Goal: Task Accomplishment & Management: Manage account settings

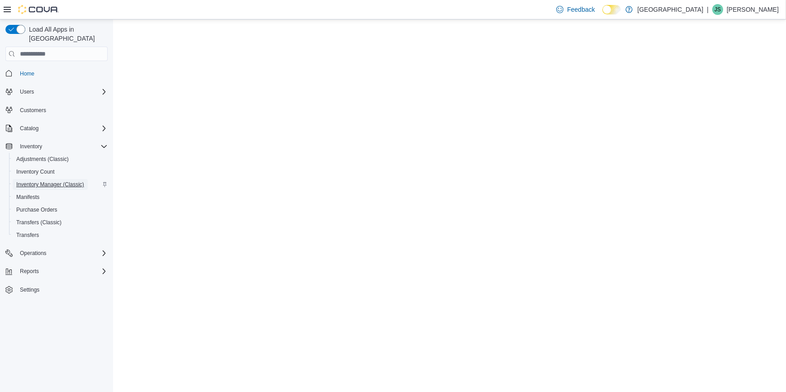
click at [60, 181] on span "Inventory Manager (Classic)" at bounding box center [50, 184] width 68 height 7
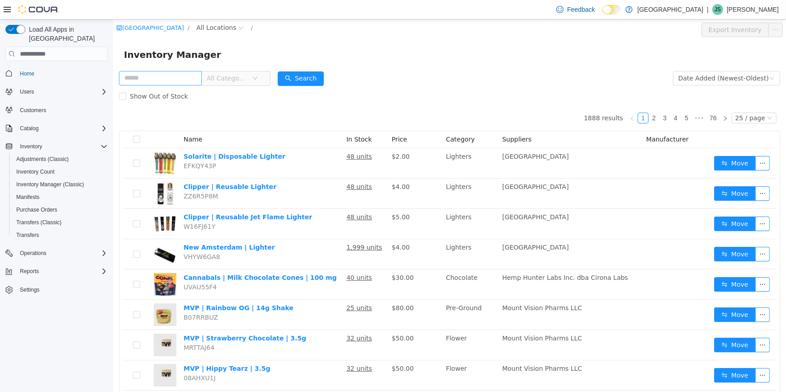
click at [143, 83] on input "text" at bounding box center [160, 78] width 83 height 14
type input "*******"
click at [224, 79] on span "All Categories" at bounding box center [226, 78] width 41 height 9
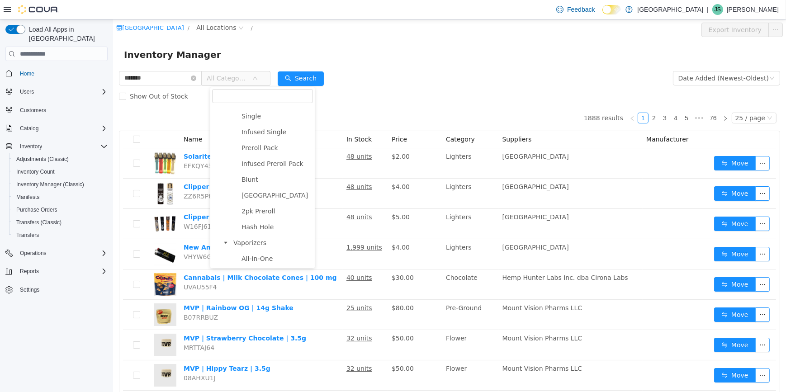
scroll to position [247, 0]
click at [248, 154] on span "510 Cart" at bounding box center [255, 151] width 28 height 7
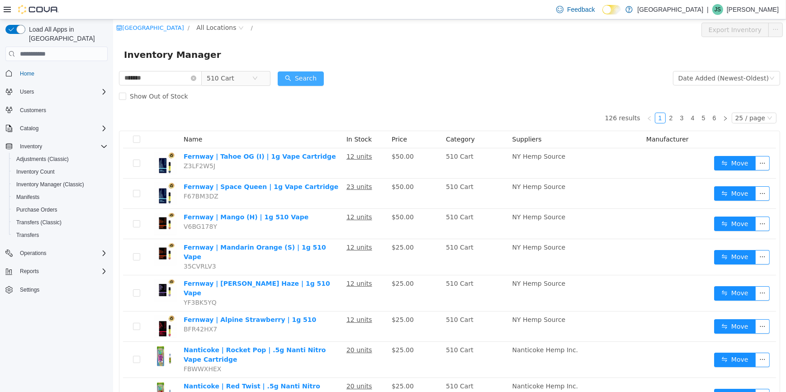
click at [320, 78] on button "Search" at bounding box center [300, 78] width 46 height 14
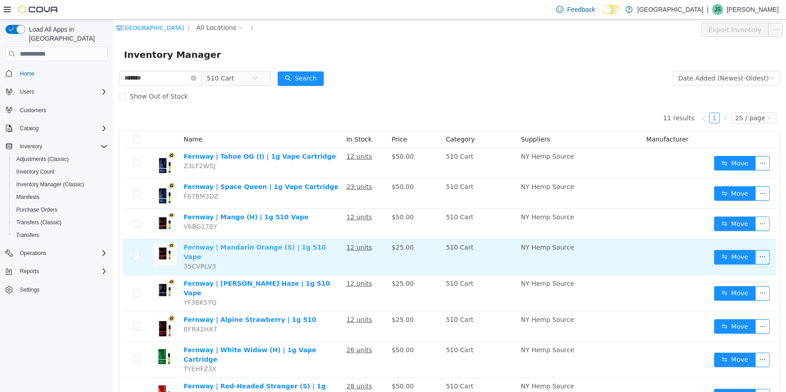
click at [300, 246] on link "Fernway | Mandarin Orange (S) | 1g 510 Vape" at bounding box center [254, 252] width 143 height 17
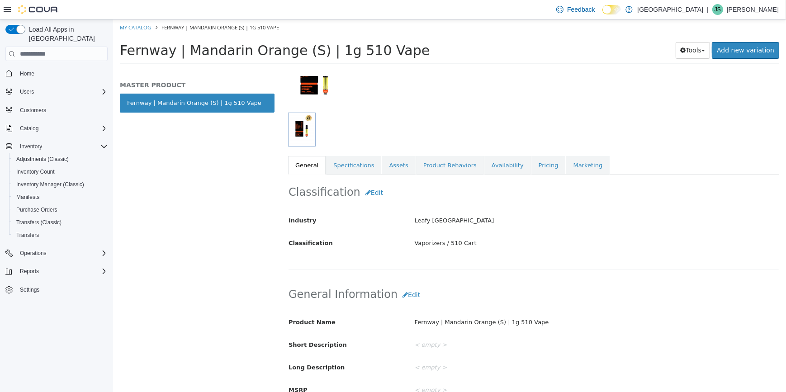
scroll to position [82, 0]
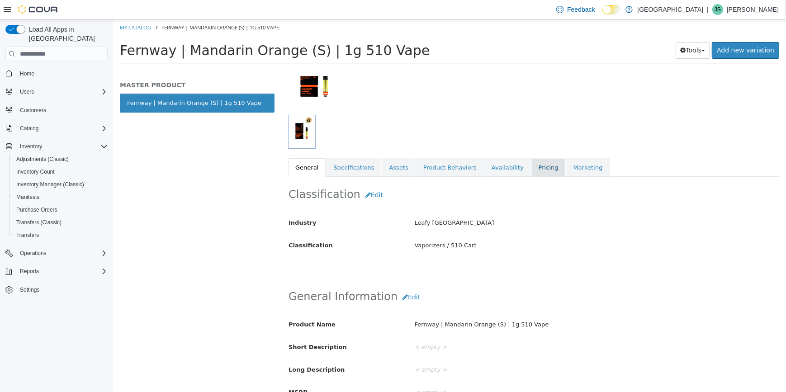
click at [531, 170] on link "Pricing" at bounding box center [548, 167] width 34 height 19
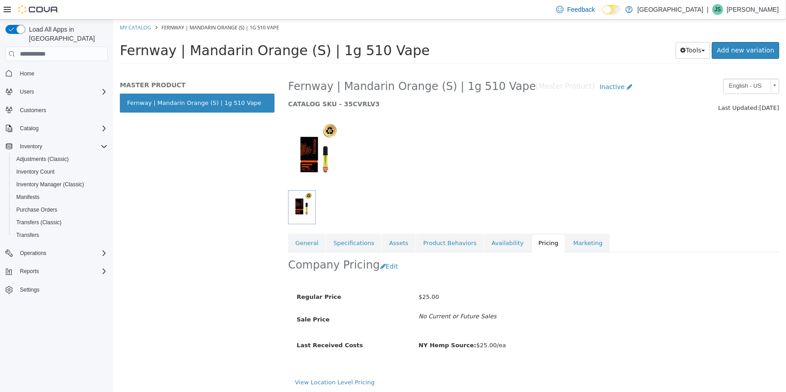
scroll to position [8, 0]
click at [350, 381] on link "View Location Level Pricing" at bounding box center [335, 381] width 80 height 7
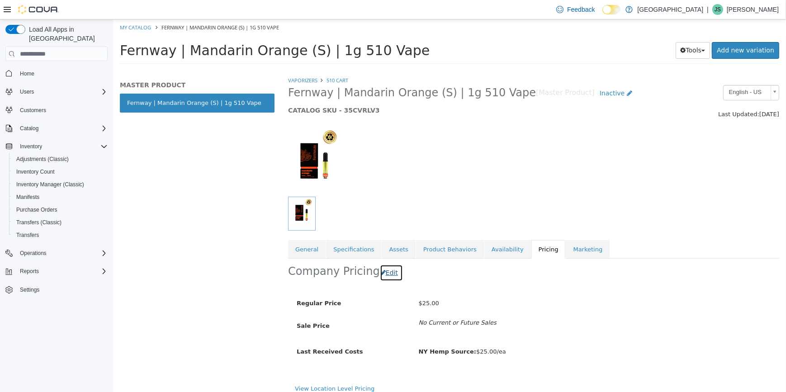
click at [383, 271] on button "Edit" at bounding box center [391, 273] width 23 height 17
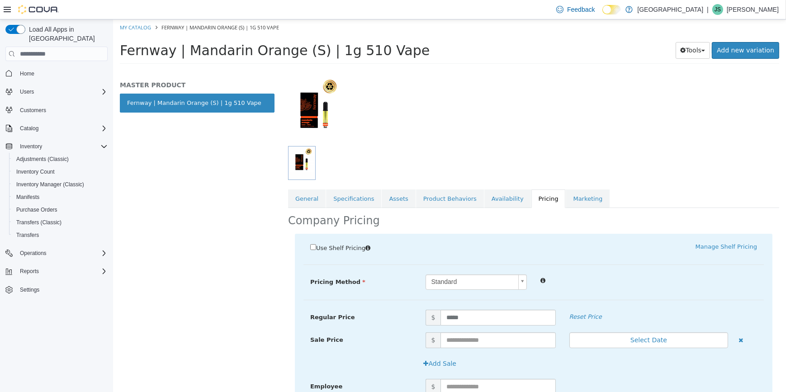
scroll to position [205, 0]
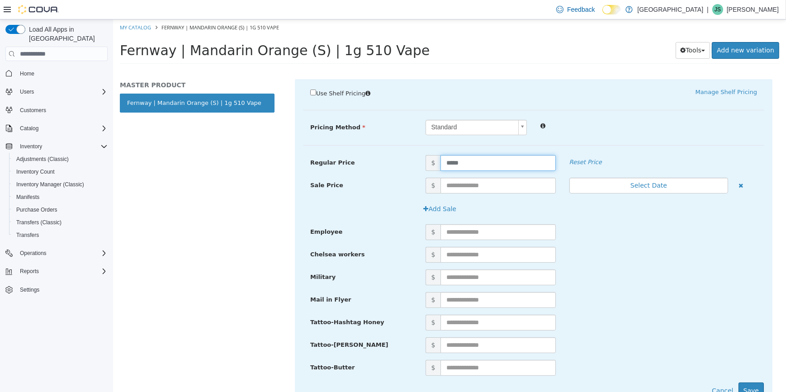
click at [463, 163] on input "*****" at bounding box center [497, 163] width 115 height 16
type input "*"
type input "*****"
click at [750, 387] on button "Save" at bounding box center [750, 391] width 25 height 17
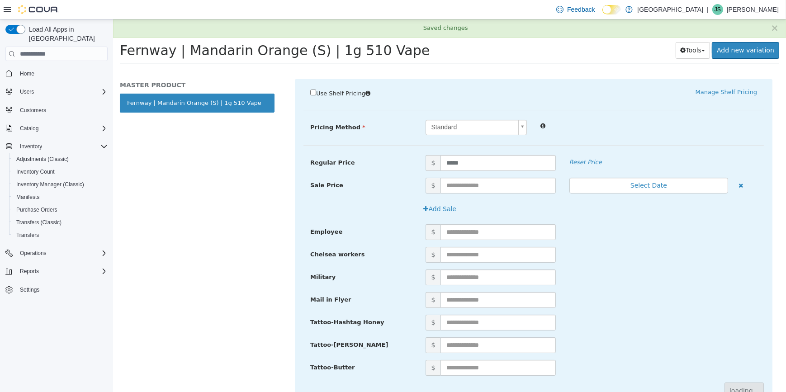
scroll to position [0, 0]
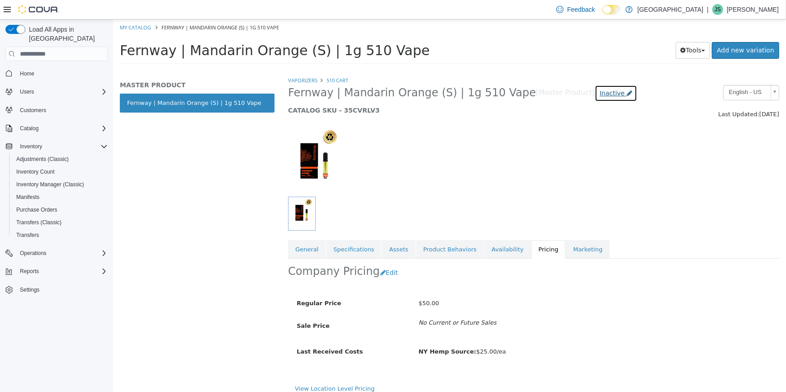
click at [600, 96] on span "Inactive" at bounding box center [612, 93] width 25 height 7
click at [572, 118] on label "Active" at bounding box center [571, 120] width 19 height 10
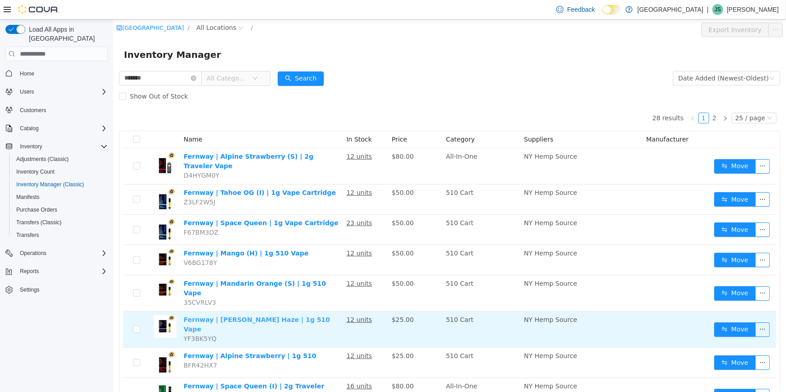
click at [268, 316] on link "Fernway | Berry Haze | 1g 510 Vape" at bounding box center [256, 324] width 147 height 17
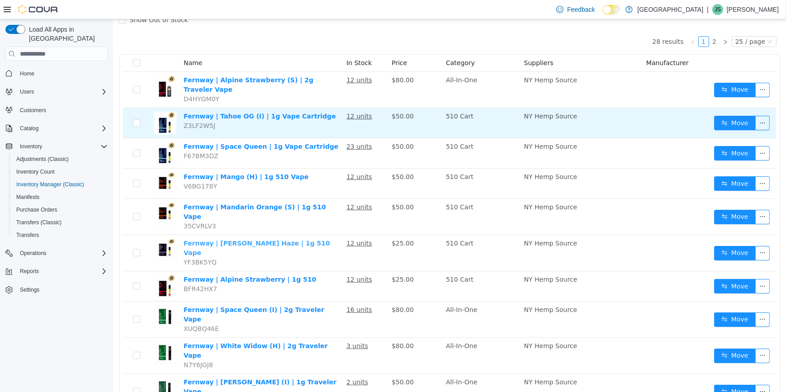
scroll to position [82, 0]
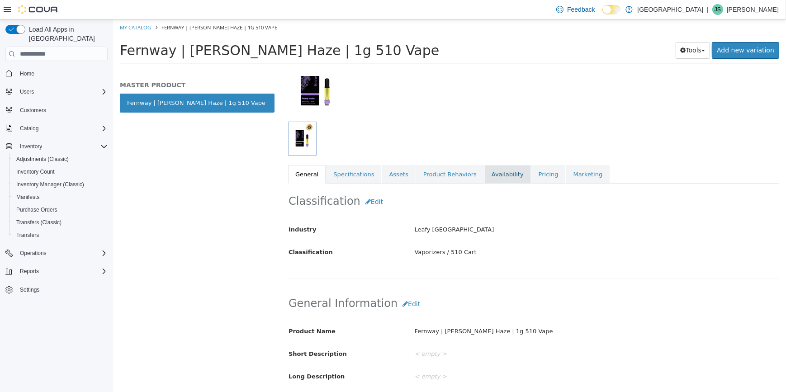
scroll to position [82, 0]
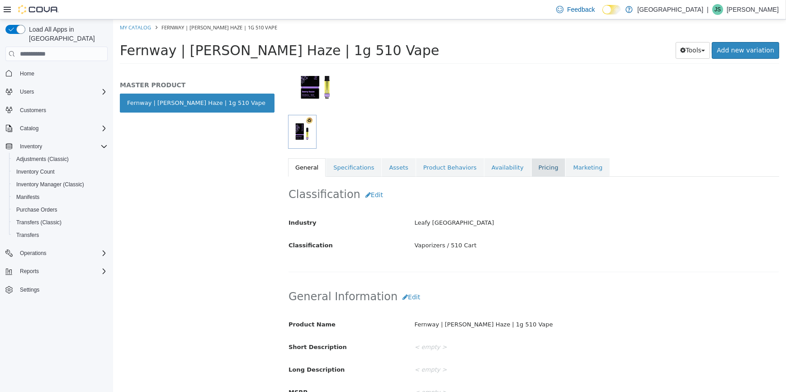
click at [533, 174] on link "Pricing" at bounding box center [548, 167] width 34 height 19
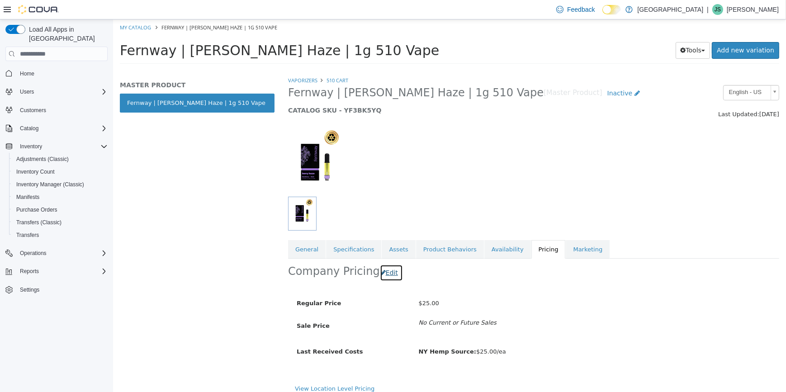
click at [386, 275] on button "Edit" at bounding box center [391, 273] width 23 height 17
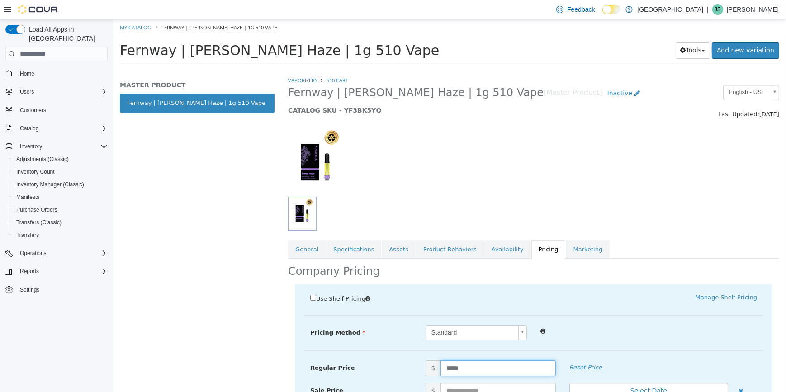
click at [497, 366] on input "*****" at bounding box center [497, 369] width 115 height 16
type input "*"
type input "*****"
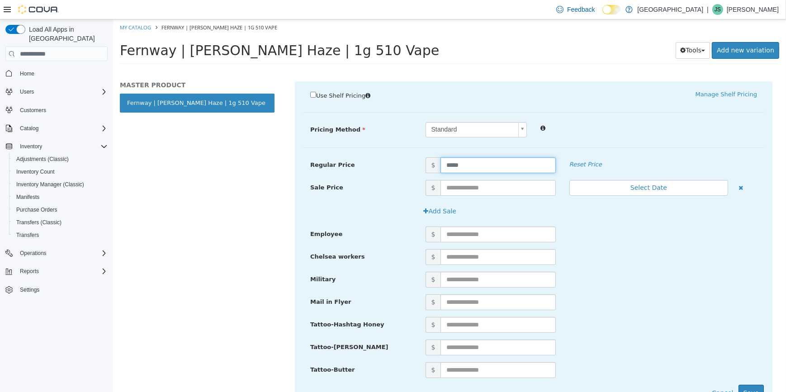
scroll to position [245, 0]
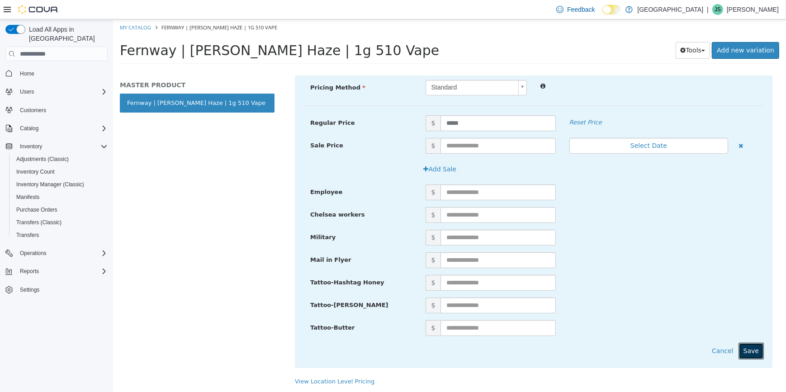
click at [745, 348] on button "Save" at bounding box center [750, 351] width 25 height 17
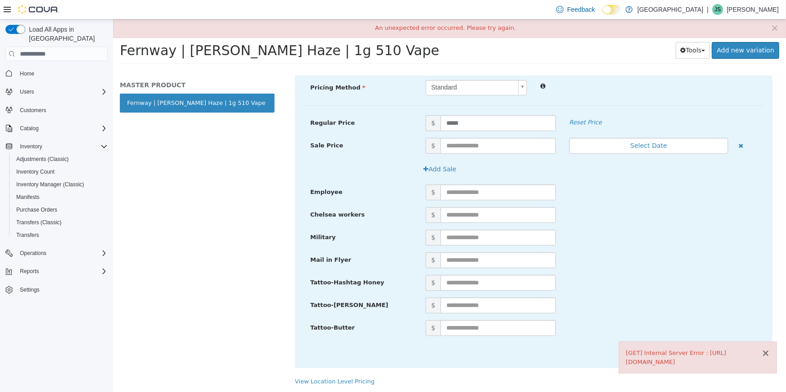
click at [768, 354] on button "×" at bounding box center [766, 354] width 8 height 10
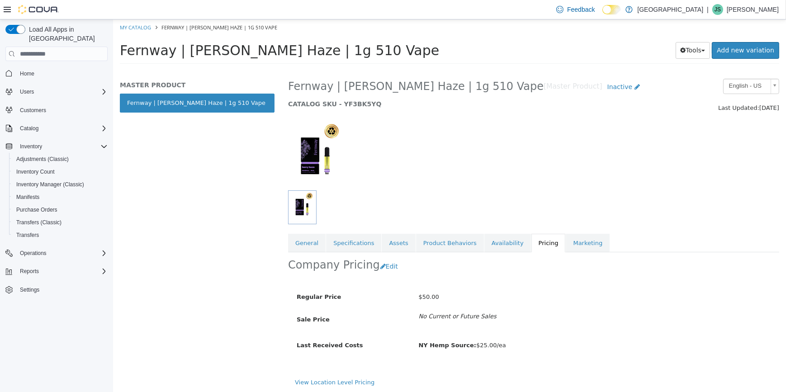
scroll to position [8, 0]
click at [607, 88] on span "Inactive" at bounding box center [619, 85] width 25 height 7
click at [525, 112] on label "Active" at bounding box center [523, 113] width 19 height 10
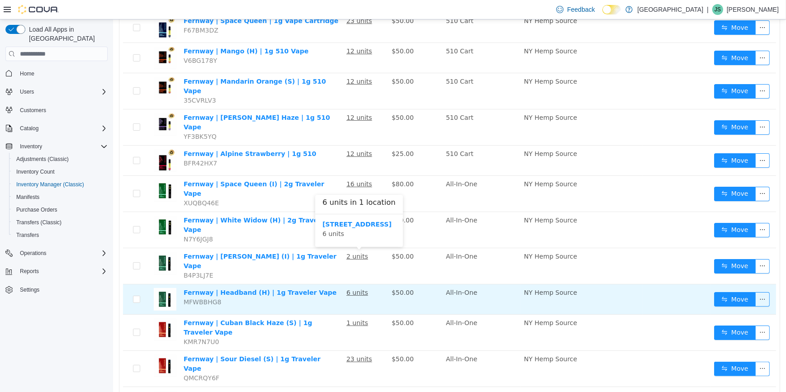
scroll to position [133, 0]
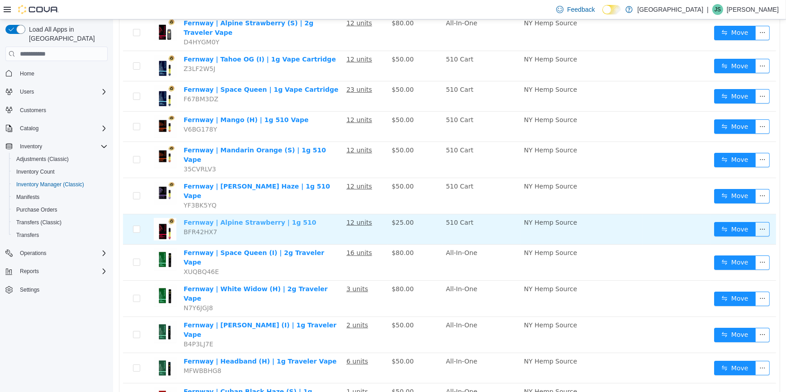
click at [233, 219] on link "Fernway | Alpine Strawberry | 1g 510" at bounding box center [249, 222] width 133 height 7
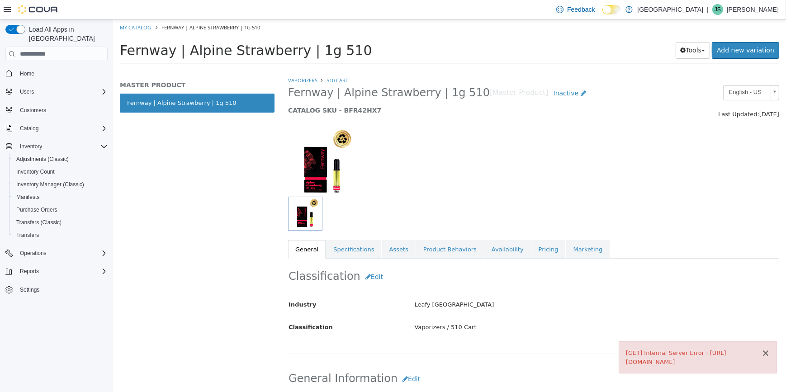
click at [769, 354] on button "×" at bounding box center [766, 354] width 8 height 10
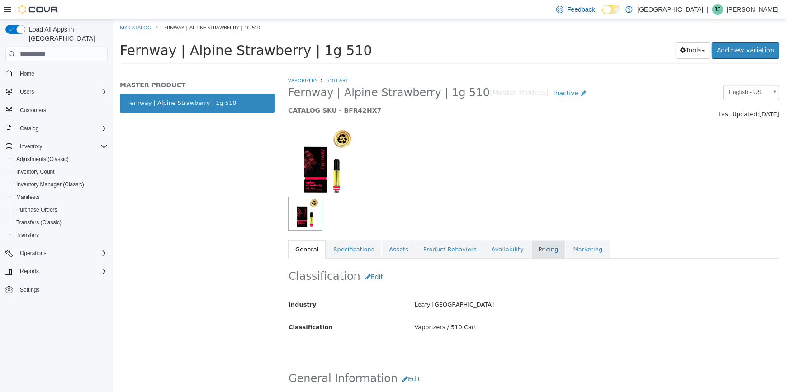
click at [531, 246] on link "Pricing" at bounding box center [548, 249] width 34 height 19
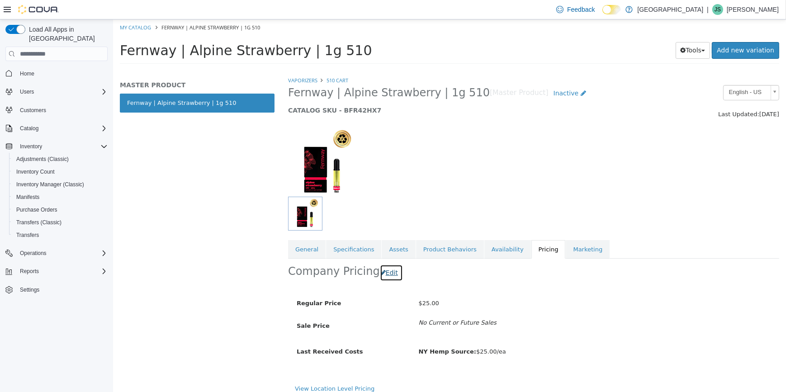
click at [388, 270] on button "Edit" at bounding box center [391, 273] width 23 height 17
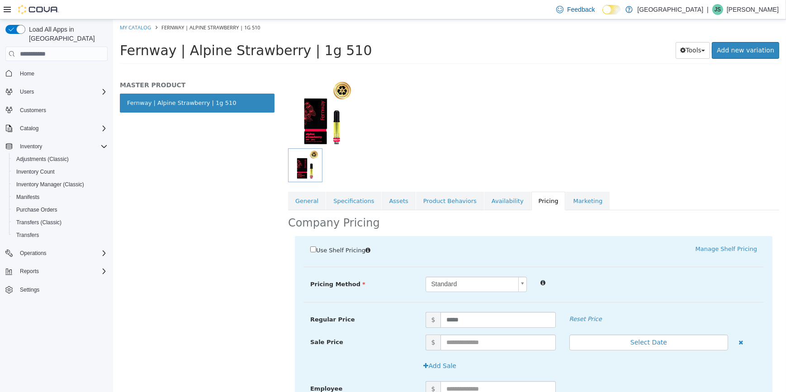
scroll to position [123, 0]
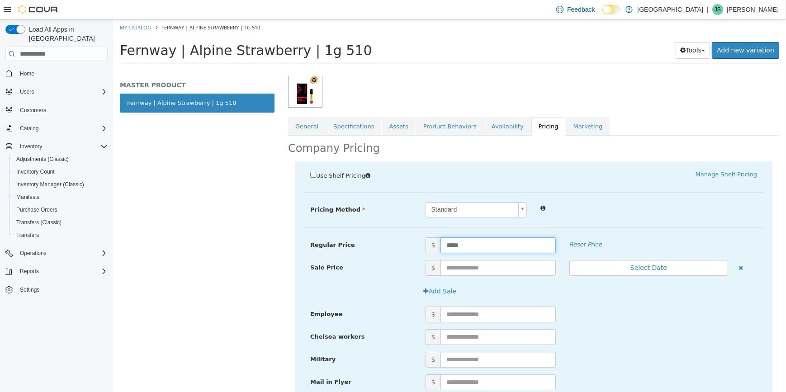
click at [483, 244] on input "*****" at bounding box center [497, 246] width 115 height 16
type input "*"
type input "*****"
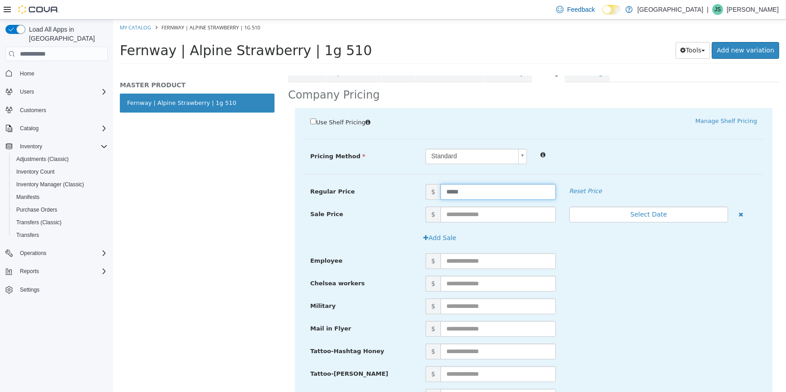
scroll to position [245, 0]
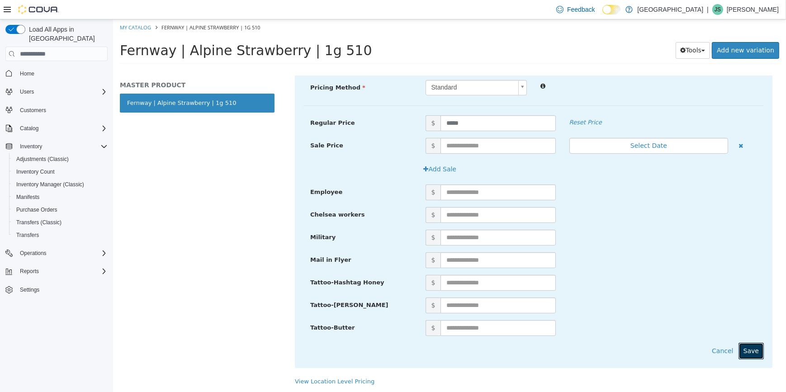
click at [749, 349] on button "Save" at bounding box center [750, 351] width 25 height 17
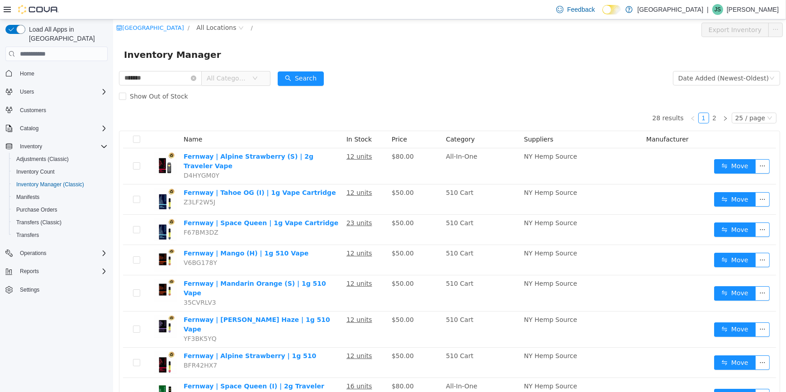
click at [234, 79] on span "All Categories" at bounding box center [226, 78] width 41 height 9
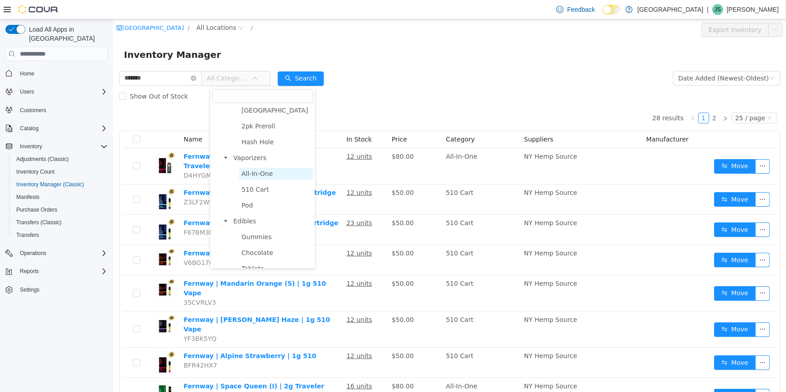
scroll to position [205, 0]
click at [267, 199] on span "510 Cart" at bounding box center [276, 192] width 74 height 12
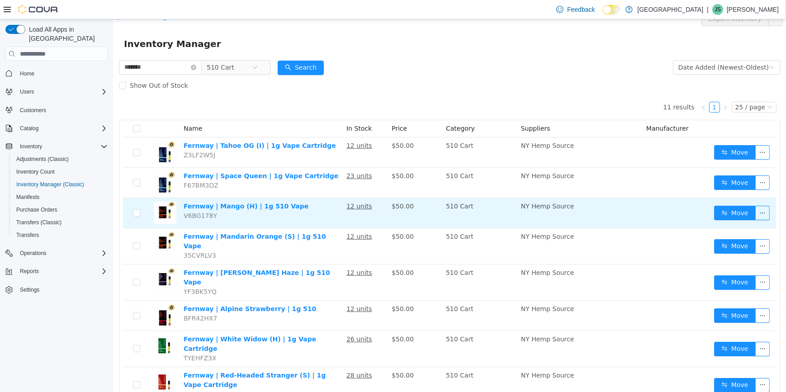
scroll to position [0, 0]
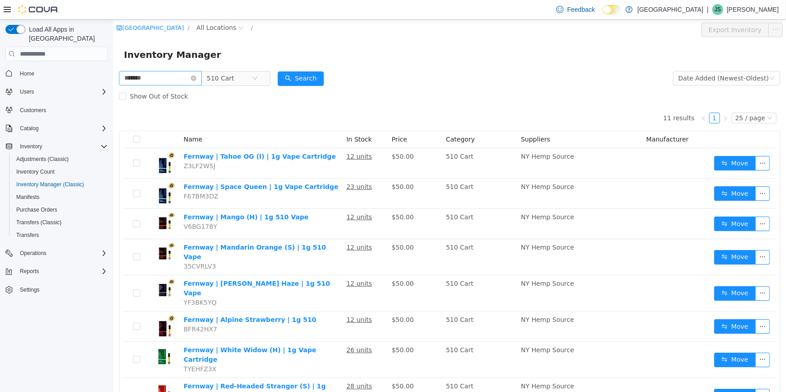
drag, startPoint x: 202, startPoint y: 80, endPoint x: 190, endPoint y: 80, distance: 11.3
click at [196, 80] on icon "icon: close-circle" at bounding box center [192, 78] width 5 height 5
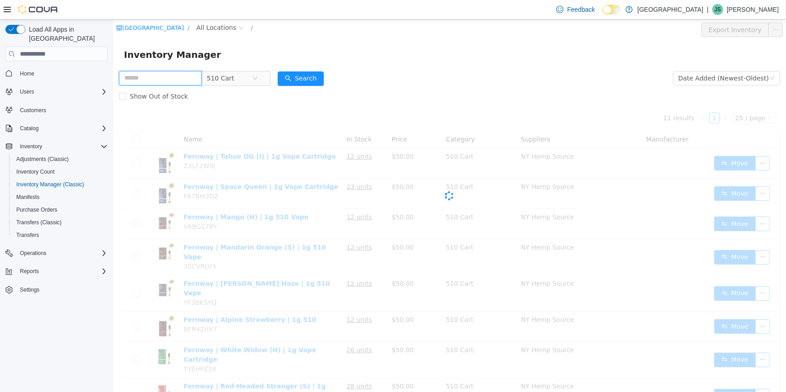
click at [172, 79] on input "text" at bounding box center [160, 78] width 83 height 14
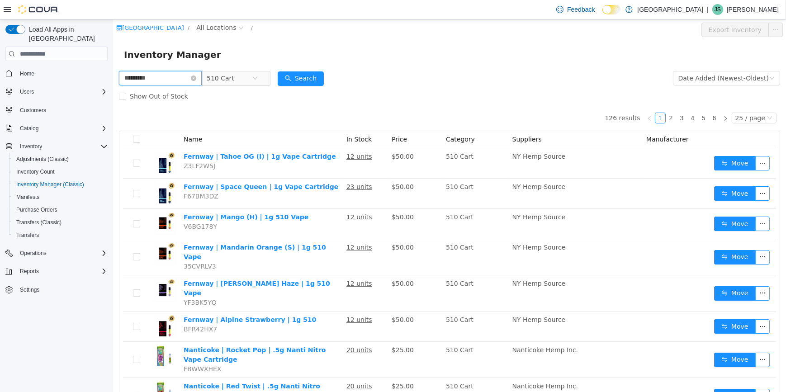
type input "*********"
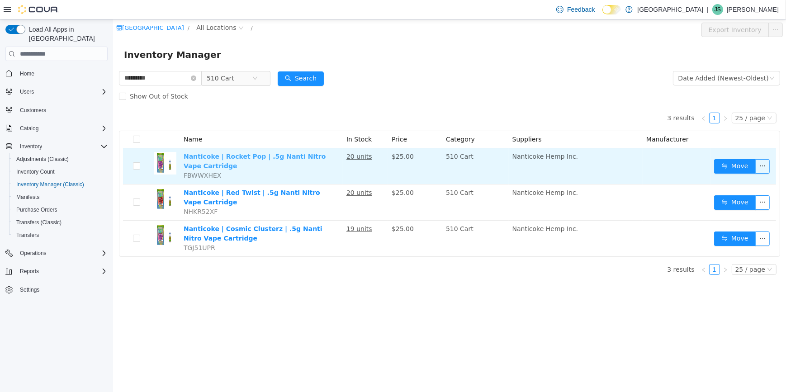
click at [301, 160] on link "Nanticoke | Rocket Pop | .5g Nanti Nitro Vape Cartridge" at bounding box center [254, 161] width 142 height 17
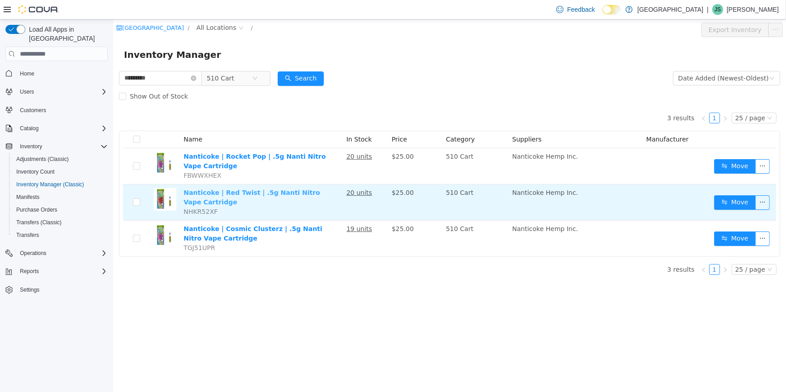
click at [309, 189] on link "Nanticoke | Red Twist | .5g Nanti Nitro Vape Cartridge" at bounding box center [251, 197] width 137 height 17
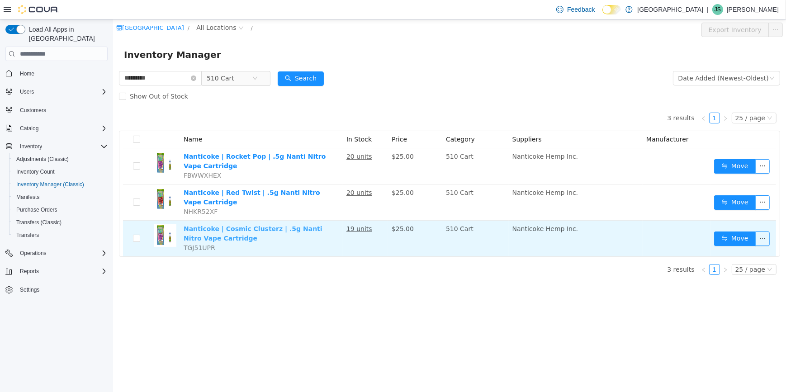
click at [309, 225] on link "Nanticoke | Cosmic Clusterz | .5g Nanti Nitro Vape Cartridge" at bounding box center [252, 233] width 139 height 17
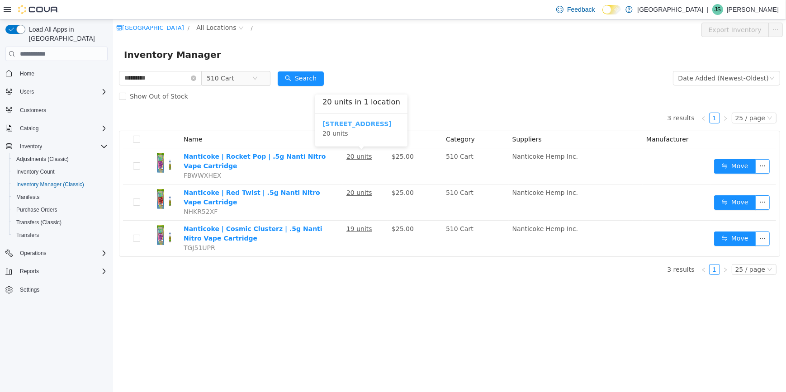
click at [346, 125] on b "245 W 14th St." at bounding box center [356, 123] width 69 height 7
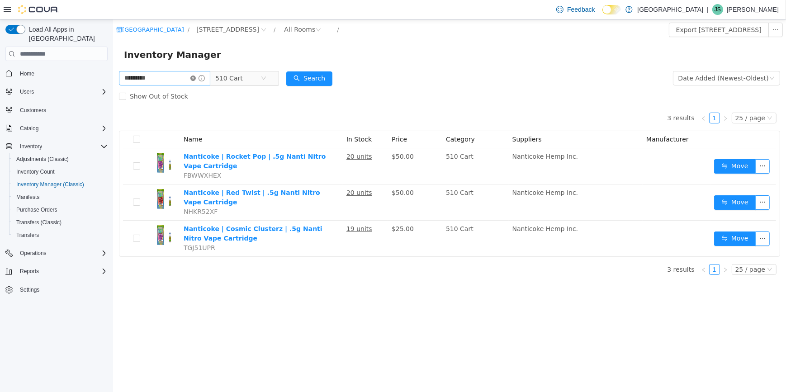
click at [195, 78] on icon "icon: close-circle" at bounding box center [192, 78] width 5 height 5
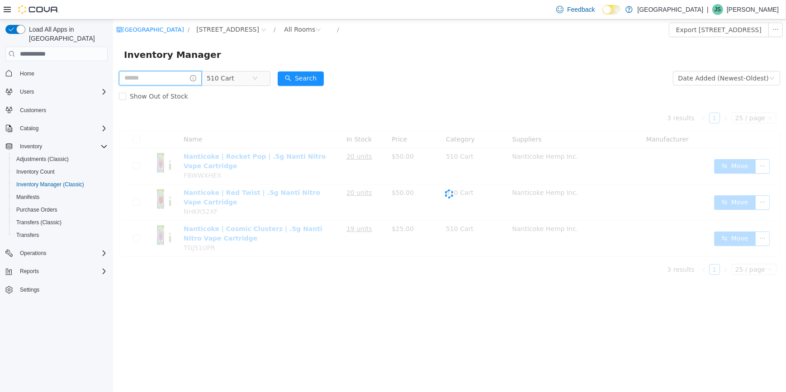
click at [172, 82] on input "text" at bounding box center [160, 78] width 83 height 14
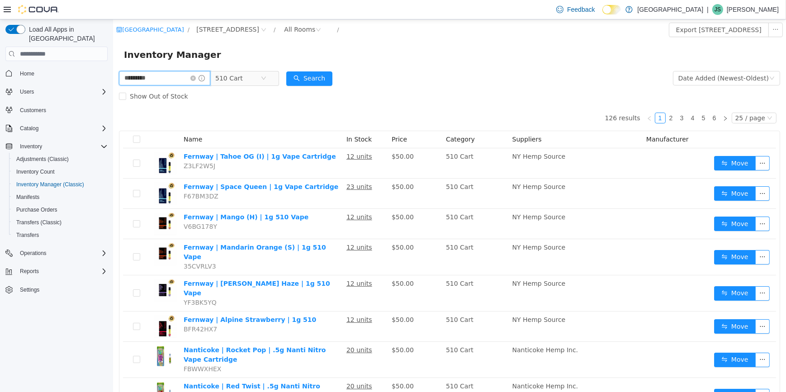
type input "*********"
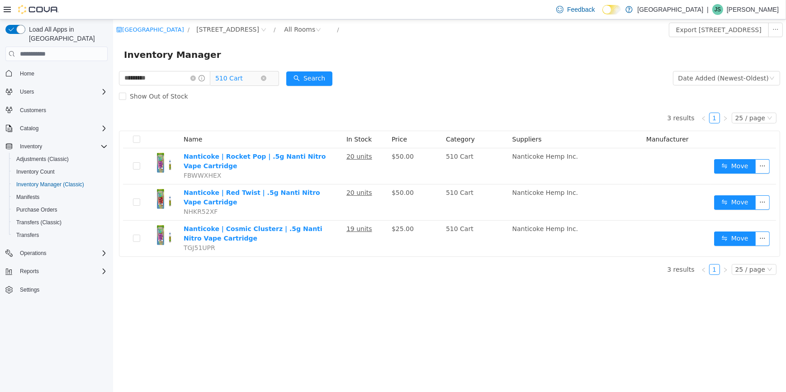
click at [243, 79] on span "510 Cart" at bounding box center [229, 78] width 28 height 14
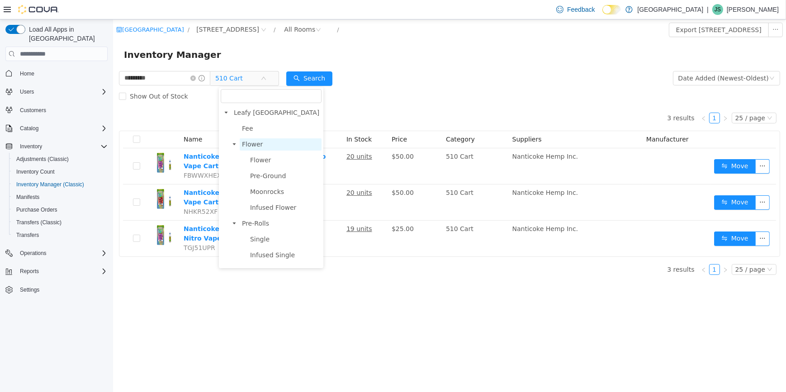
click at [283, 146] on span "Flower" at bounding box center [280, 144] width 82 height 12
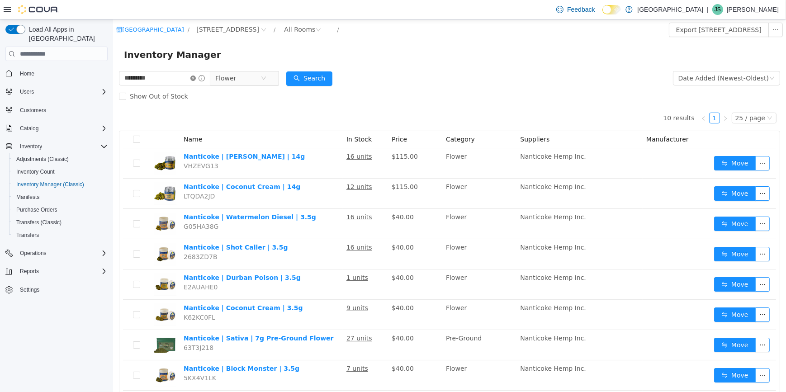
click at [195, 78] on icon "icon: close-circle" at bounding box center [192, 78] width 5 height 5
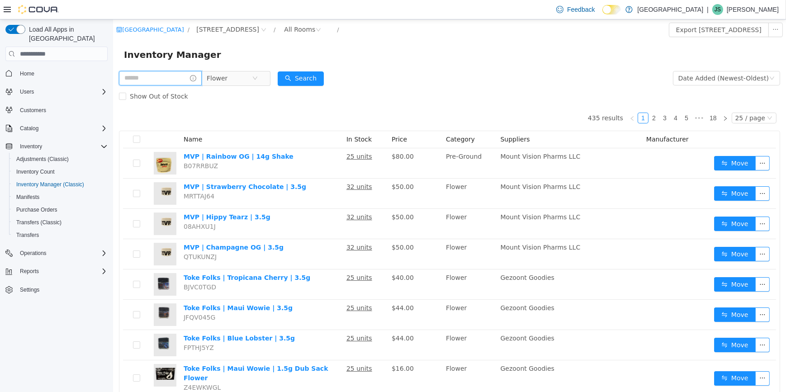
click at [179, 81] on input "text" at bounding box center [160, 78] width 83 height 14
type input "****"
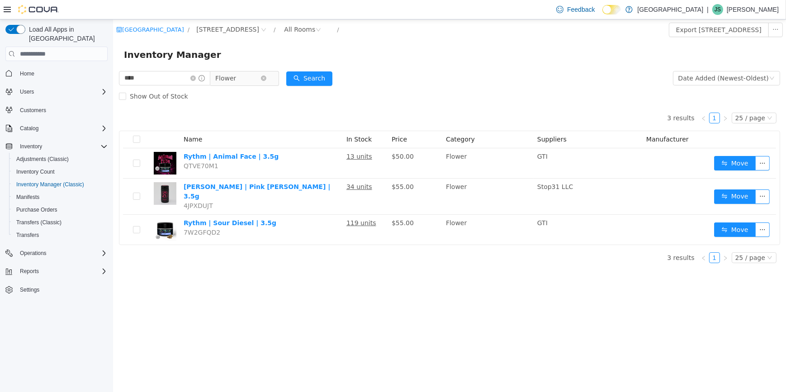
click at [253, 80] on span "Flower" at bounding box center [237, 78] width 45 height 14
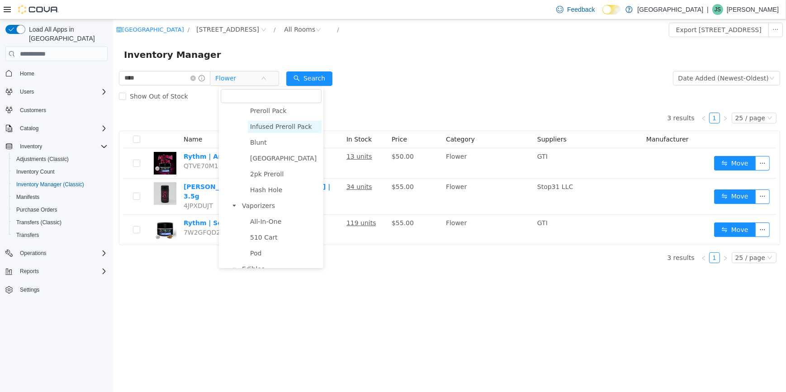
scroll to position [164, 0]
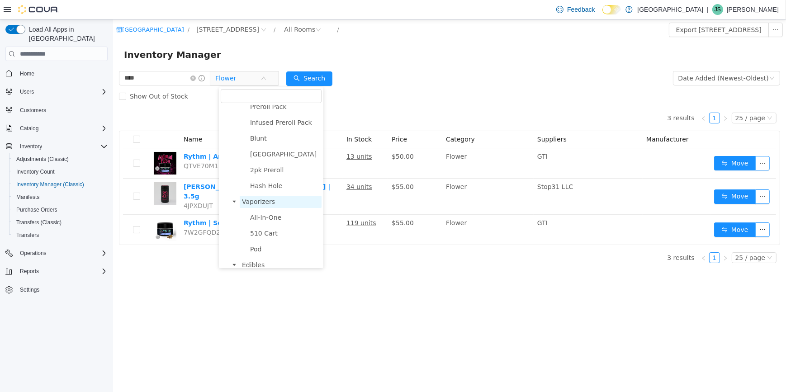
click at [262, 205] on span "Vaporizers" at bounding box center [258, 201] width 33 height 7
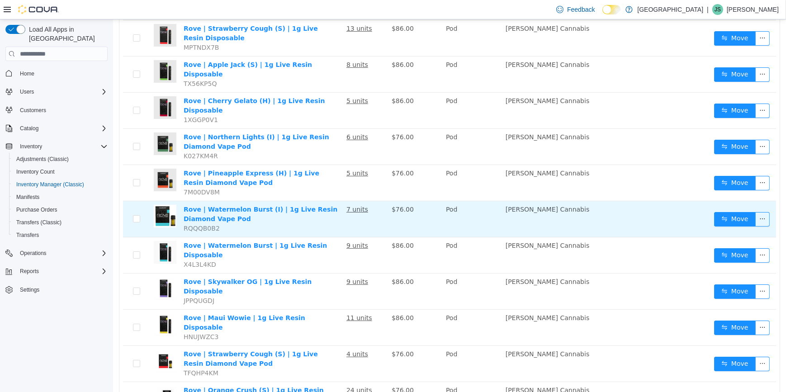
scroll to position [0, 0]
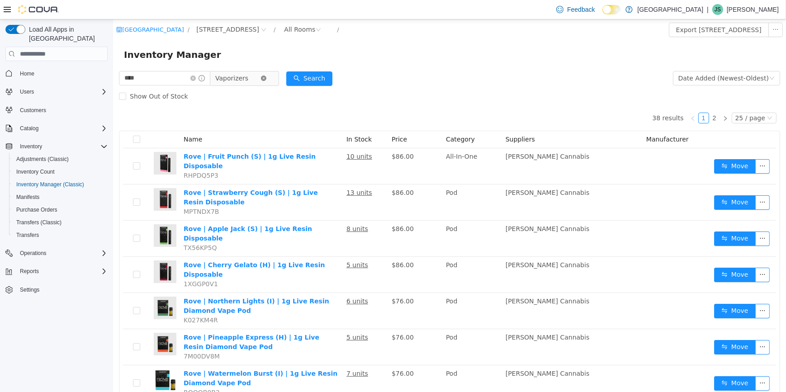
click at [266, 78] on icon "icon: close-circle" at bounding box center [263, 78] width 5 height 5
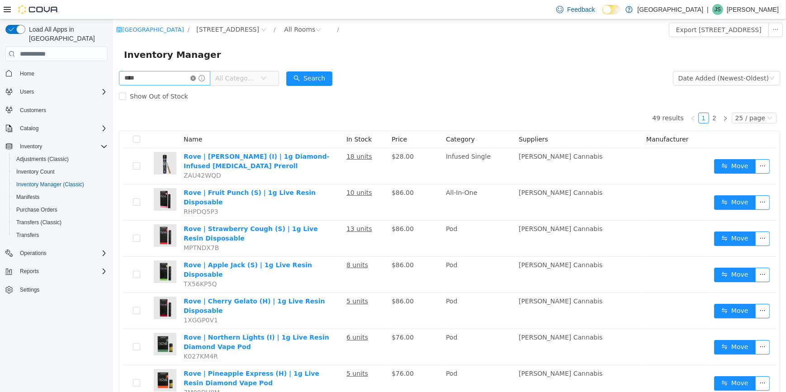
click at [195, 78] on icon "icon: close-circle" at bounding box center [192, 78] width 5 height 5
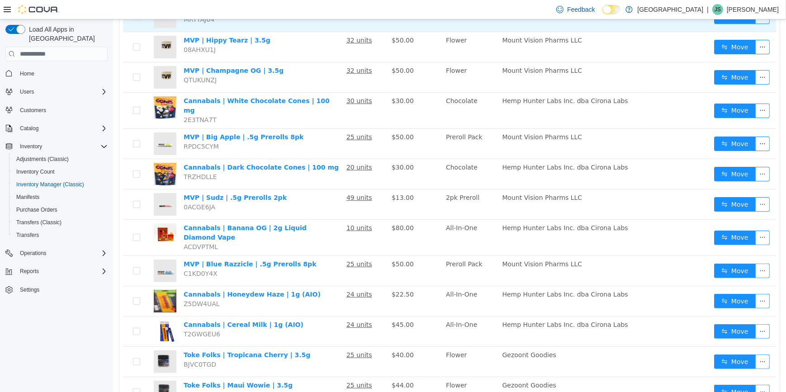
scroll to position [329, 0]
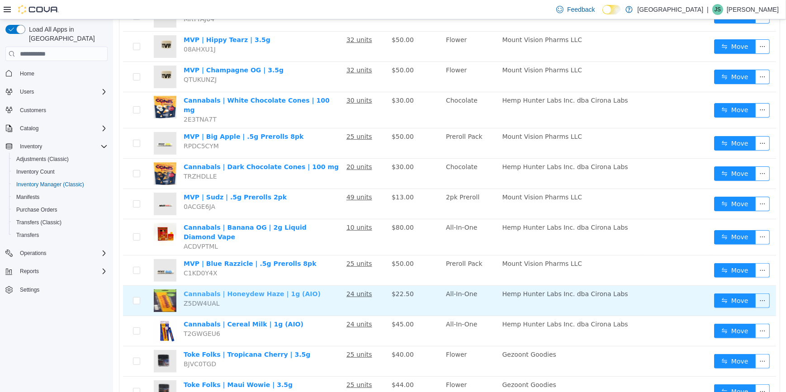
click at [282, 290] on link "Cannabals | Honeydew Haze | 1g (AIO)" at bounding box center [251, 293] width 137 height 7
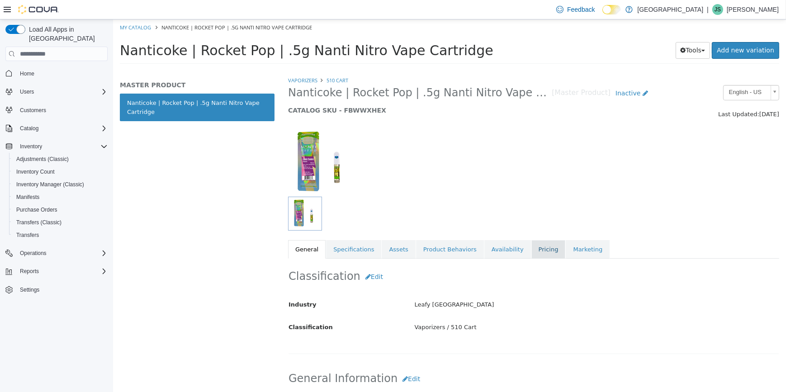
click at [531, 243] on link "Pricing" at bounding box center [548, 249] width 34 height 19
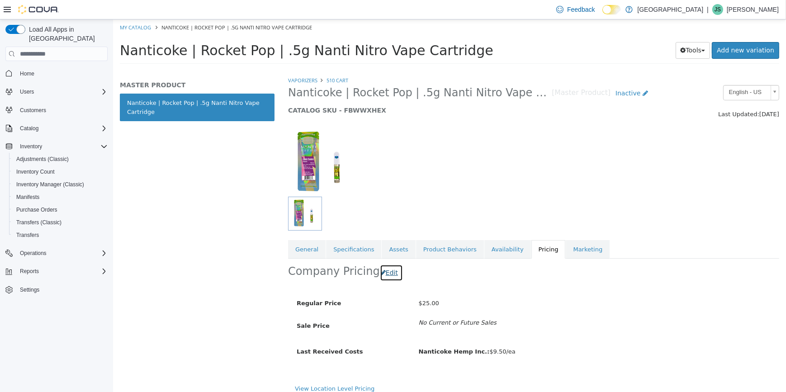
click at [386, 274] on button "Edit" at bounding box center [391, 273] width 23 height 17
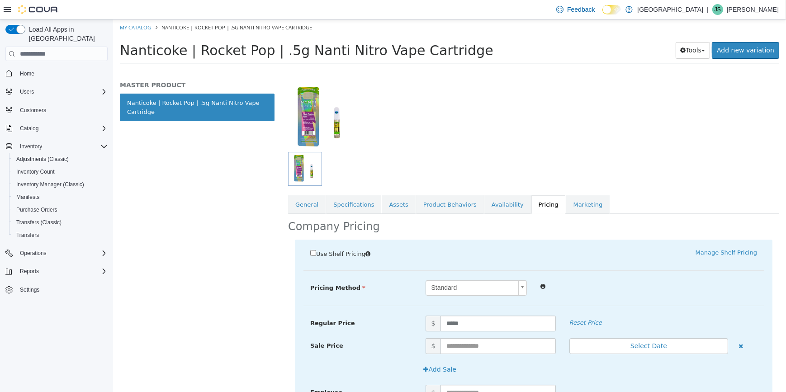
scroll to position [164, 0]
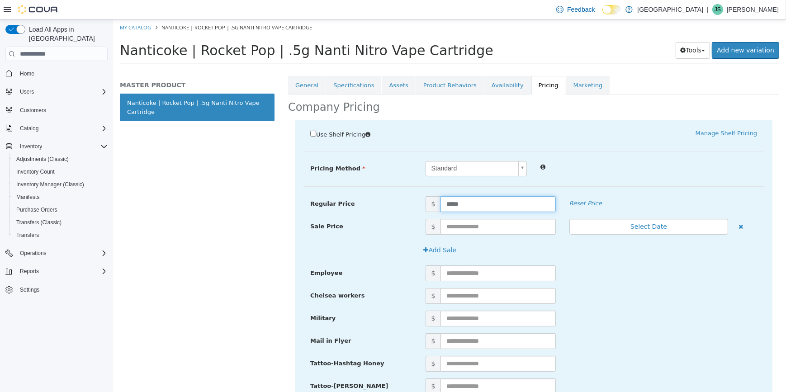
click at [466, 203] on input "*****" at bounding box center [497, 204] width 115 height 16
type input "*"
type input "*****"
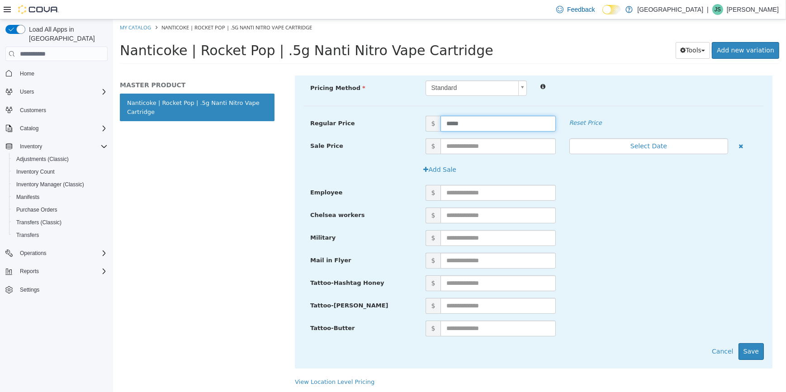
scroll to position [245, 0]
click at [746, 356] on button "Save" at bounding box center [750, 351] width 25 height 17
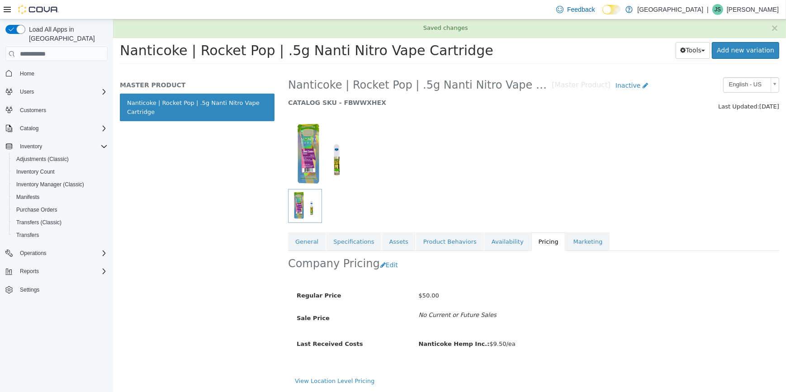
scroll to position [8, 0]
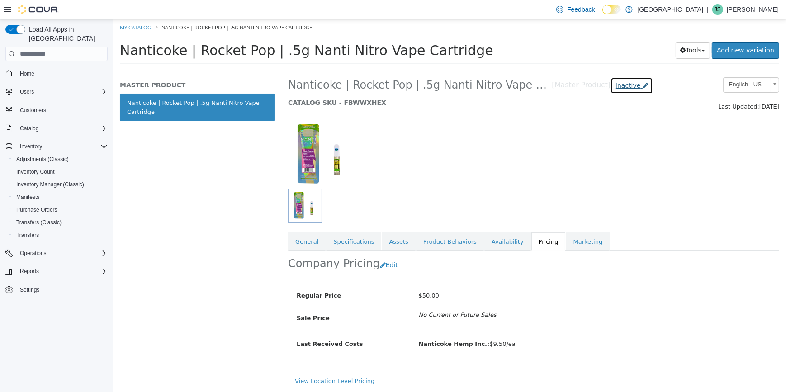
click at [623, 82] on span "Inactive" at bounding box center [627, 85] width 25 height 7
click at [624, 112] on label "Active" at bounding box center [620, 113] width 19 height 10
click at [622, 88] on span "Active" at bounding box center [630, 85] width 19 height 7
click at [628, 133] on label "Inactive" at bounding box center [621, 136] width 24 height 10
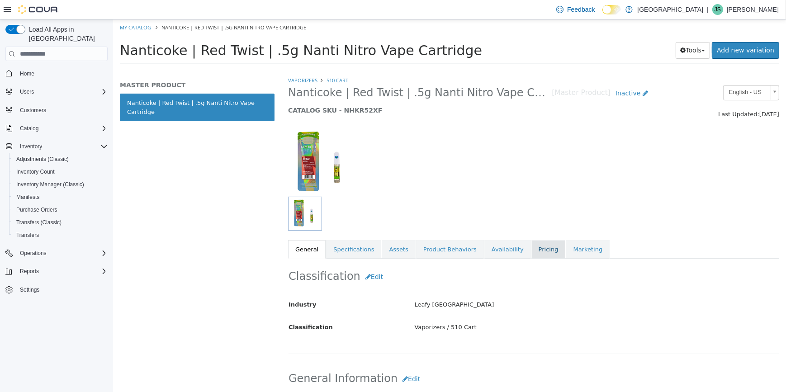
click at [531, 251] on link "Pricing" at bounding box center [548, 249] width 34 height 19
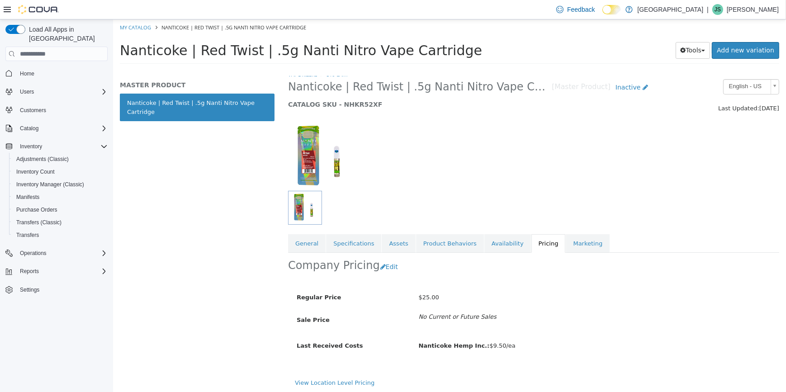
scroll to position [8, 0]
click at [384, 267] on button "Edit" at bounding box center [391, 265] width 23 height 17
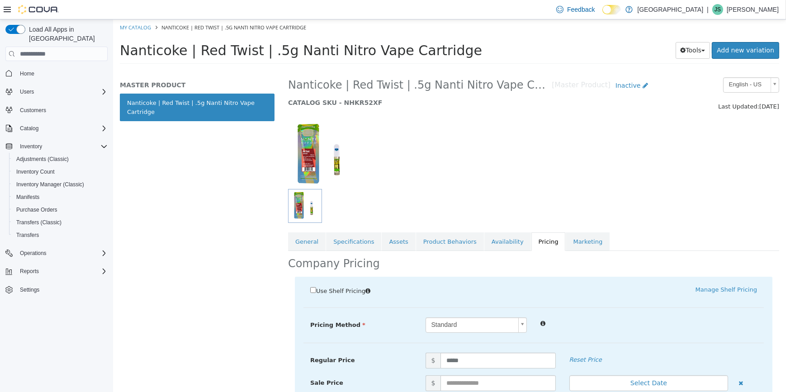
scroll to position [90, 0]
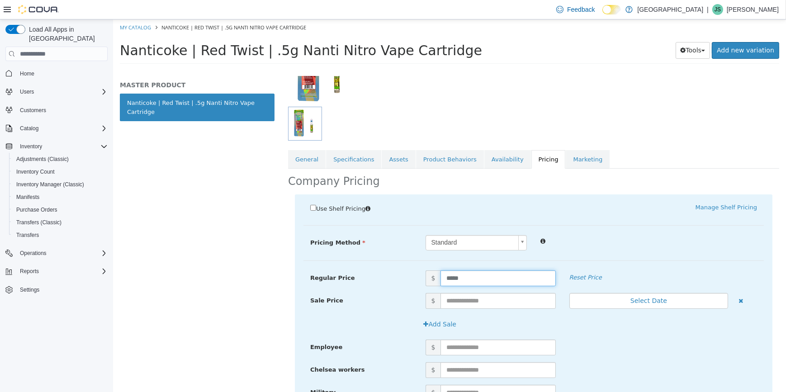
click at [502, 278] on input "*****" at bounding box center [497, 279] width 115 height 16
type input "*"
type input "*****"
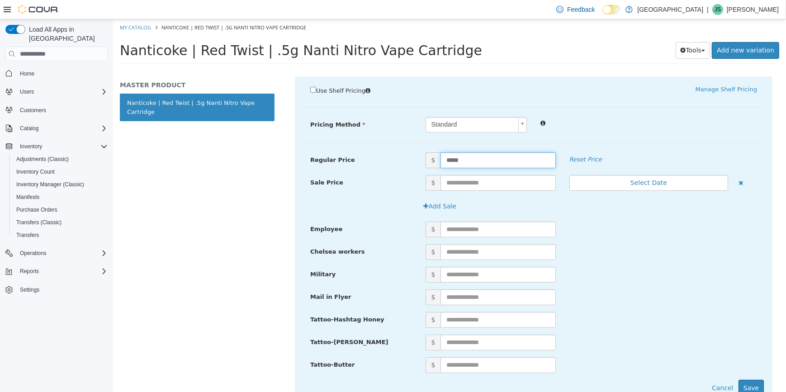
scroll to position [245, 0]
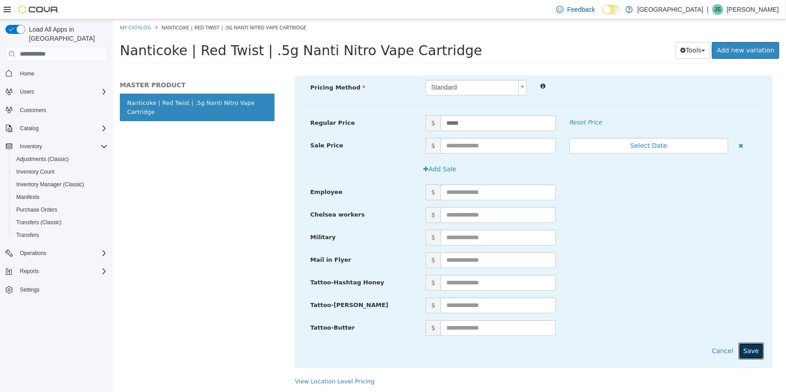
click at [751, 349] on button "Save" at bounding box center [750, 351] width 25 height 17
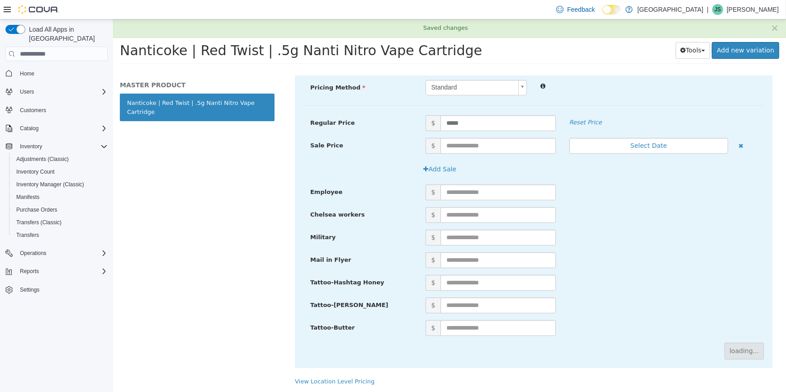
scroll to position [0, 0]
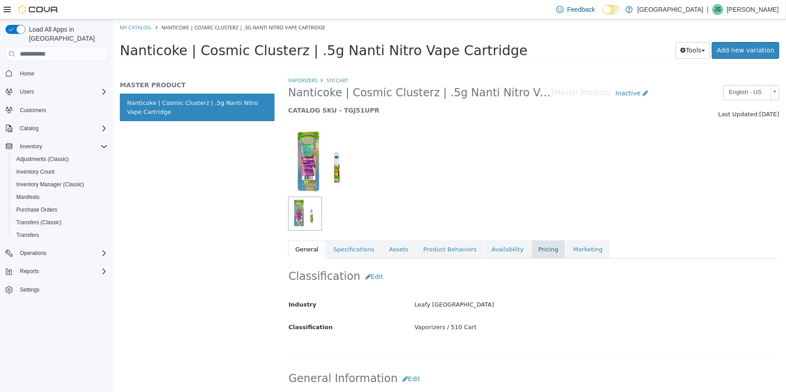
click at [531, 243] on link "Pricing" at bounding box center [548, 249] width 34 height 19
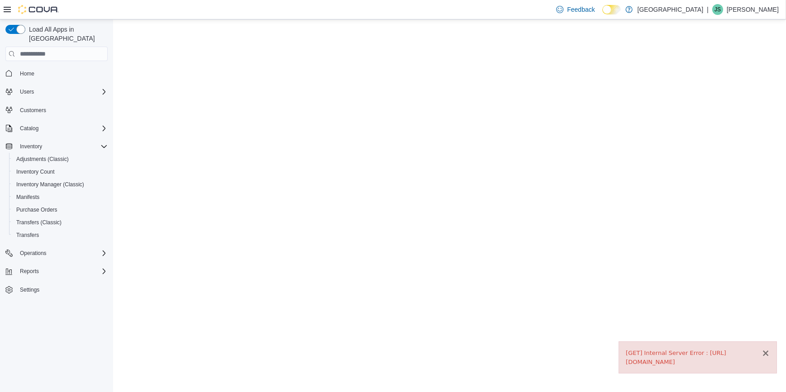
click at [767, 349] on button "×" at bounding box center [766, 354] width 8 height 10
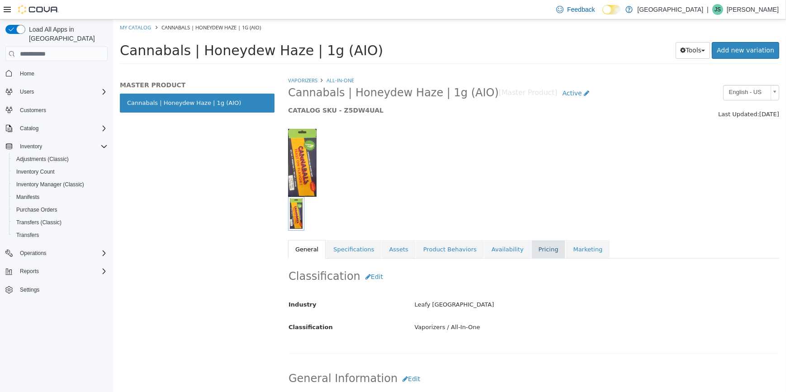
click at [531, 245] on link "Pricing" at bounding box center [548, 249] width 34 height 19
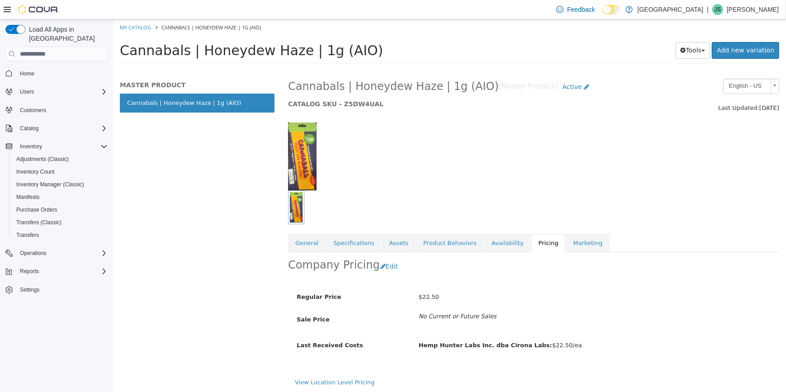
scroll to position [8, 0]
click at [384, 268] on button "Edit" at bounding box center [391, 265] width 23 height 17
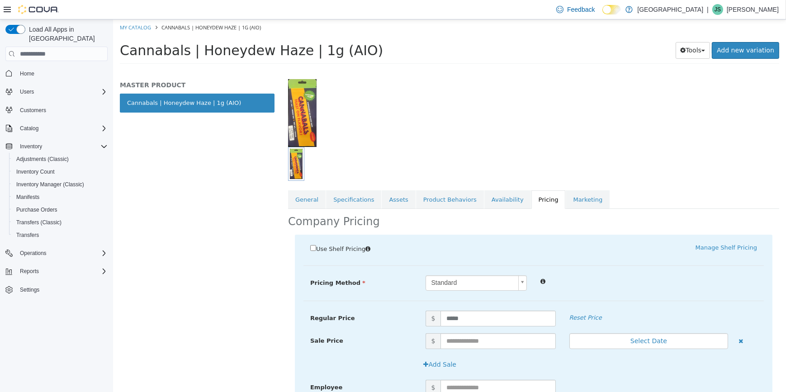
scroll to position [90, 0]
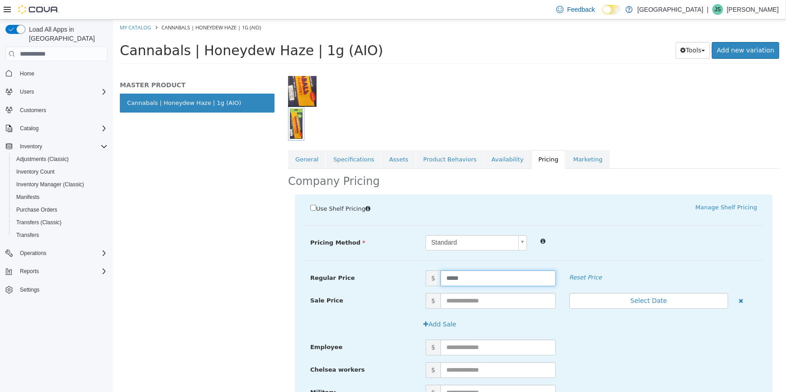
drag, startPoint x: 460, startPoint y: 276, endPoint x: 428, endPoint y: 277, distance: 32.1
click at [428, 276] on span "$ *****" at bounding box center [491, 279] width 144 height 16
type input "*****"
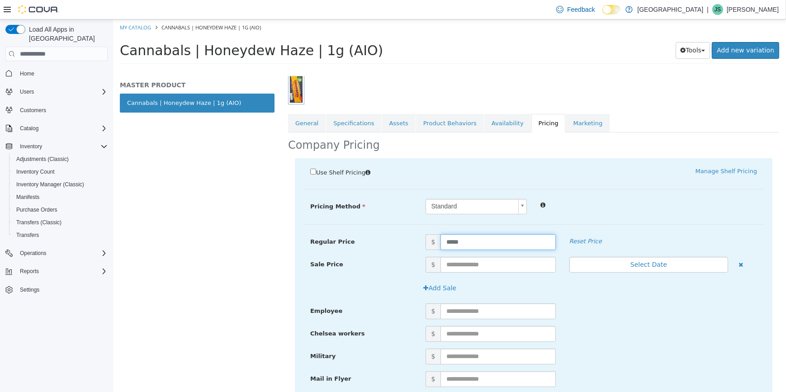
scroll to position [245, 0]
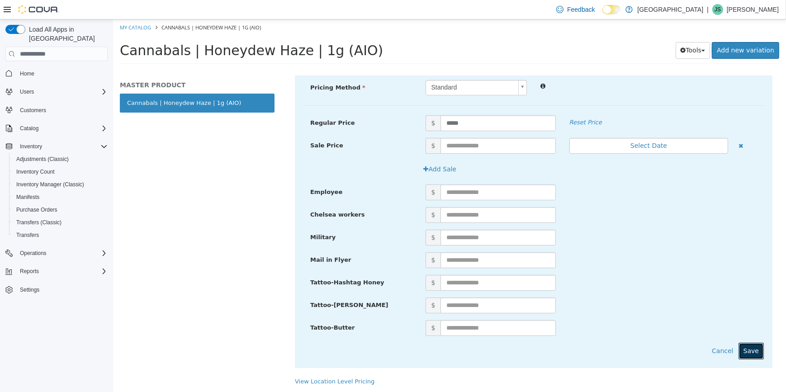
click at [746, 351] on button "Save" at bounding box center [750, 351] width 25 height 17
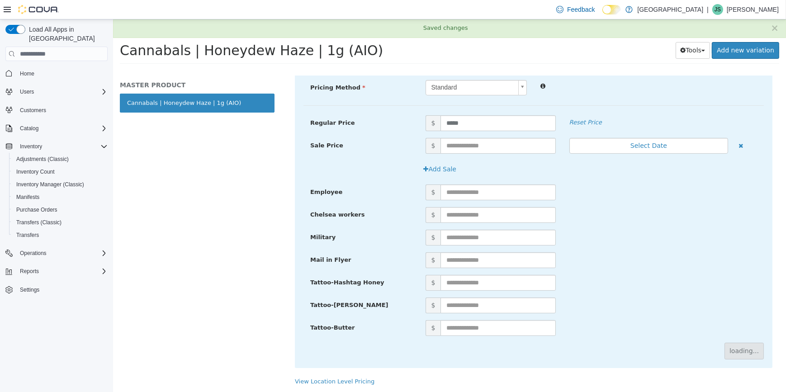
scroll to position [8, 0]
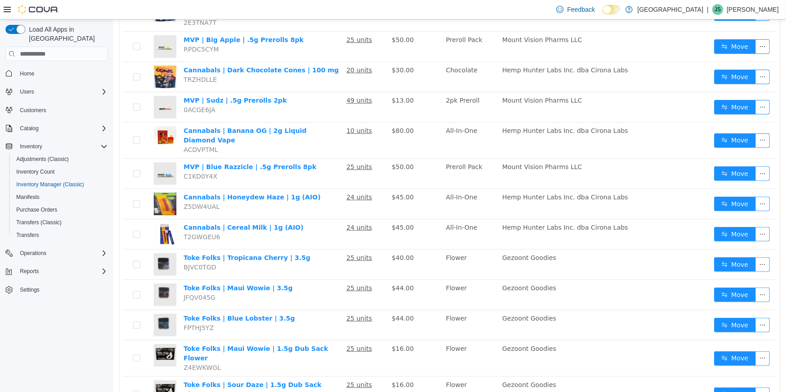
scroll to position [452, 0]
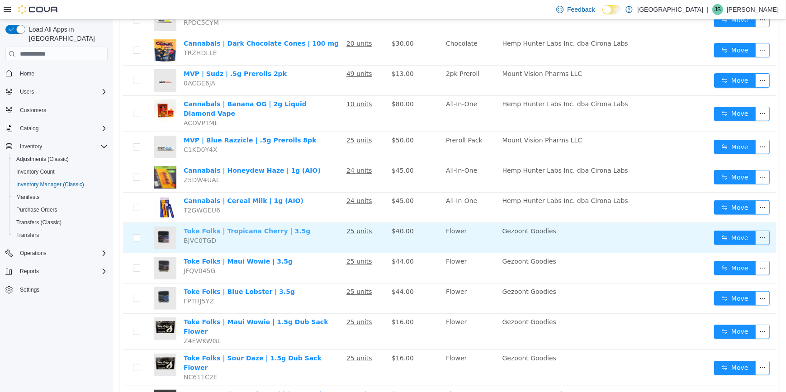
click at [265, 228] on link "Toke Folks | Tropicana Cherry | 3.5g" at bounding box center [246, 231] width 127 height 7
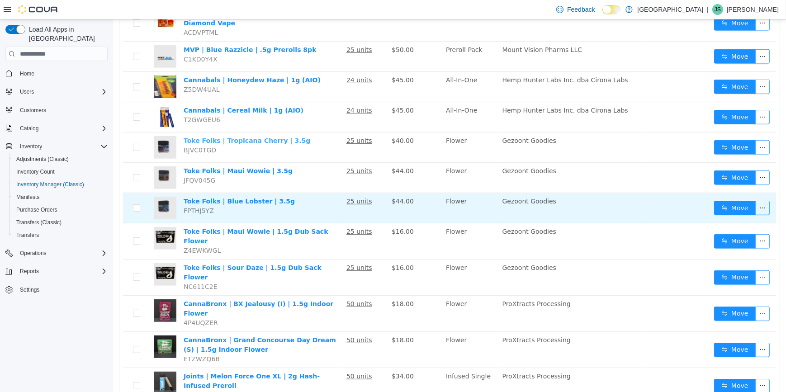
scroll to position [545, 0]
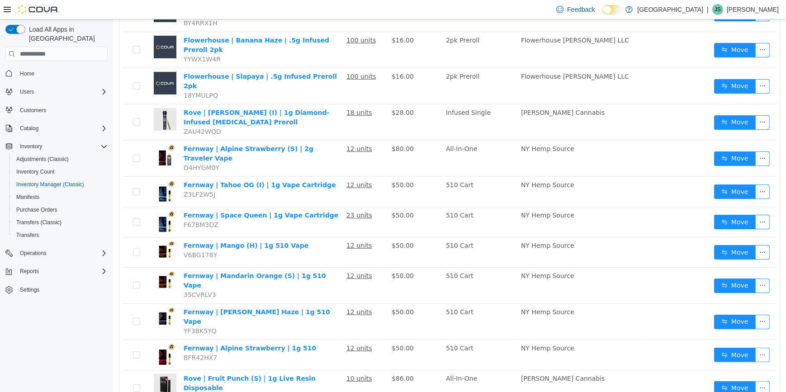
scroll to position [257, 0]
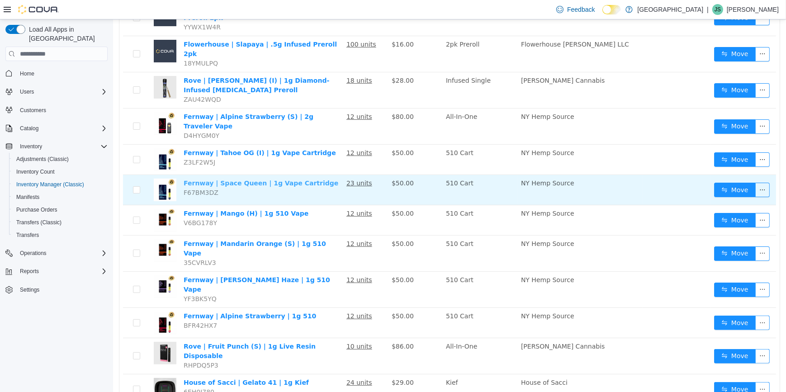
click at [302, 180] on link "Fernway | Space Queen | 1g Vape Cartridge" at bounding box center [260, 183] width 155 height 7
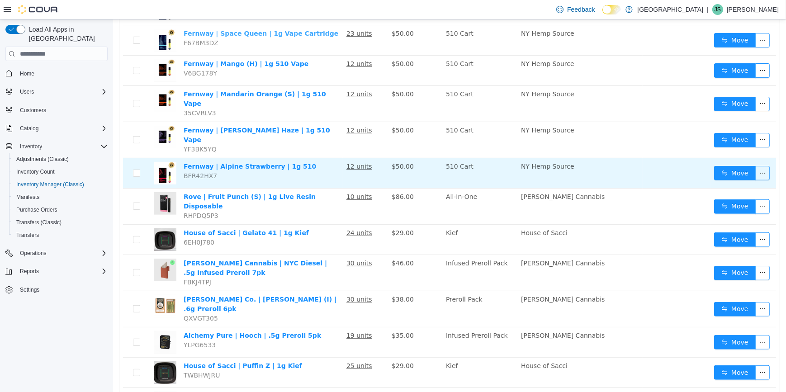
scroll to position [462, 0]
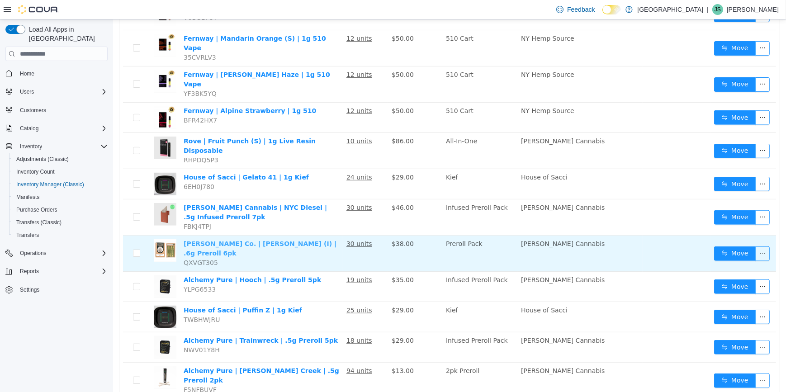
click at [267, 240] on link "Lowell Herb Co. | Rip Van Winkle (I) | .6g Preroll 6pk" at bounding box center [259, 248] width 153 height 17
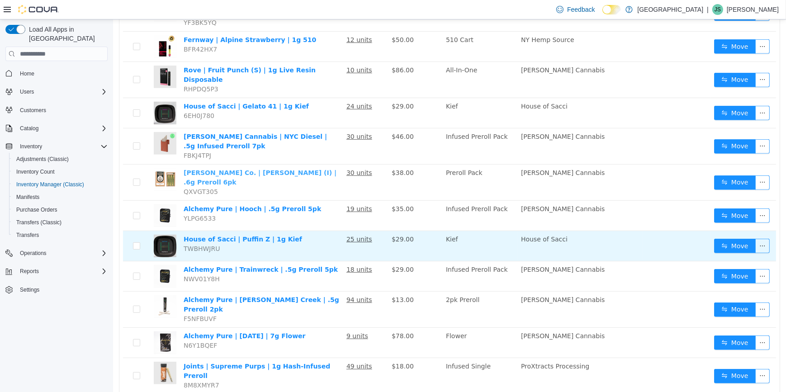
scroll to position [545, 0]
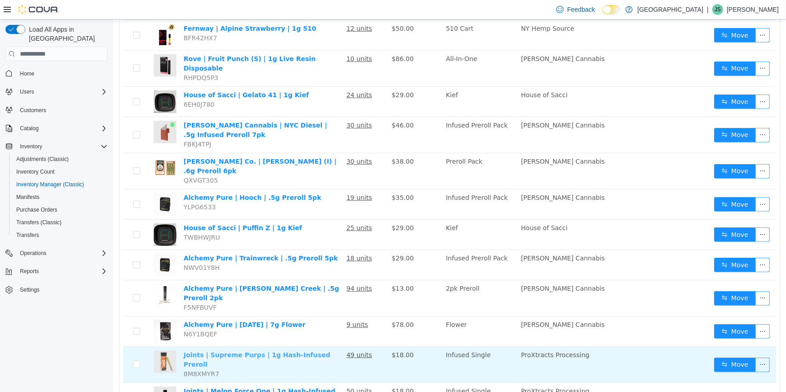
click at [268, 352] on link "Joints | Supreme Purps | 1g Hash-Infused Preroll" at bounding box center [256, 360] width 147 height 17
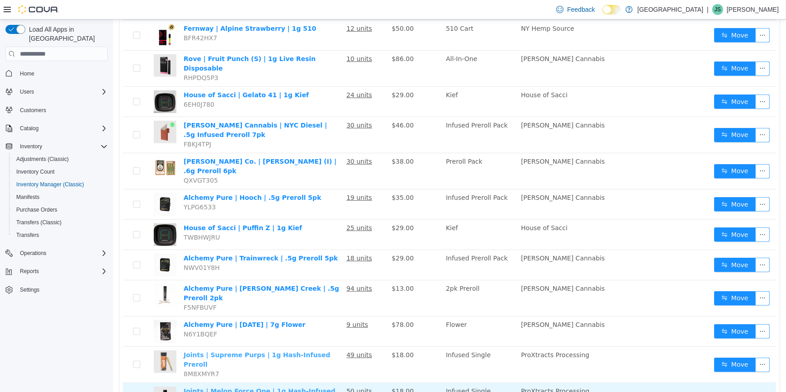
scroll to position [551, 0]
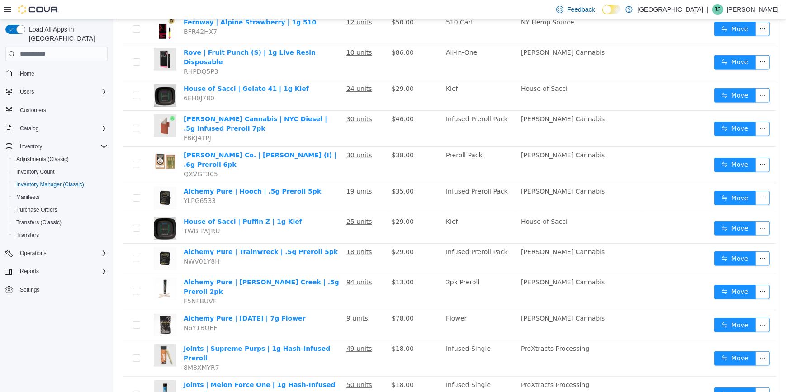
click at [747, 367] on li "50 / page" at bounding box center [751, 364] width 44 height 14
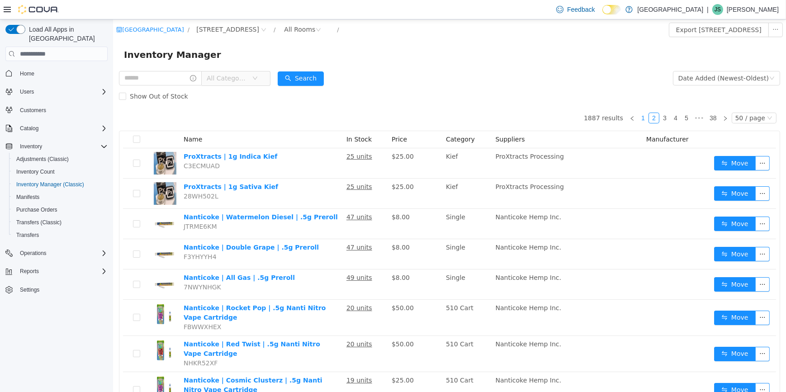
click at [641, 117] on link "1" at bounding box center [643, 118] width 10 height 10
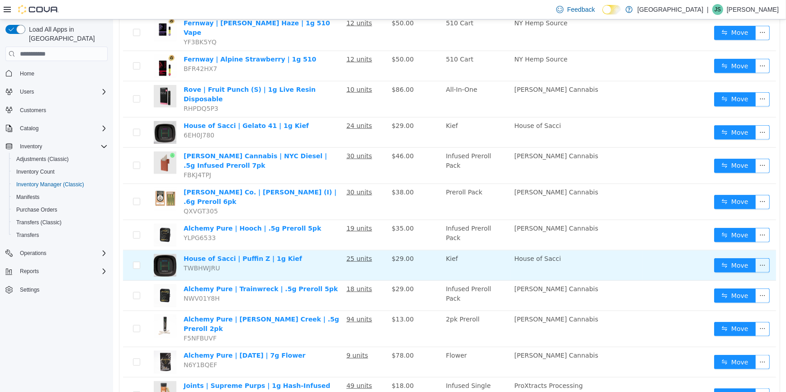
scroll to position [1314, 0]
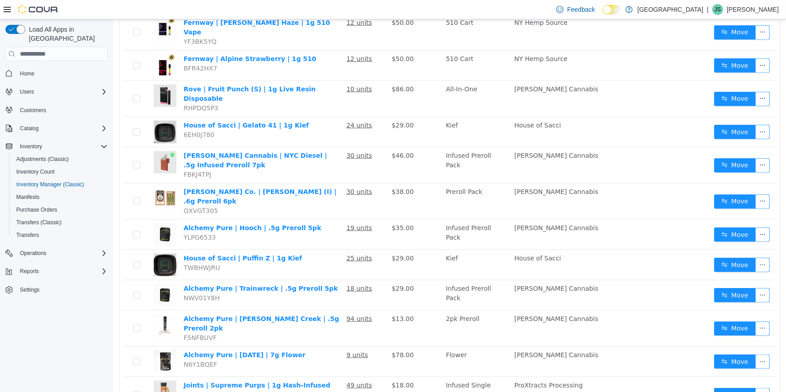
drag, startPoint x: 648, startPoint y: 380, endPoint x: 626, endPoint y: 359, distance: 30.7
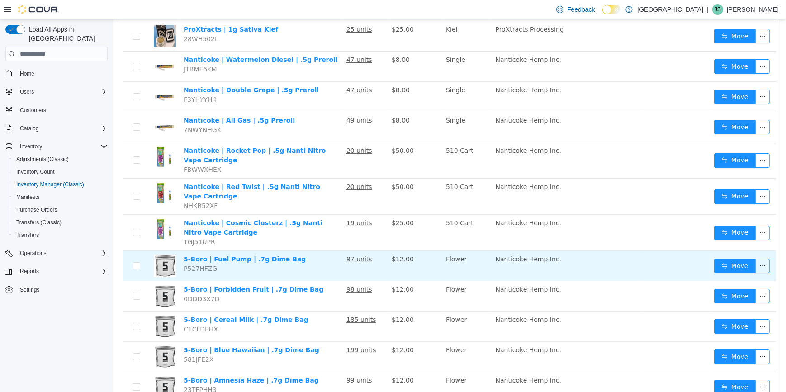
scroll to position [164, 0]
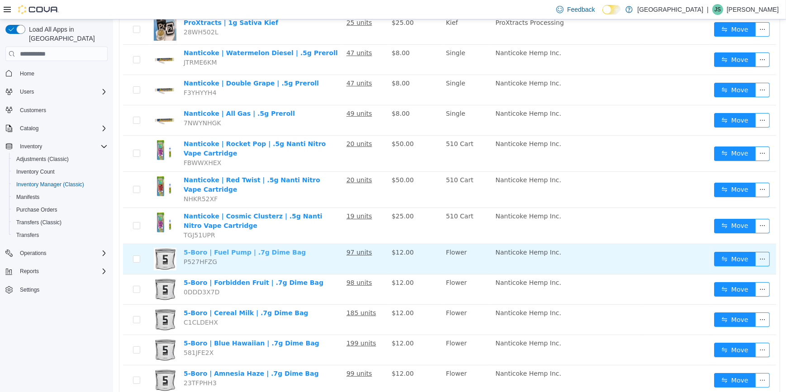
click at [276, 249] on link "5-Boro | Fuel Pump | .7g Dime Bag" at bounding box center [244, 252] width 122 height 7
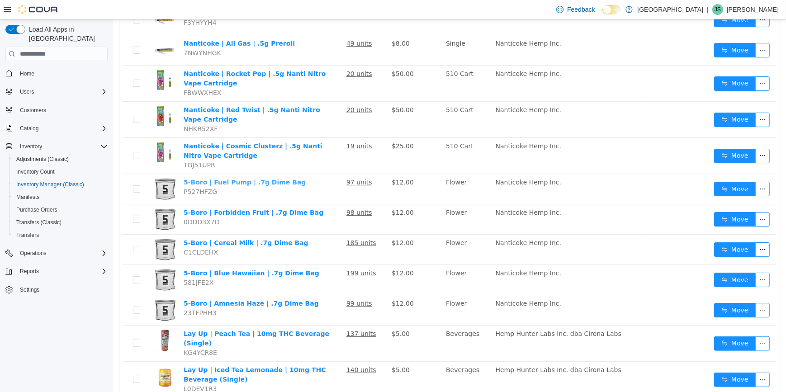
scroll to position [0, 0]
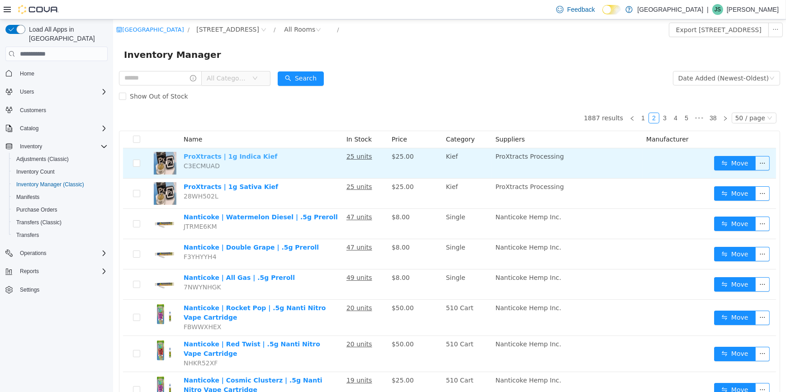
click at [247, 160] on link "ProXtracts | 1g Indica Kief" at bounding box center [230, 156] width 94 height 7
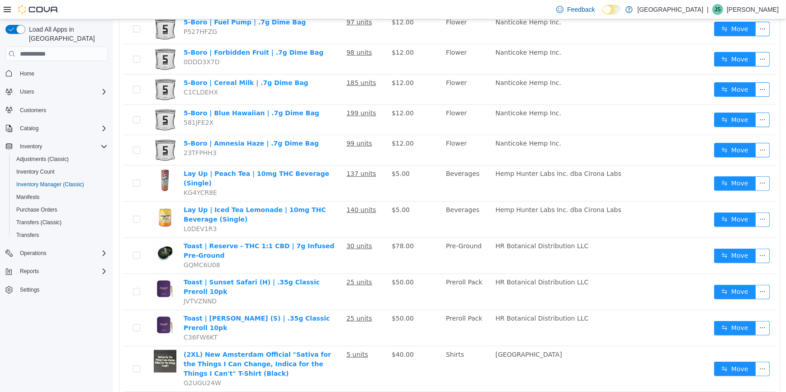
scroll to position [411, 0]
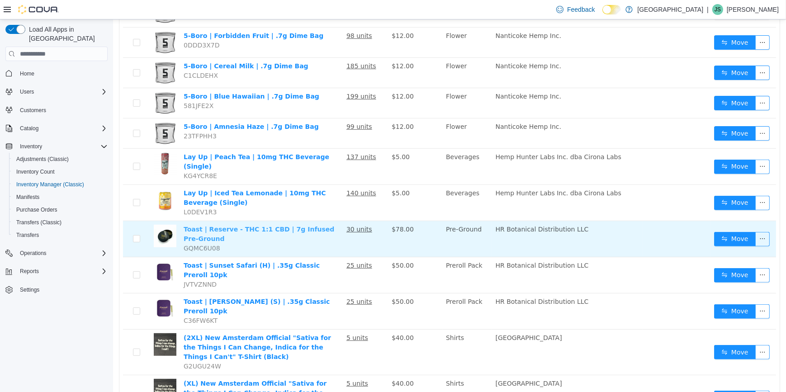
click at [307, 226] on link "Toast | Reserve - THC 1:1 CBD | 7g Infused Pre-Ground" at bounding box center [258, 234] width 151 height 17
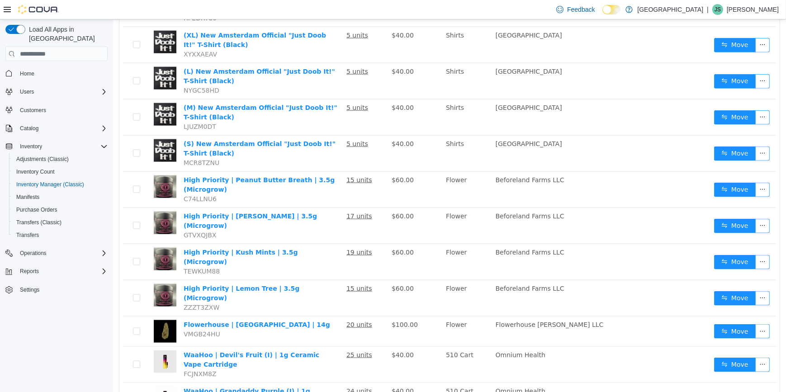
scroll to position [1526, 0]
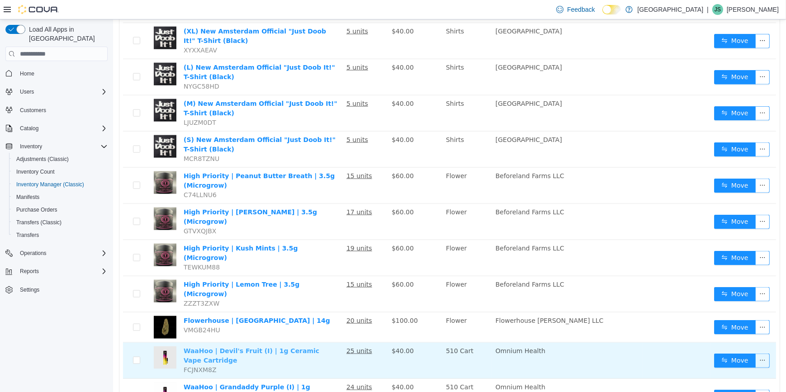
click at [303, 348] on link "WaaHoo | Devil's Fruit (I) | 1g Ceramic Vape Cartridge" at bounding box center [251, 356] width 136 height 17
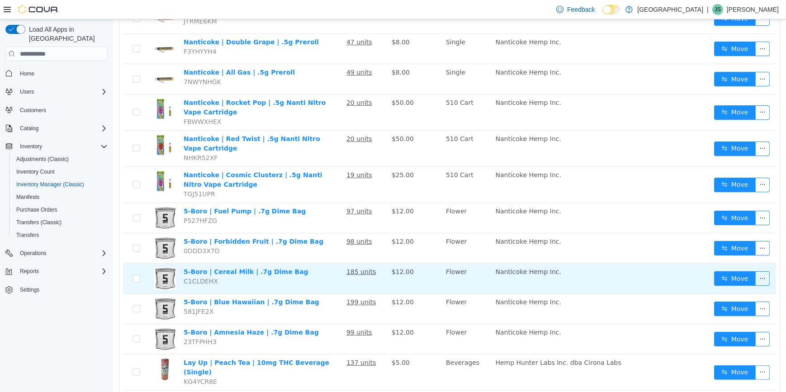
scroll to position [127, 0]
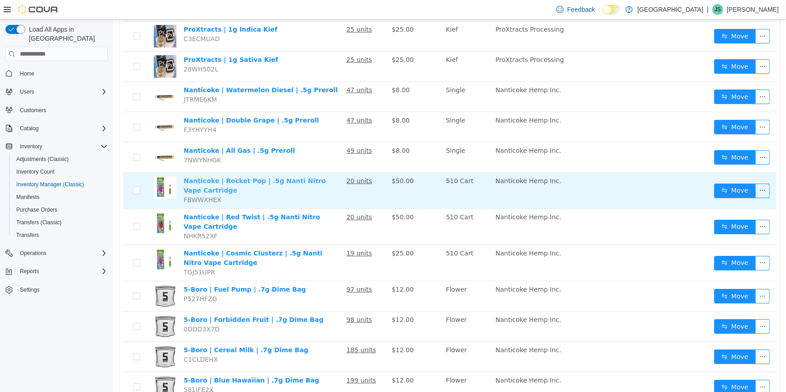
click at [295, 179] on link "Nanticoke | Rocket Pop | .5g Nanti Nitro Vape Cartridge" at bounding box center [254, 185] width 142 height 17
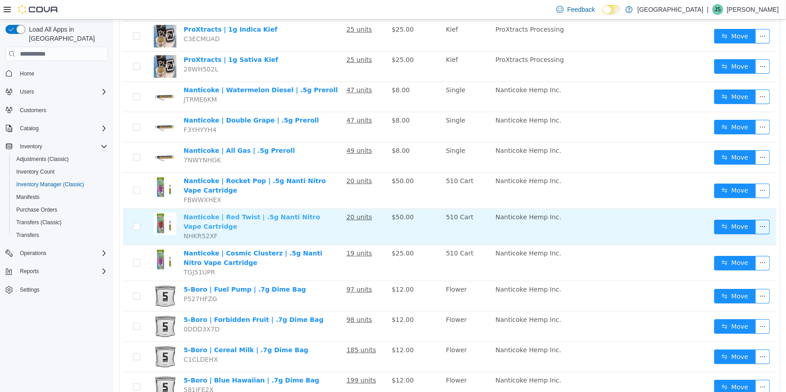
click at [320, 215] on link "Nanticoke | Red Twist | .5g Nanti Nitro Vape Cartridge" at bounding box center [251, 222] width 137 height 17
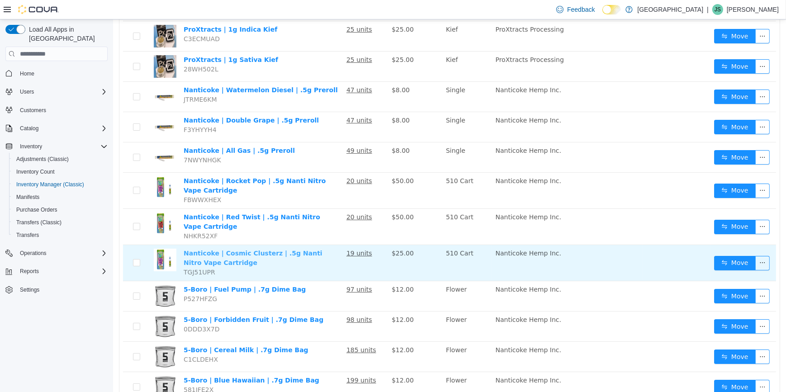
click at [284, 250] on link "Nanticoke | Cosmic Clusterz | .5g Nanti Nitro Vape Cartridge" at bounding box center [252, 258] width 139 height 17
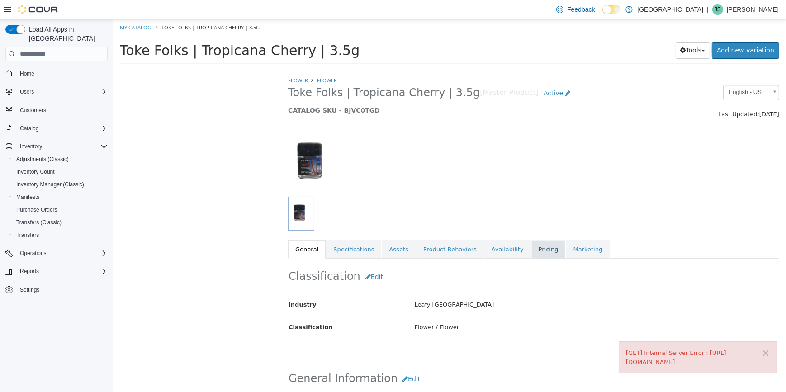
click at [531, 247] on link "Pricing" at bounding box center [548, 249] width 34 height 19
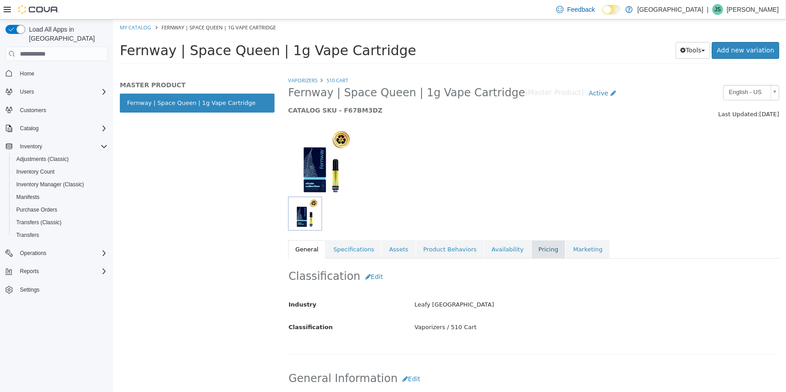
click at [531, 252] on link "Pricing" at bounding box center [548, 249] width 34 height 19
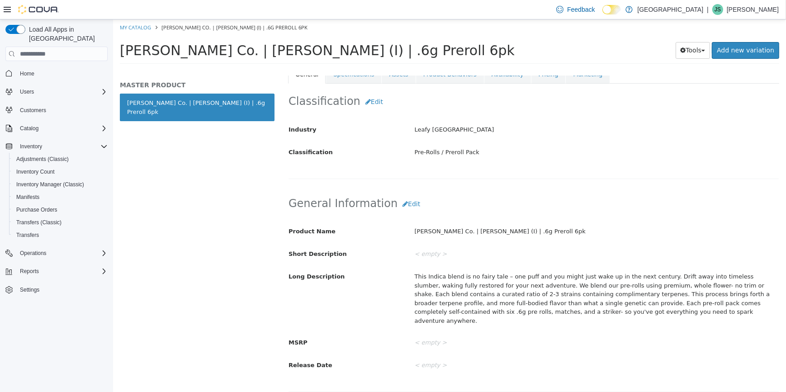
scroll to position [41, 0]
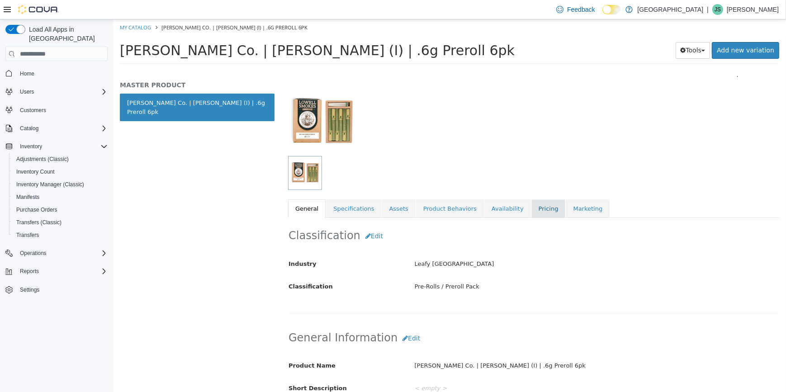
click at [535, 203] on link "Pricing" at bounding box center [548, 209] width 34 height 19
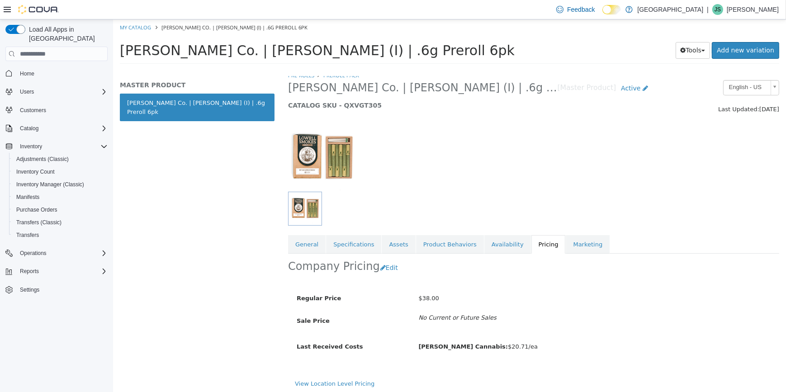
scroll to position [8, 0]
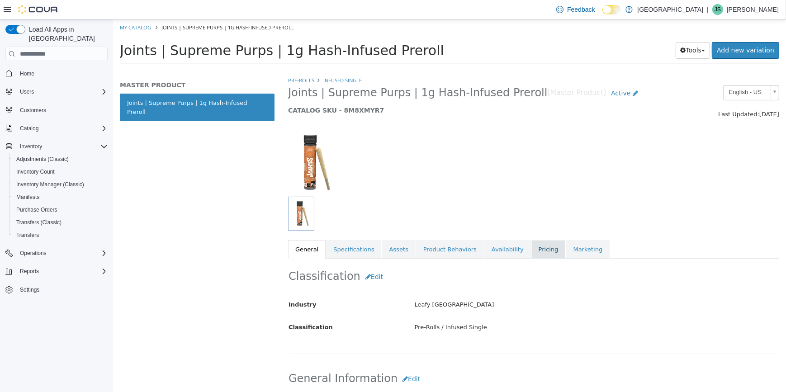
click at [531, 252] on link "Pricing" at bounding box center [548, 249] width 34 height 19
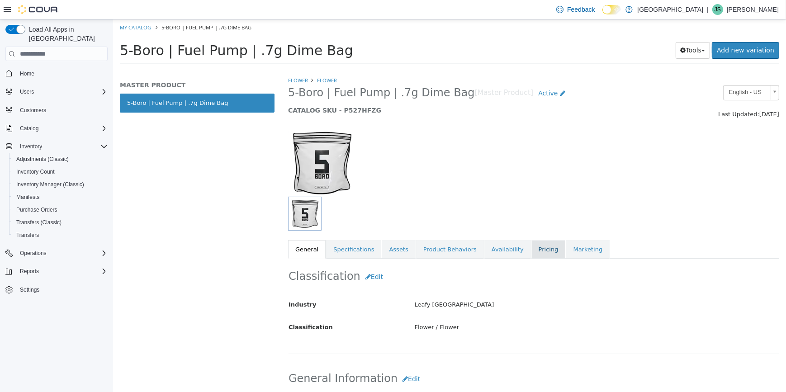
click at [521, 238] on div "Flower Flower 5-Boro | Fuel Pump | .7g Dime Bag [Master Product] Active CATALOG…" at bounding box center [533, 167] width 491 height 183
click at [531, 247] on link "Pricing" at bounding box center [548, 249] width 34 height 19
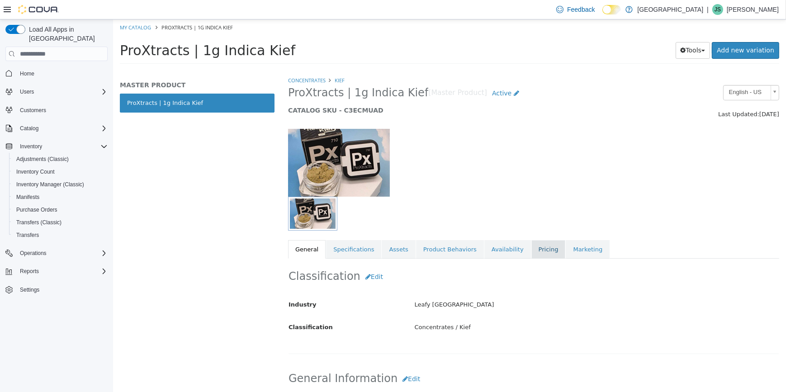
click at [531, 252] on link "Pricing" at bounding box center [548, 249] width 34 height 19
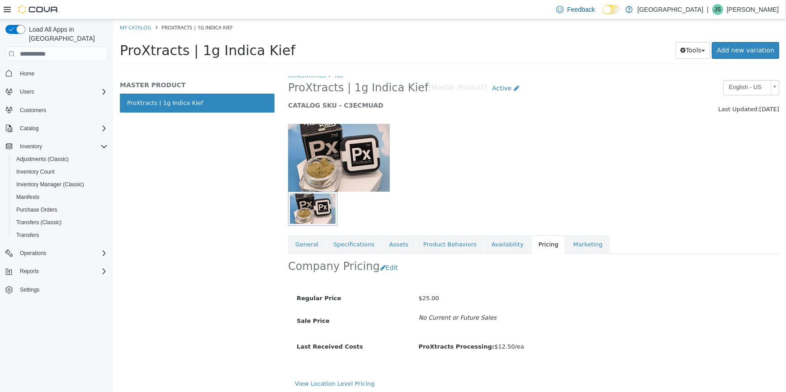
scroll to position [8, 0]
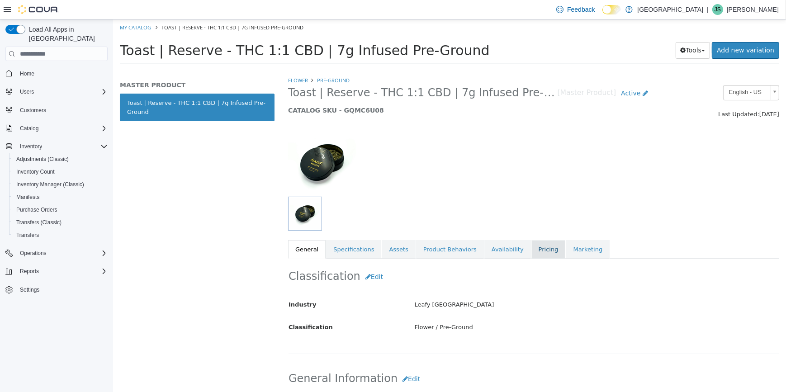
click at [531, 251] on link "Pricing" at bounding box center [548, 249] width 34 height 19
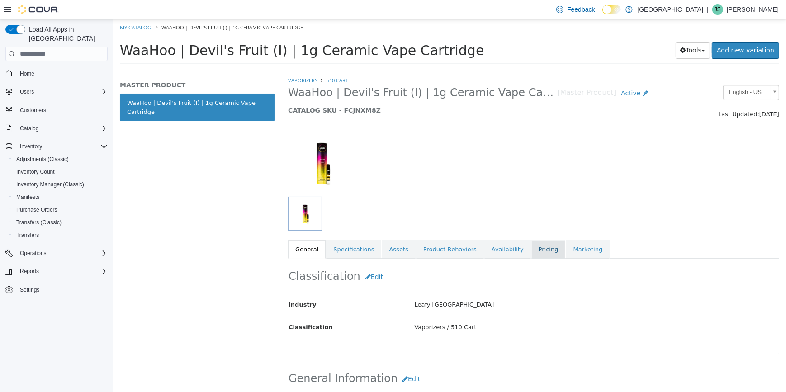
click at [531, 246] on link "Pricing" at bounding box center [548, 249] width 34 height 19
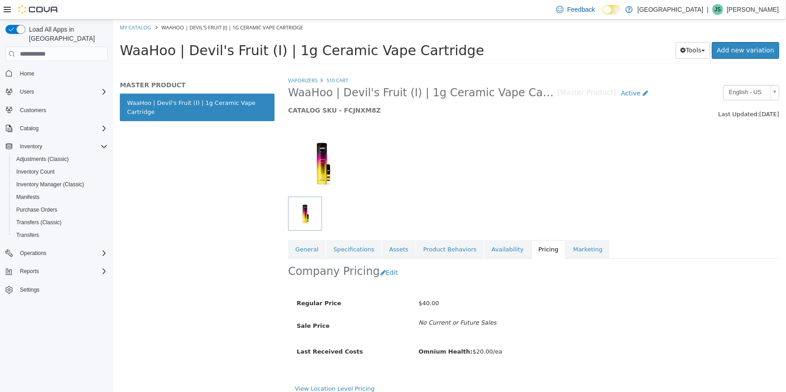
scroll to position [8, 0]
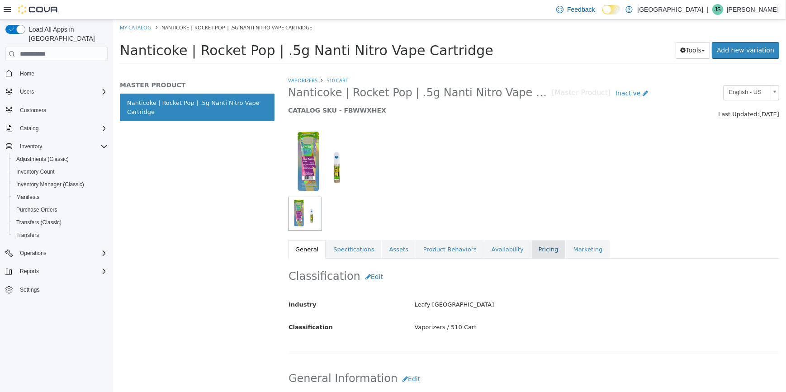
click at [531, 249] on link "Pricing" at bounding box center [548, 249] width 34 height 19
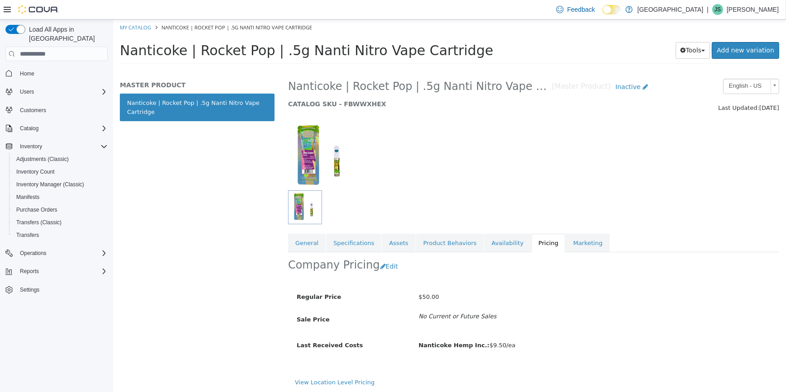
scroll to position [8, 0]
click at [386, 266] on button "Edit" at bounding box center [391, 265] width 23 height 17
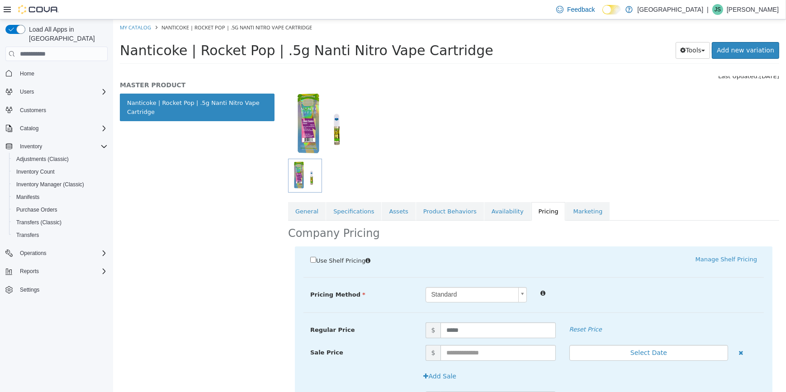
scroll to position [90, 0]
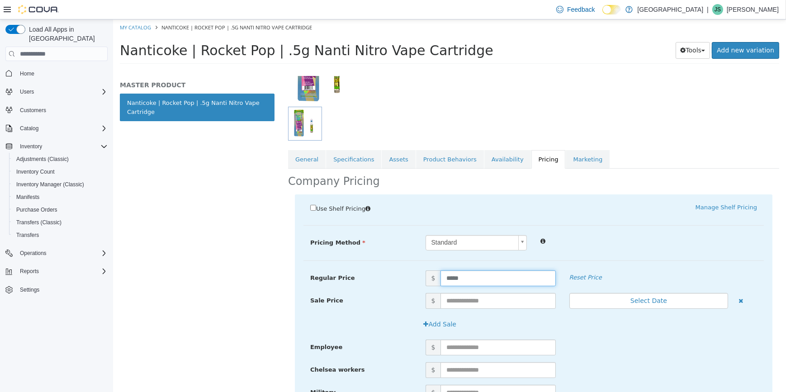
drag, startPoint x: 467, startPoint y: 279, endPoint x: 420, endPoint y: 278, distance: 46.6
click at [420, 278] on span "$ *****" at bounding box center [491, 279] width 144 height 16
type input "*****"
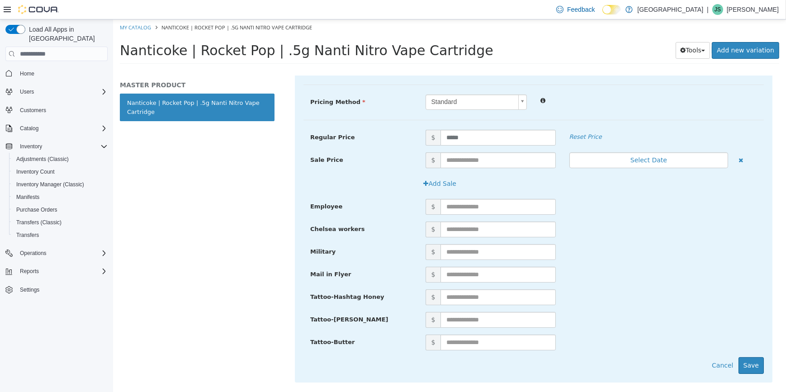
scroll to position [245, 0]
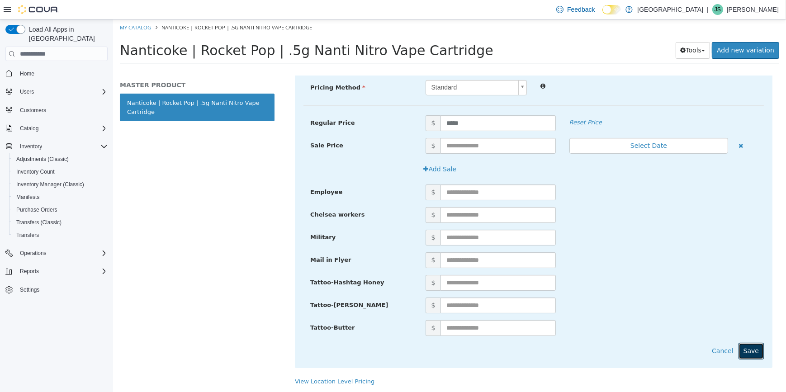
click at [751, 349] on button "Save" at bounding box center [750, 351] width 25 height 17
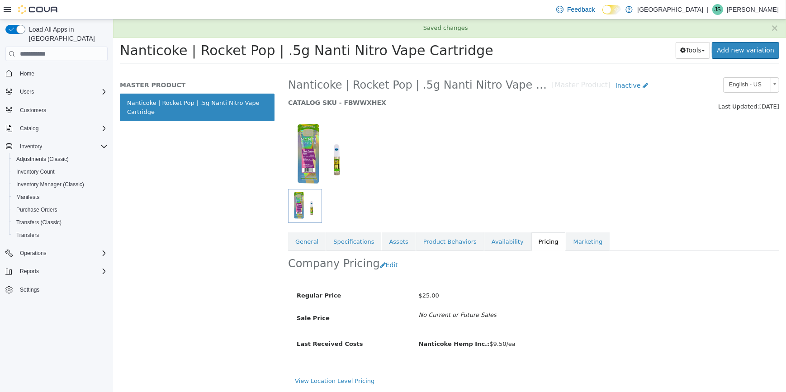
scroll to position [8, 0]
click at [627, 87] on span "Inactive" at bounding box center [627, 85] width 25 height 7
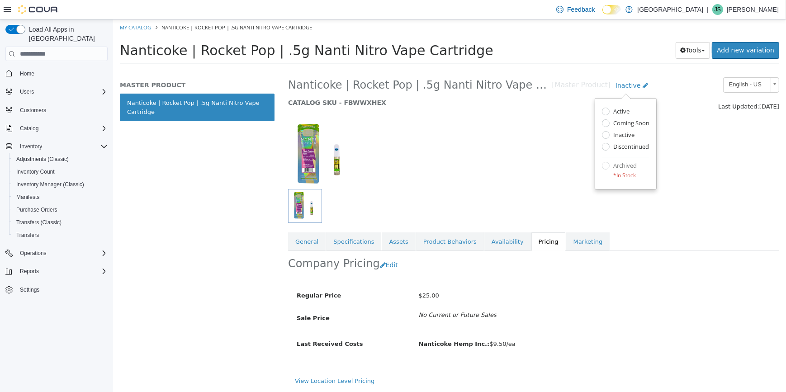
click at [624, 111] on label "Active" at bounding box center [620, 113] width 19 height 10
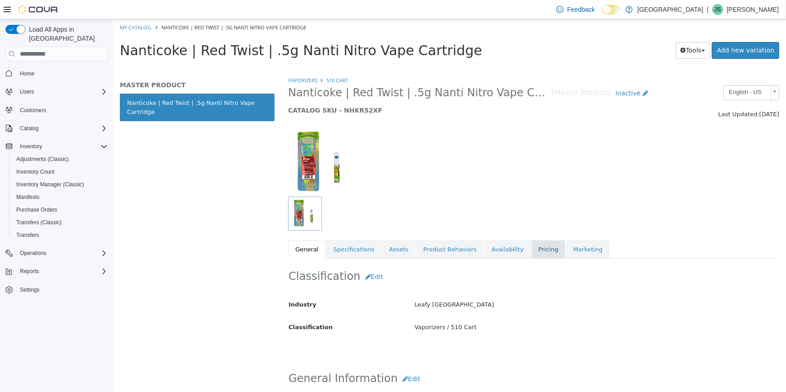
click at [538, 243] on link "Pricing" at bounding box center [548, 249] width 34 height 19
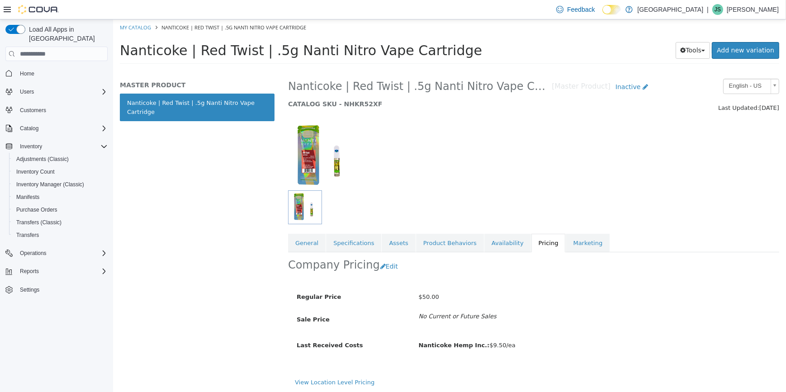
scroll to position [8, 0]
click at [388, 265] on button "Edit" at bounding box center [391, 265] width 23 height 17
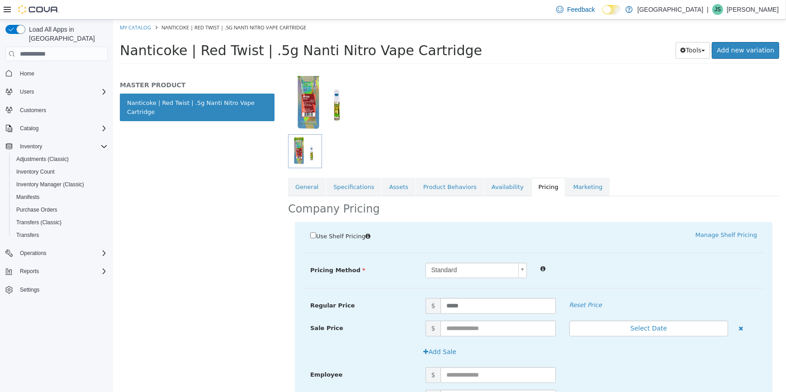
scroll to position [172, 0]
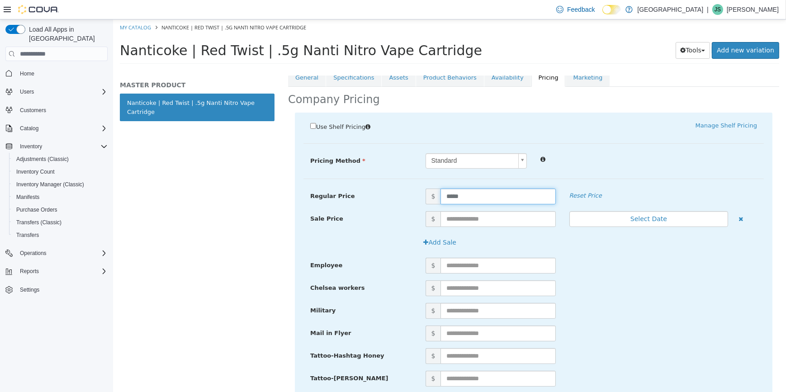
drag, startPoint x: 468, startPoint y: 193, endPoint x: 421, endPoint y: 191, distance: 47.5
click at [421, 191] on span "$ *****" at bounding box center [491, 197] width 144 height 16
type input "*****"
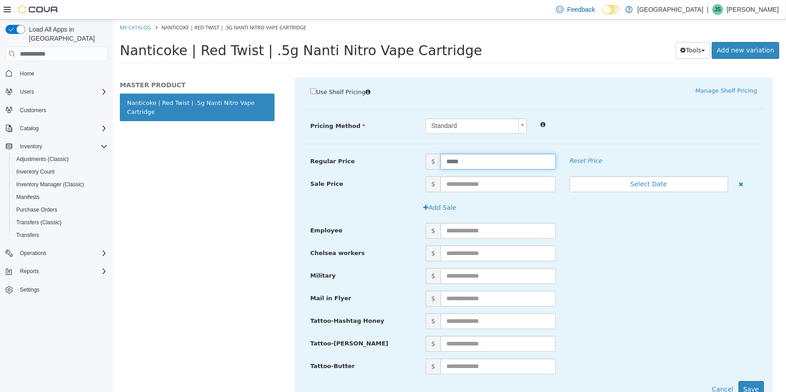
scroll to position [245, 0]
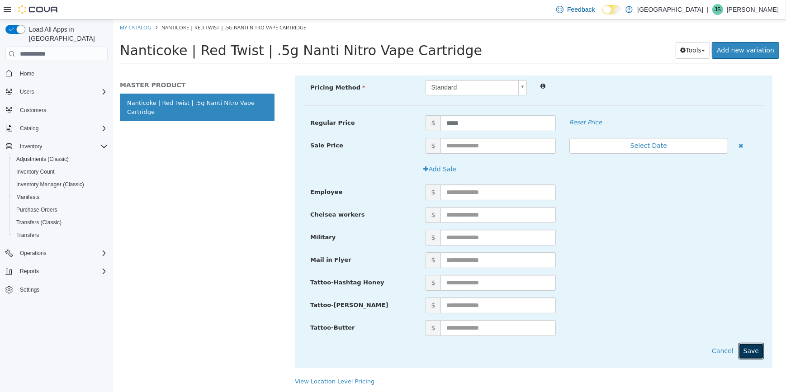
click at [747, 343] on button "Save" at bounding box center [750, 351] width 25 height 17
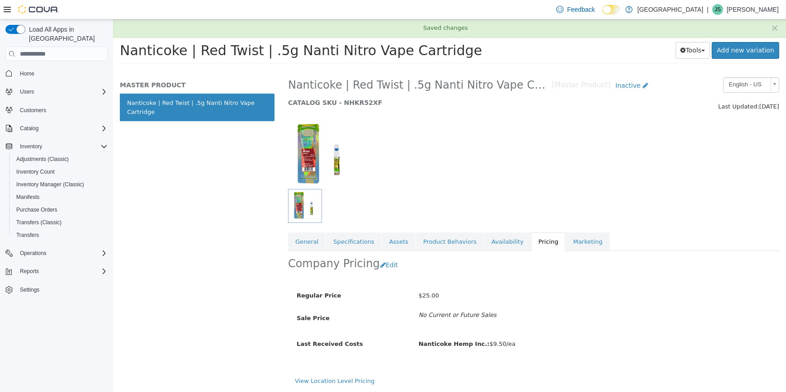
scroll to position [8, 0]
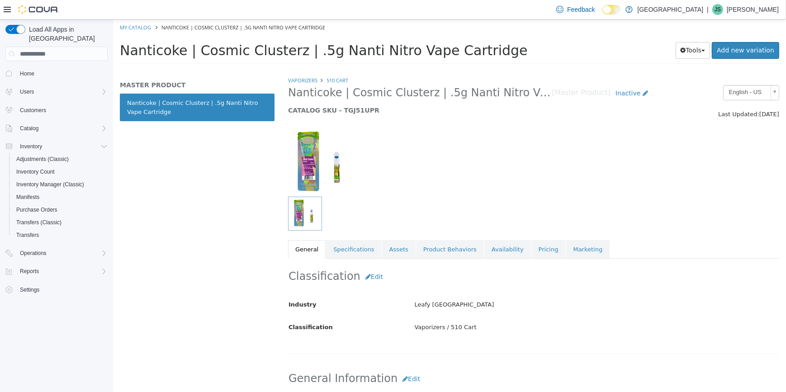
scroll to position [82, 0]
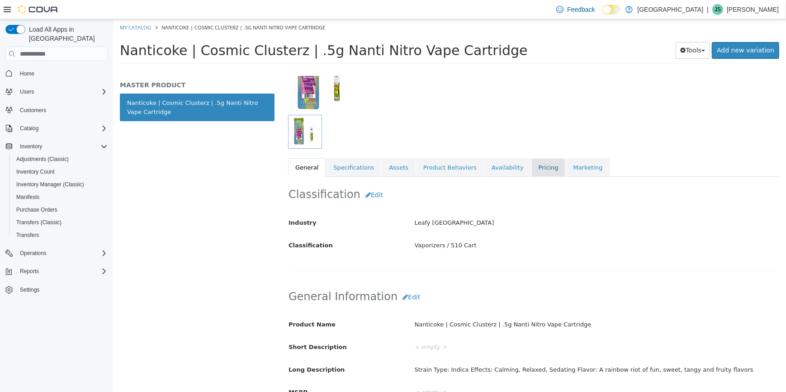
click at [533, 168] on link "Pricing" at bounding box center [548, 167] width 34 height 19
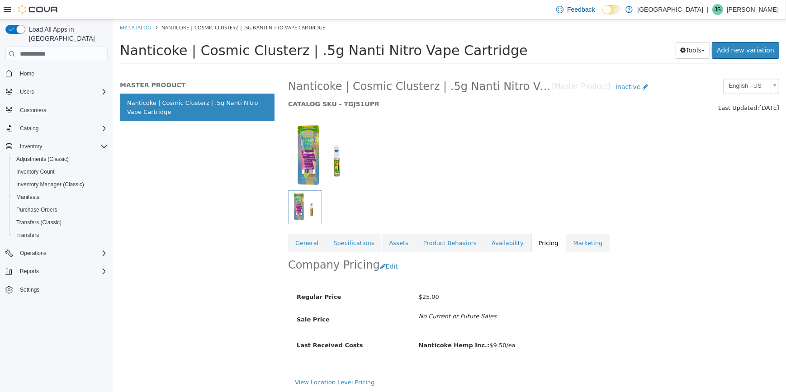
scroll to position [8, 0]
click at [629, 88] on span "Inactive" at bounding box center [627, 85] width 25 height 7
click at [629, 110] on label "Active" at bounding box center [623, 113] width 19 height 10
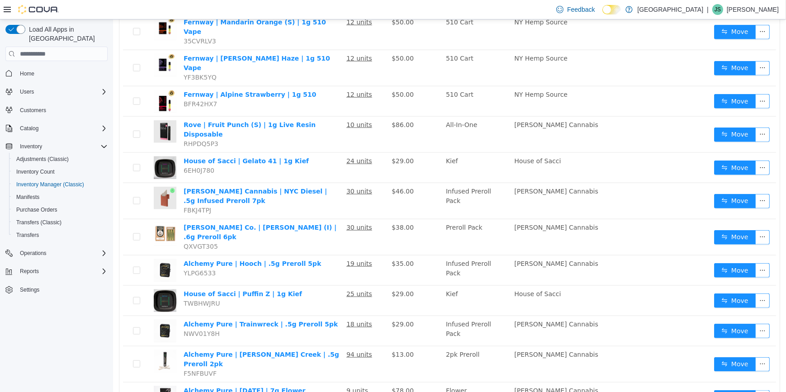
scroll to position [1314, 0]
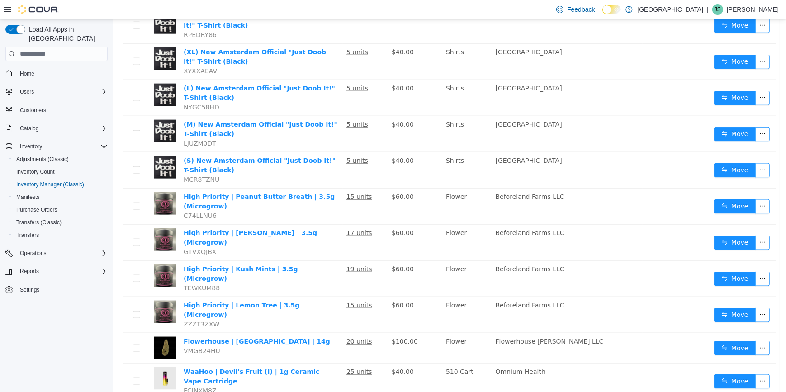
scroll to position [1526, 0]
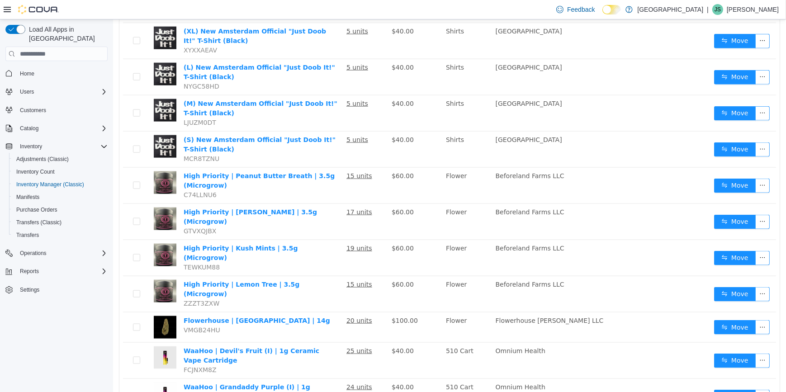
drag, startPoint x: 661, startPoint y: 376, endPoint x: 632, endPoint y: 353, distance: 37.0
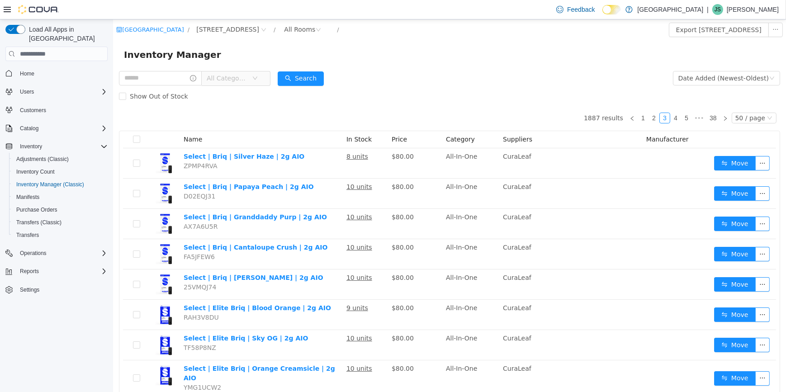
click at [239, 84] on span "All Categories" at bounding box center [228, 78] width 45 height 14
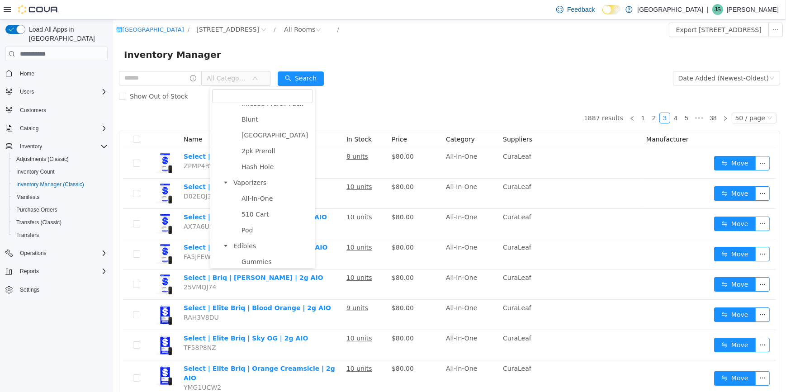
scroll to position [205, 0]
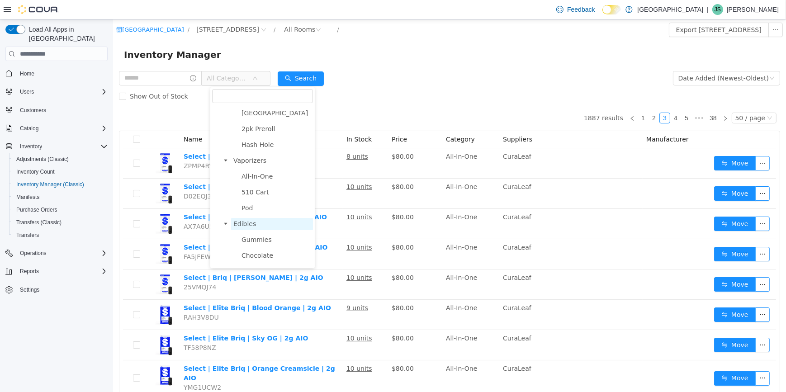
click at [245, 228] on span "Edibles" at bounding box center [244, 223] width 23 height 7
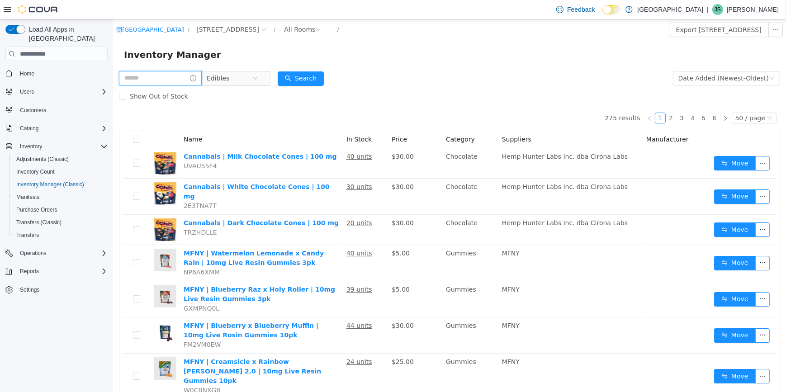
click at [184, 74] on input "text" at bounding box center [160, 78] width 83 height 14
type input "*********"
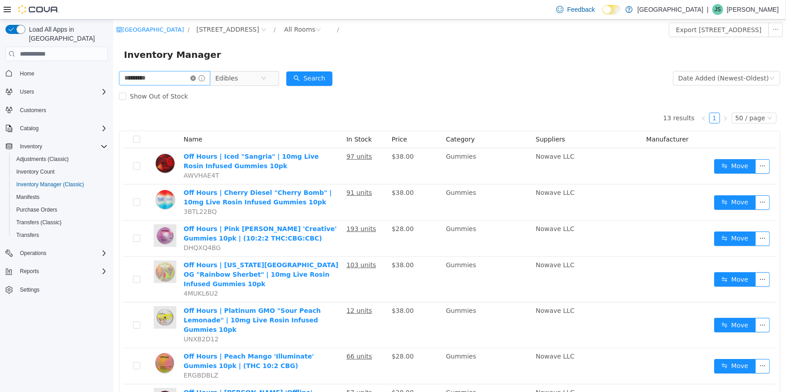
click at [195, 80] on icon "icon: close-circle" at bounding box center [192, 78] width 5 height 5
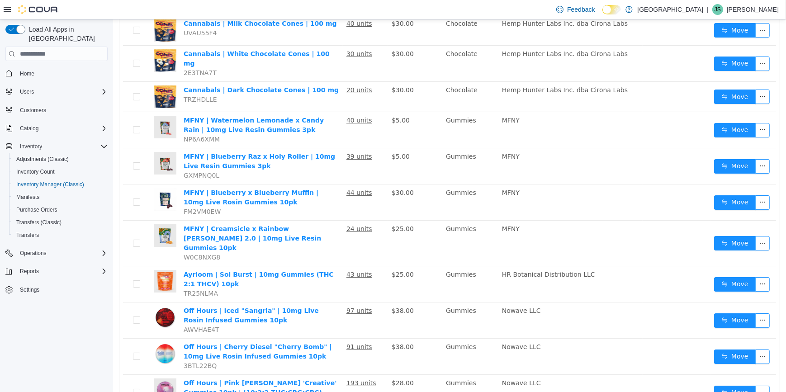
scroll to position [1, 0]
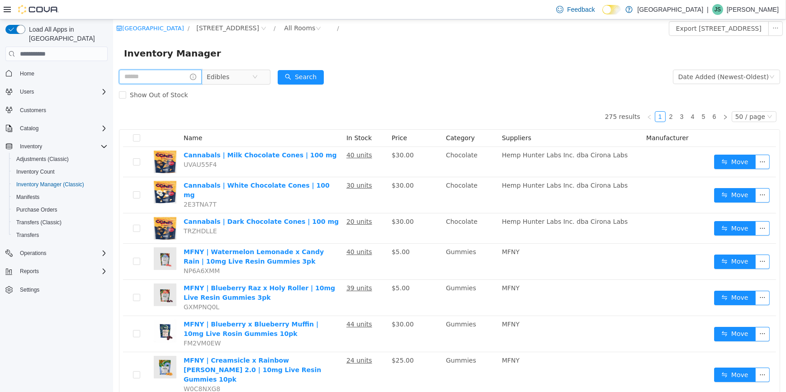
click at [171, 77] on input "text" at bounding box center [160, 77] width 83 height 14
type input "*********"
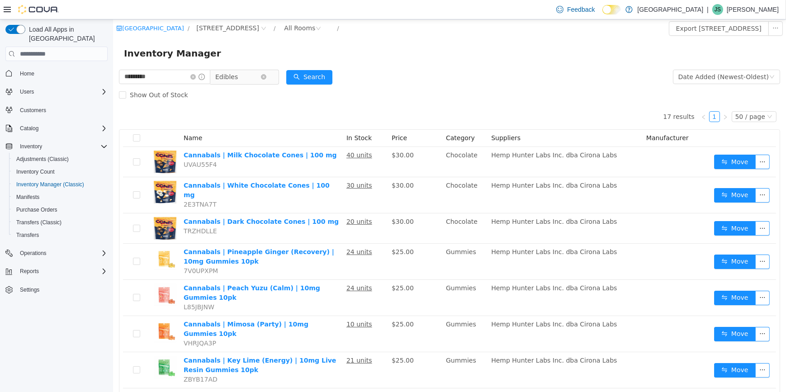
click at [248, 79] on span "Edibles" at bounding box center [237, 77] width 45 height 14
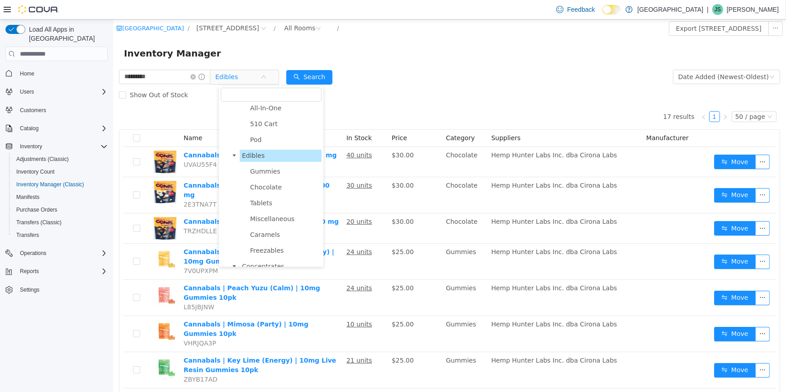
scroll to position [190, 0]
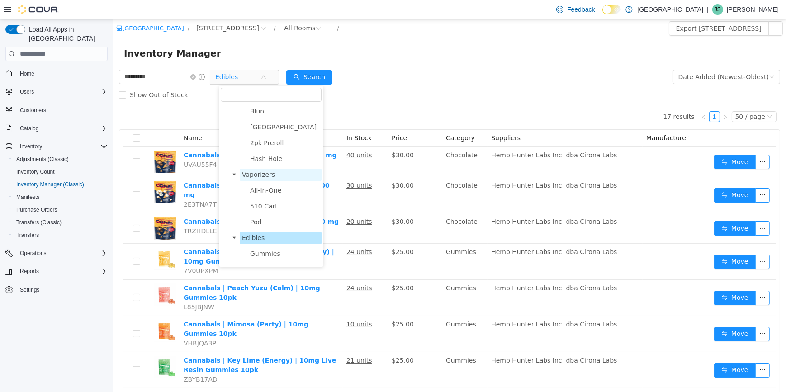
click at [267, 178] on span "Vaporizers" at bounding box center [258, 174] width 33 height 7
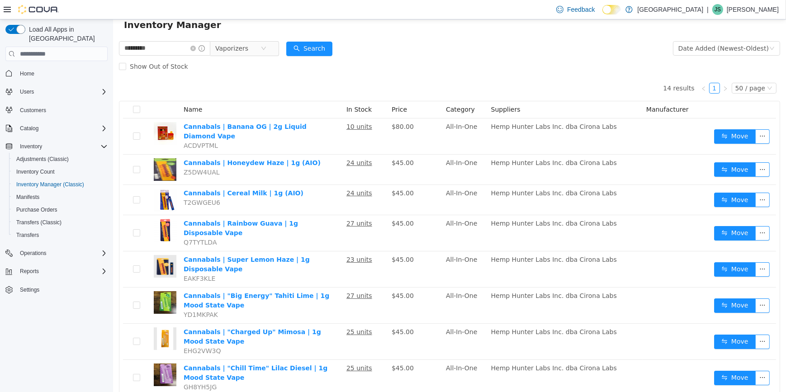
scroll to position [0, 0]
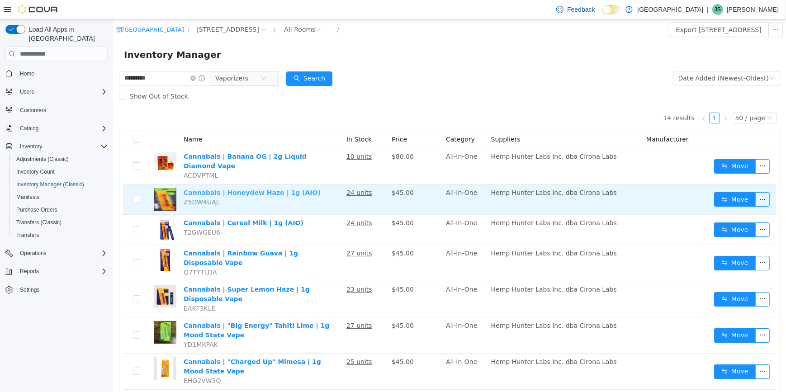
click at [196, 189] on link "Cannabals | Honeydew Haze | 1g (AIO)" at bounding box center [251, 192] width 137 height 7
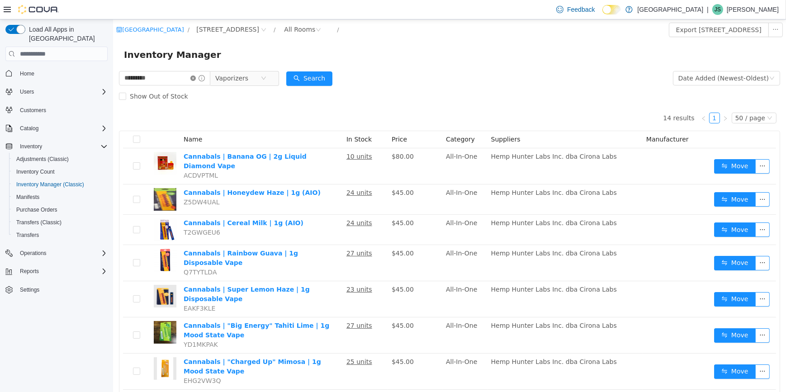
click at [195, 80] on icon "icon: close-circle" at bounding box center [192, 78] width 5 height 5
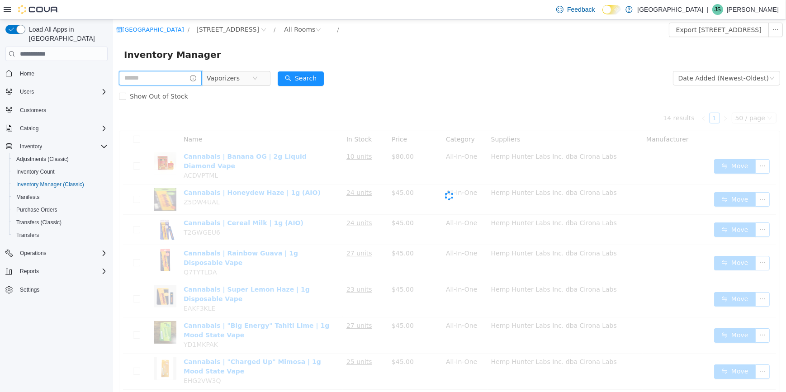
click at [171, 80] on input "text" at bounding box center [160, 78] width 83 height 14
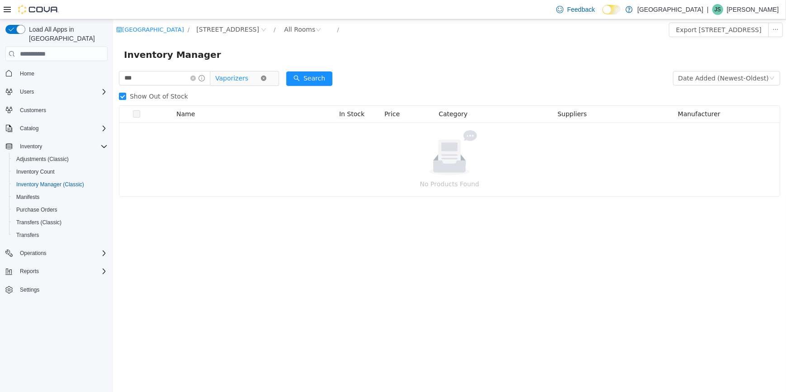
click at [266, 79] on icon "icon: close-circle" at bounding box center [263, 78] width 5 height 5
click at [315, 29] on icon "icon: close-circle" at bounding box center [317, 29] width 5 height 5
click at [315, 30] on icon "icon: close-circle" at bounding box center [317, 29] width 5 height 5
click at [284, 34] on div "All Rooms" at bounding box center [299, 30] width 31 height 14
click at [257, 48] on li "All Rooms" at bounding box center [267, 48] width 54 height 14
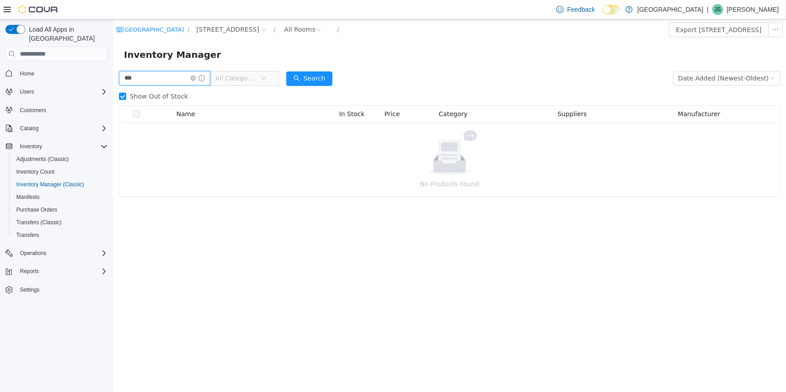
click at [153, 78] on input "***" at bounding box center [164, 78] width 91 height 14
type input "*"
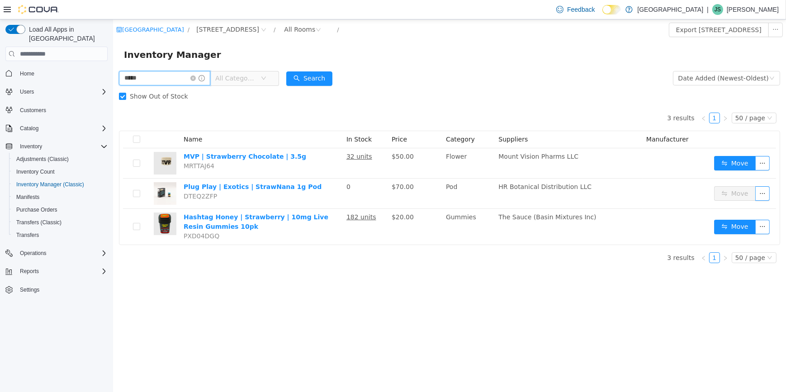
click at [150, 77] on input "*****" at bounding box center [164, 78] width 91 height 14
type input "******"
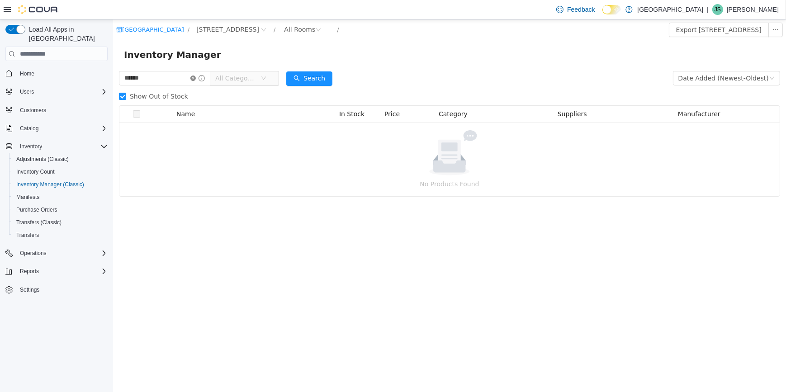
click at [195, 79] on icon "icon: close-circle" at bounding box center [192, 78] width 5 height 5
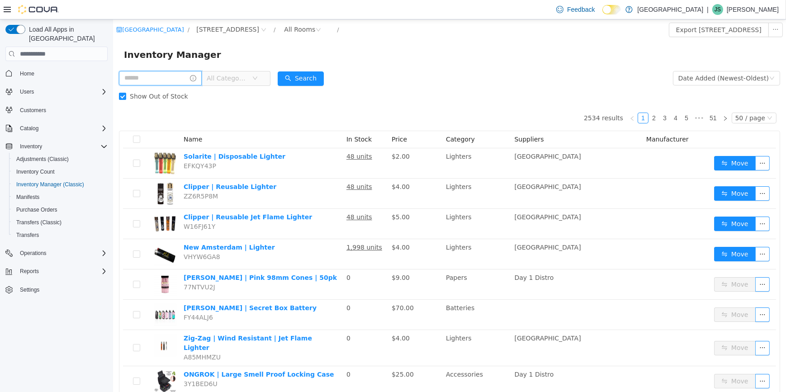
click at [130, 79] on input "text" at bounding box center [160, 78] width 83 height 14
type input "***"
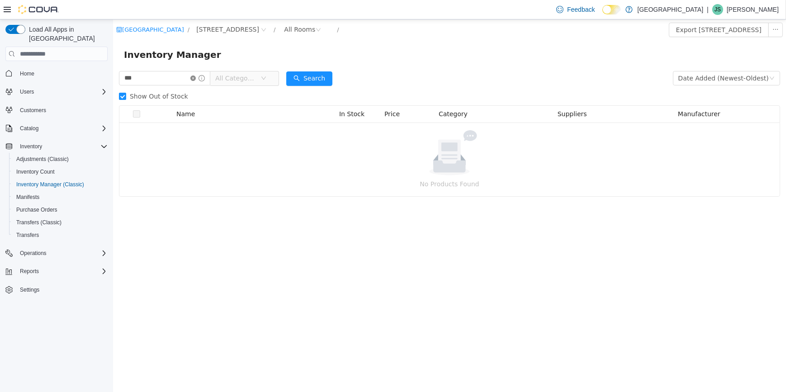
click at [195, 80] on icon "icon: close-circle" at bounding box center [192, 78] width 5 height 5
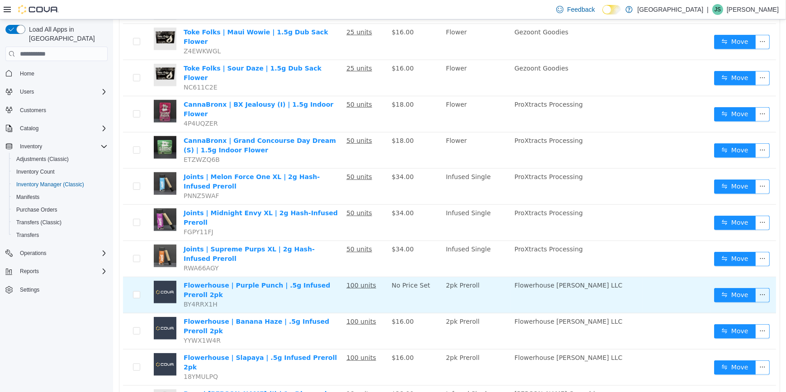
scroll to position [955, 0]
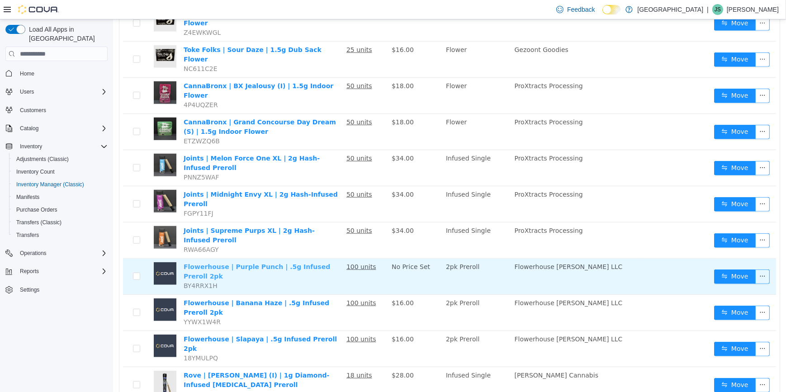
click at [314, 263] on link "Flowerhouse | Purple Punch | .5g Infused Preroll 2pk" at bounding box center [256, 271] width 147 height 17
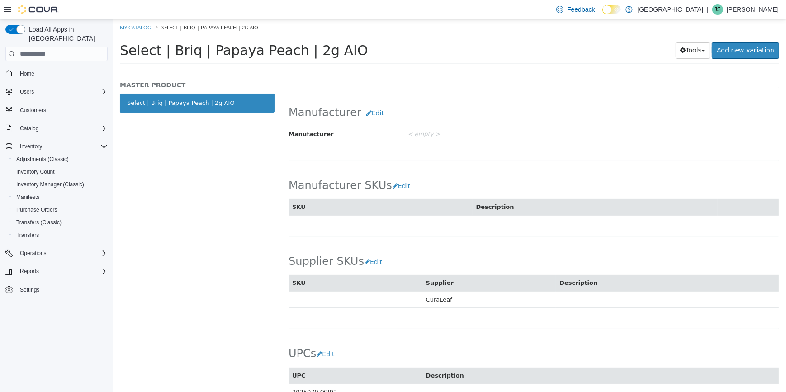
scroll to position [293, 0]
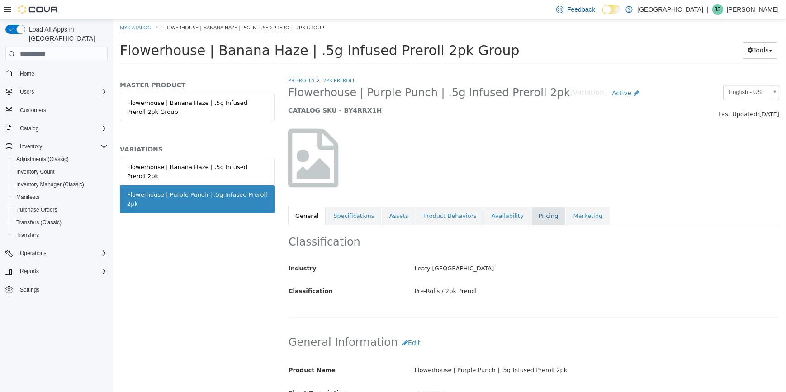
click at [531, 209] on link "Pricing" at bounding box center [548, 216] width 34 height 19
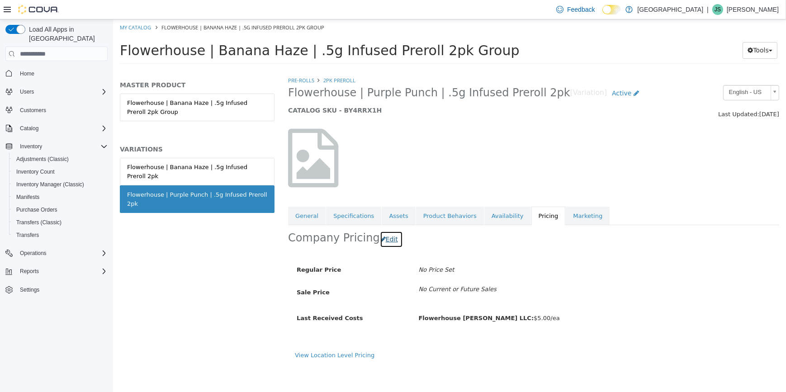
click at [385, 237] on button "Edit" at bounding box center [391, 239] width 23 height 17
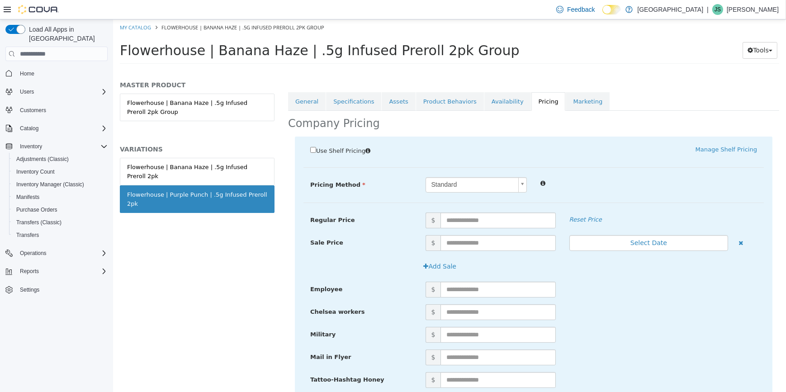
scroll to position [123, 0]
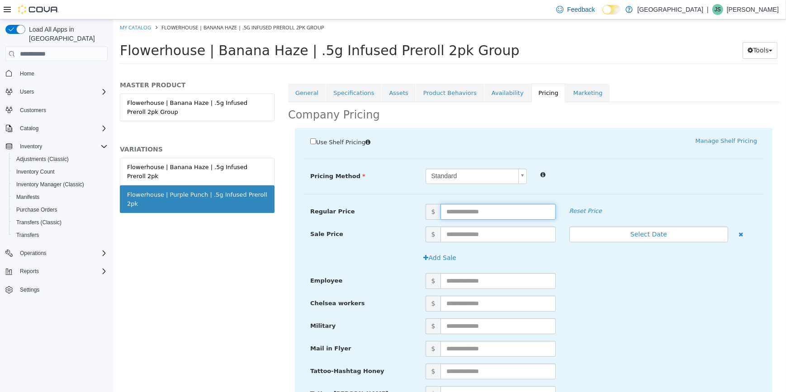
click at [488, 212] on input "text" at bounding box center [497, 212] width 115 height 16
type input "**"
click at [495, 212] on input "***" at bounding box center [497, 212] width 115 height 16
type input "*****"
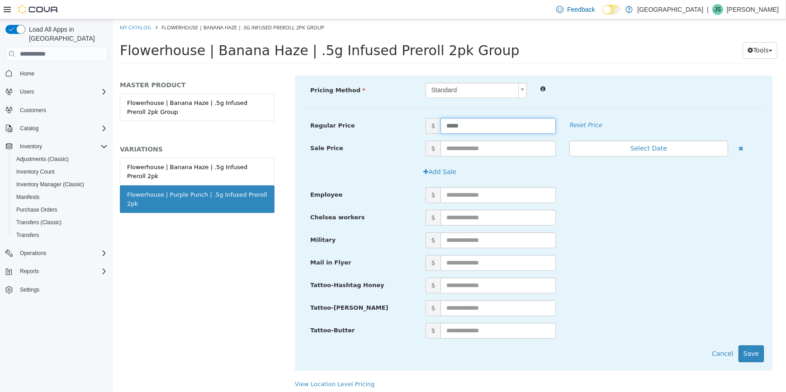
scroll to position [212, 0]
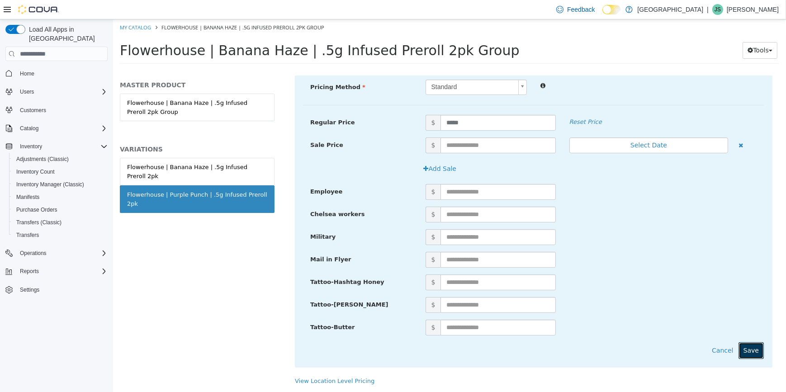
click at [749, 345] on button "Save" at bounding box center [750, 351] width 25 height 17
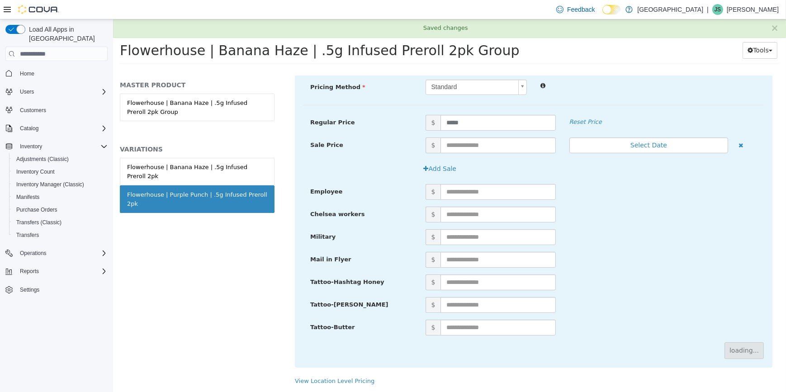
scroll to position [0, 0]
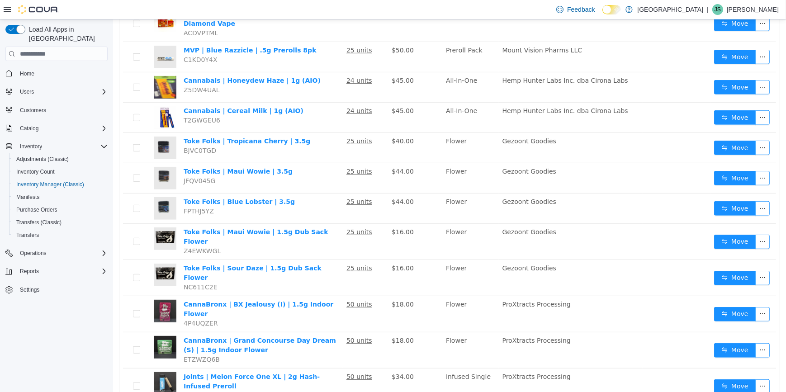
scroll to position [545, 0]
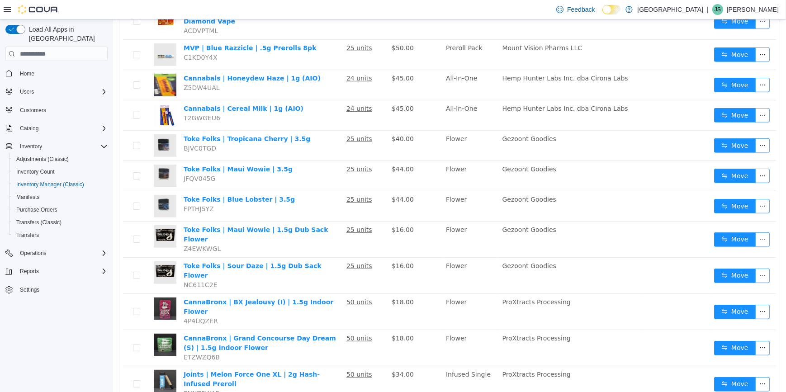
click at [746, 363] on li "50 / page" at bounding box center [751, 365] width 44 height 14
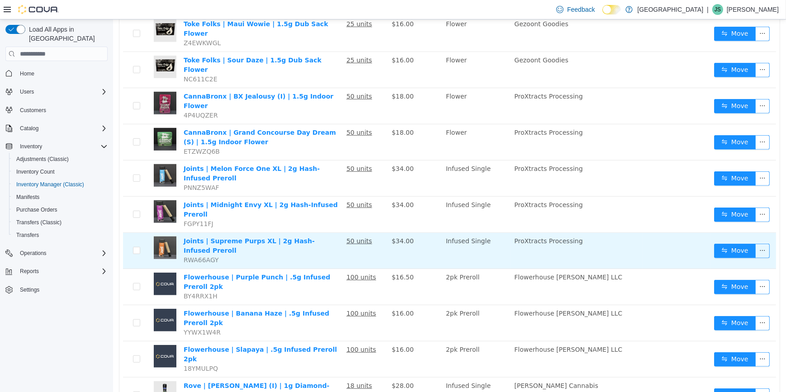
scroll to position [792, 0]
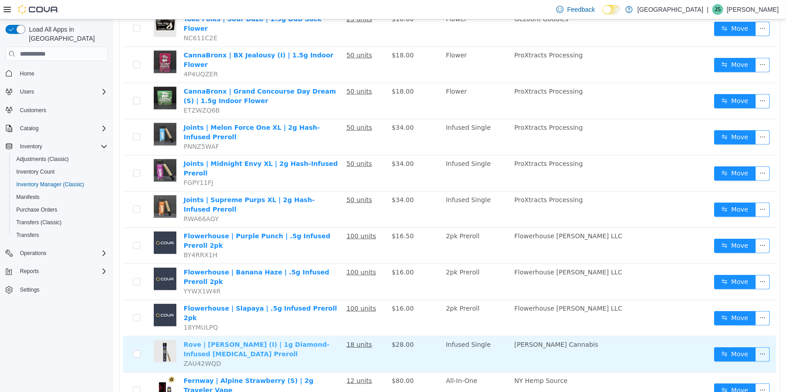
click at [317, 341] on link "Rove | King Louis XIII (I) | 1g Diamond-Infused Ice Pack Preroll" at bounding box center [256, 349] width 146 height 17
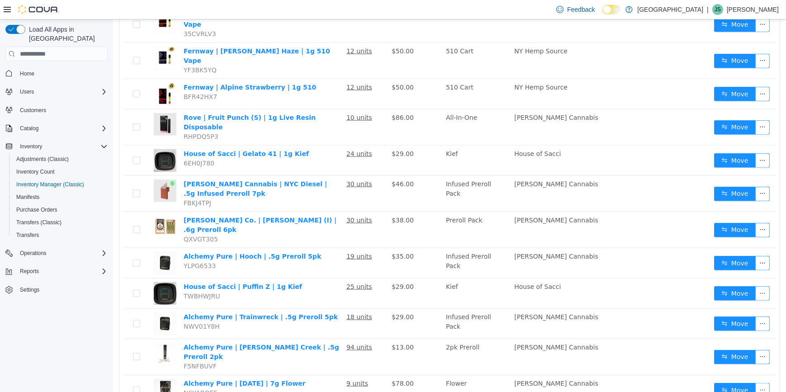
scroll to position [1285, 0]
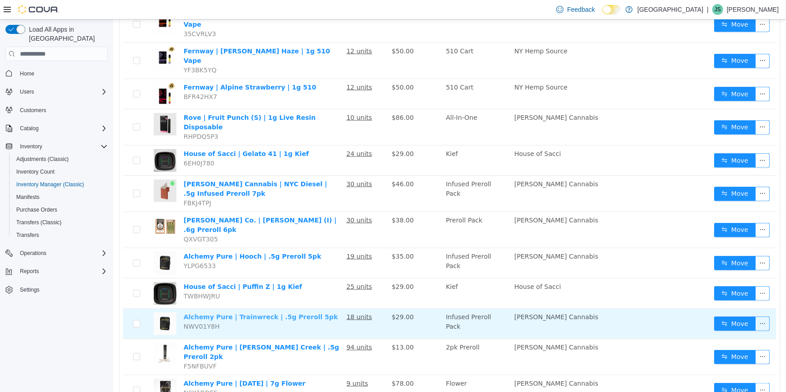
click at [285, 314] on link "Alchemy Pure | Trainwreck | .5g Preroll 5pk" at bounding box center [260, 317] width 154 height 7
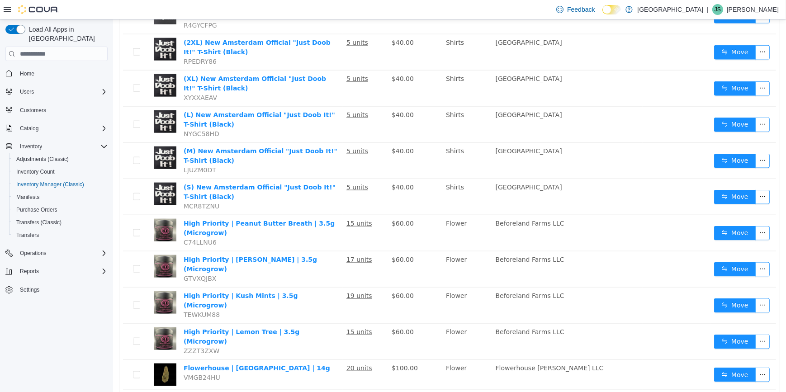
scroll to position [1526, 0]
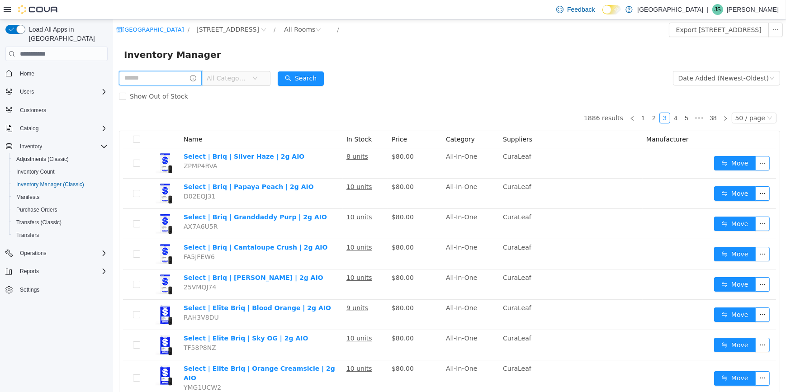
click at [178, 76] on input "text" at bounding box center [160, 78] width 83 height 14
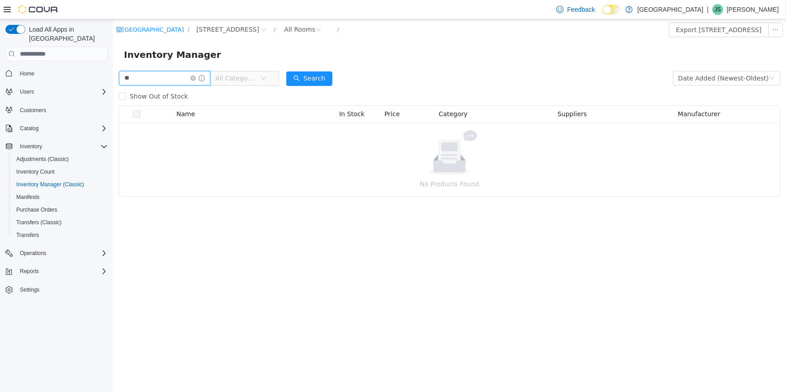
type input "*"
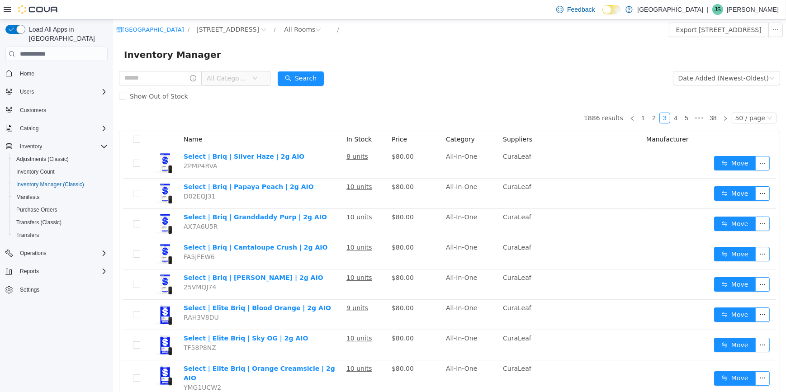
click at [229, 83] on span "All Categories" at bounding box center [226, 78] width 41 height 9
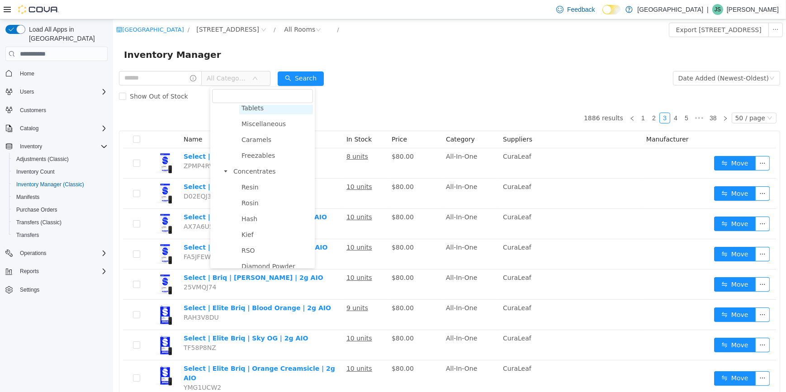
scroll to position [370, 0]
click at [267, 174] on span "Concentrates" at bounding box center [254, 170] width 43 height 7
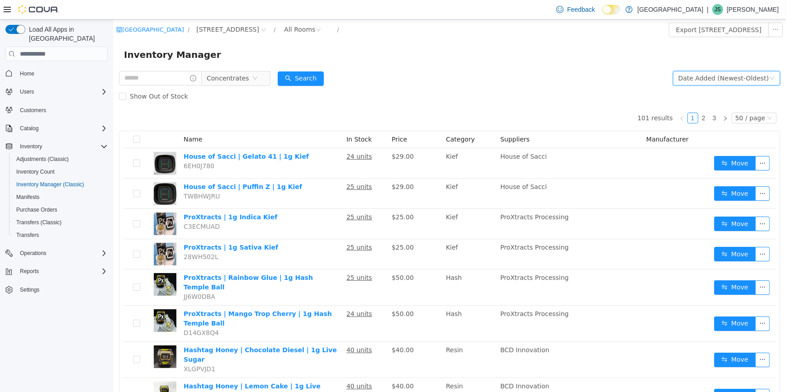
click at [687, 75] on div "Date Added (Newest-Oldest)" at bounding box center [723, 78] width 90 height 14
click at [706, 100] on li "Alphabetical (A-Z)" at bounding box center [723, 96] width 102 height 14
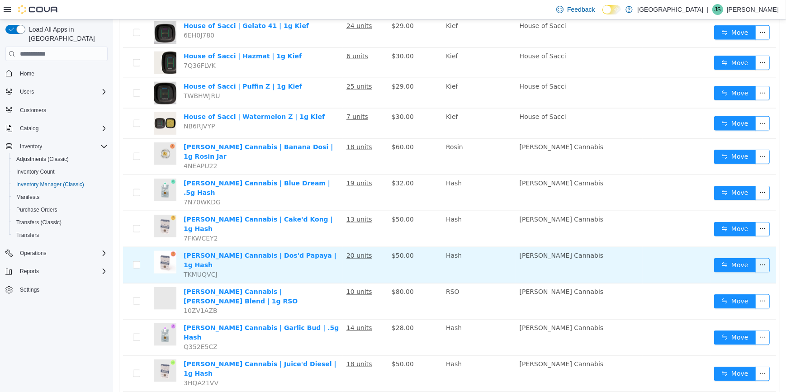
scroll to position [1404, 0]
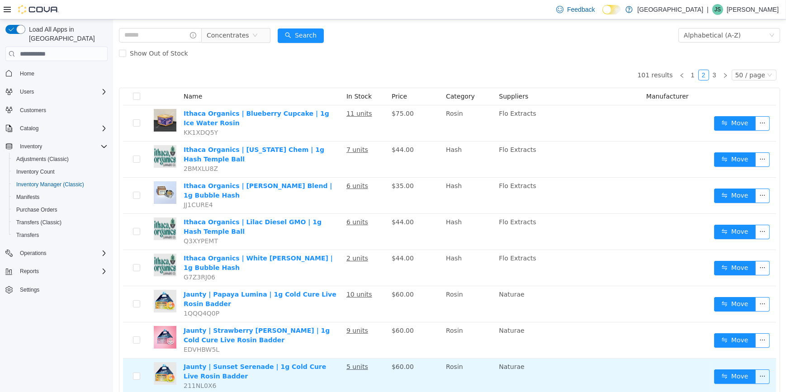
scroll to position [41, 0]
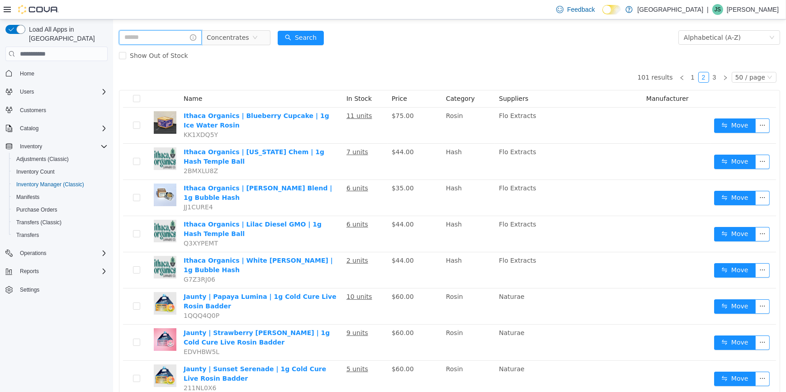
click at [154, 36] on input "text" at bounding box center [160, 37] width 83 height 14
type input "**********"
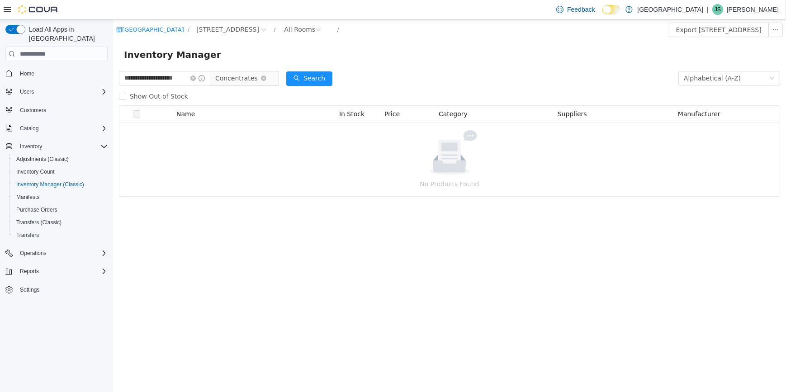
click at [248, 76] on span "Concentrates" at bounding box center [236, 78] width 43 height 14
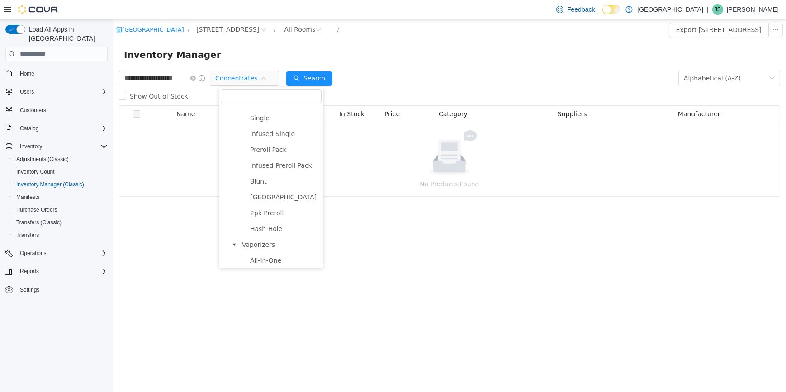
scroll to position [16, 0]
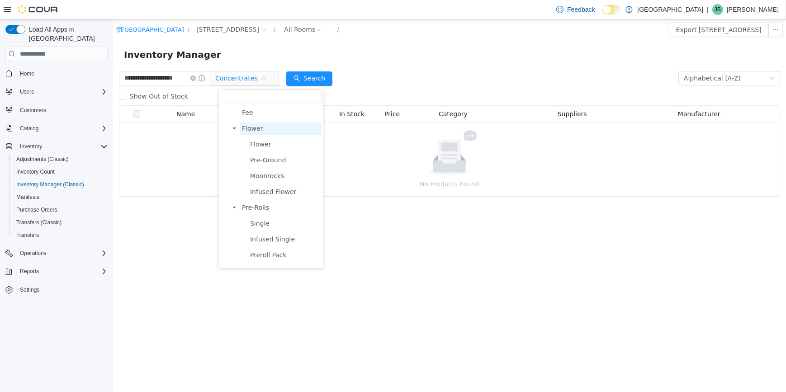
click at [267, 128] on span "Flower" at bounding box center [280, 129] width 82 height 12
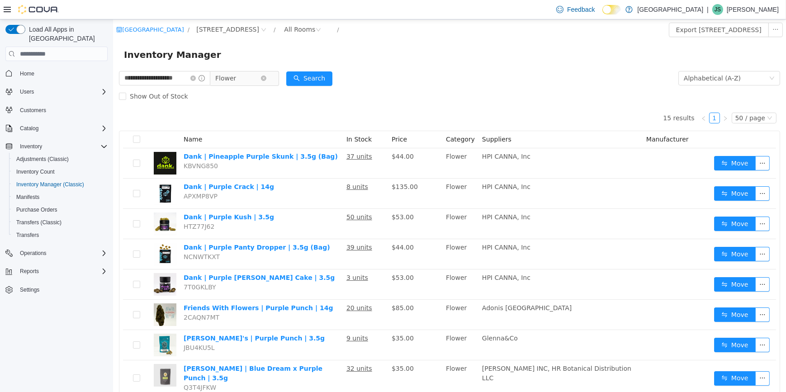
click at [260, 74] on span "Flower" at bounding box center [237, 78] width 45 height 14
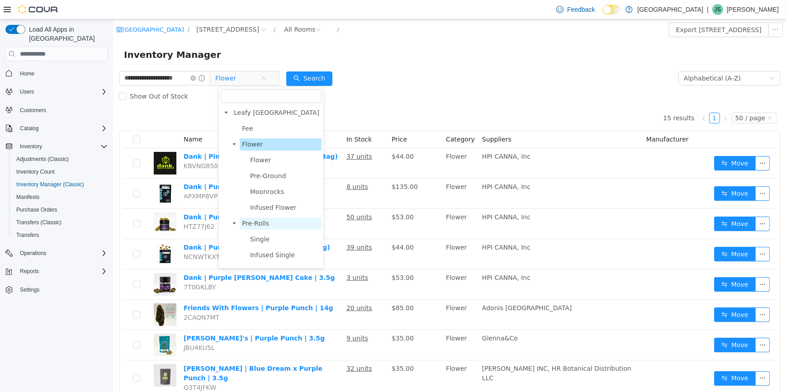
click at [256, 220] on span "Pre-Rolls" at bounding box center [280, 224] width 82 height 12
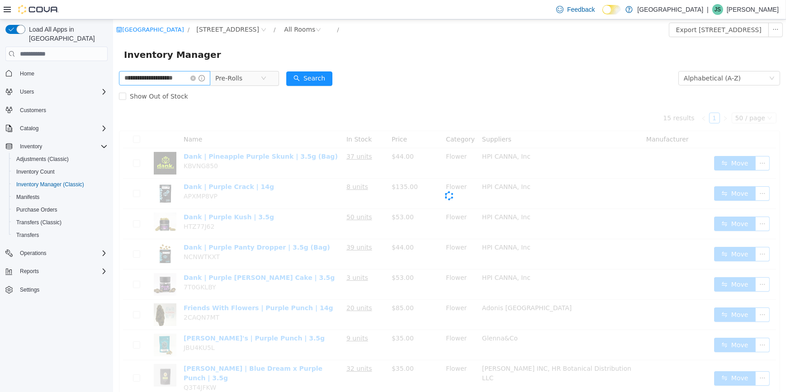
drag, startPoint x: 200, startPoint y: 77, endPoint x: 194, endPoint y: 79, distance: 7.0
click at [195, 77] on icon "icon: close-circle" at bounding box center [192, 78] width 5 height 5
click at [186, 80] on input "text" at bounding box center [160, 78] width 83 height 14
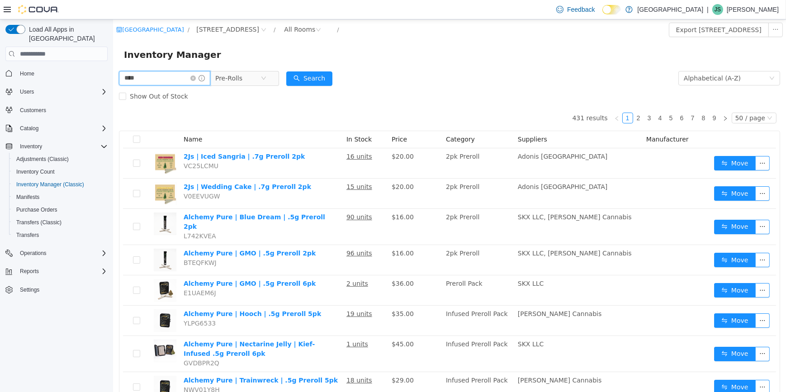
type input "****"
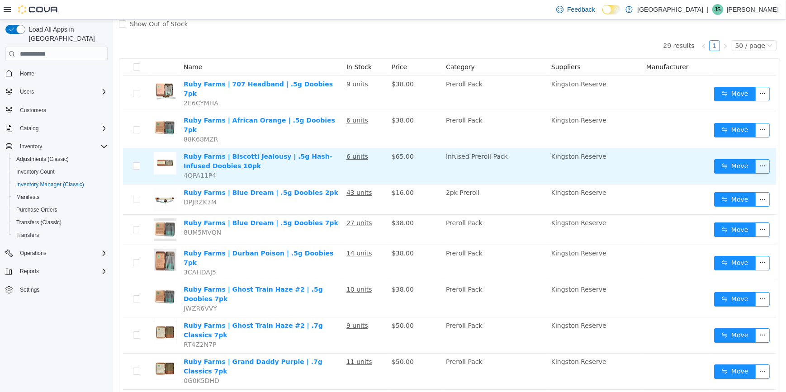
scroll to position [82, 0]
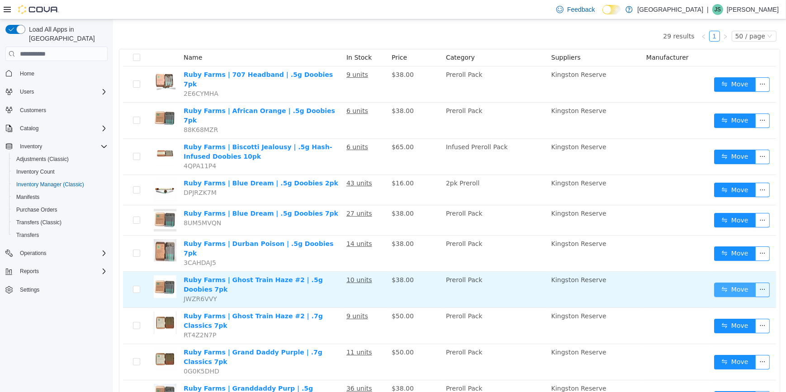
click at [723, 283] on button "Move" at bounding box center [735, 290] width 42 height 14
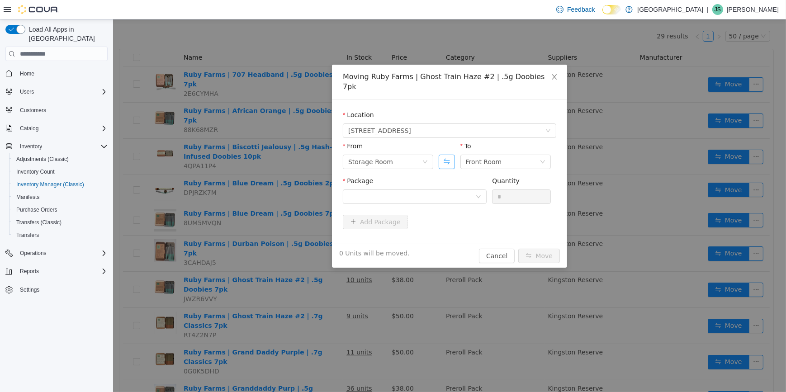
click at [443, 155] on button "Swap" at bounding box center [446, 162] width 16 height 14
click at [458, 193] on div at bounding box center [411, 197] width 127 height 14
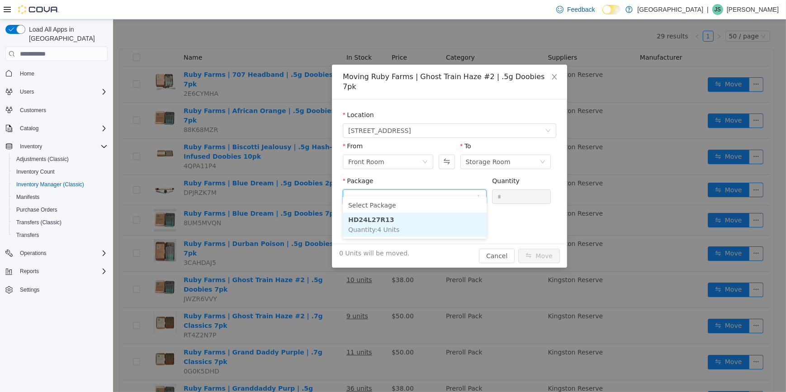
click at [454, 231] on li "HD24L27R13 Quantity : 4 Units" at bounding box center [415, 225] width 144 height 24
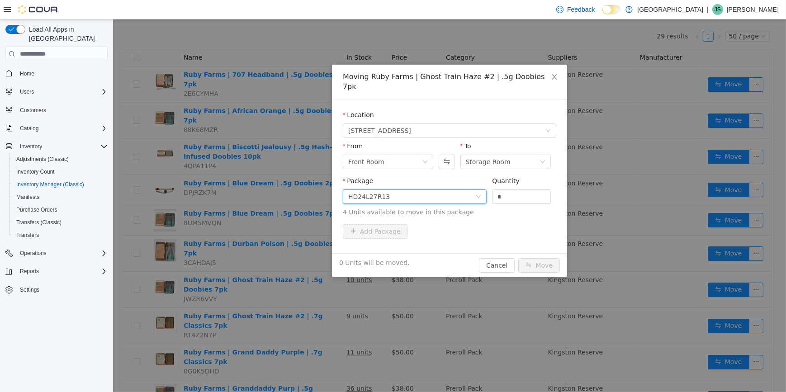
click at [499, 195] on div "Quantity *" at bounding box center [521, 191] width 59 height 31
click at [504, 190] on input "*" at bounding box center [521, 197] width 58 height 14
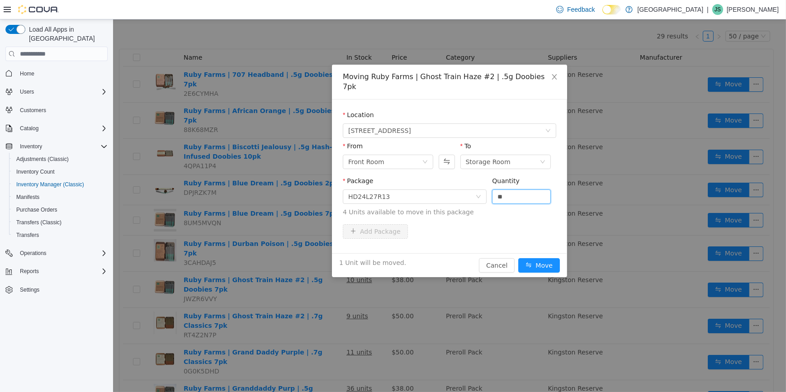
type input "*"
click at [501, 160] on div "To Storage Room" at bounding box center [505, 157] width 90 height 31
click at [501, 156] on div "Storage Room" at bounding box center [488, 162] width 45 height 14
click at [521, 215] on li "Quarantine" at bounding box center [505, 214] width 90 height 14
click at [538, 258] on button "Move" at bounding box center [539, 265] width 42 height 14
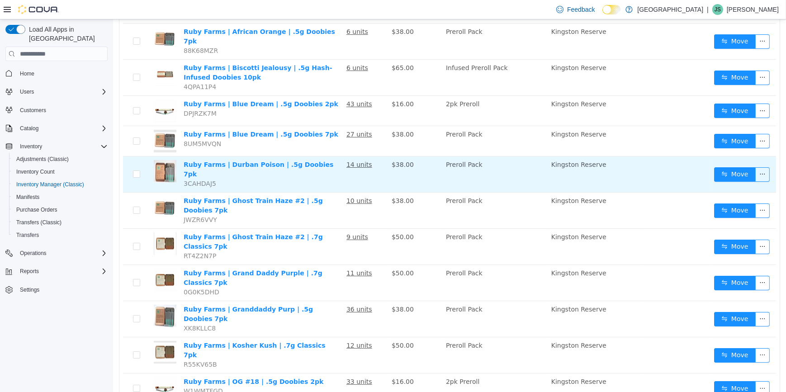
scroll to position [0, 0]
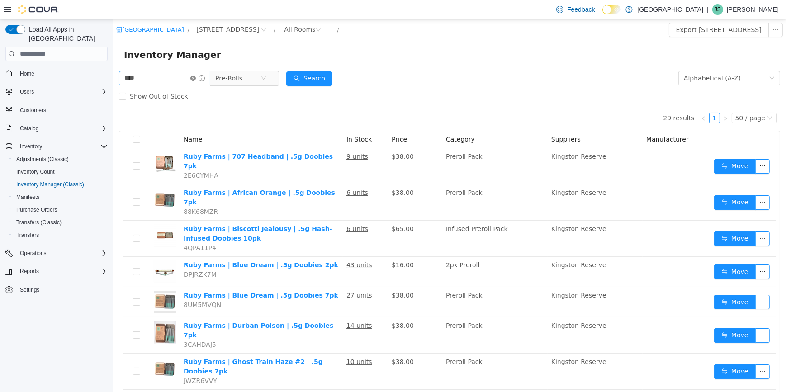
click at [195, 80] on icon "icon: close-circle" at bounding box center [192, 78] width 5 height 5
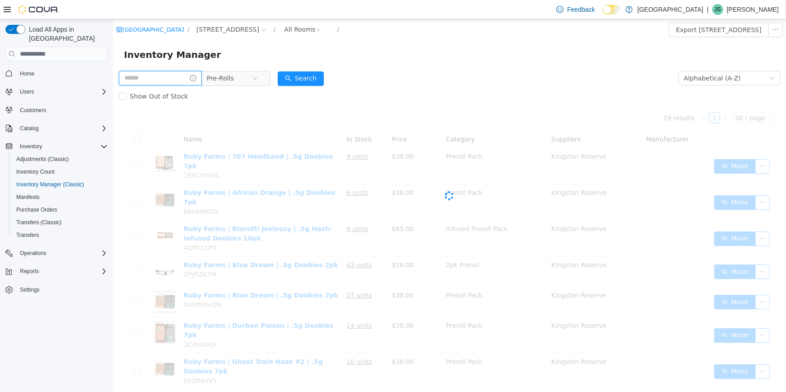
click at [159, 79] on input "text" at bounding box center [160, 78] width 83 height 14
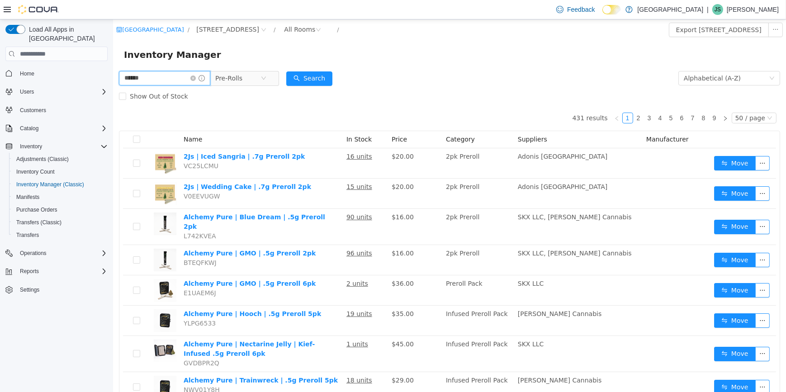
type input "******"
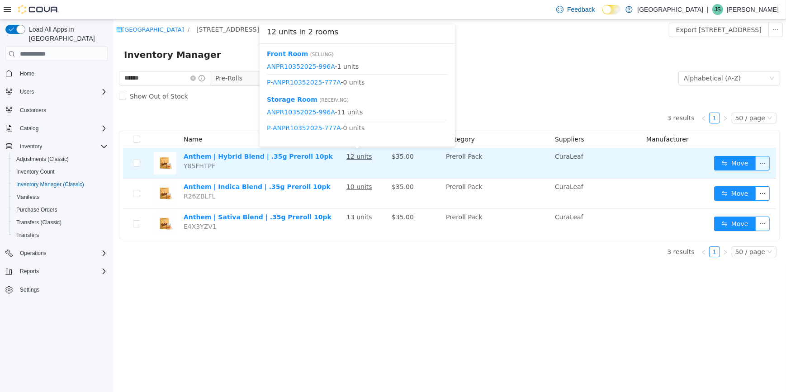
click at [363, 157] on u "12 units" at bounding box center [359, 156] width 26 height 7
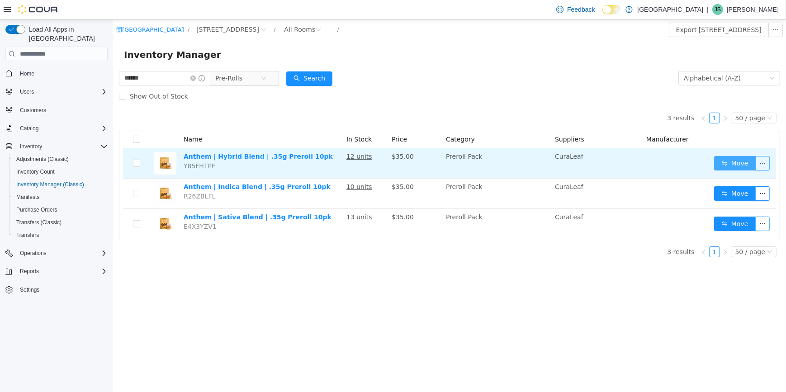
click at [725, 162] on button "Move" at bounding box center [735, 163] width 42 height 14
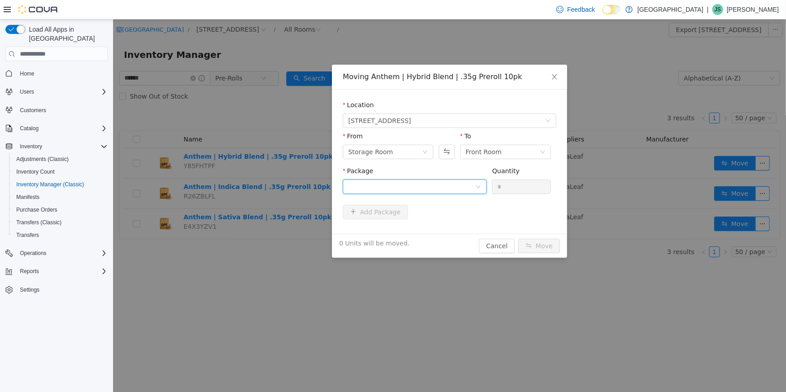
click at [403, 187] on div at bounding box center [411, 187] width 127 height 14
drag, startPoint x: 432, startPoint y: 226, endPoint x: 461, endPoint y: 220, distance: 29.6
click at [432, 227] on li "ANPR10352025-996A Quantity : 11 Units" at bounding box center [415, 224] width 144 height 24
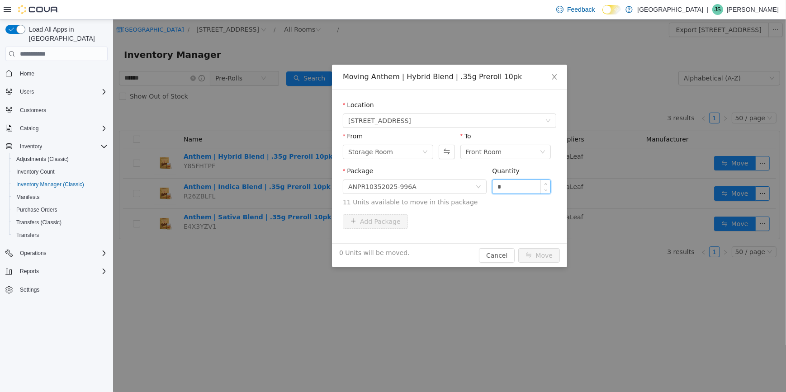
click at [525, 188] on input "*" at bounding box center [521, 187] width 58 height 14
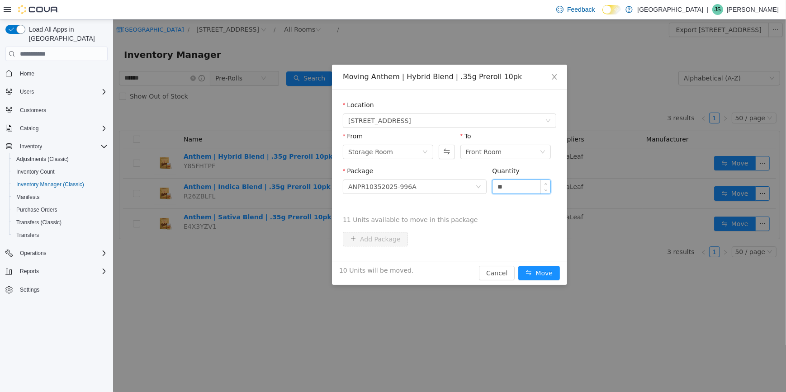
type input "**"
click at [518, 266] on button "Move" at bounding box center [539, 273] width 42 height 14
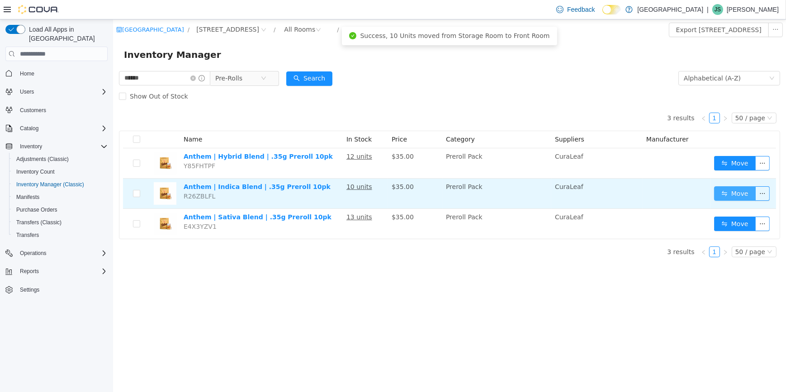
click at [739, 190] on button "Move" at bounding box center [735, 193] width 42 height 14
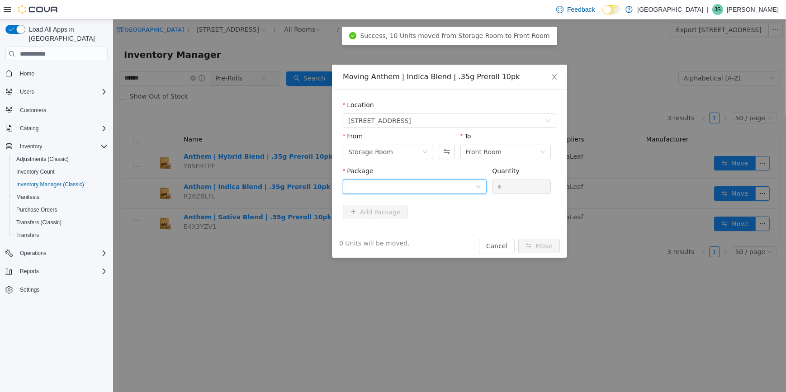
click at [425, 183] on div at bounding box center [411, 187] width 127 height 14
click at [447, 221] on li "ANPR10352025-931A Quantity : 10 Units" at bounding box center [415, 224] width 144 height 24
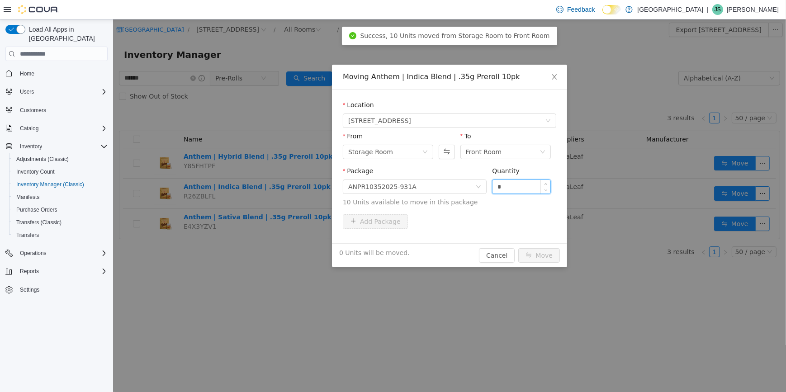
click at [518, 187] on input "*" at bounding box center [521, 187] width 58 height 14
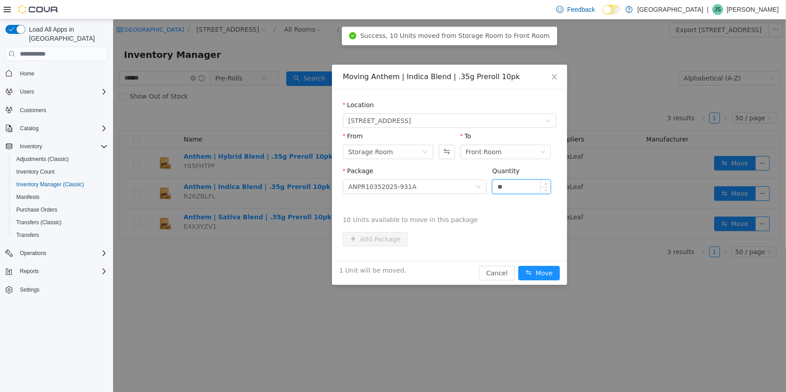
type input "**"
click at [518, 266] on button "Move" at bounding box center [539, 273] width 42 height 14
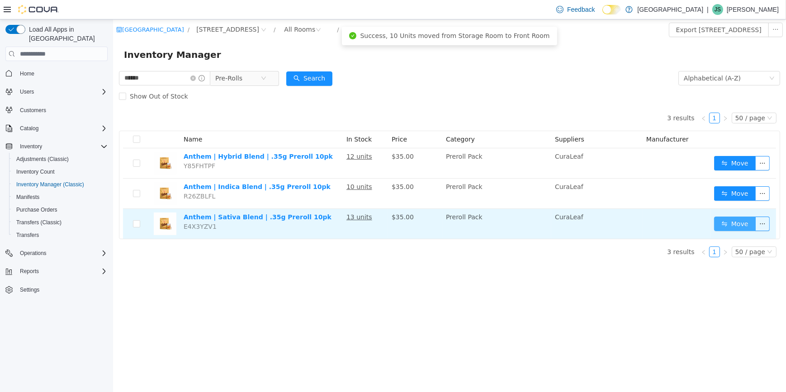
click at [729, 220] on button "Move" at bounding box center [735, 224] width 42 height 14
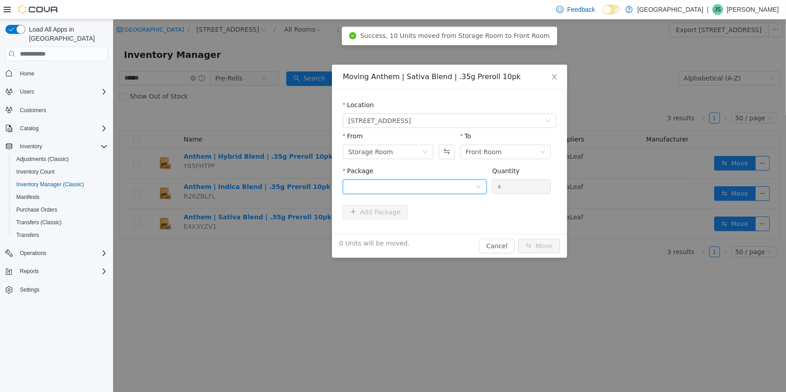
click at [444, 183] on div at bounding box center [411, 187] width 127 height 14
click at [446, 229] on li "ANPR10352025-1000 Quantity : 13 Units" at bounding box center [415, 224] width 144 height 24
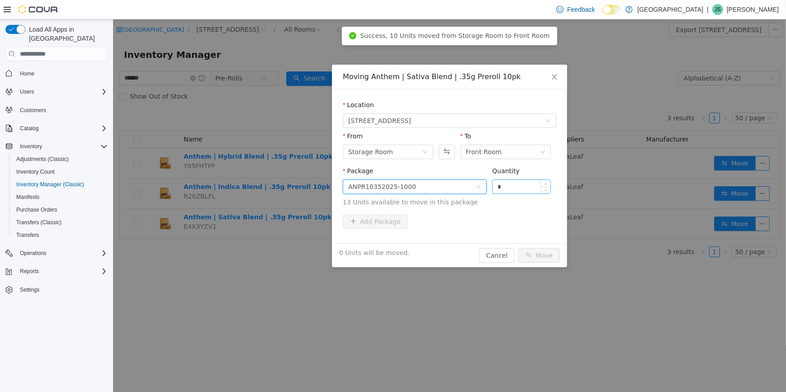
click at [512, 185] on input "*" at bounding box center [521, 187] width 58 height 14
type input "**"
click at [518, 248] on button "Move" at bounding box center [539, 255] width 42 height 14
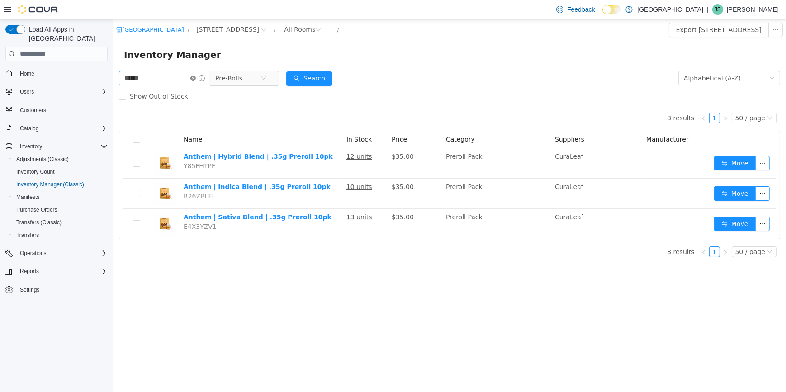
click at [195, 78] on icon "icon: close-circle" at bounding box center [192, 78] width 5 height 5
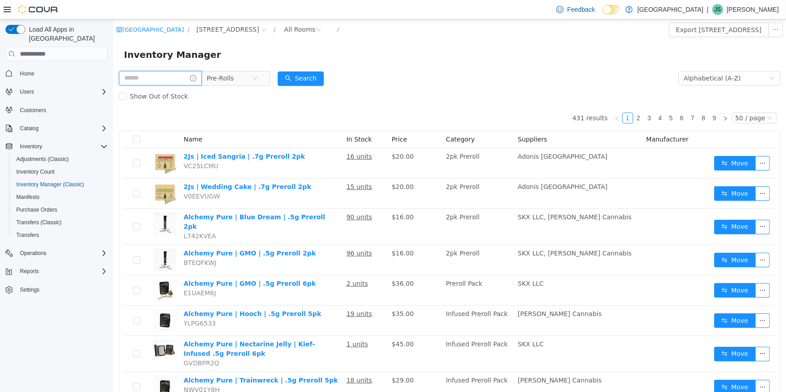
click at [167, 81] on input "text" at bounding box center [160, 78] width 83 height 14
type input "***"
click at [230, 75] on span "Pre-Rolls" at bounding box center [228, 78] width 27 height 14
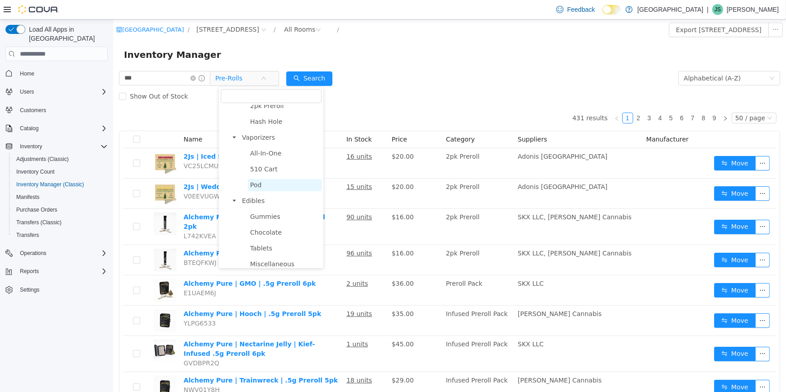
scroll to position [259, 0]
click at [270, 177] on span "Edibles" at bounding box center [280, 171] width 82 height 12
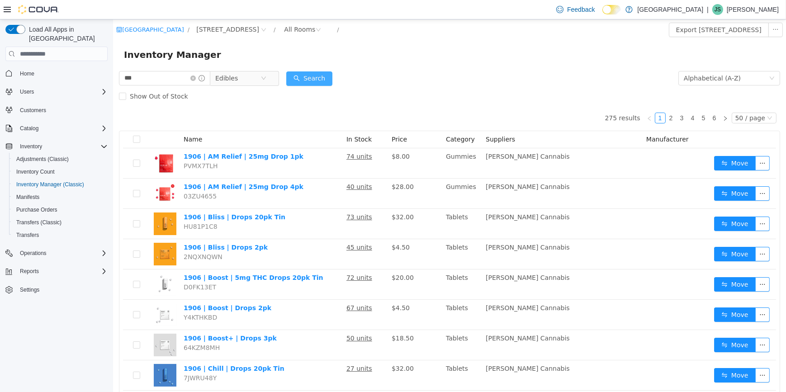
click at [329, 78] on button "Search" at bounding box center [309, 78] width 46 height 14
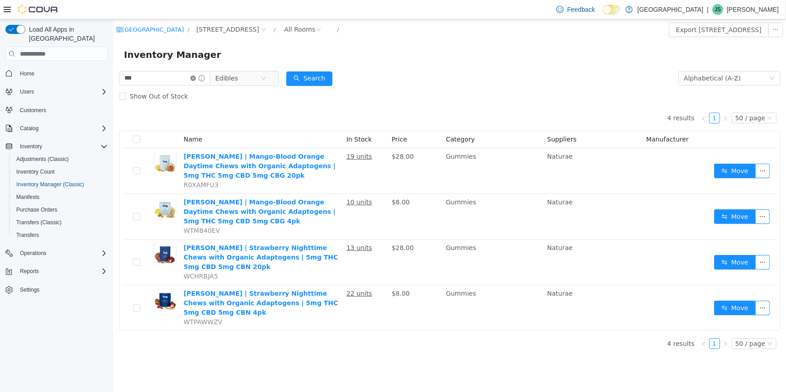
click at [195, 80] on icon "icon: close-circle" at bounding box center [192, 78] width 5 height 5
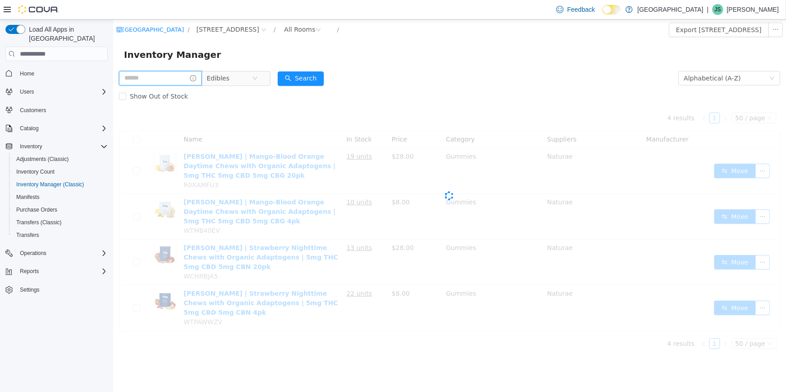
click at [152, 79] on input "text" at bounding box center [160, 78] width 83 height 14
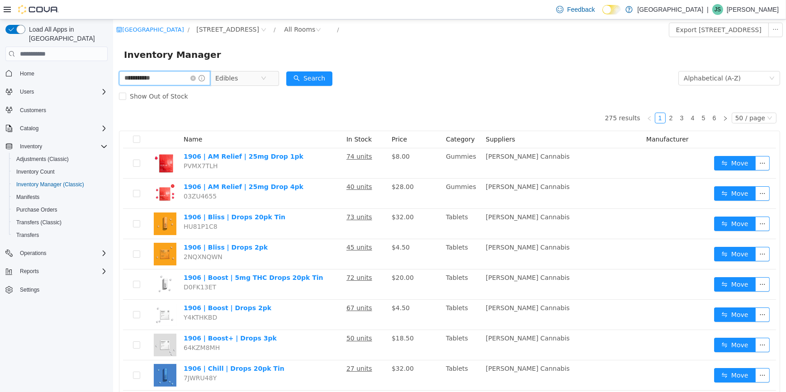
type input "**********"
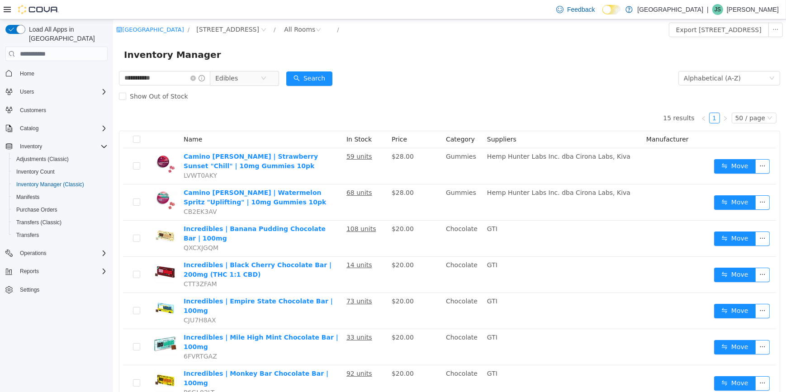
drag, startPoint x: 157, startPoint y: 76, endPoint x: 419, endPoint y: 81, distance: 262.0
click at [419, 81] on form "**********" at bounding box center [450, 87] width 662 height 36
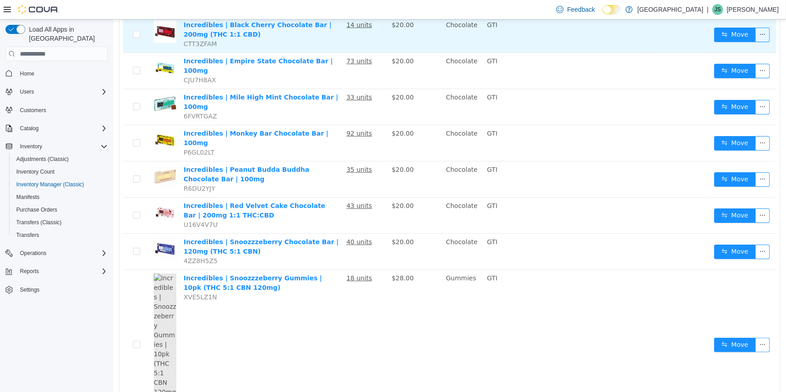
scroll to position [247, 0]
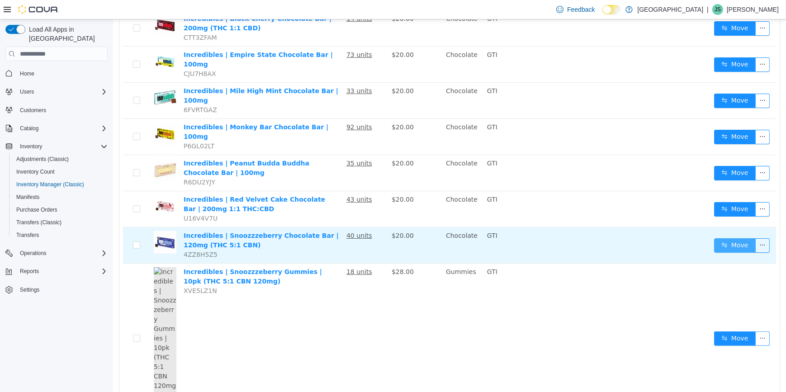
click at [725, 238] on button "Move" at bounding box center [735, 245] width 42 height 14
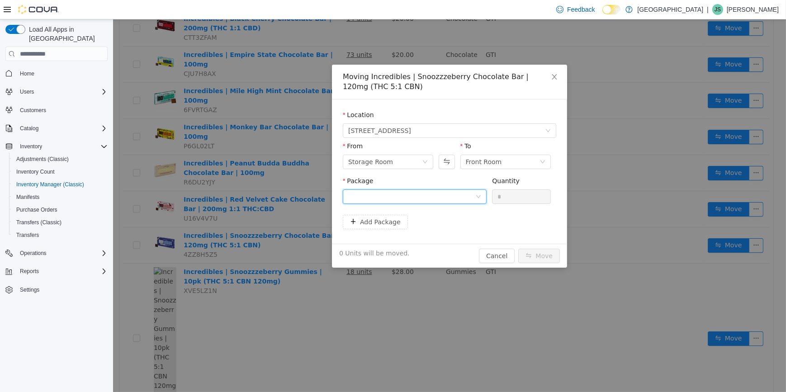
click at [438, 196] on div at bounding box center [411, 197] width 127 height 14
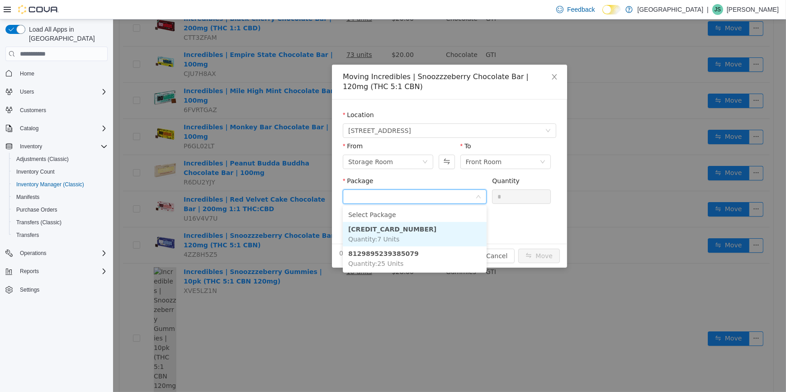
click at [440, 243] on li "6027606740536651 Quantity : 7 Units" at bounding box center [415, 234] width 144 height 24
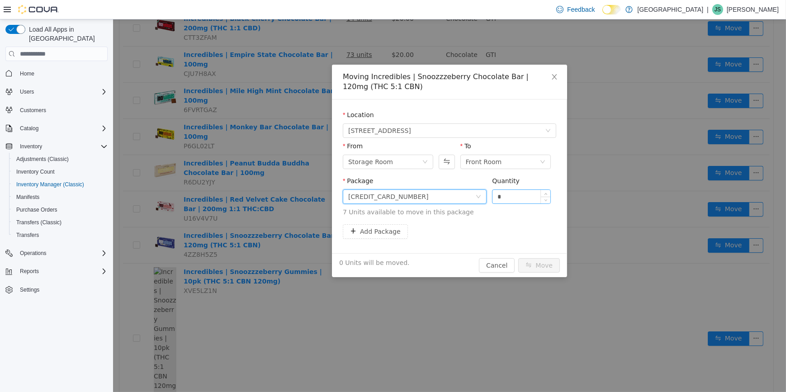
click at [530, 195] on input "*" at bounding box center [521, 197] width 58 height 14
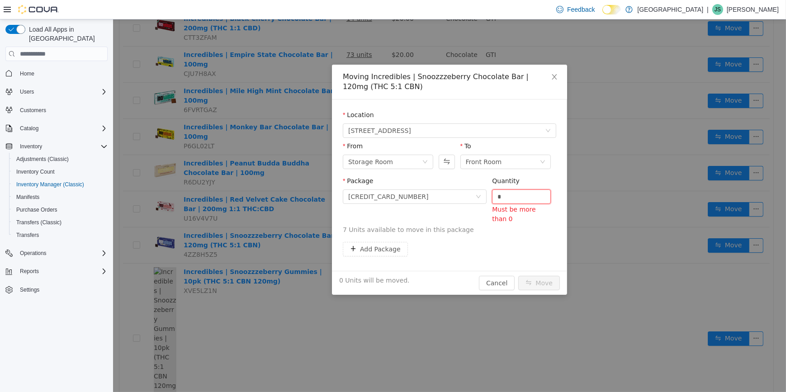
type input "*"
click at [518, 276] on button "Move" at bounding box center [539, 283] width 42 height 14
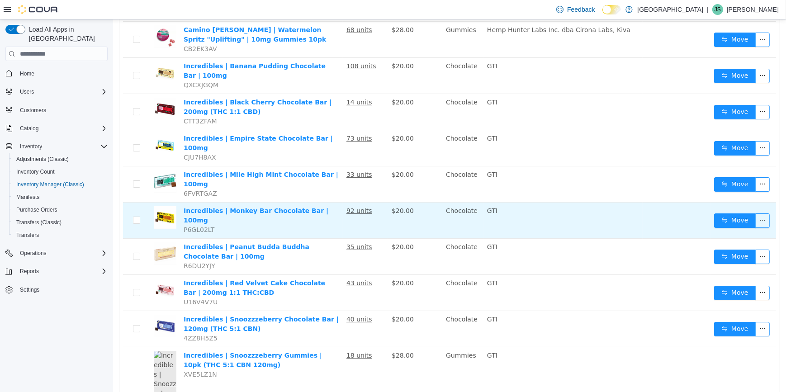
scroll to position [0, 0]
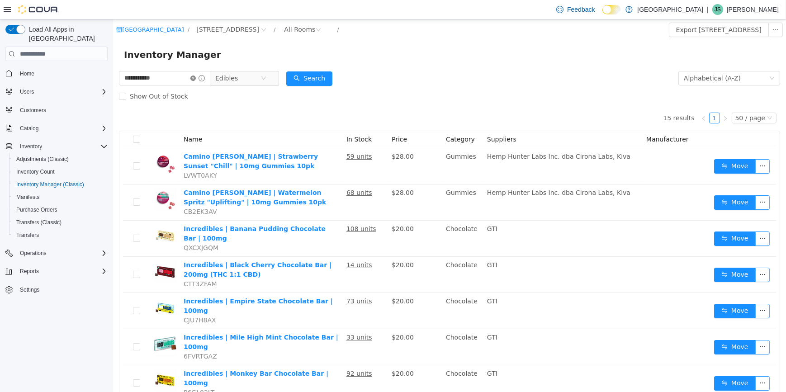
click at [195, 78] on icon "icon: close-circle" at bounding box center [192, 78] width 5 height 5
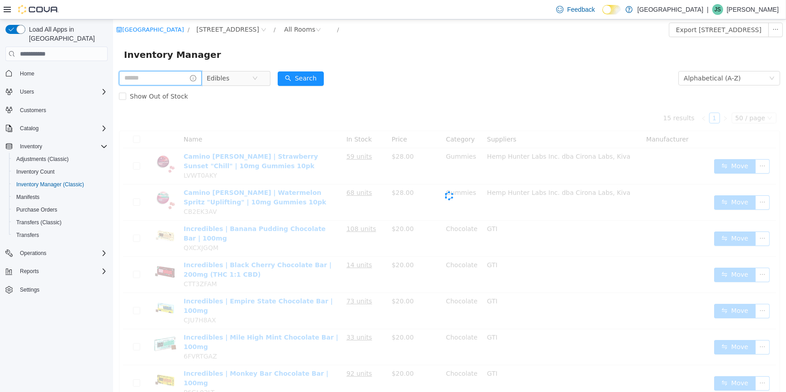
click at [171, 81] on input "text" at bounding box center [160, 78] width 83 height 14
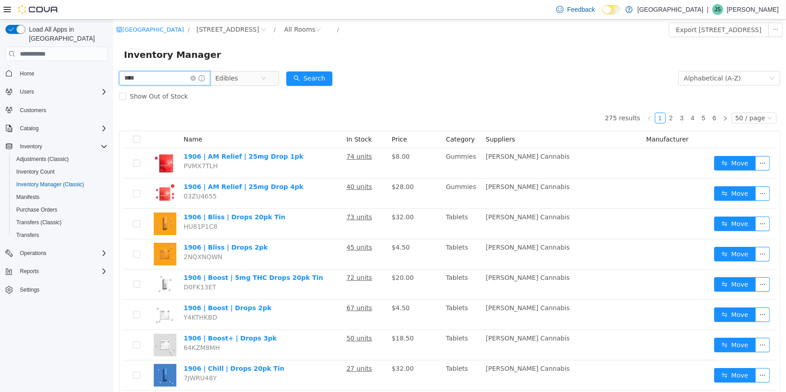
type input "****"
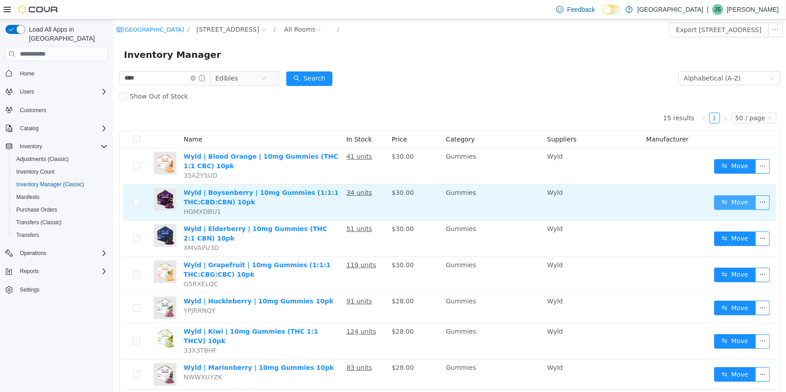
click at [726, 203] on button "Move" at bounding box center [735, 202] width 42 height 14
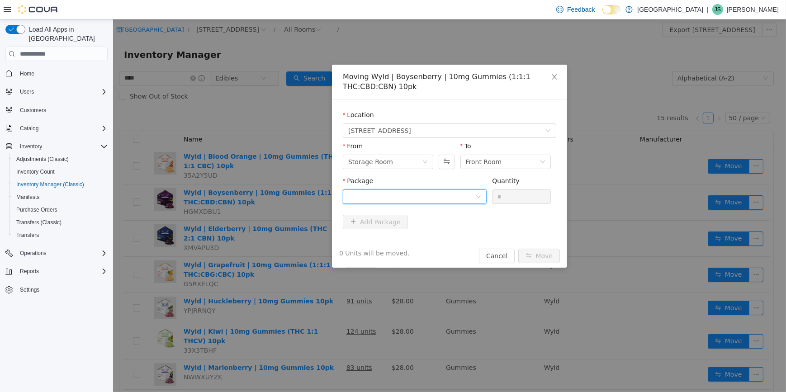
click at [424, 193] on div at bounding box center [411, 197] width 127 height 14
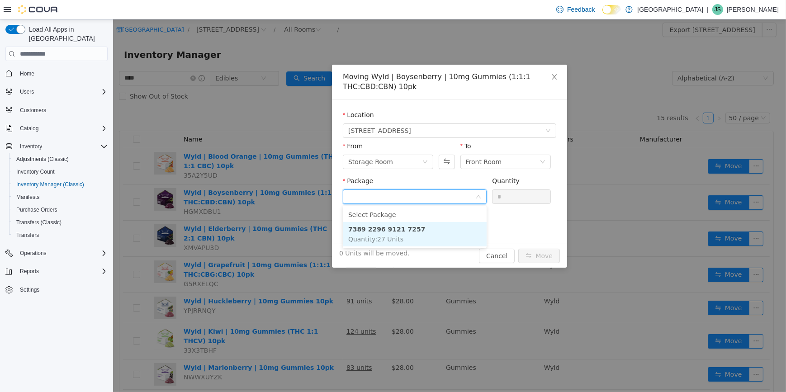
click at [435, 236] on li "7389 2296 9121 7257 Quantity : 27 Units" at bounding box center [415, 234] width 144 height 24
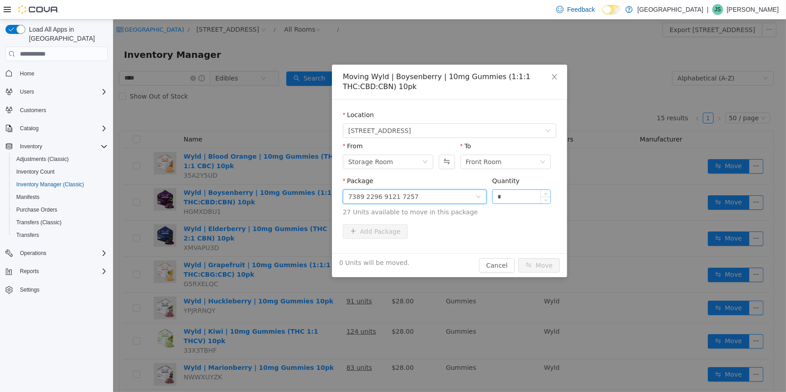
click at [506, 195] on input "*" at bounding box center [521, 197] width 58 height 14
type input "**"
click at [518, 258] on button "Move" at bounding box center [539, 265] width 42 height 14
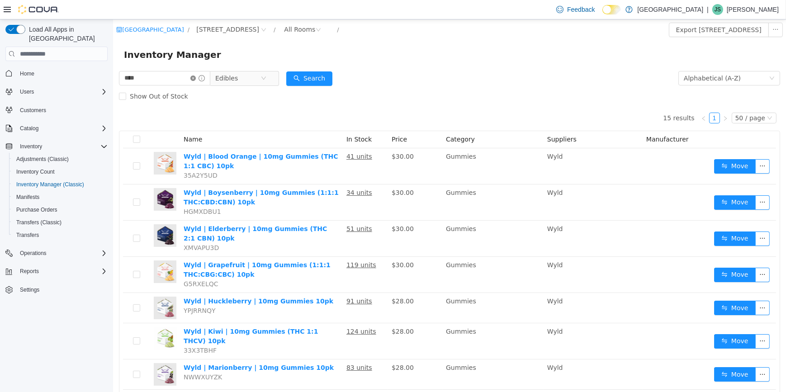
click at [195, 77] on icon "icon: close-circle" at bounding box center [192, 78] width 5 height 5
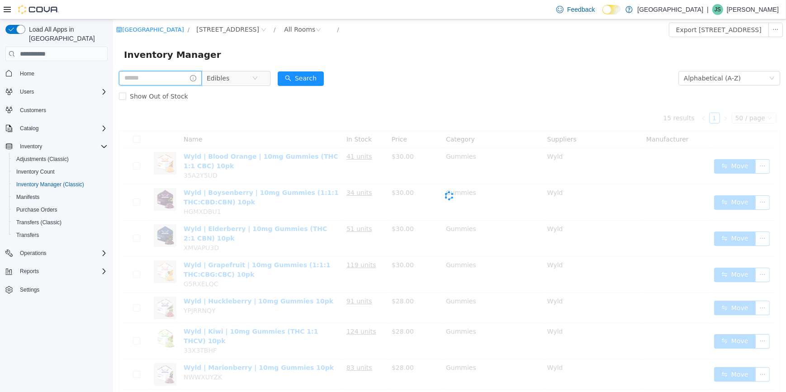
click at [184, 75] on input "text" at bounding box center [160, 78] width 83 height 14
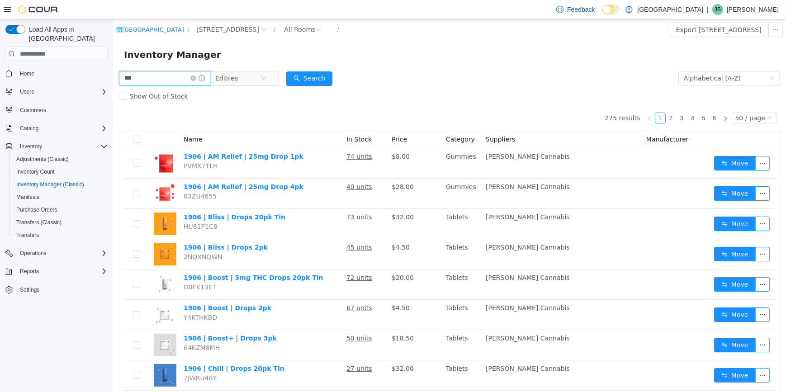
type input "***"
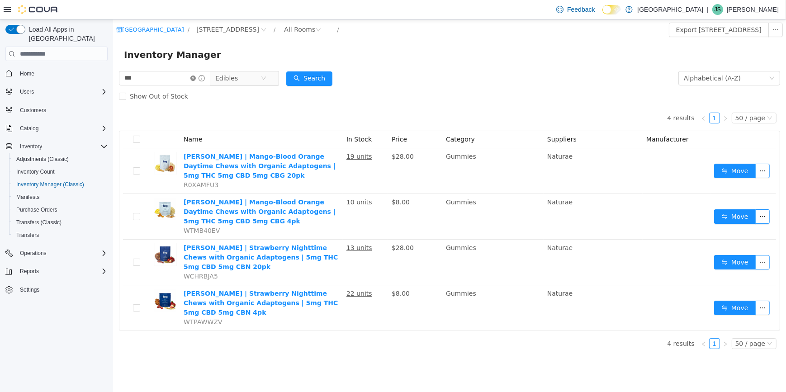
click at [195, 81] on icon "icon: close-circle" at bounding box center [192, 78] width 5 height 5
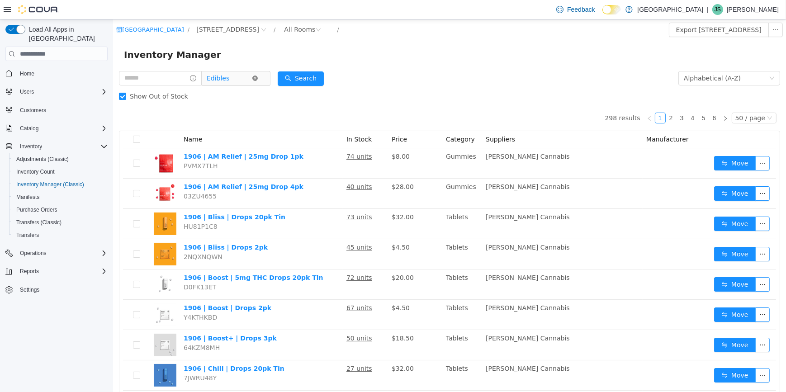
click at [257, 80] on icon "icon: close-circle" at bounding box center [254, 78] width 5 height 5
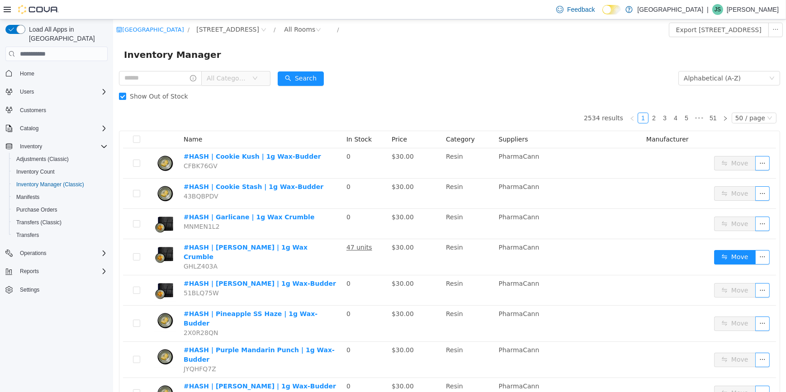
click at [248, 80] on span "All Categories" at bounding box center [226, 78] width 41 height 9
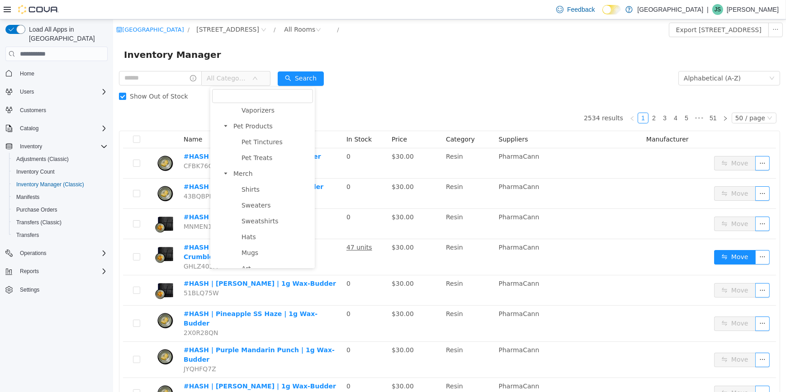
scroll to position [844, 0]
click at [250, 163] on span "Merch" at bounding box center [242, 163] width 19 height 7
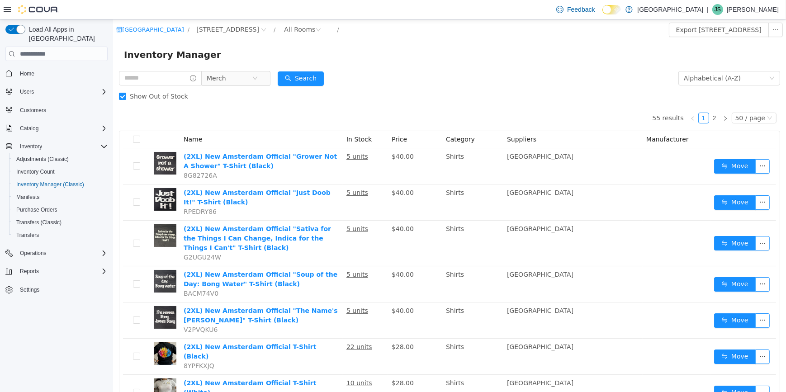
click at [354, 143] on span "In Stock" at bounding box center [358, 139] width 25 height 7
click at [767, 121] on icon "icon: down" at bounding box center [769, 118] width 5 height 6
click at [748, 176] on li "50 / page" at bounding box center [751, 176] width 44 height 14
click at [753, 76] on div "Alphabetical (A-Z)" at bounding box center [726, 78] width 85 height 14
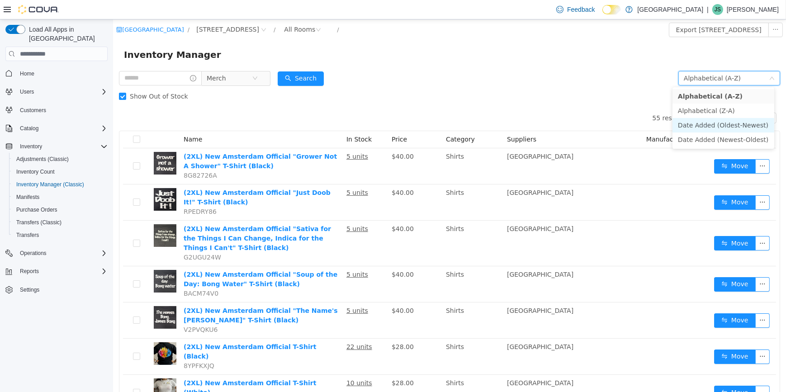
click at [731, 126] on li "Date Added (Oldest-Newest)" at bounding box center [723, 125] width 102 height 14
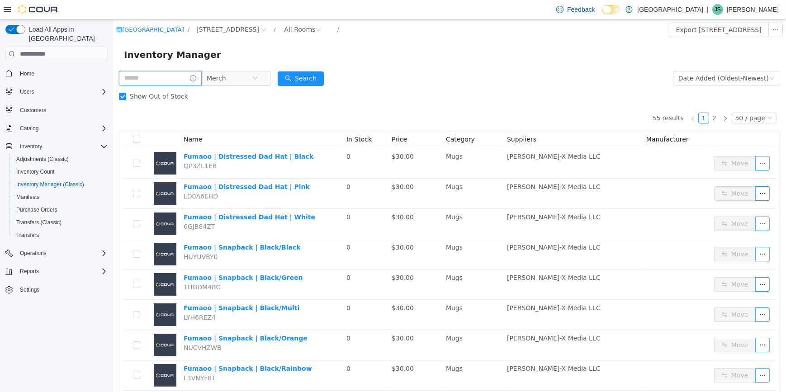
click at [157, 81] on input "text" at bounding box center [160, 78] width 83 height 14
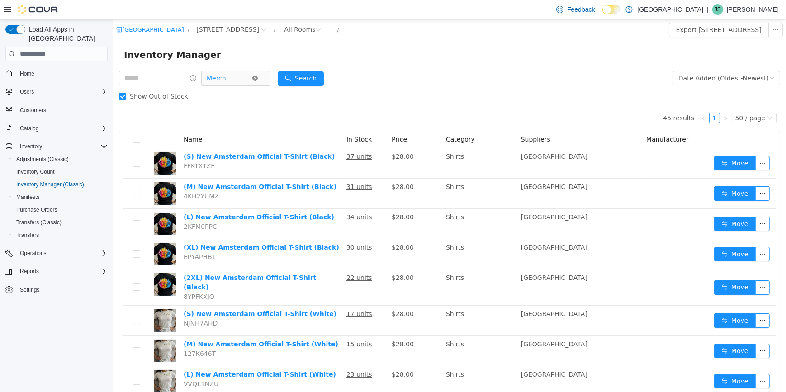
click at [257, 81] on icon "icon: close-circle" at bounding box center [254, 78] width 5 height 5
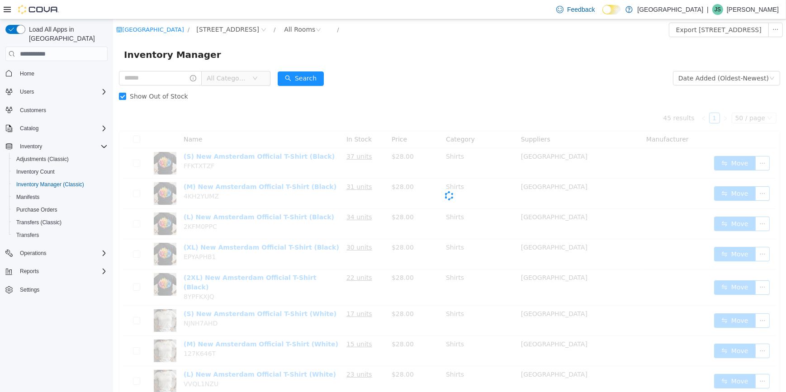
drag, startPoint x: 252, startPoint y: 81, endPoint x: 254, endPoint y: 89, distance: 7.9
click at [248, 81] on span "All Categories" at bounding box center [226, 78] width 41 height 9
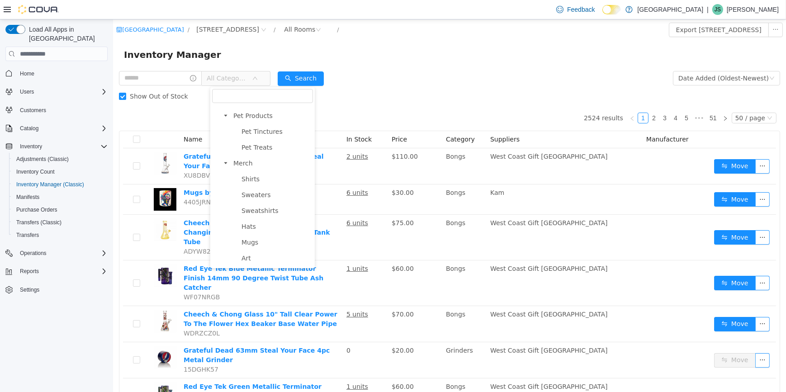
click at [225, 162] on icon "icon: caret-down" at bounding box center [225, 163] width 3 height 2
click at [265, 211] on span "Pet Products" at bounding box center [252, 210] width 39 height 7
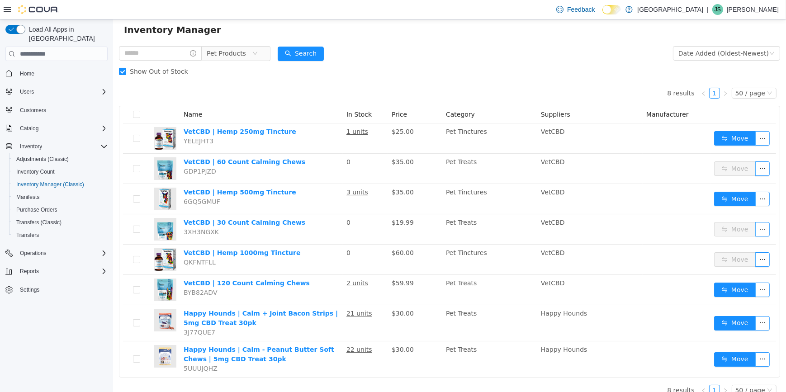
scroll to position [36, 0]
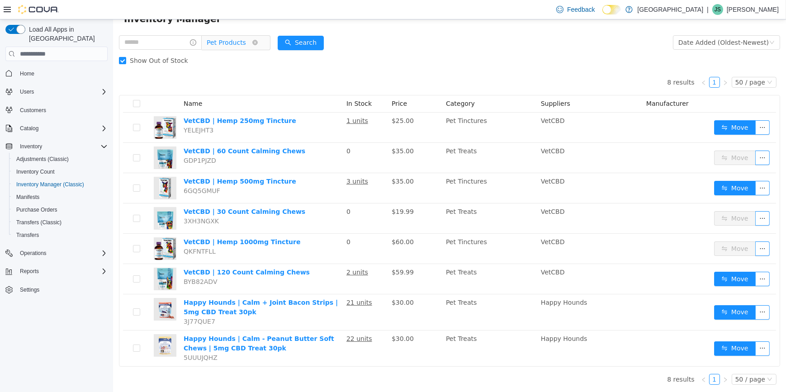
click at [238, 43] on span "Pet Products" at bounding box center [225, 43] width 39 height 14
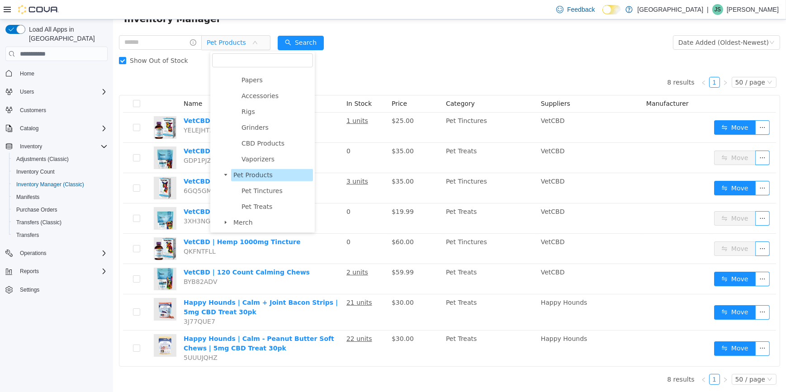
click at [226, 174] on icon "icon: caret-down" at bounding box center [225, 175] width 5 height 5
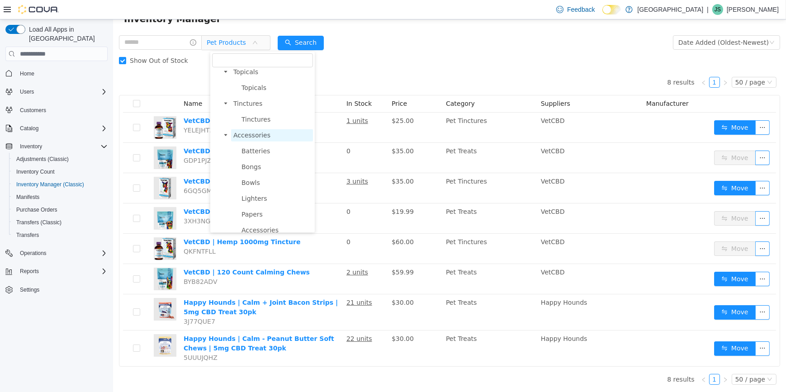
click at [253, 139] on span "Accessories" at bounding box center [251, 135] width 37 height 7
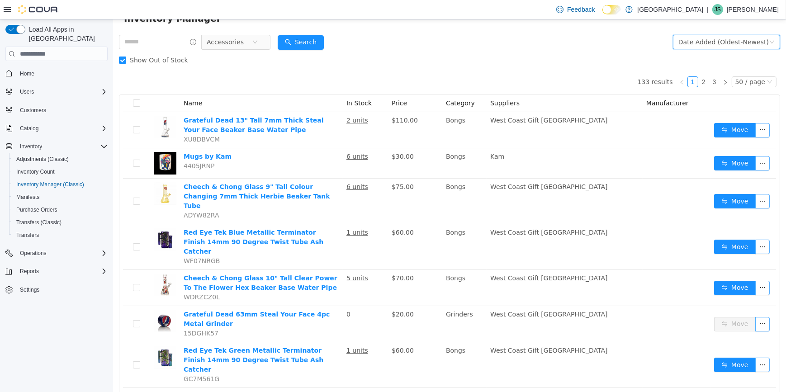
click at [749, 43] on div "Date Added (Oldest-Newest)" at bounding box center [723, 42] width 90 height 14
click at [755, 40] on div "Date Added (Oldest-Newest)" at bounding box center [723, 42] width 90 height 14
click at [721, 86] on li "Date Added (Oldest-Newest)" at bounding box center [723, 89] width 102 height 14
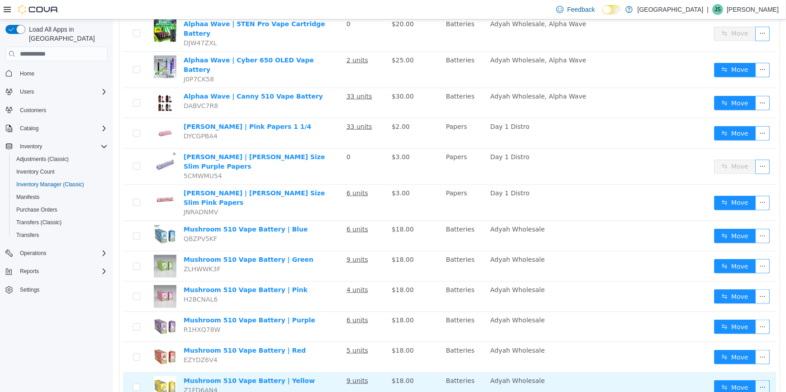
scroll to position [1378, 0]
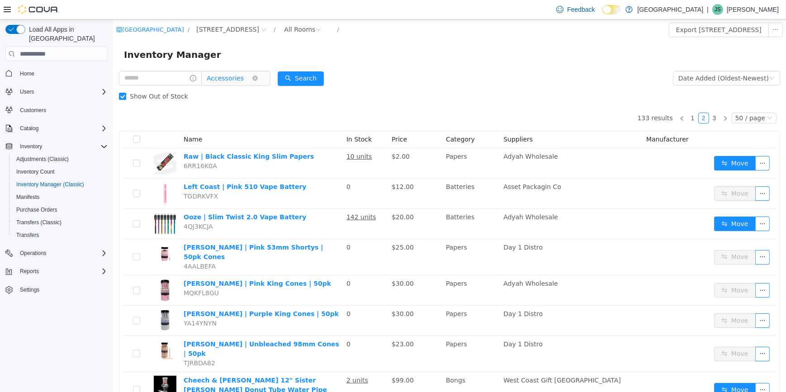
click at [248, 78] on span "Accessories" at bounding box center [228, 78] width 45 height 14
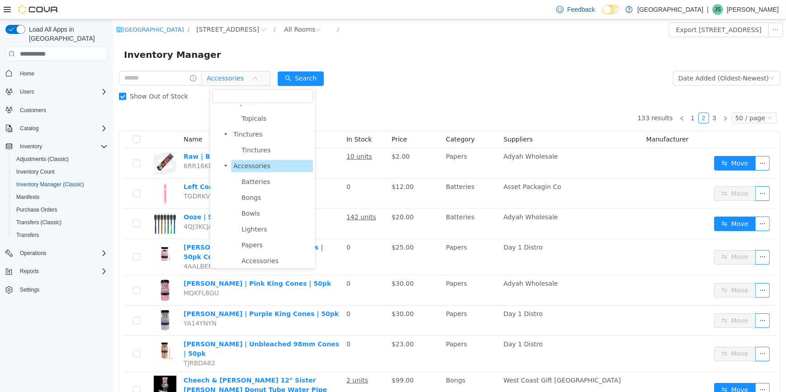
click at [225, 168] on icon "icon: caret-down" at bounding box center [225, 166] width 5 height 5
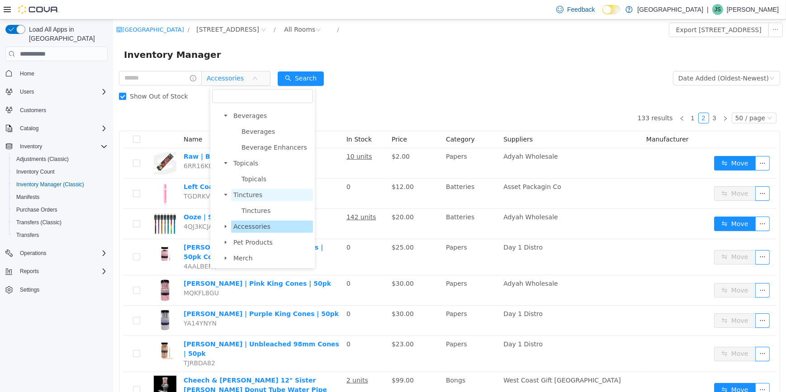
click at [252, 195] on span "Tinctures" at bounding box center [247, 194] width 29 height 7
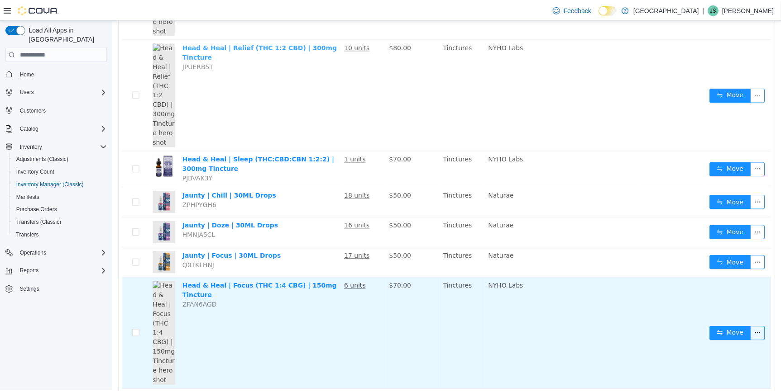
scroll to position [329, 0]
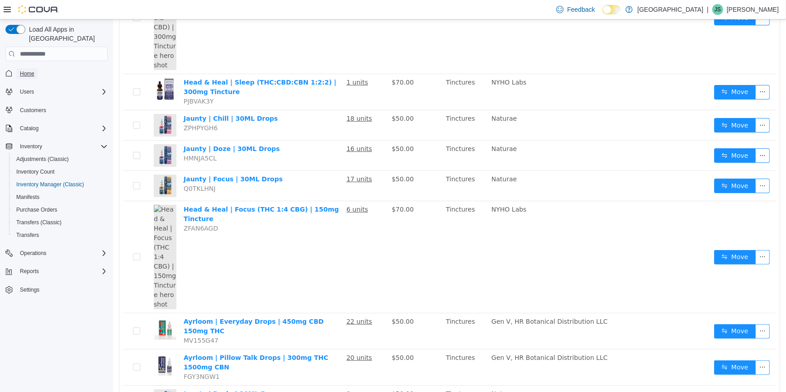
click at [30, 70] on span "Home" at bounding box center [27, 73] width 14 height 7
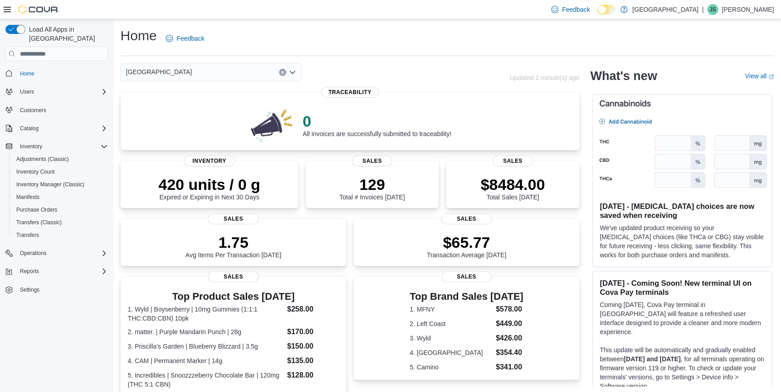
click at [624, 121] on img at bounding box center [681, 145] width 179 height 100
click at [606, 119] on img at bounding box center [681, 145] width 179 height 100
click at [644, 124] on img at bounding box center [681, 145] width 179 height 100
click at [607, 120] on img at bounding box center [681, 145] width 179 height 100
click at [640, 119] on img at bounding box center [681, 145] width 179 height 100
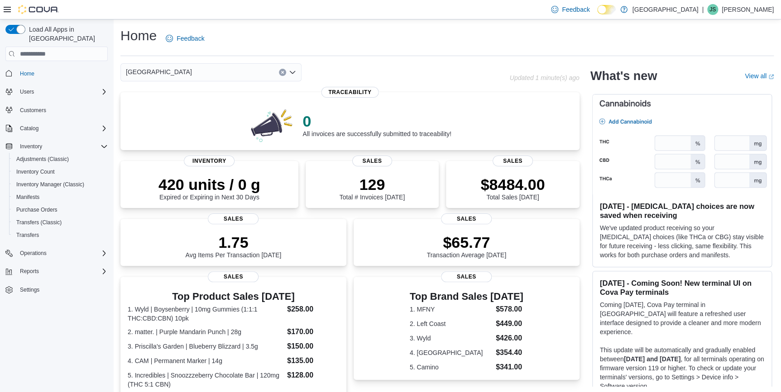
click at [671, 199] on div "Aug 27, 2025 - Cannabinoid choices are now saved when receiving We've updated p…" at bounding box center [682, 181] width 164 height 158
click at [706, 258] on div "Aug 27, 2025 - Cannabinoid choices are now saved when receiving We've updated p…" at bounding box center [682, 180] width 180 height 173
click at [639, 104] on img at bounding box center [681, 145] width 179 height 100
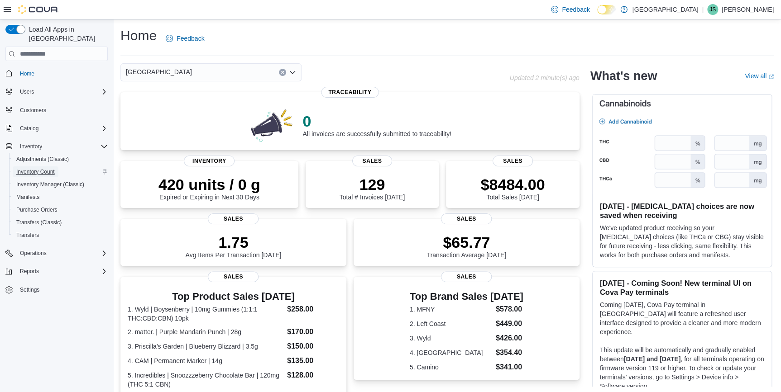
click at [36, 168] on span "Inventory Count" at bounding box center [35, 171] width 38 height 7
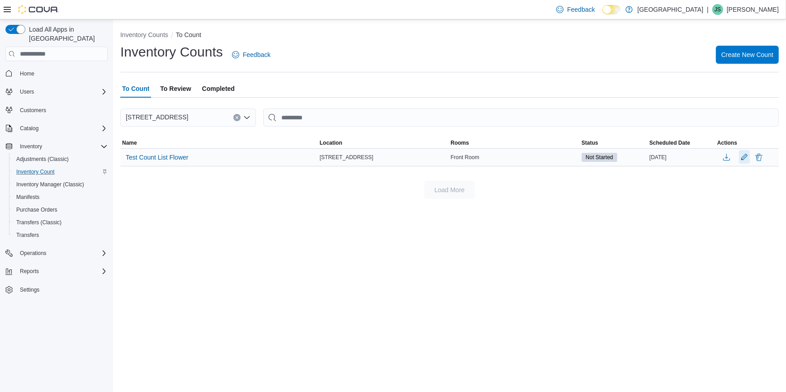
click at [742, 158] on button "Edit count details" at bounding box center [744, 157] width 11 height 14
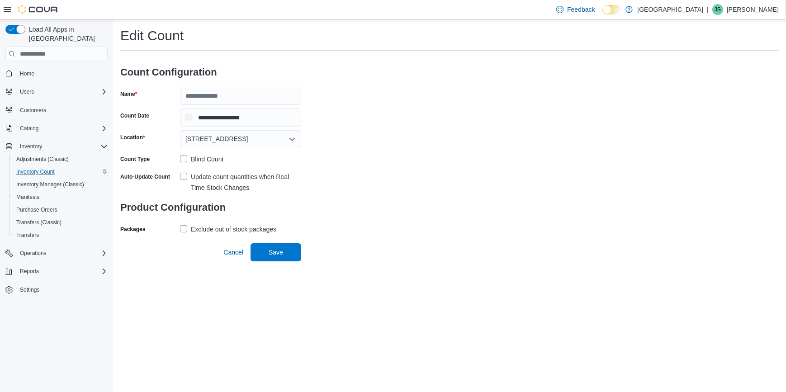
type input "**********"
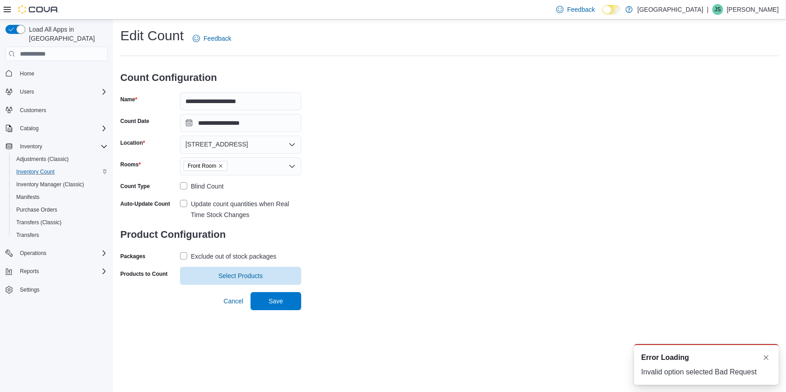
click at [181, 185] on label "Blind Count" at bounding box center [201, 186] width 43 height 11
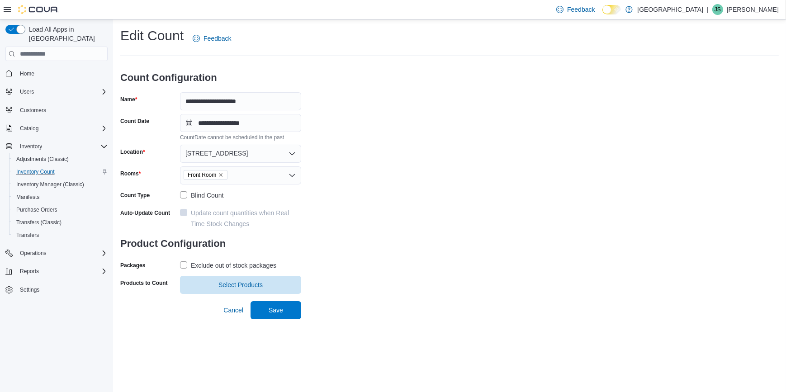
click at [186, 266] on label "Exclude out of stock packages" at bounding box center [228, 265] width 96 height 11
click at [243, 282] on span "Select Products" at bounding box center [241, 284] width 44 height 9
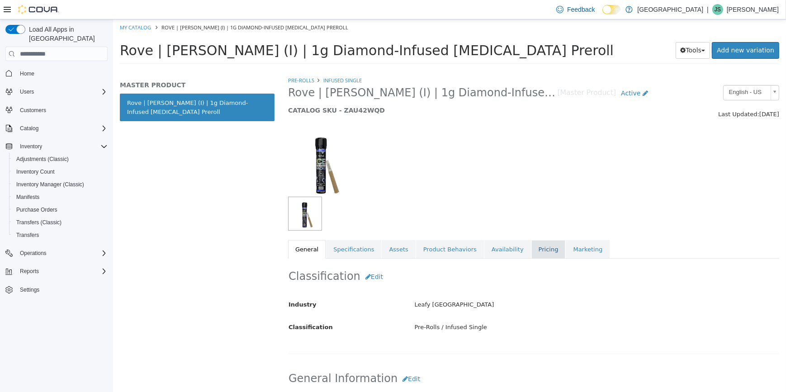
click at [531, 256] on link "Pricing" at bounding box center [548, 249] width 34 height 19
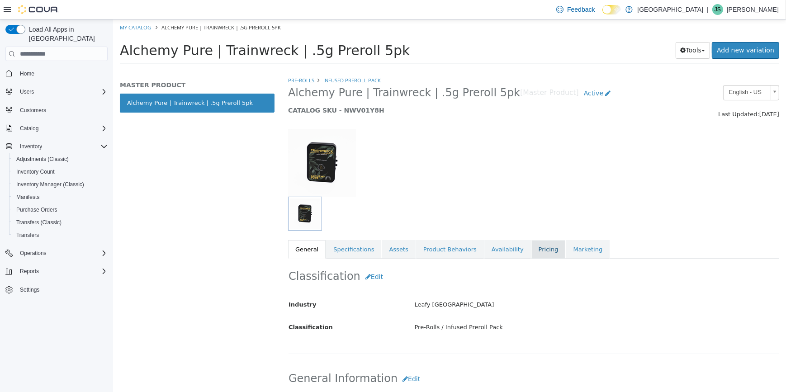
click at [531, 247] on link "Pricing" at bounding box center [548, 249] width 34 height 19
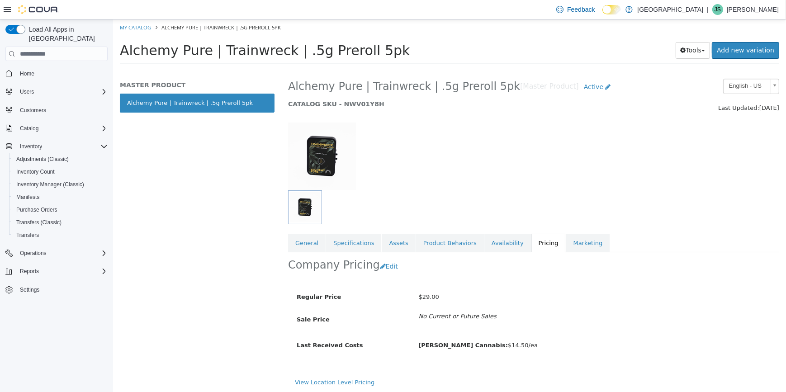
scroll to position [8, 0]
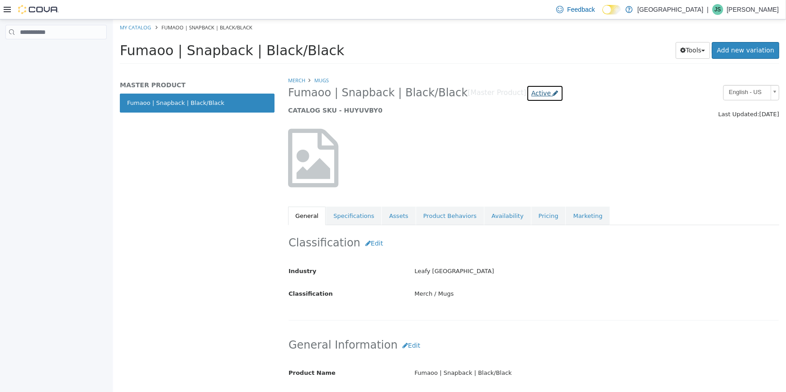
click at [531, 96] on span "Active" at bounding box center [540, 93] width 19 height 7
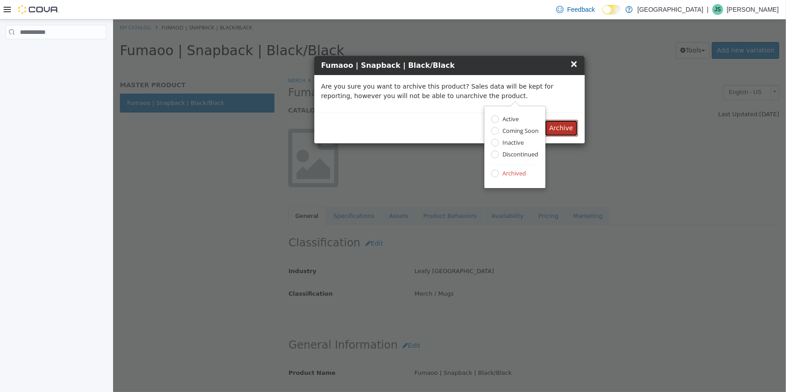
click at [559, 129] on button "Archive" at bounding box center [560, 128] width 33 height 17
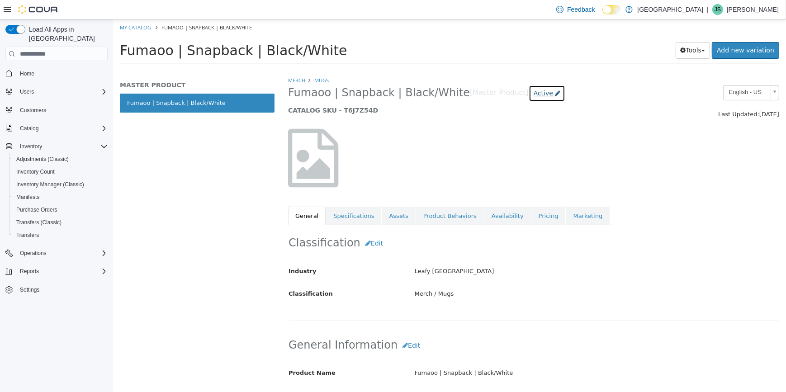
click at [533, 94] on span "Active" at bounding box center [542, 93] width 19 height 7
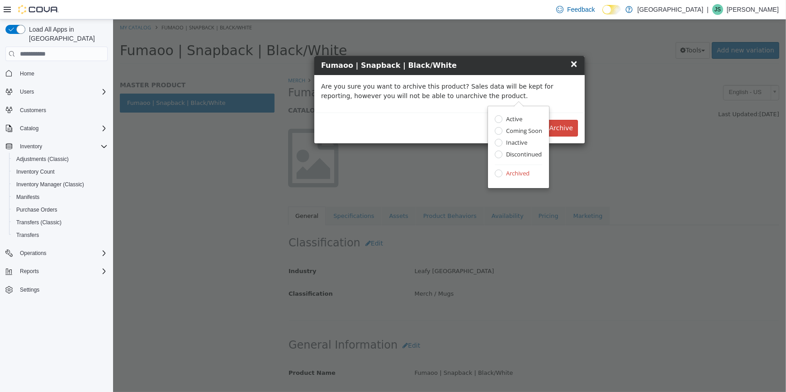
click at [381, 91] on p "Are you sure you want to archive this product? Sales data will be kept for repo…" at bounding box center [449, 91] width 257 height 19
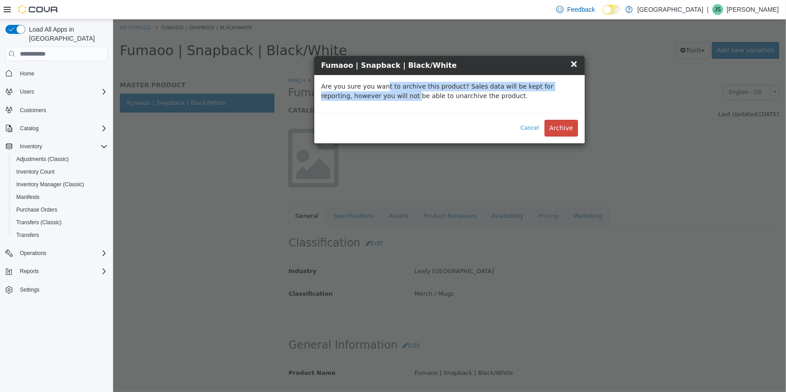
drag, startPoint x: 381, startPoint y: 91, endPoint x: 465, endPoint y: 87, distance: 83.4
click at [465, 87] on p "Are you sure you want to archive this product? Sales data will be kept for repo…" at bounding box center [449, 91] width 257 height 19
drag, startPoint x: 462, startPoint y: 85, endPoint x: 513, endPoint y: 104, distance: 54.5
click at [513, 104] on div "Are you sure you want to archive this product? Sales data will be kept for repo…" at bounding box center [449, 94] width 271 height 38
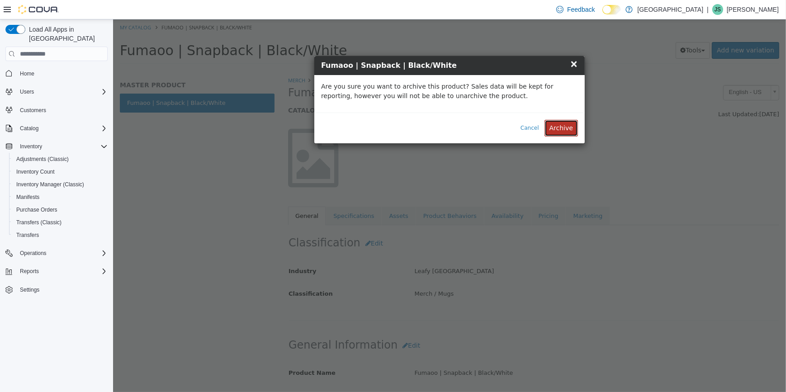
click at [560, 128] on button "Archive" at bounding box center [560, 128] width 33 height 17
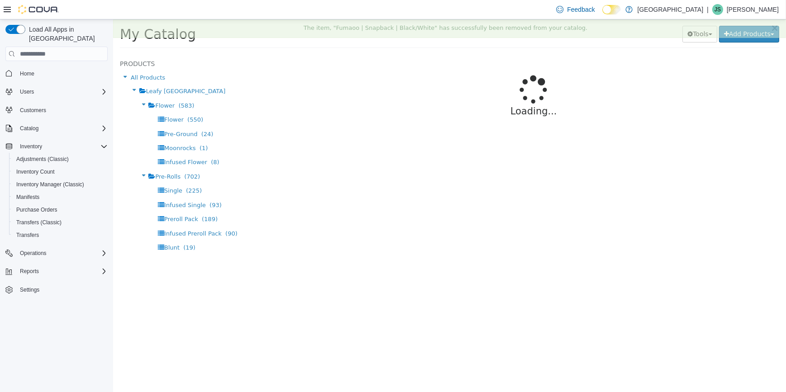
select select "**********"
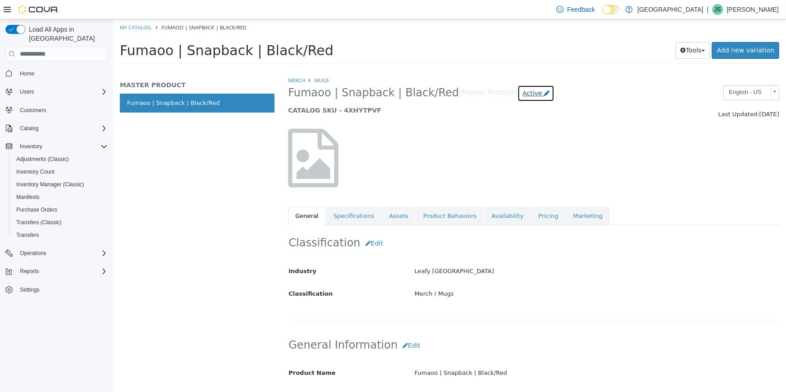
click at [522, 91] on span "Active" at bounding box center [531, 93] width 19 height 7
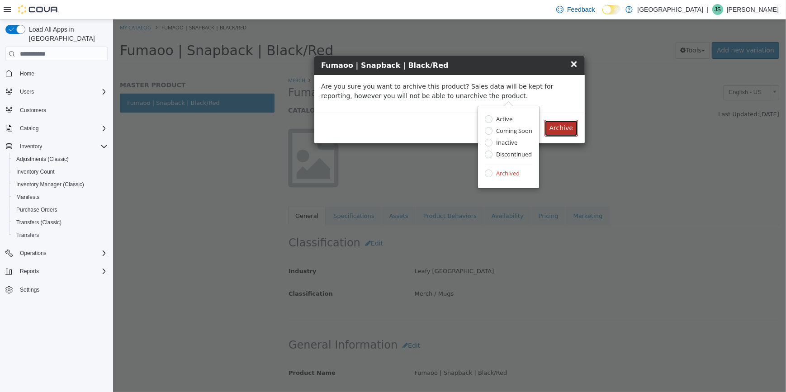
click at [560, 131] on button "Archive" at bounding box center [560, 128] width 33 height 17
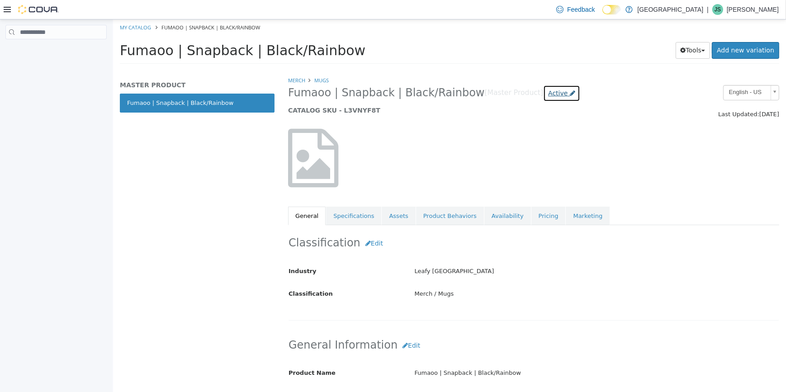
click at [548, 91] on span "Active" at bounding box center [557, 93] width 19 height 7
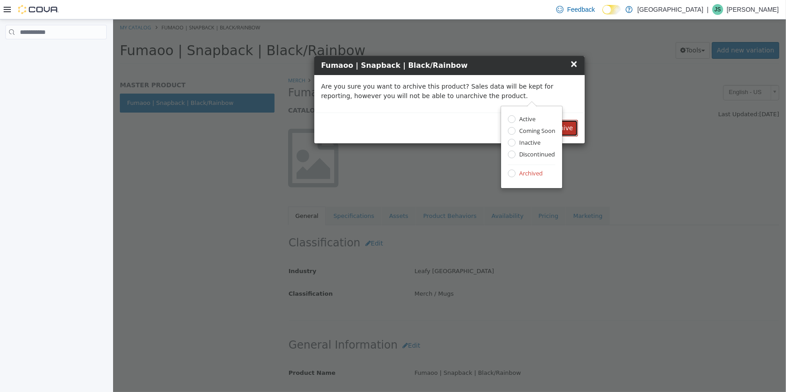
click at [571, 128] on button "Archive" at bounding box center [560, 128] width 33 height 17
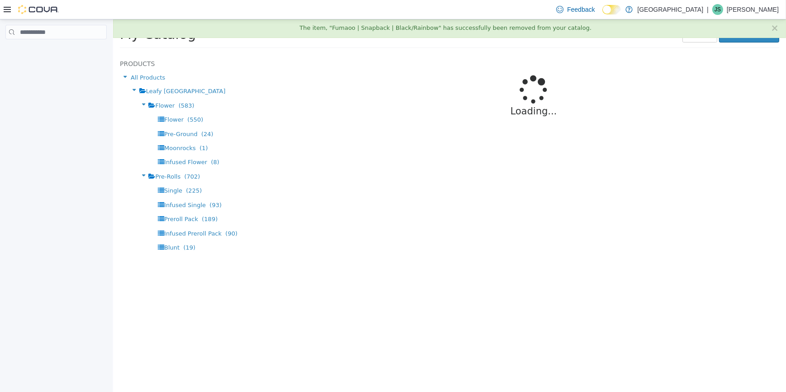
select select "**********"
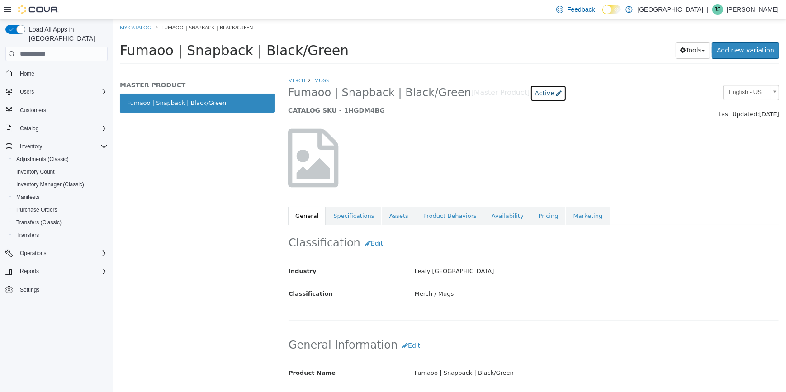
click at [535, 93] on span "Active" at bounding box center [544, 93] width 19 height 7
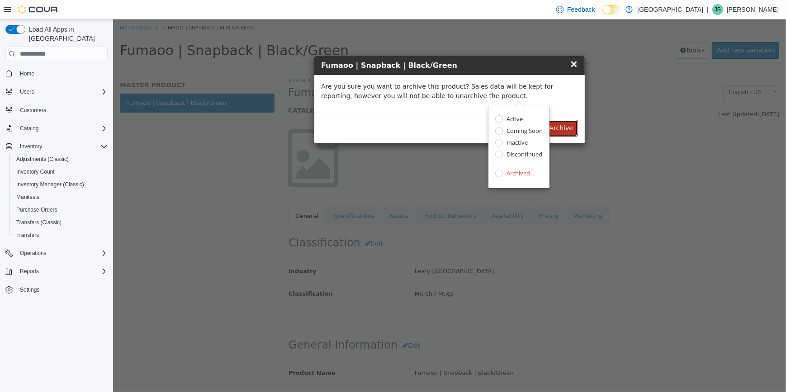
click at [565, 126] on button "Archive" at bounding box center [560, 128] width 33 height 17
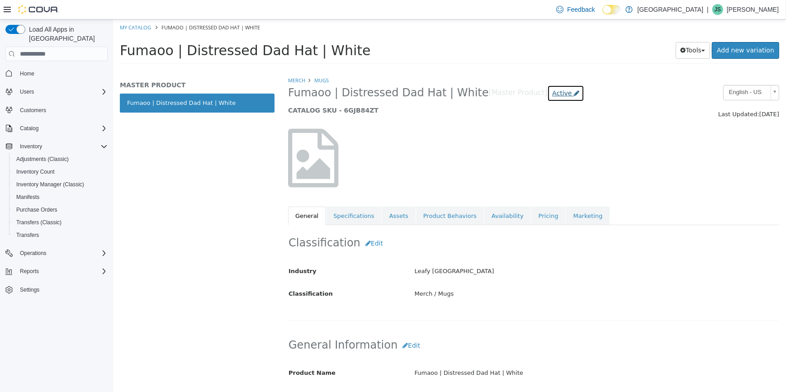
click at [552, 94] on span "Active" at bounding box center [561, 93] width 19 height 7
click at [511, 178] on div "Archived" at bounding box center [535, 175] width 48 height 10
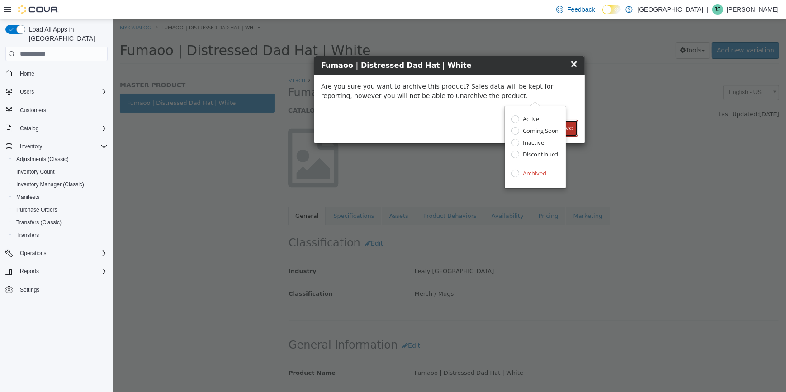
click at [571, 131] on button "Archive" at bounding box center [560, 128] width 33 height 17
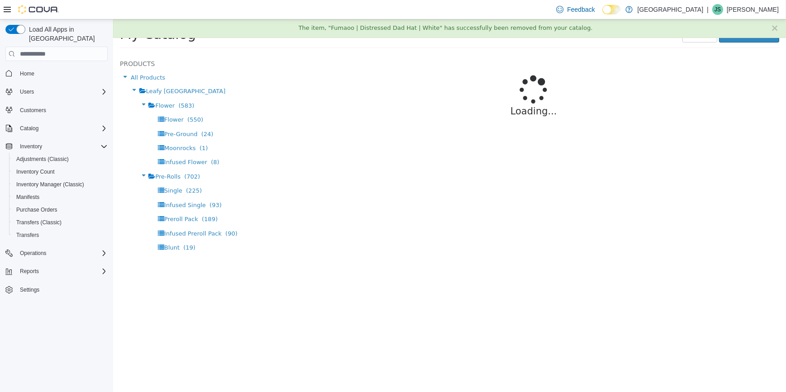
select select "**********"
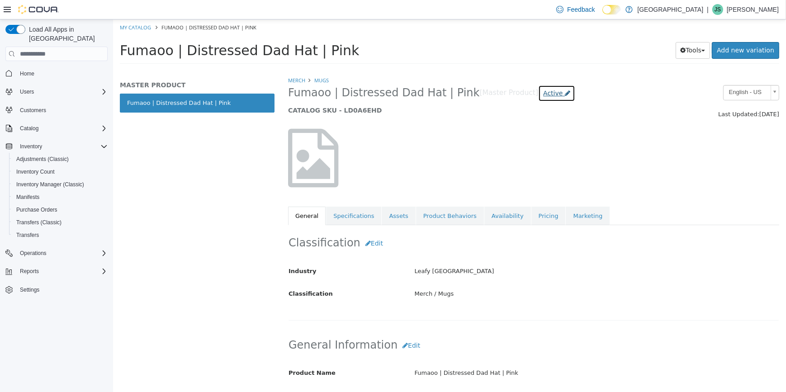
click at [538, 88] on link "Active" at bounding box center [556, 93] width 37 height 17
click at [512, 172] on label "Archived" at bounding box center [525, 175] width 26 height 10
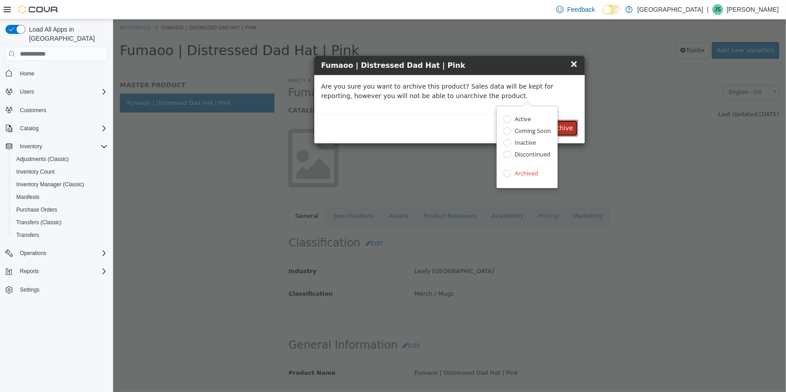
click at [569, 127] on button "Archive" at bounding box center [560, 128] width 33 height 17
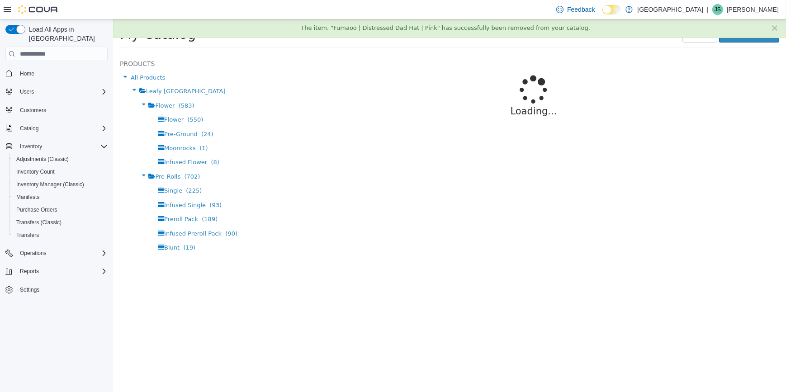
select select "**********"
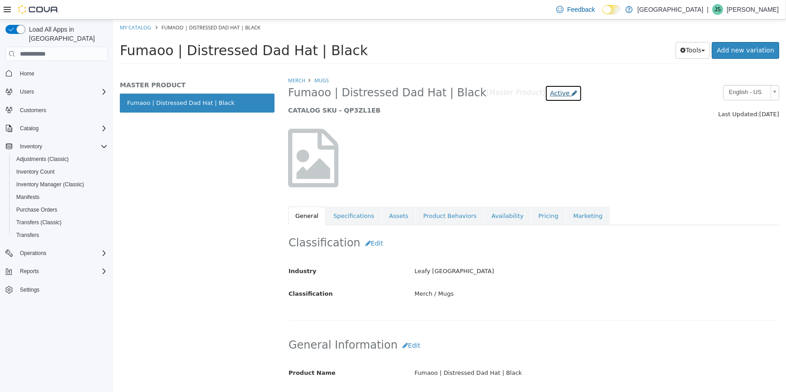
click at [550, 92] on span "Active" at bounding box center [559, 93] width 19 height 7
click at [517, 171] on label "Archived" at bounding box center [530, 175] width 26 height 10
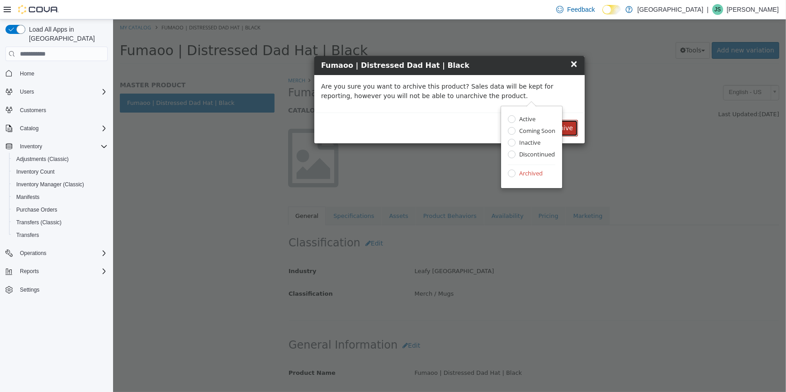
click at [571, 130] on button "Archive" at bounding box center [560, 128] width 33 height 17
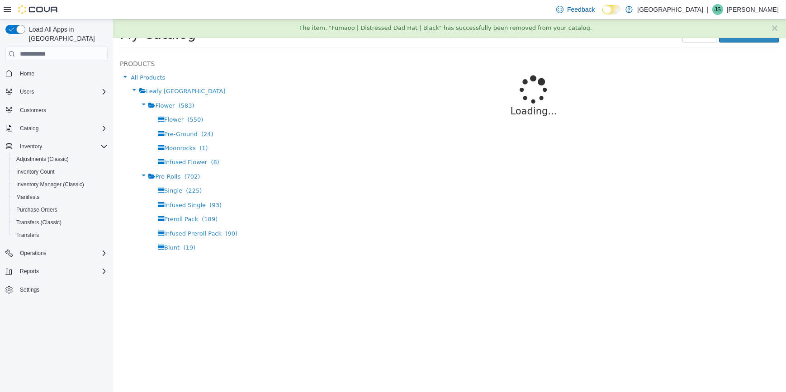
select select "**********"
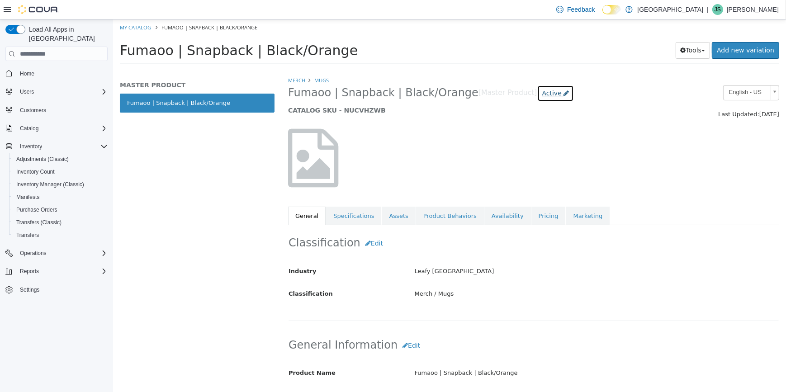
click at [542, 96] on span "Active" at bounding box center [551, 93] width 19 height 7
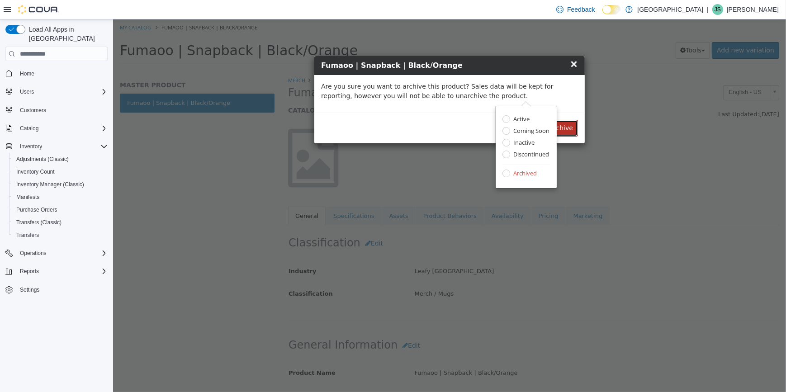
click at [568, 122] on button "Archive" at bounding box center [560, 128] width 33 height 17
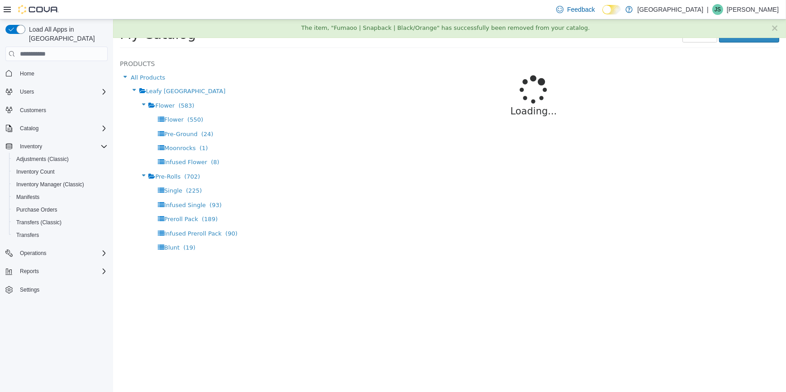
select select "**********"
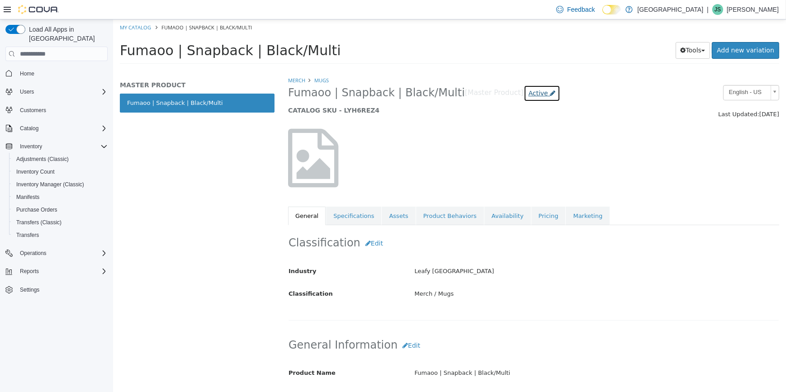
click at [529, 94] on span "Active" at bounding box center [538, 93] width 19 height 7
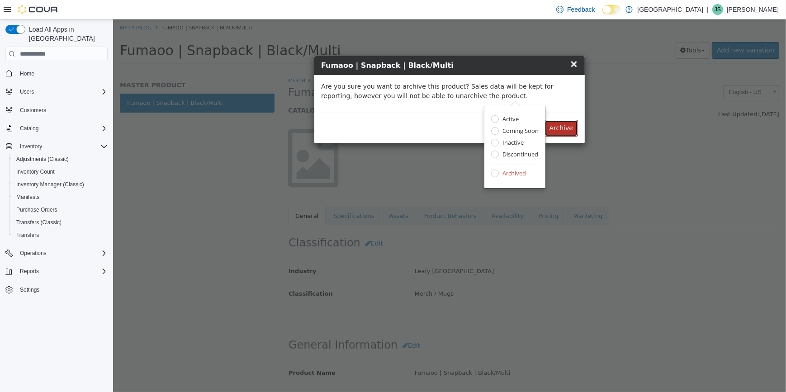
click at [566, 127] on button "Archive" at bounding box center [560, 128] width 33 height 17
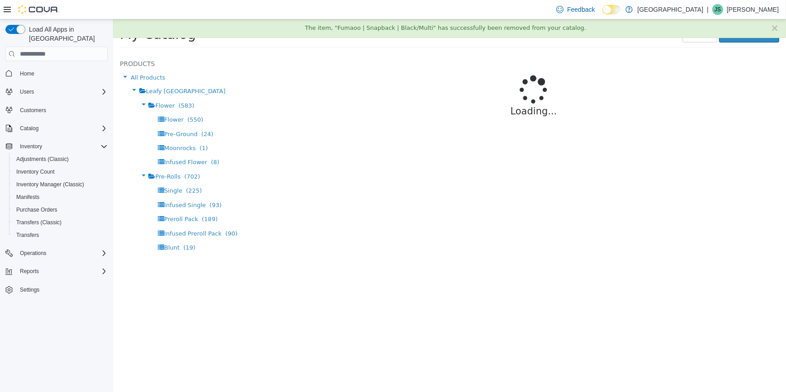
select select "**********"
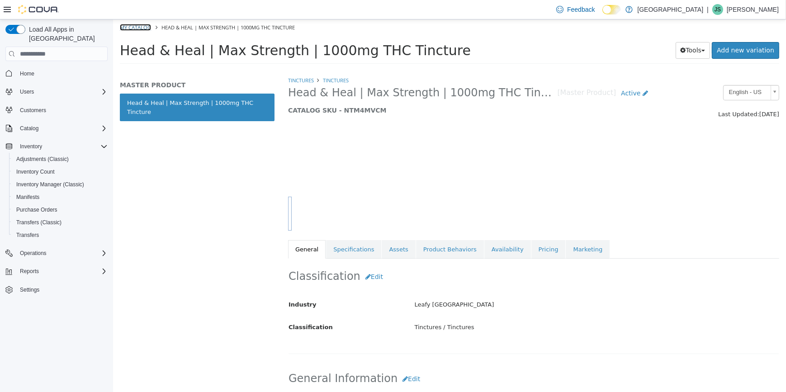
click at [140, 28] on link "My Catalog" at bounding box center [134, 27] width 31 height 7
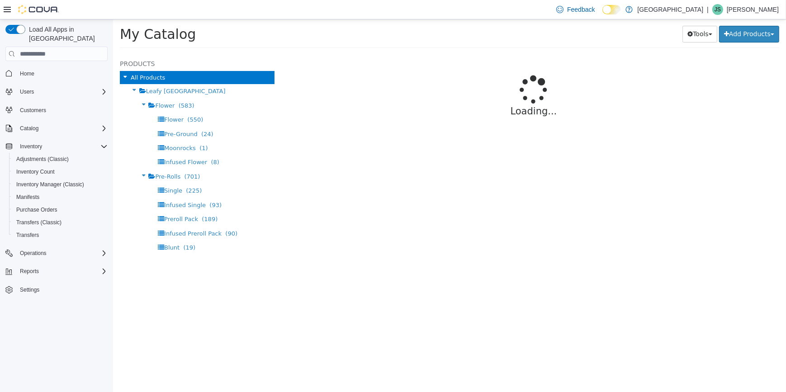
select select "**********"
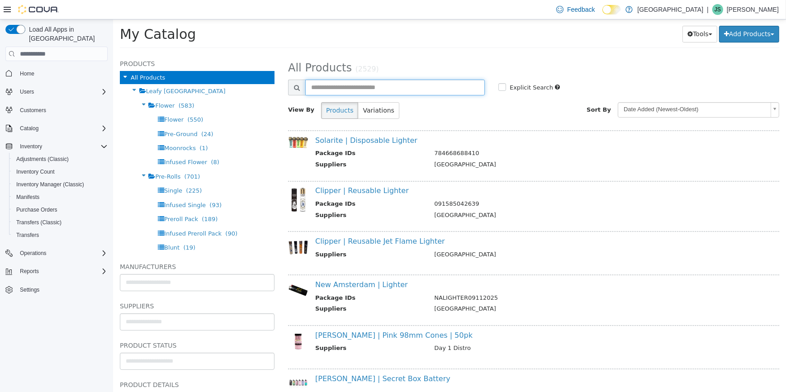
click at [366, 92] on input "text" at bounding box center [395, 88] width 180 height 16
type input "**********"
select select "**********"
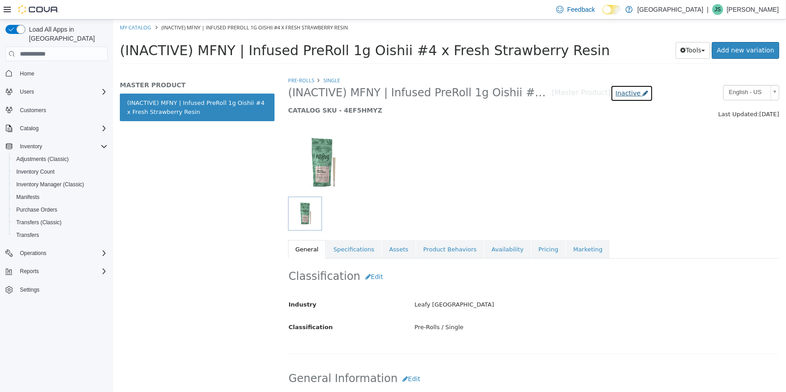
click at [633, 95] on span "Inactive" at bounding box center [627, 93] width 25 height 7
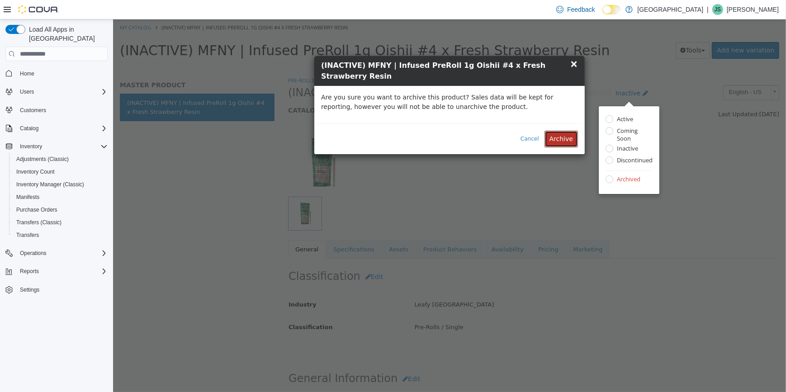
click at [564, 131] on button "Archive" at bounding box center [560, 139] width 33 height 17
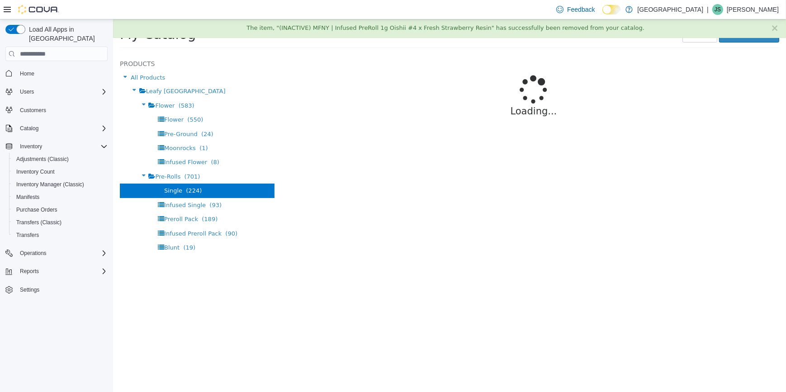
select select "**********"
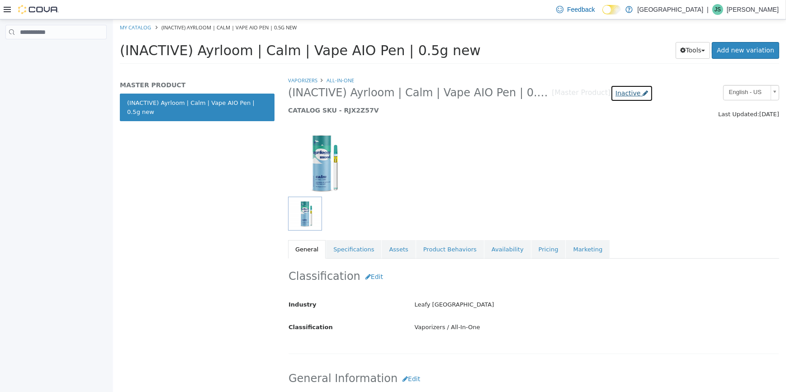
click at [620, 97] on span "Inactive" at bounding box center [627, 93] width 25 height 7
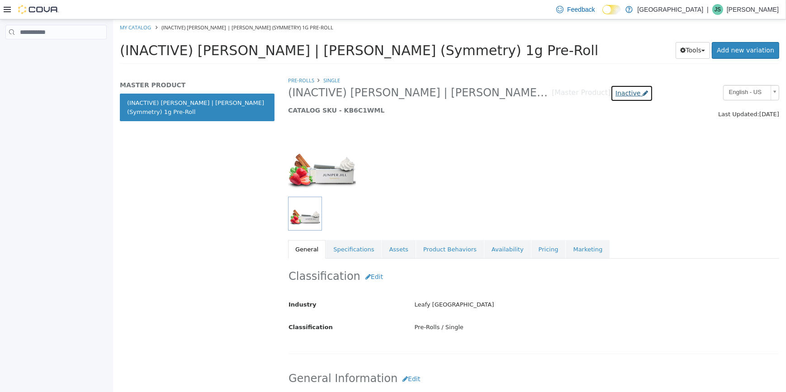
click at [628, 96] on span "Inactive" at bounding box center [627, 93] width 25 height 7
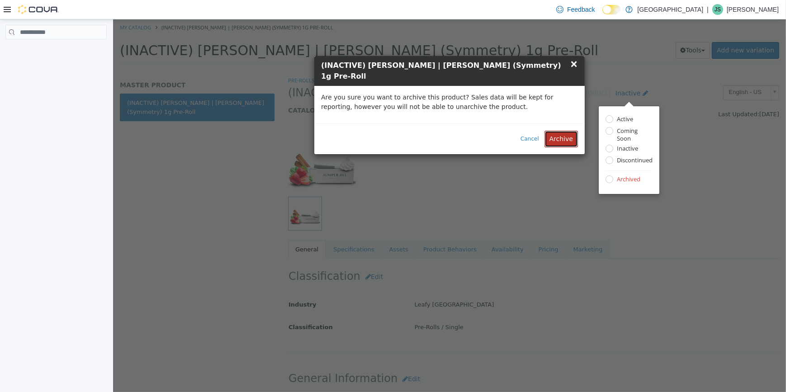
click at [559, 131] on button "Archive" at bounding box center [560, 139] width 33 height 17
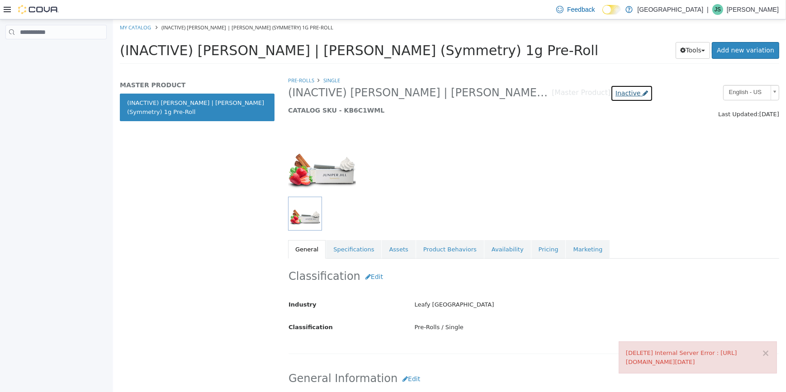
click at [621, 92] on span "Inactive" at bounding box center [627, 93] width 25 height 7
click at [562, 133] on div at bounding box center [533, 157] width 505 height 77
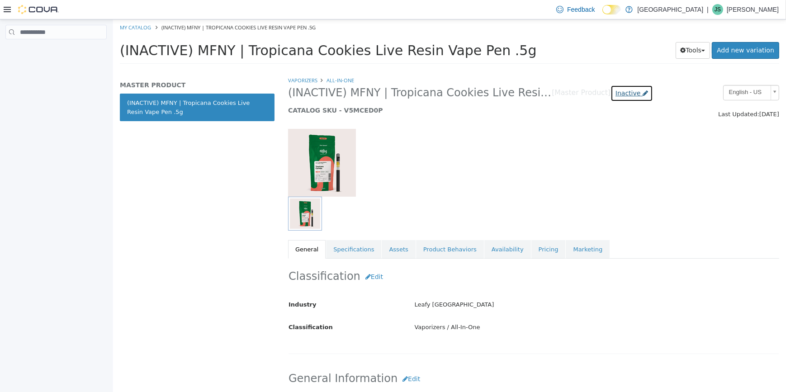
click at [633, 93] on span "Inactive" at bounding box center [627, 93] width 25 height 7
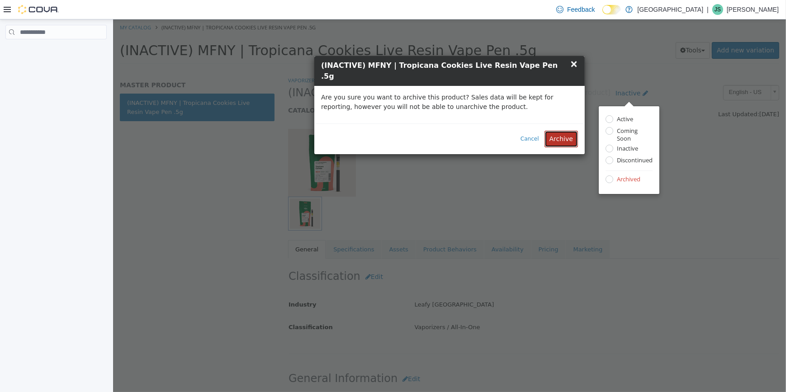
click at [558, 131] on button "Archive" at bounding box center [560, 139] width 33 height 17
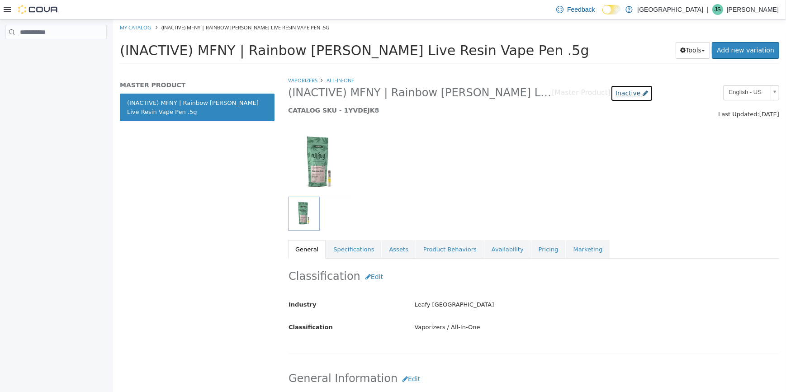
click at [630, 94] on span "Inactive" at bounding box center [627, 93] width 25 height 7
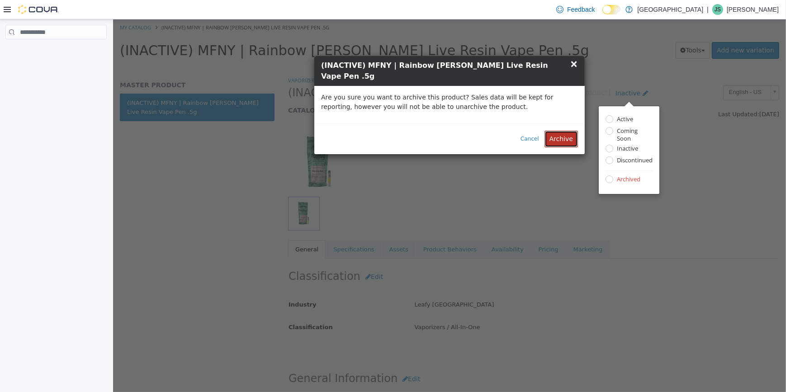
click at [563, 131] on button "Archive" at bounding box center [560, 139] width 33 height 17
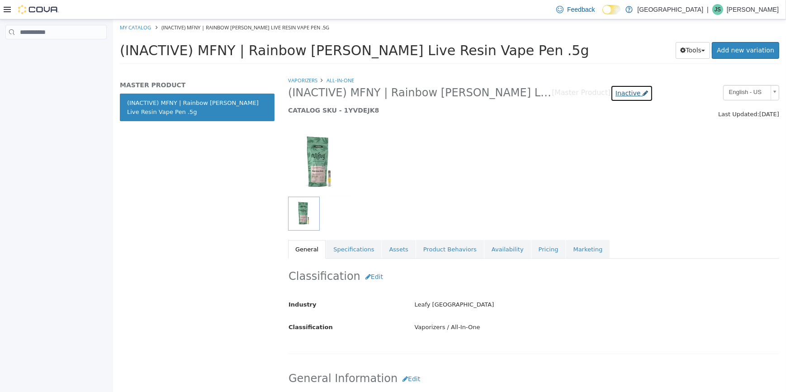
click at [632, 93] on span "Inactive" at bounding box center [627, 93] width 25 height 7
click at [629, 90] on span "Inactive" at bounding box center [627, 93] width 25 height 7
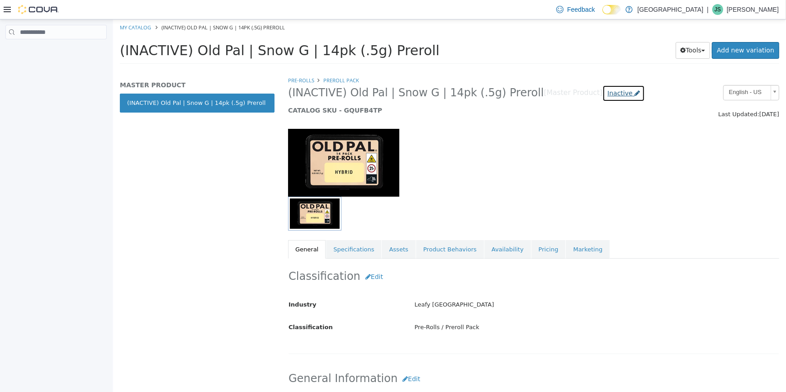
click at [607, 91] on span "Inactive" at bounding box center [619, 93] width 25 height 7
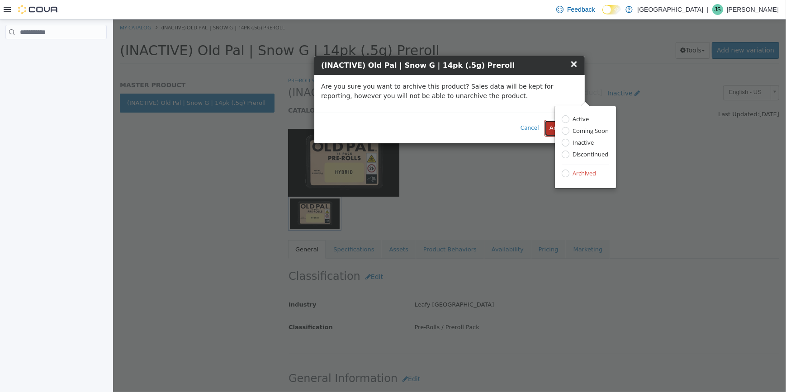
click at [549, 124] on button "Archive" at bounding box center [560, 128] width 33 height 17
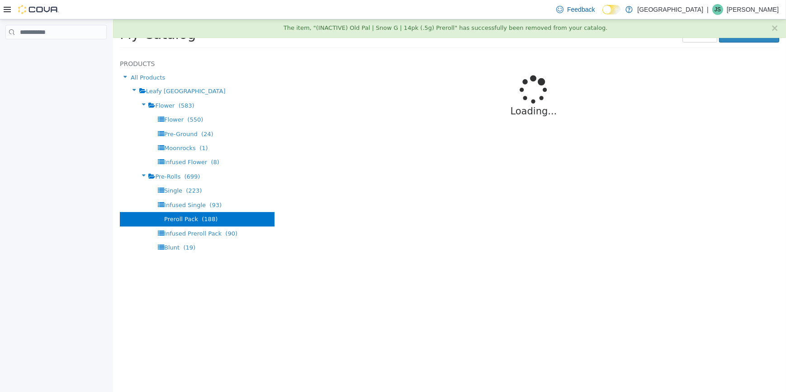
select select "**********"
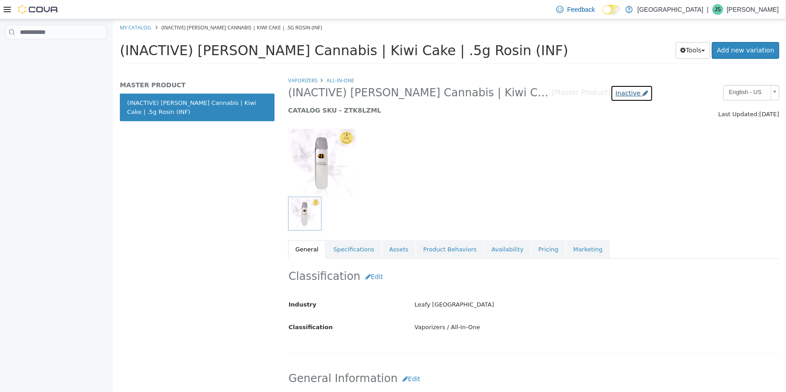
click at [626, 95] on span "Inactive" at bounding box center [627, 93] width 25 height 7
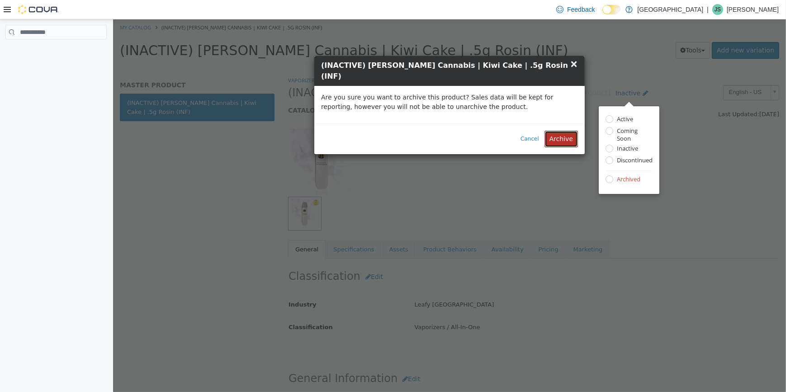
click at [564, 131] on button "Archive" at bounding box center [560, 139] width 33 height 17
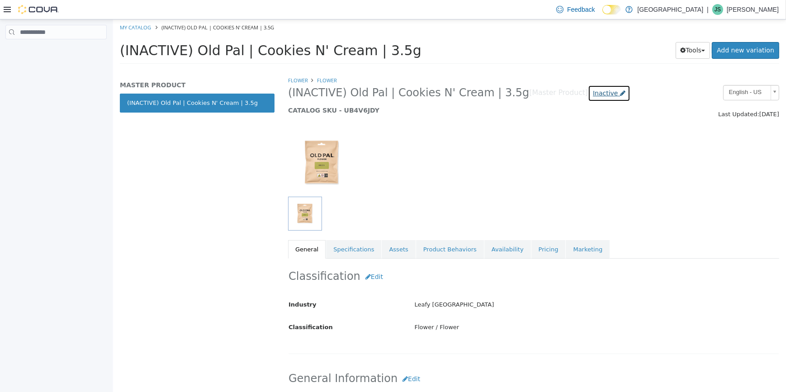
click at [593, 95] on span "Inactive" at bounding box center [605, 93] width 25 height 7
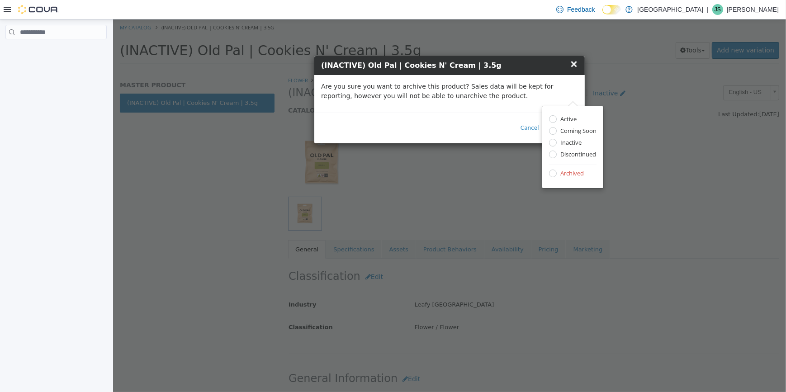
click at [526, 98] on p "Are you sure you want to archive this product? Sales data will be kept for repo…" at bounding box center [449, 91] width 257 height 19
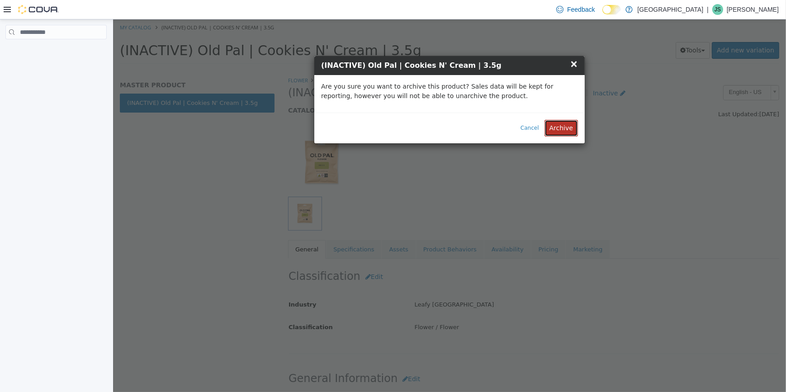
click at [560, 125] on button "Archive" at bounding box center [560, 128] width 33 height 17
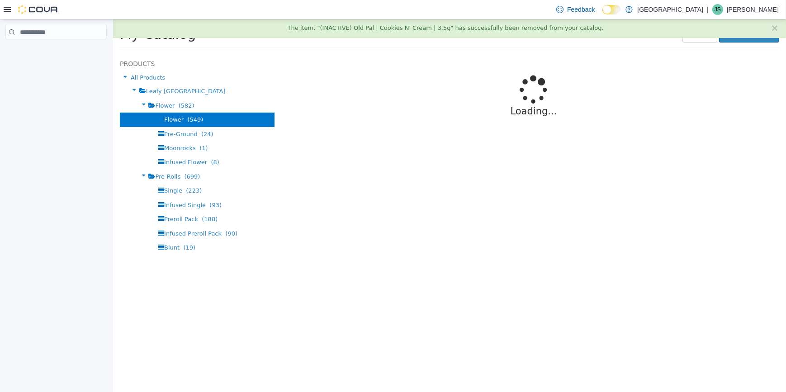
select select "**********"
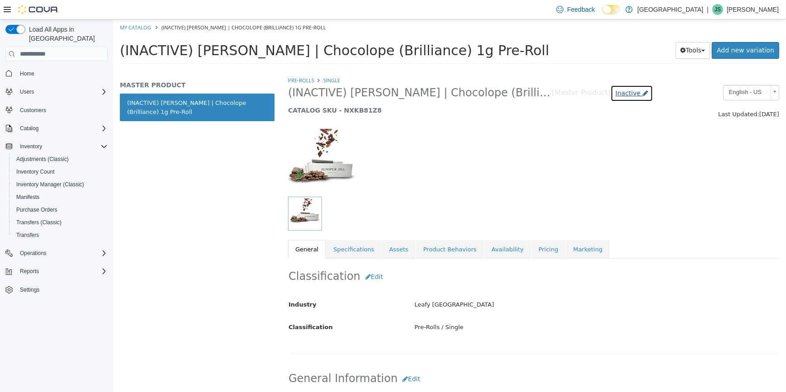
click at [630, 95] on span "Inactive" at bounding box center [627, 93] width 25 height 7
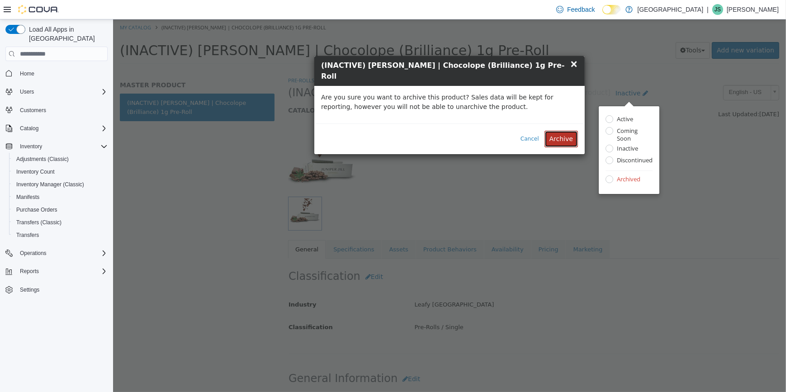
click at [562, 131] on button "Archive" at bounding box center [560, 139] width 33 height 17
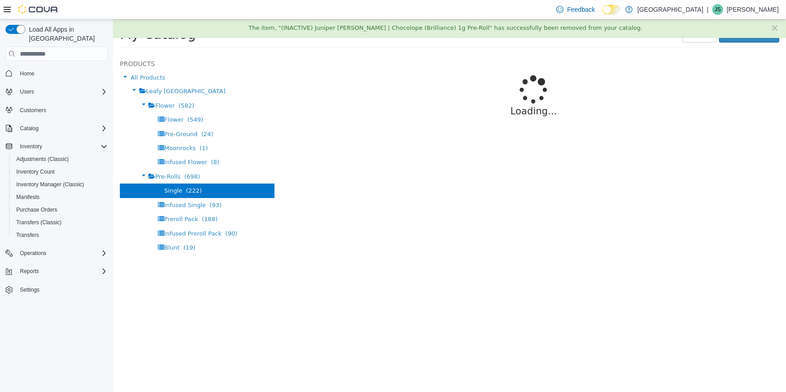
select select "**********"
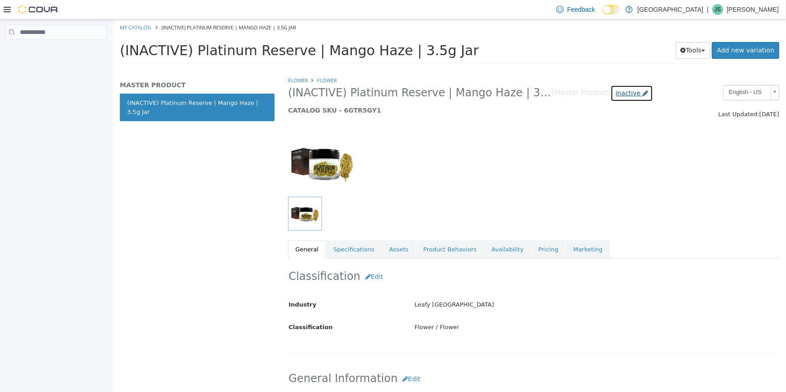
click at [619, 93] on link "Inactive" at bounding box center [631, 93] width 43 height 17
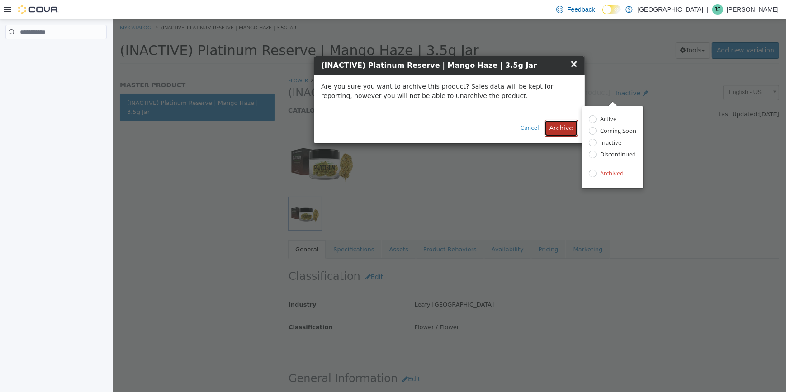
click at [560, 124] on button "Archive" at bounding box center [560, 128] width 33 height 17
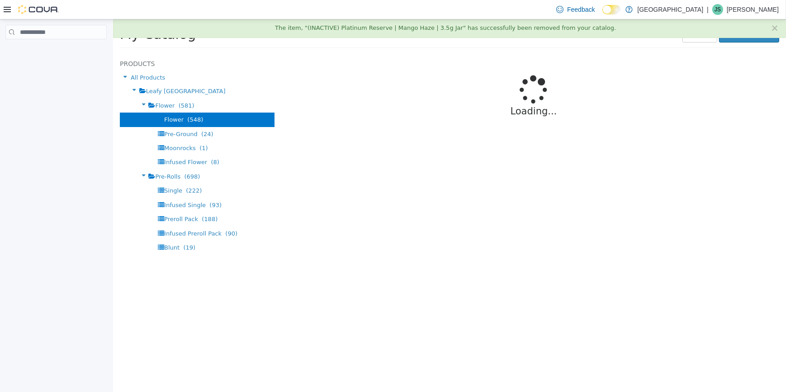
select select "**********"
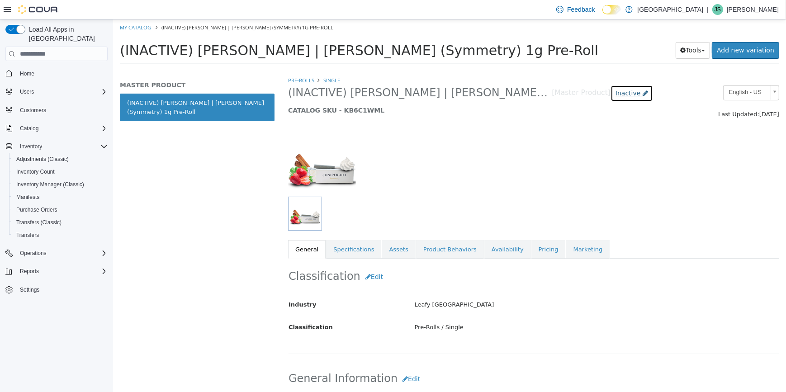
click at [624, 97] on span "Inactive" at bounding box center [627, 93] width 25 height 7
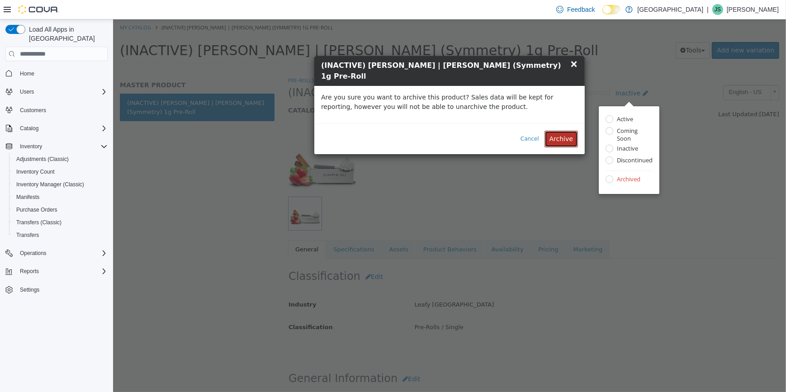
click at [567, 131] on button "Archive" at bounding box center [560, 139] width 33 height 17
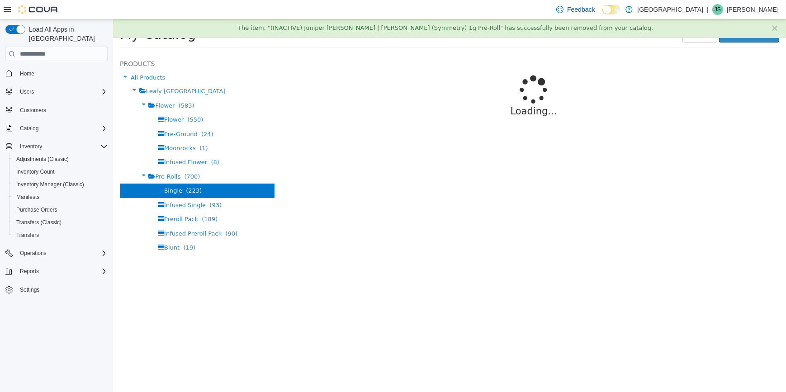
select select "**********"
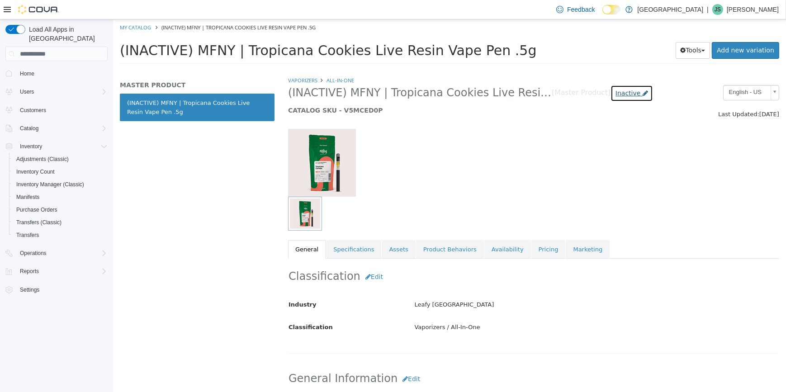
click at [629, 96] on span "Inactive" at bounding box center [627, 93] width 25 height 7
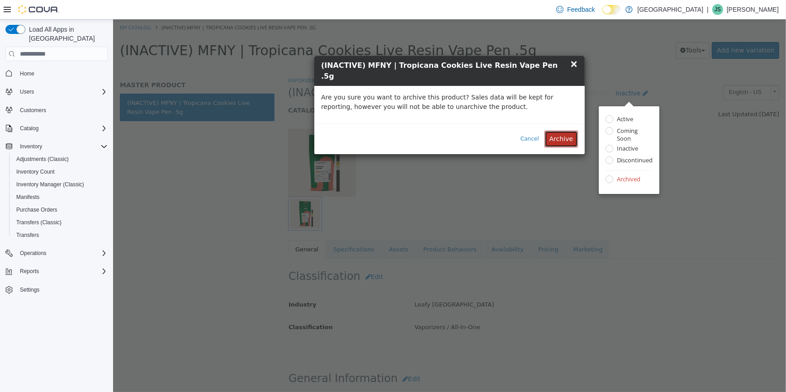
click at [568, 131] on button "Archive" at bounding box center [560, 139] width 33 height 17
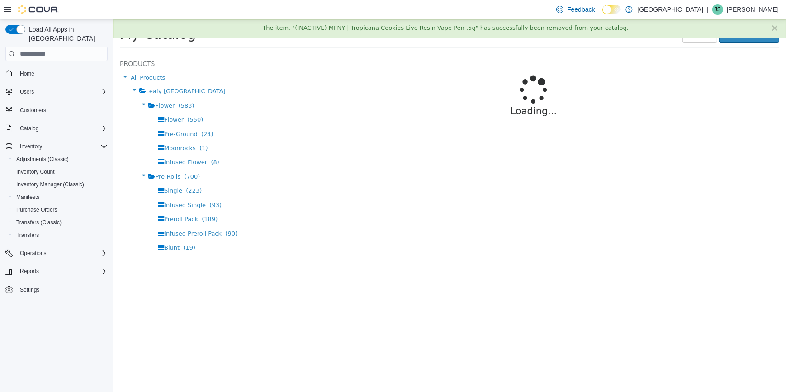
select select "**********"
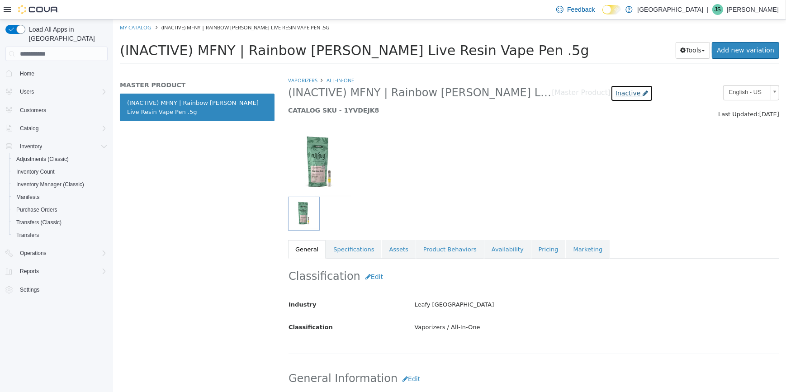
click at [625, 92] on span "Inactive" at bounding box center [627, 93] width 25 height 7
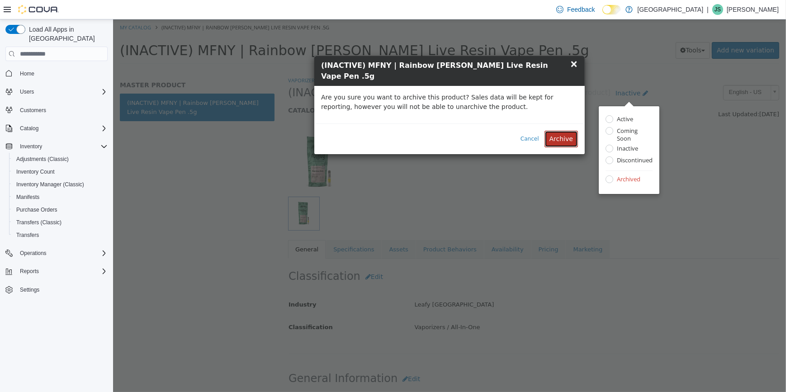
click at [567, 131] on button "Archive" at bounding box center [560, 139] width 33 height 17
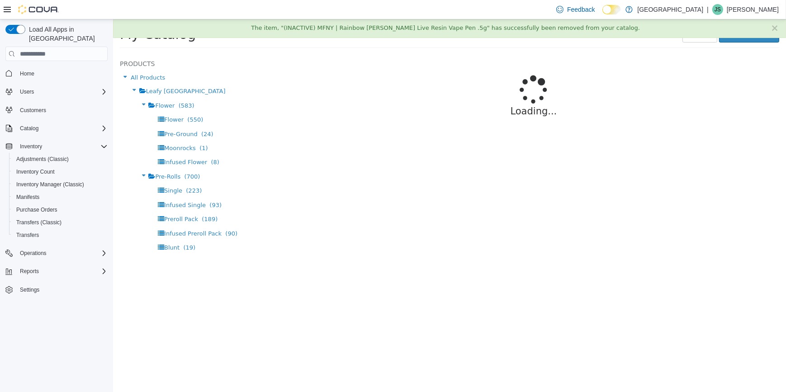
select select "**********"
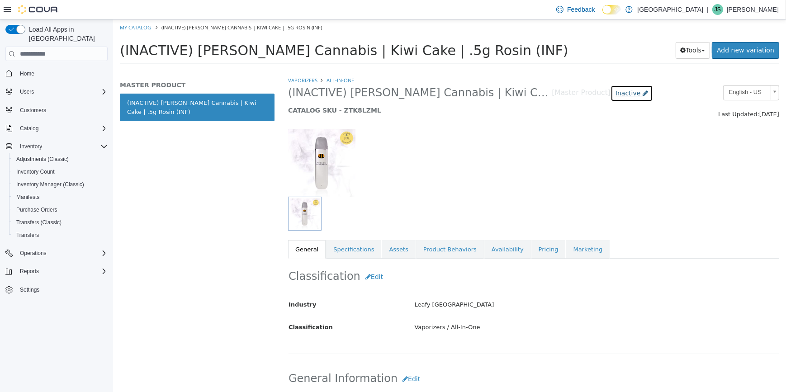
click at [634, 95] on span "Inactive" at bounding box center [627, 93] width 25 height 7
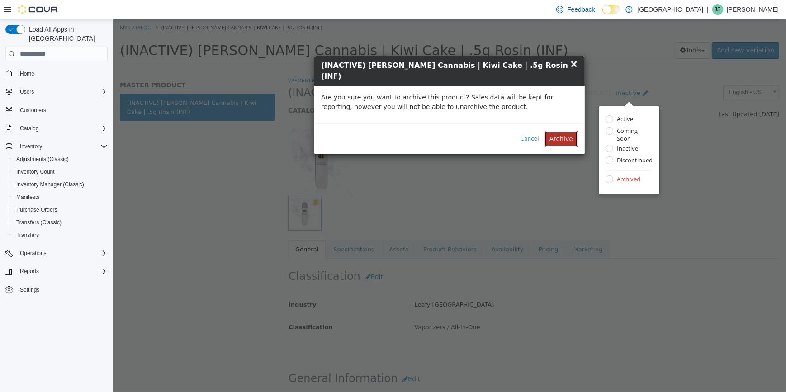
click at [564, 131] on button "Archive" at bounding box center [560, 139] width 33 height 17
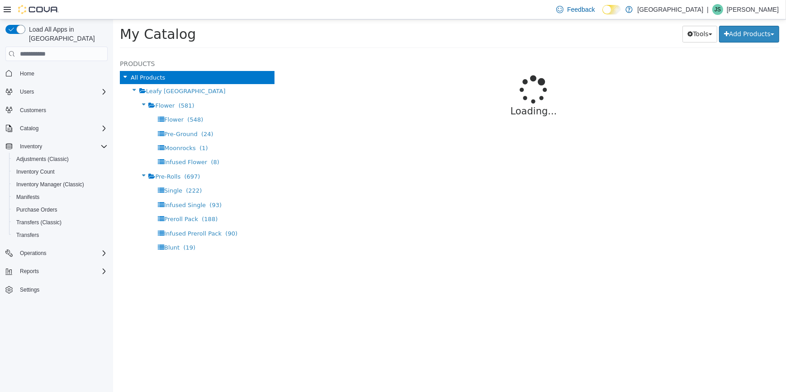
select select "**********"
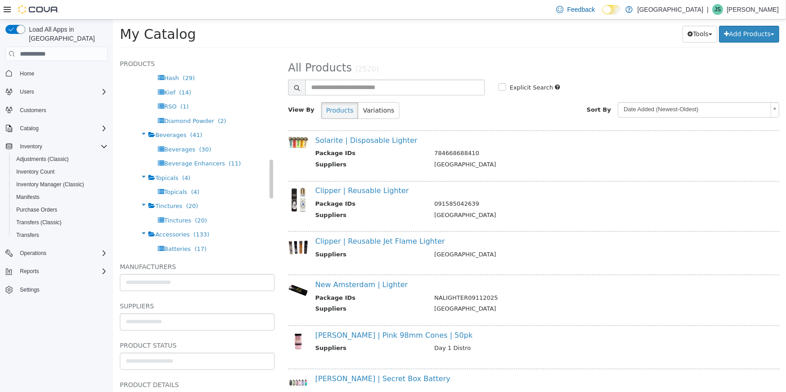
scroll to position [657, 0]
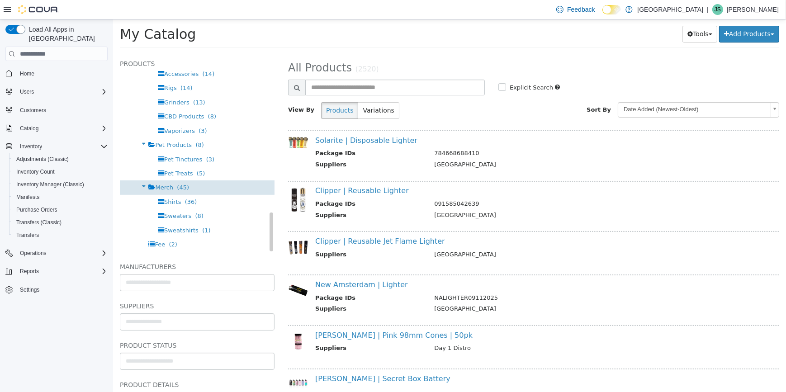
click at [169, 186] on span "Merch" at bounding box center [164, 187] width 18 height 7
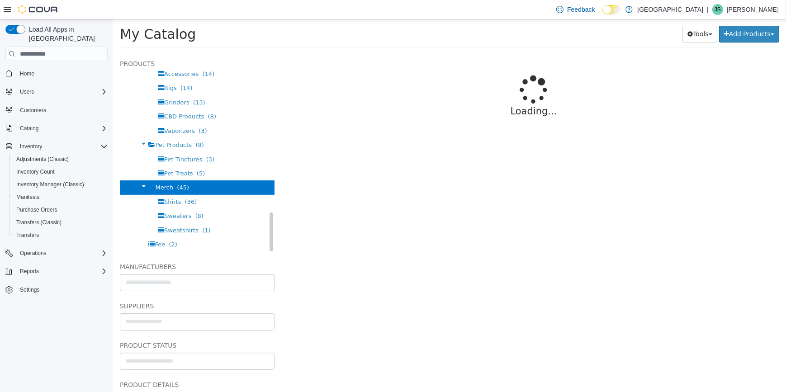
click at [140, 186] on icon at bounding box center [143, 187] width 10 height 12
select select "**********"
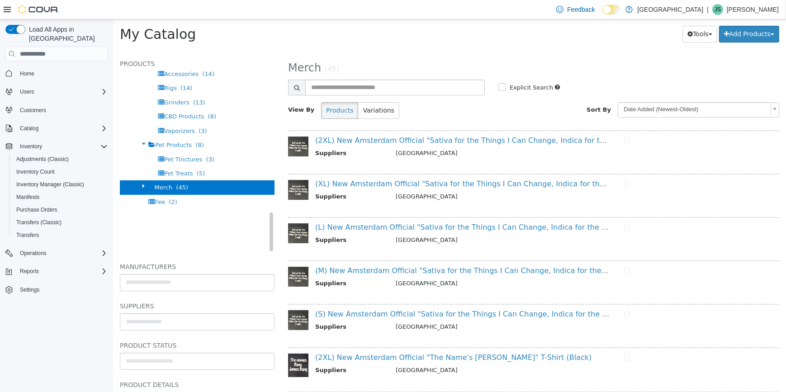
click at [140, 143] on icon at bounding box center [143, 144] width 10 height 12
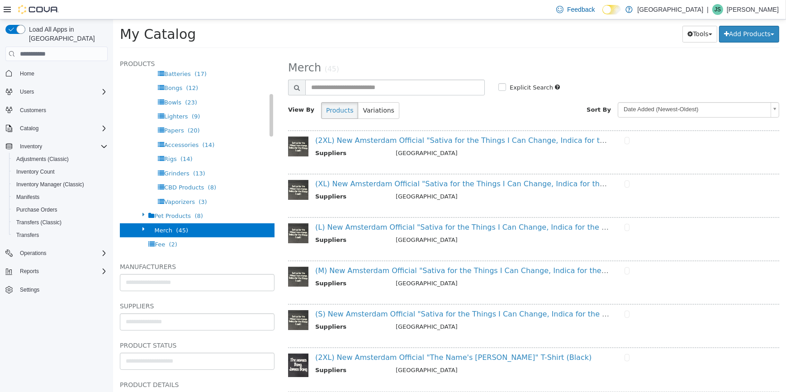
scroll to position [493, 0]
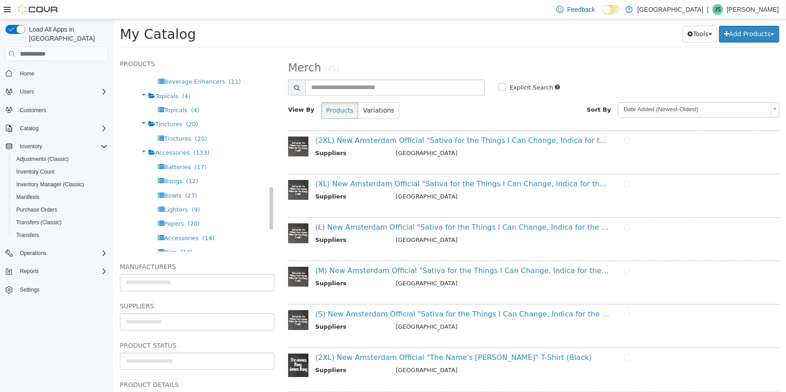
click at [141, 152] on icon at bounding box center [143, 152] width 10 height 12
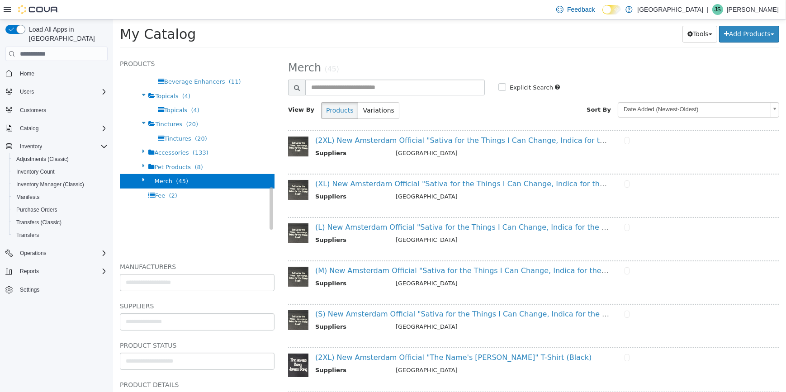
click at [142, 123] on icon at bounding box center [143, 123] width 10 height 12
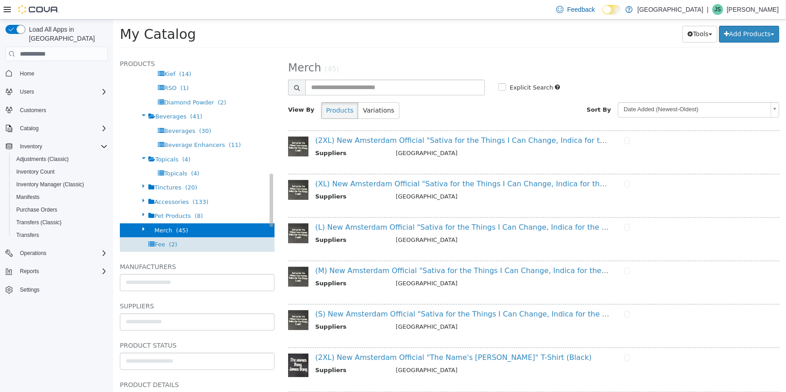
scroll to position [411, 0]
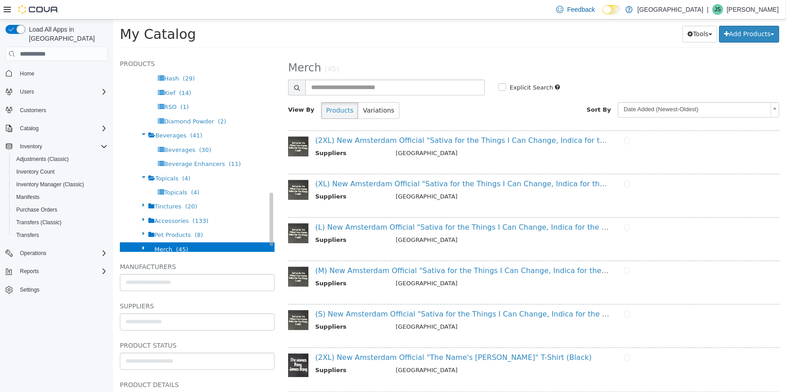
click at [138, 177] on icon at bounding box center [143, 177] width 10 height 12
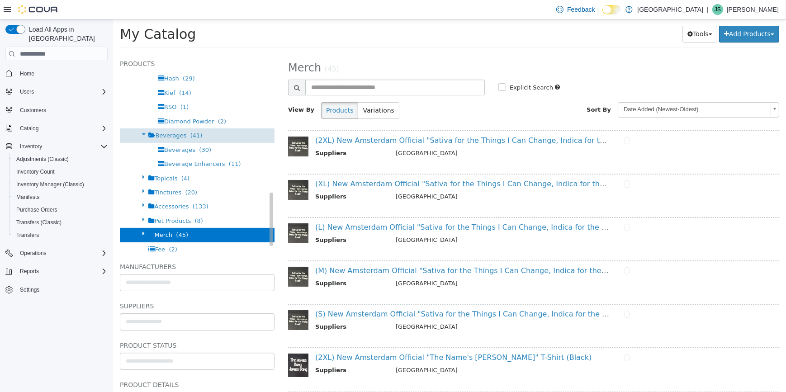
click at [168, 136] on span "Beverages" at bounding box center [170, 135] width 31 height 7
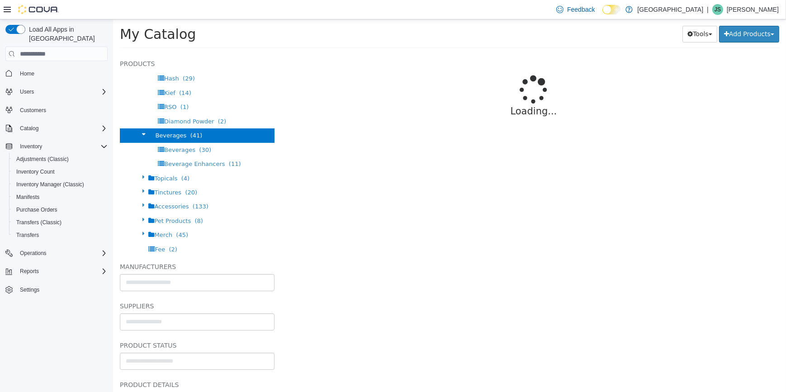
select select "**********"
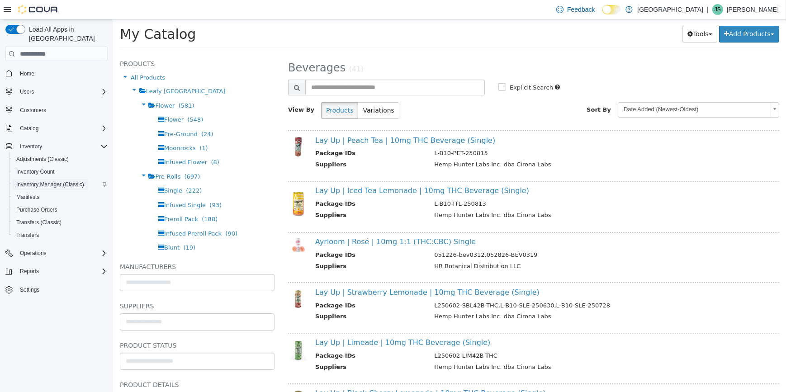
click at [52, 181] on span "Inventory Manager (Classic)" at bounding box center [50, 184] width 68 height 7
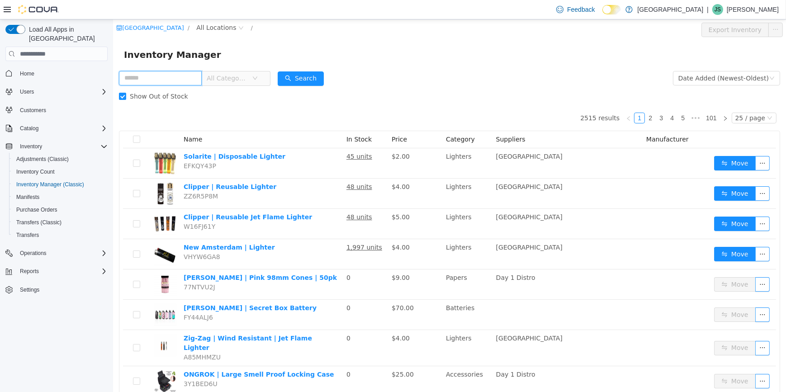
click at [141, 79] on input "text" at bounding box center [160, 78] width 83 height 14
type input "*"
click at [261, 74] on span "All Categories" at bounding box center [232, 78] width 62 height 14
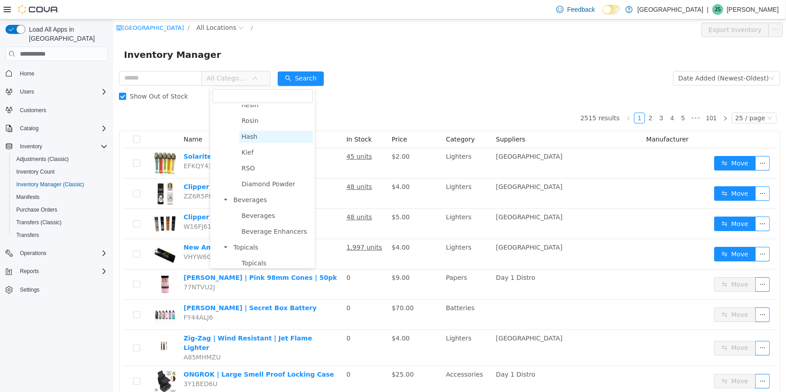
scroll to position [493, 0]
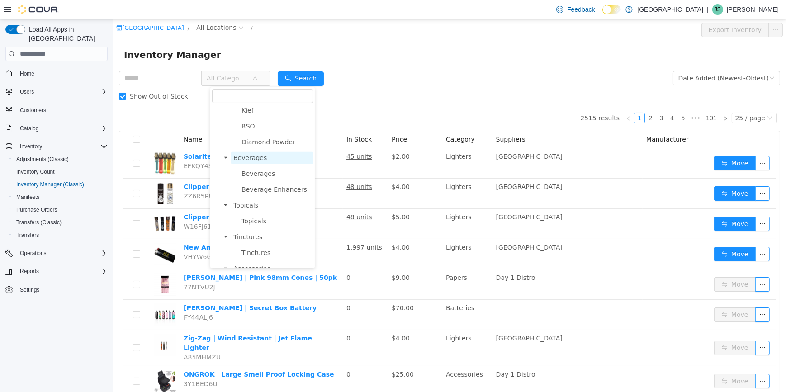
click at [254, 162] on span "Beverages" at bounding box center [249, 157] width 33 height 7
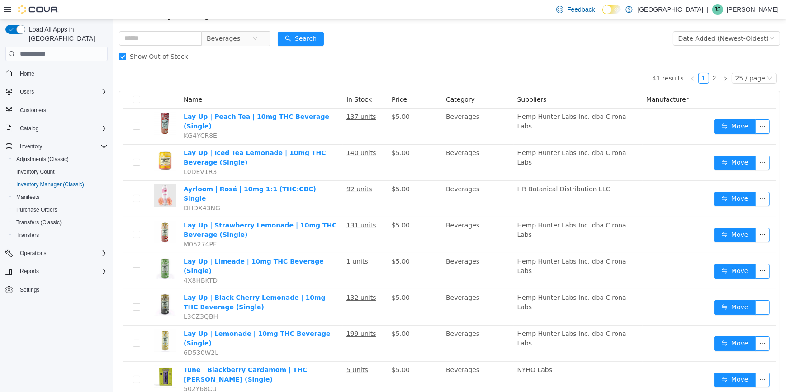
scroll to position [0, 0]
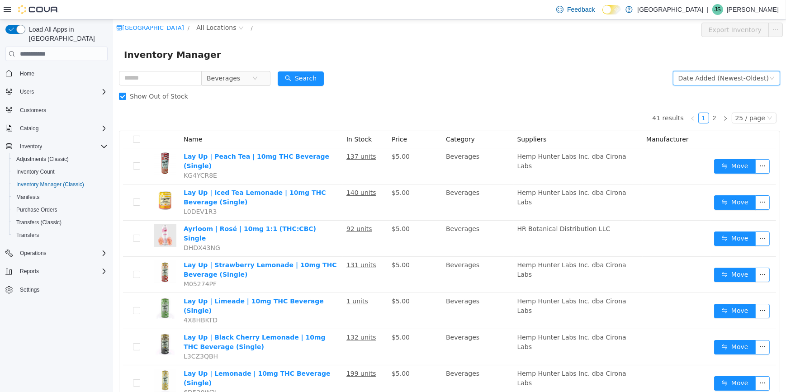
click at [741, 81] on div "Date Added (Newest-Oldest)" at bounding box center [723, 78] width 90 height 14
click at [723, 128] on li "Date Added (Oldest-Newest)" at bounding box center [723, 125] width 102 height 14
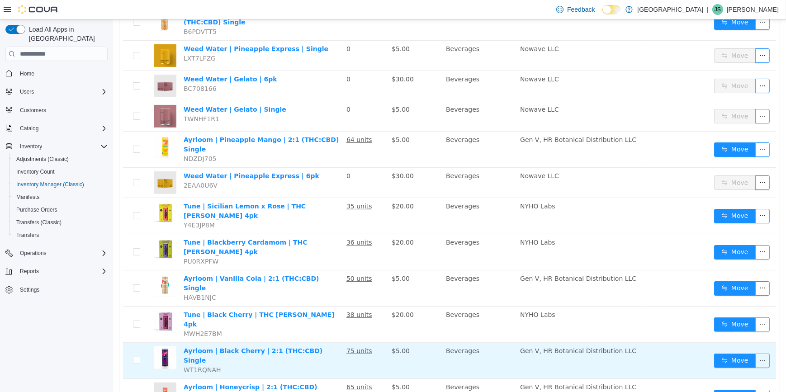
scroll to position [82, 0]
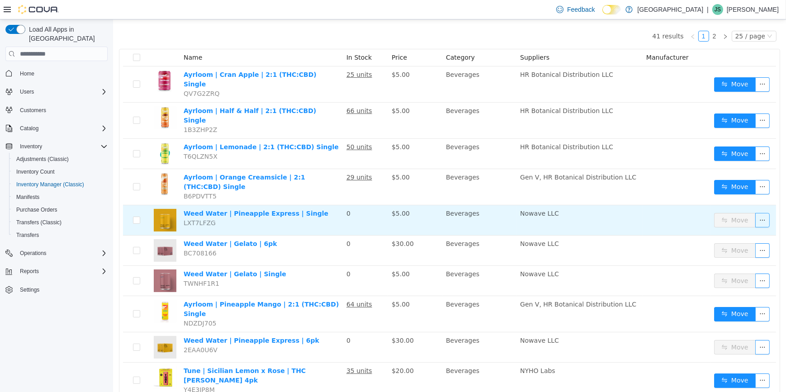
click at [760, 213] on button "button" at bounding box center [762, 220] width 14 height 14
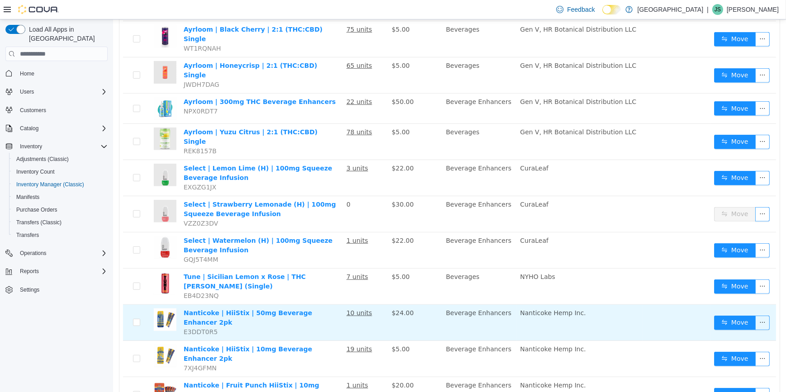
scroll to position [569, 0]
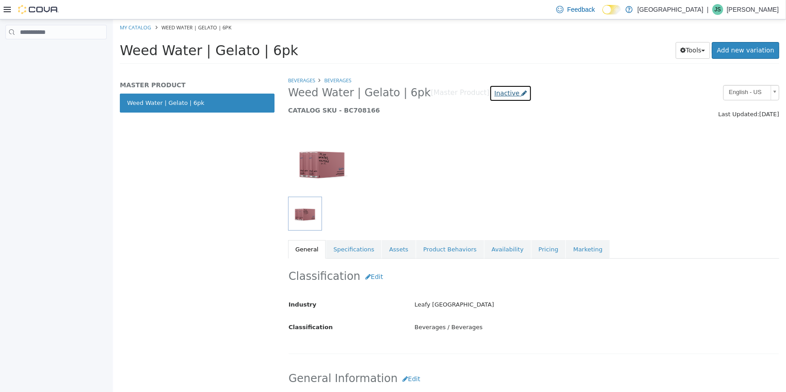
click at [494, 95] on span "Inactive" at bounding box center [506, 93] width 25 height 7
click at [471, 175] on label "Archived" at bounding box center [484, 175] width 26 height 10
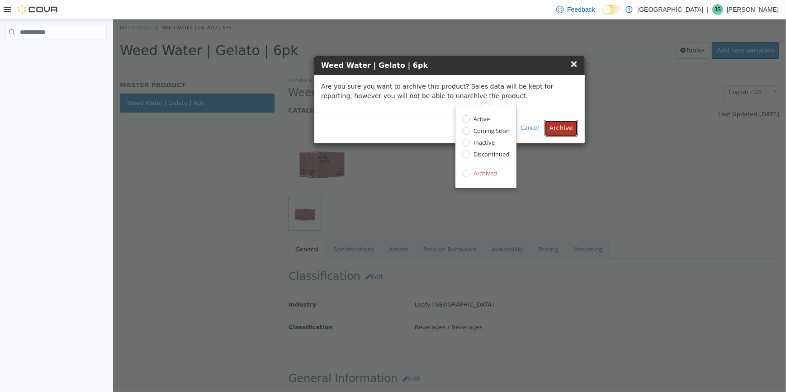
click at [572, 128] on button "Archive" at bounding box center [560, 128] width 33 height 17
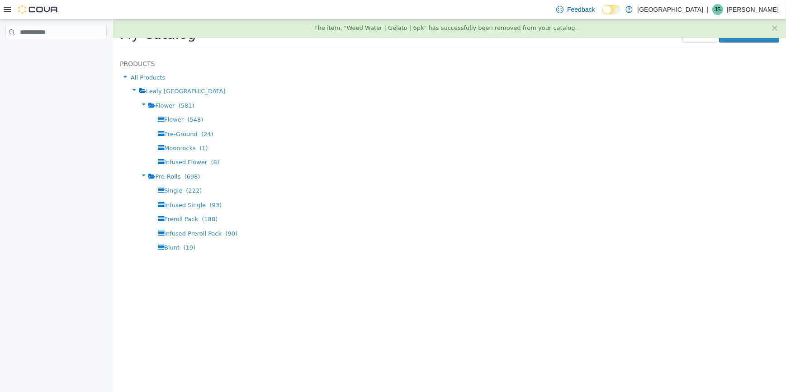
select select "**********"
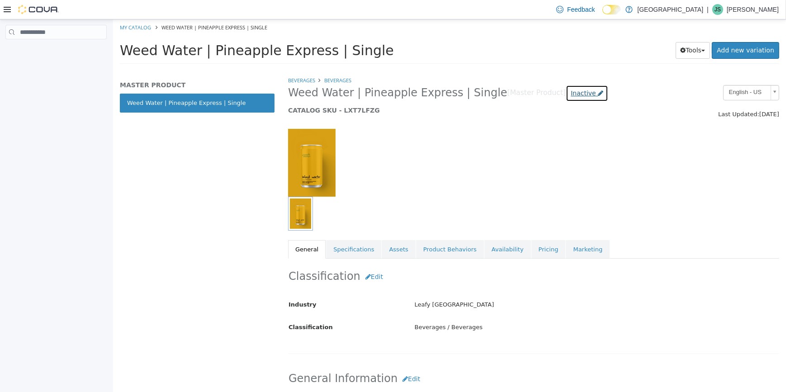
click at [571, 95] on span "Inactive" at bounding box center [583, 93] width 25 height 7
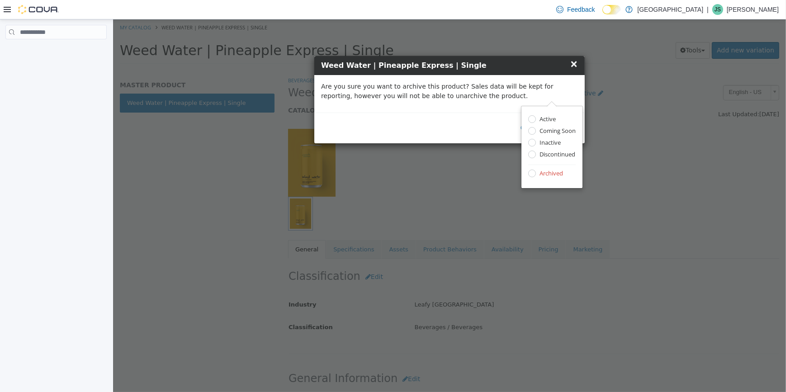
click at [507, 105] on div "Are you sure you want to archive this product? Sales data will be kept for repo…" at bounding box center [449, 94] width 271 height 38
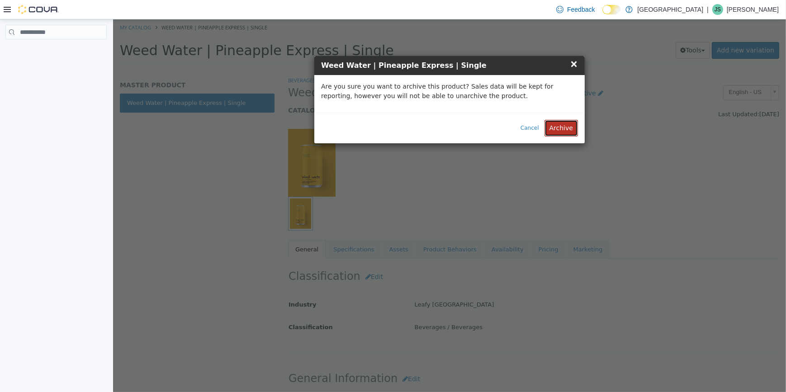
click at [564, 127] on button "Archive" at bounding box center [560, 128] width 33 height 17
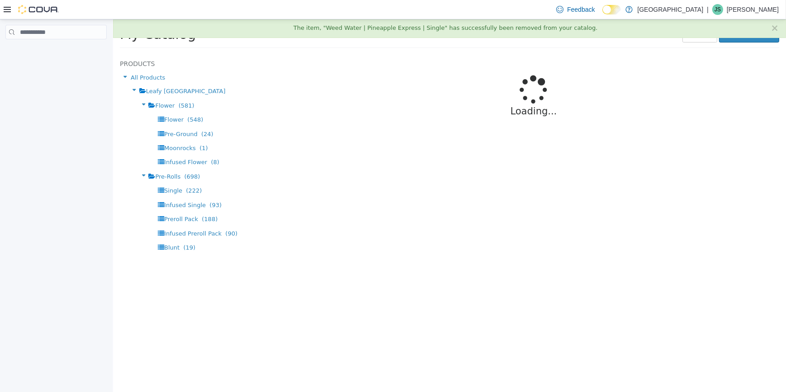
select select "**********"
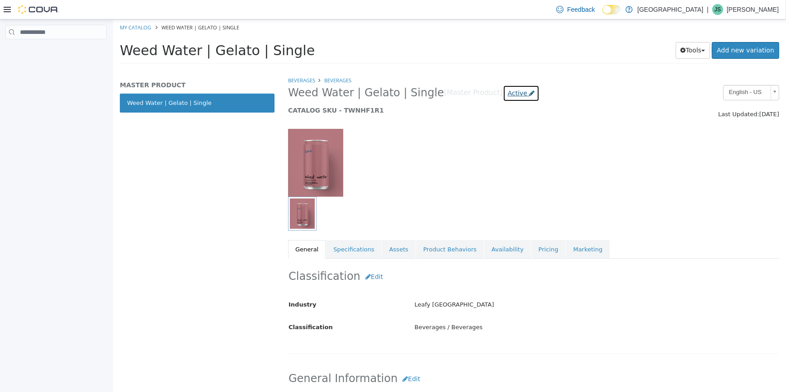
click at [508, 90] on span "Active" at bounding box center [517, 93] width 19 height 7
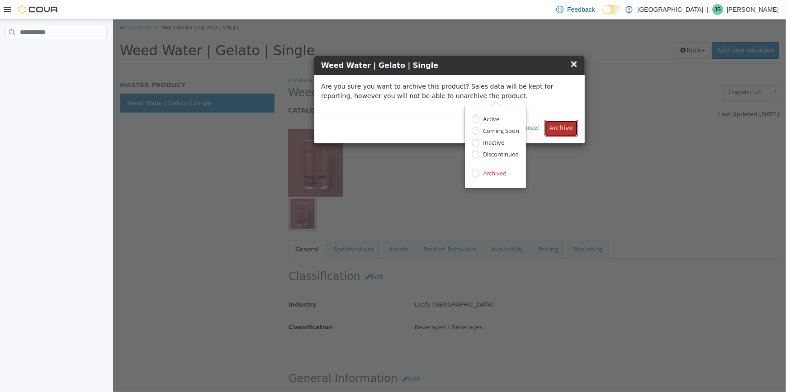
click at [571, 129] on button "Archive" at bounding box center [560, 128] width 33 height 17
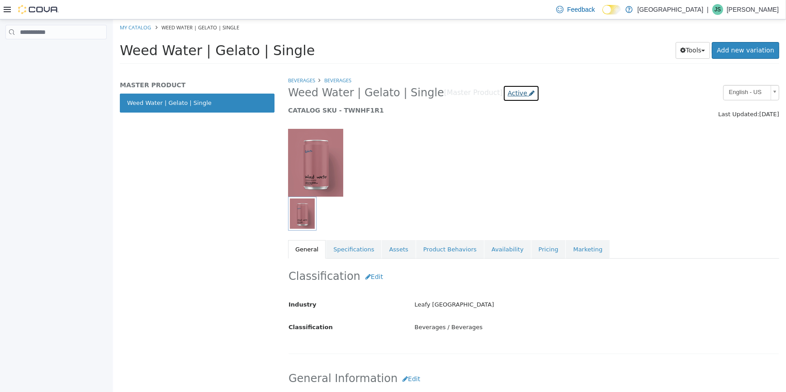
click at [505, 98] on link "Active" at bounding box center [521, 93] width 37 height 17
click at [468, 57] on h1 "Weed Water | Gelato | Single" at bounding box center [330, 51] width 422 height 18
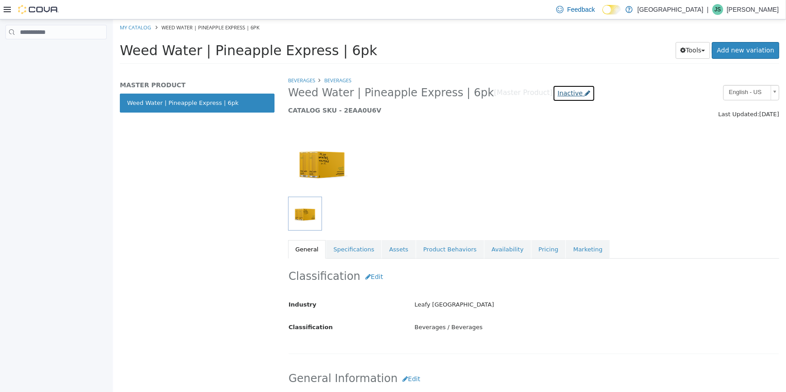
click at [557, 97] on span "Inactive" at bounding box center [569, 93] width 25 height 7
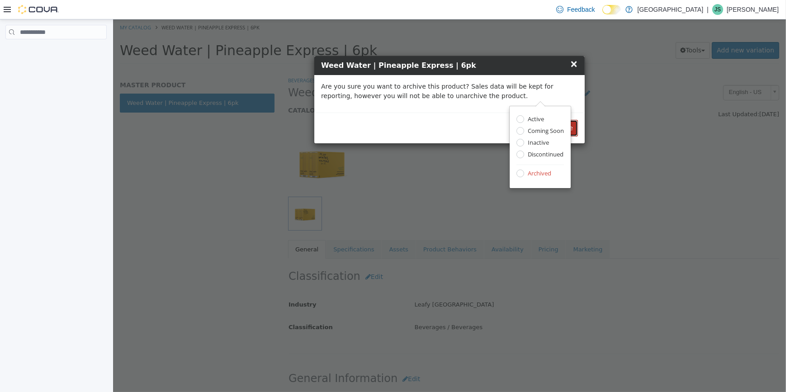
click at [574, 127] on button "Archive" at bounding box center [560, 128] width 33 height 17
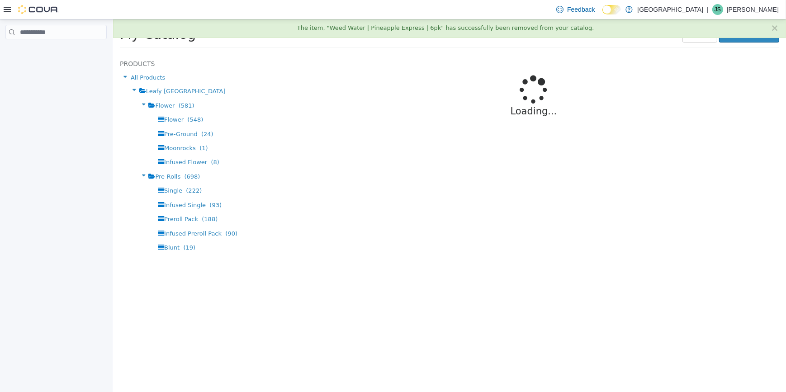
select select "**********"
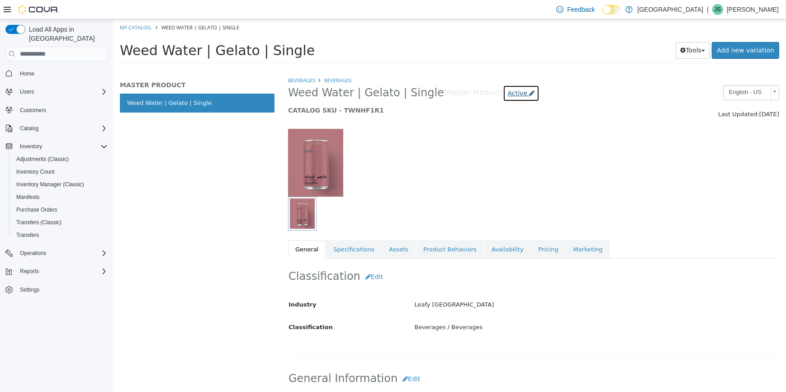
click at [508, 95] on span "Active" at bounding box center [517, 93] width 19 height 7
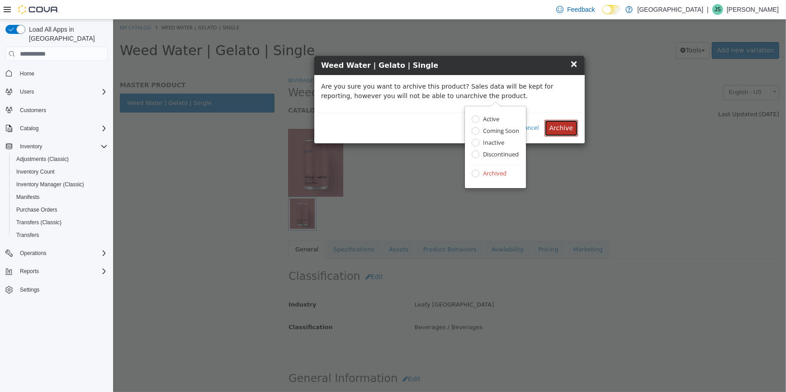
click at [574, 130] on button "Archive" at bounding box center [560, 128] width 33 height 17
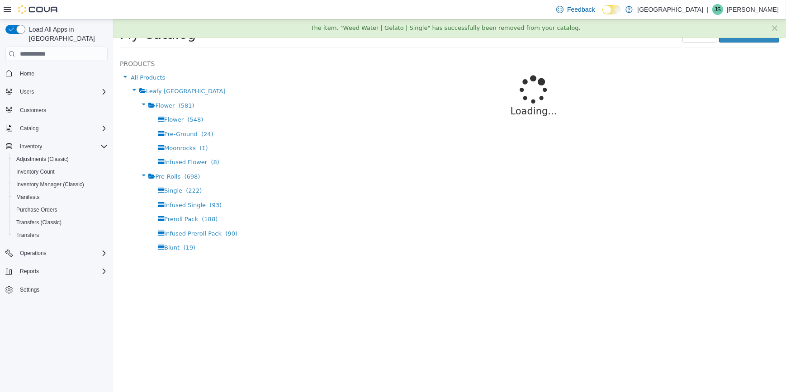
select select "**********"
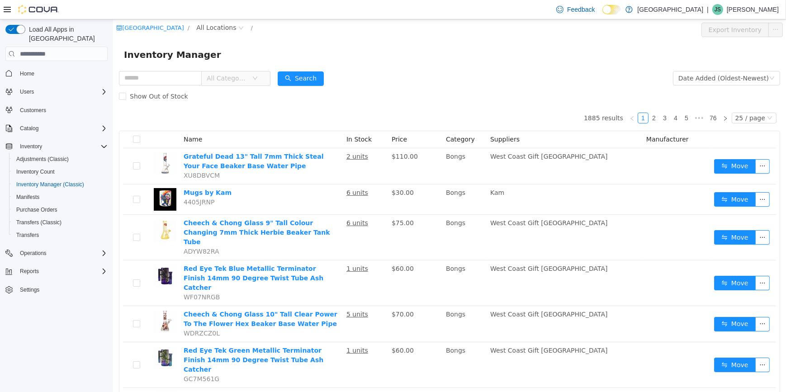
click at [252, 81] on span "All Categories" at bounding box center [228, 78] width 45 height 14
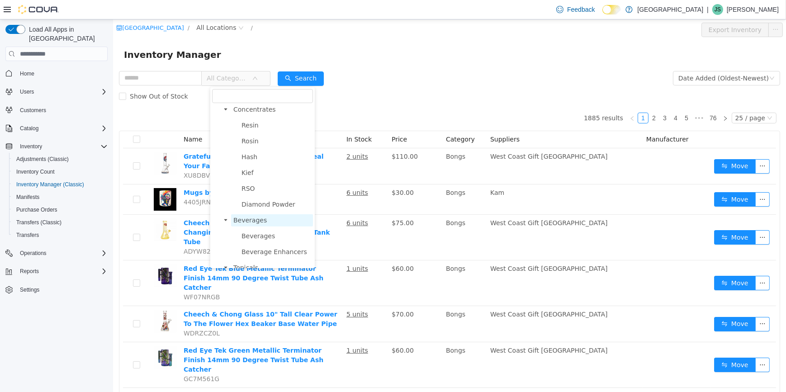
scroll to position [370, 0]
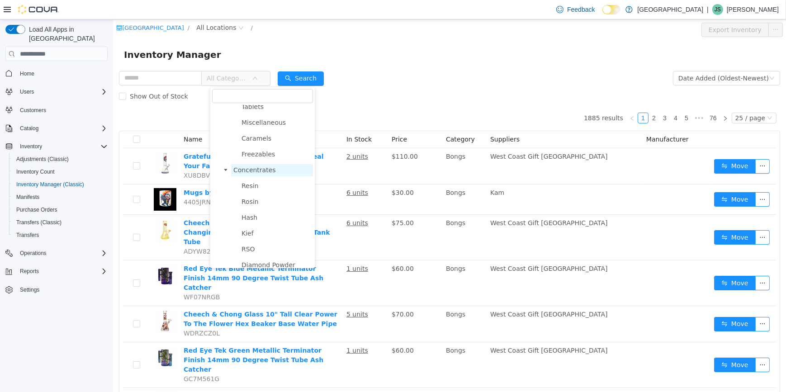
click at [257, 174] on span "Concentrates" at bounding box center [254, 170] width 43 height 7
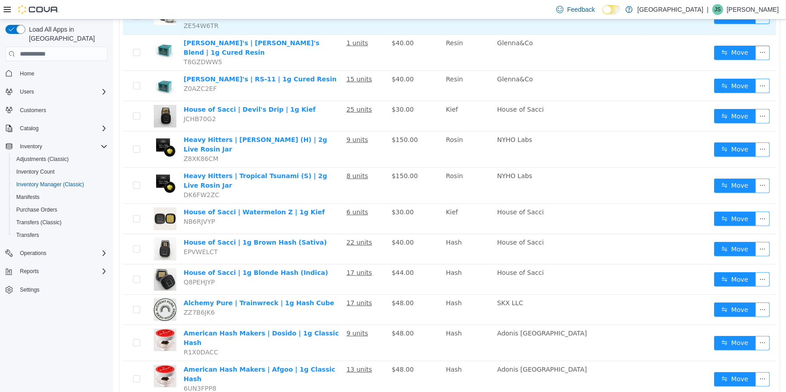
scroll to position [617, 0]
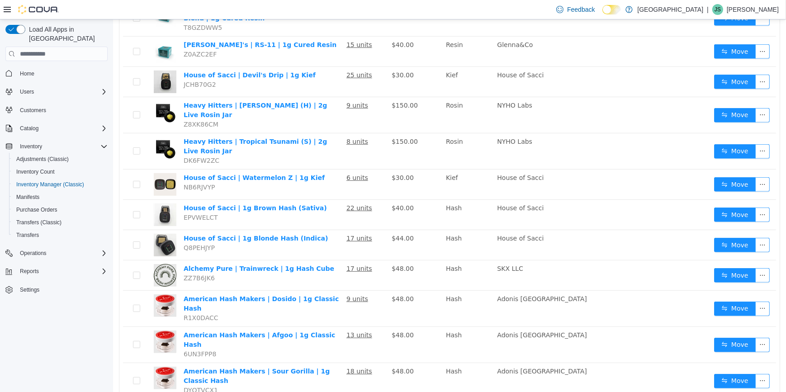
click at [752, 365] on li "50 / page" at bounding box center [751, 365] width 44 height 14
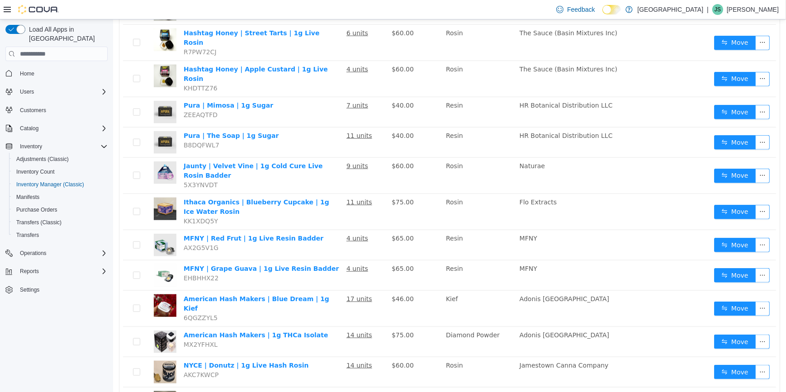
scroll to position [1386, 0]
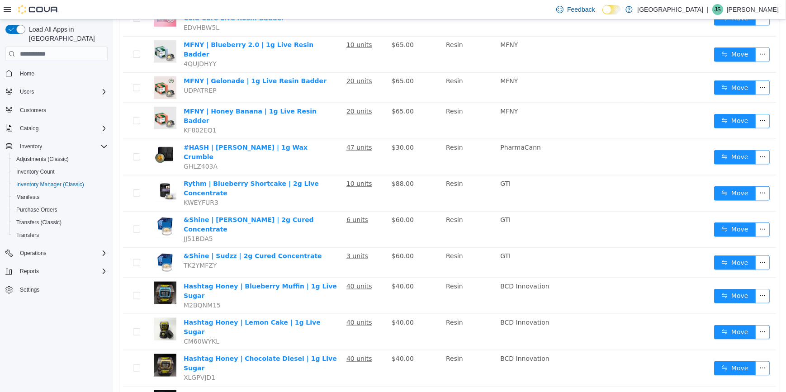
scroll to position [1367, 0]
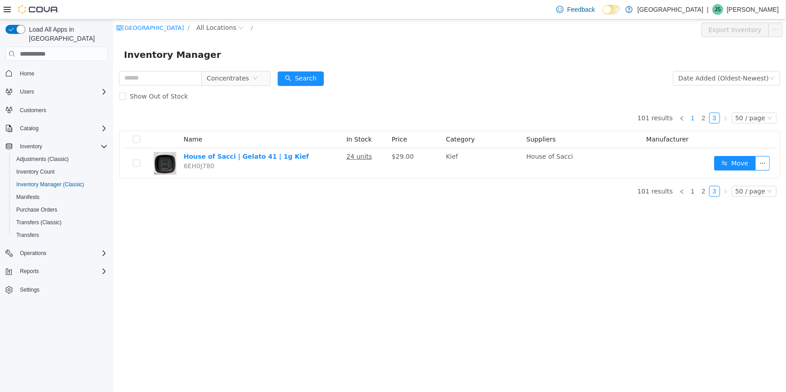
click at [696, 117] on link "1" at bounding box center [693, 118] width 10 height 10
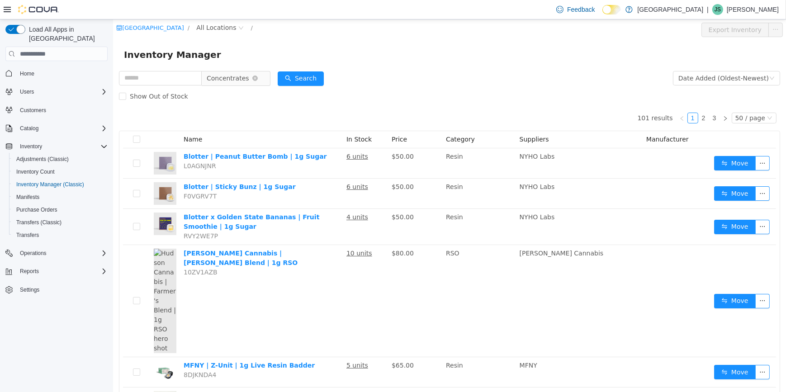
click at [248, 81] on span "Concentrates" at bounding box center [227, 78] width 43 height 14
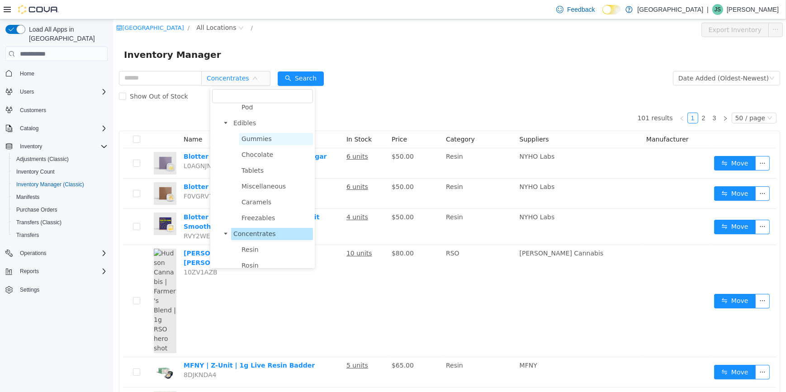
scroll to position [427, 0]
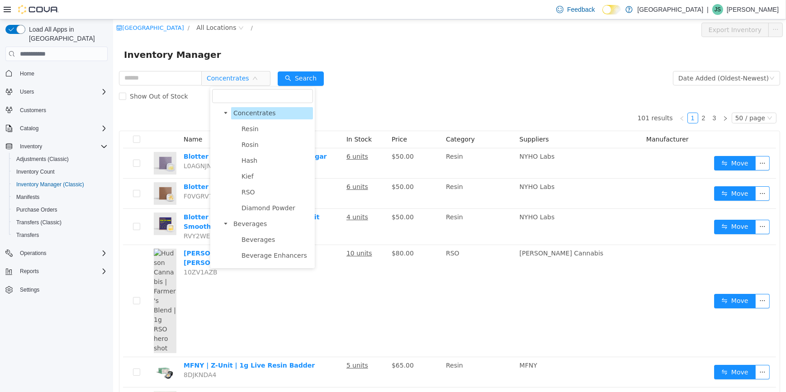
click at [228, 119] on span at bounding box center [225, 113] width 11 height 11
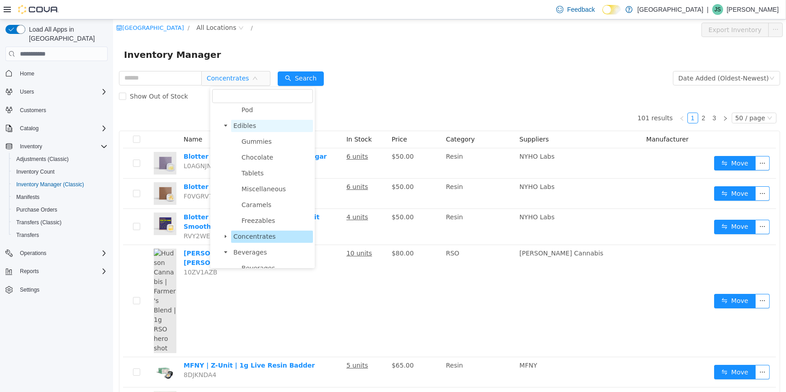
click at [246, 129] on span "Edibles" at bounding box center [244, 125] width 23 height 7
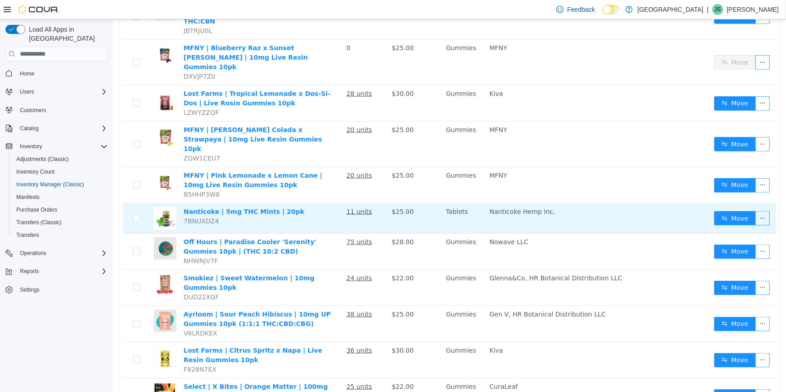
scroll to position [1560, 0]
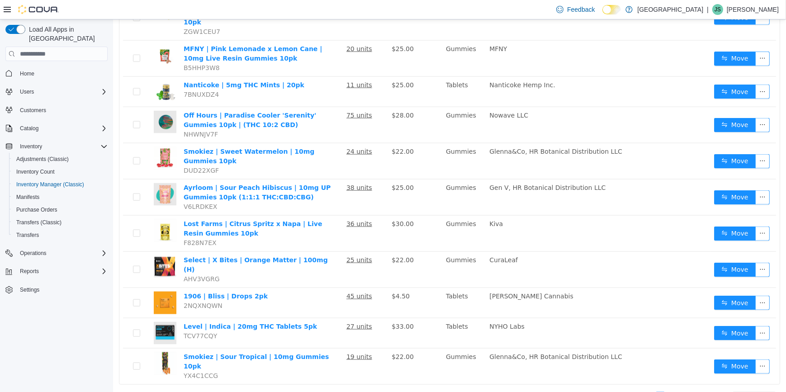
click at [668, 392] on link "2" at bounding box center [671, 398] width 10 height 10
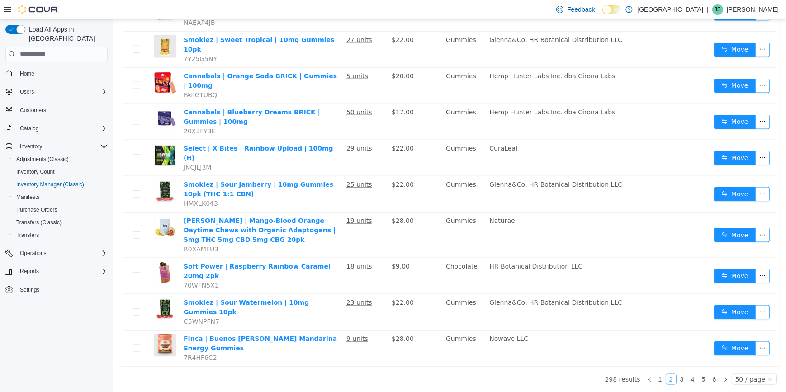
scroll to position [1750, 0]
click at [679, 378] on link "3" at bounding box center [682, 380] width 10 height 10
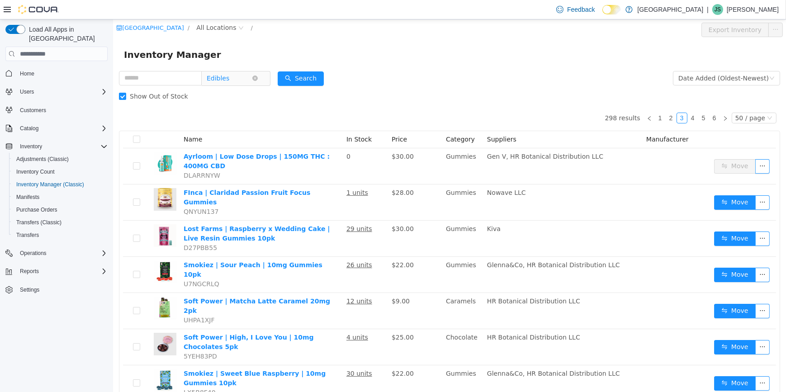
click at [257, 77] on icon "icon: close-circle" at bounding box center [254, 78] width 5 height 5
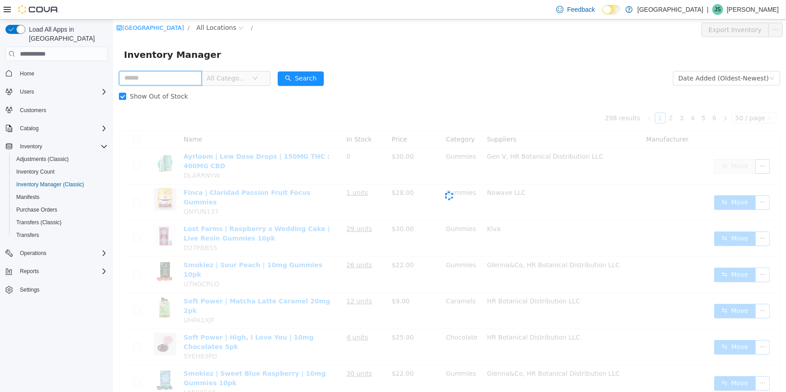
click at [181, 78] on input "text" at bounding box center [160, 78] width 83 height 14
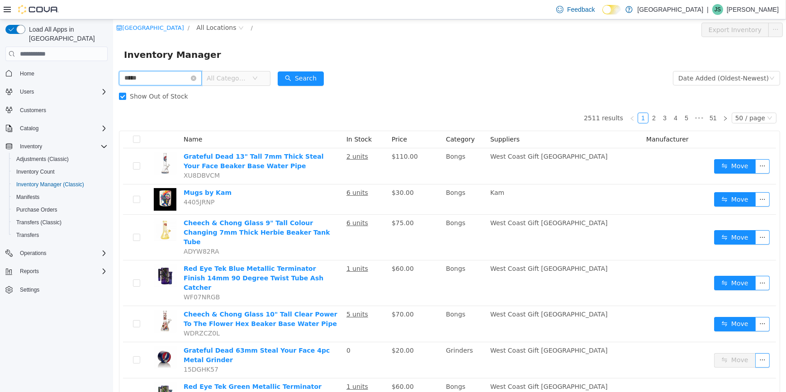
type input "*****"
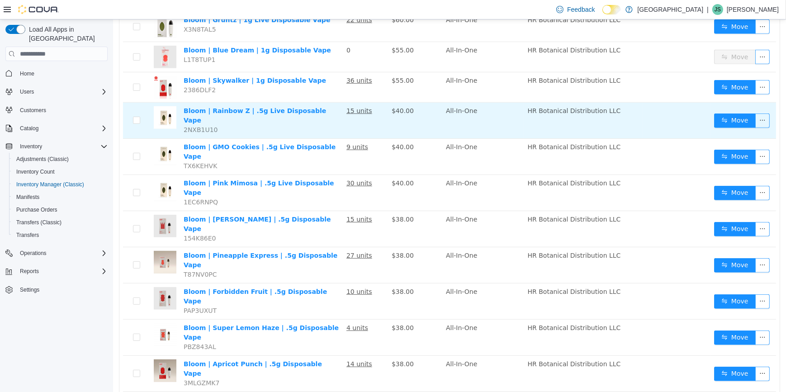
scroll to position [696, 0]
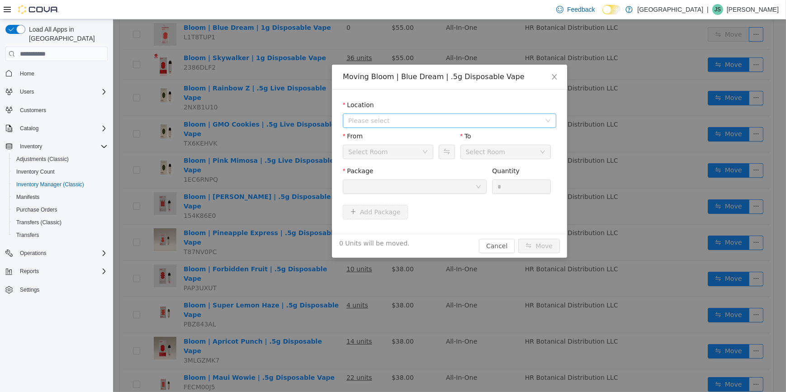
click at [448, 118] on span "Please select" at bounding box center [444, 120] width 193 height 9
click at [412, 152] on span "[STREET_ADDRESS]" at bounding box center [458, 154] width 191 height 12
click at [471, 188] on div at bounding box center [411, 187] width 127 height 14
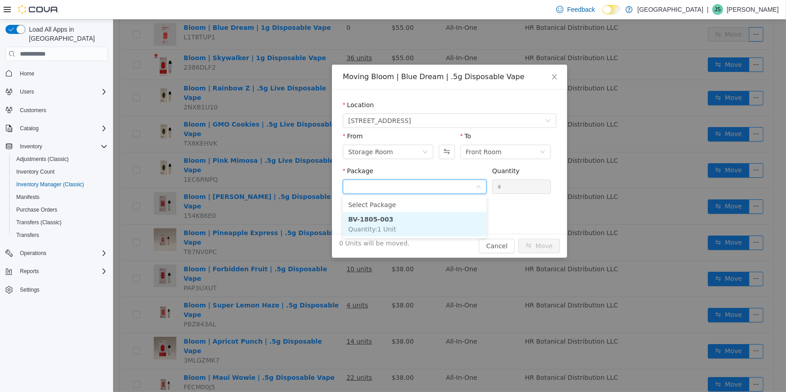
click at [380, 226] on span "Quantity : 1 Unit" at bounding box center [372, 229] width 48 height 7
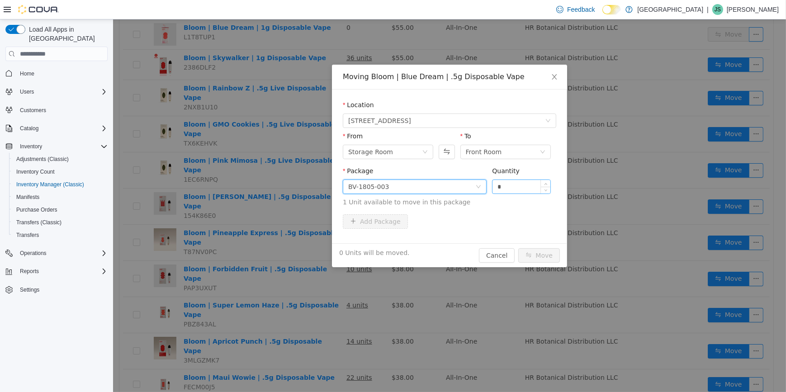
click at [506, 191] on input "*" at bounding box center [521, 187] width 58 height 14
type input "*"
click at [541, 256] on button "Move" at bounding box center [539, 255] width 42 height 14
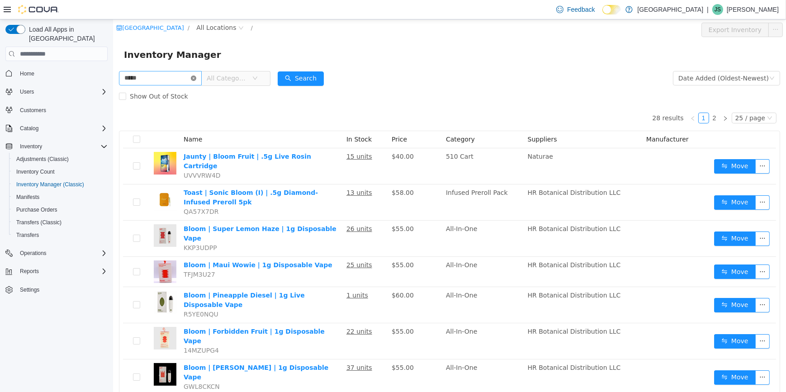
click at [196, 79] on icon "icon: close-circle" at bounding box center [192, 78] width 5 height 5
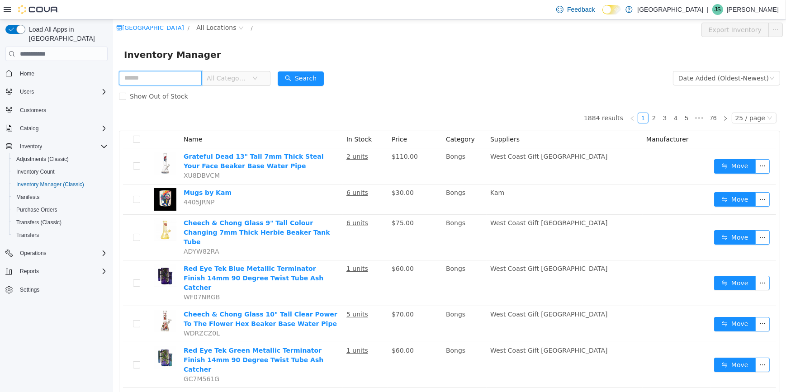
click at [149, 76] on input "text" at bounding box center [160, 78] width 83 height 14
click at [263, 75] on span "All Categories" at bounding box center [232, 78] width 62 height 14
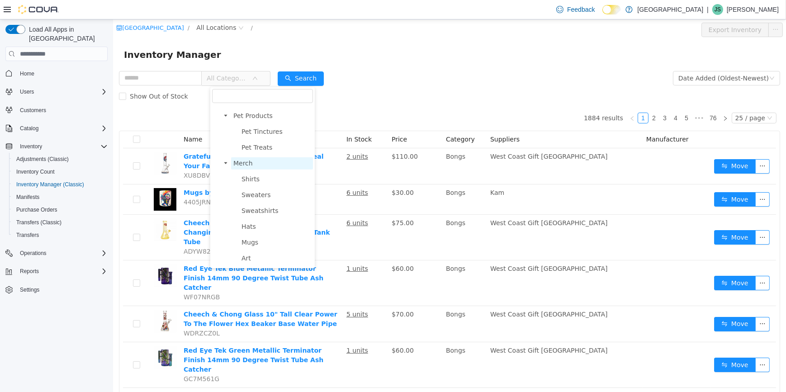
scroll to position [844, 0]
click at [251, 162] on span "Merch" at bounding box center [272, 163] width 82 height 12
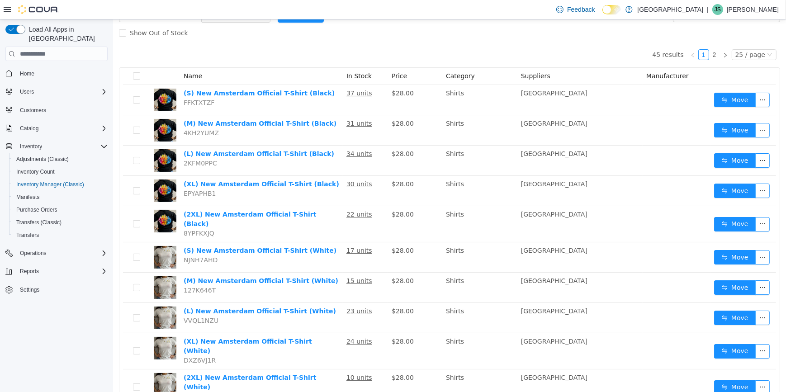
scroll to position [0, 0]
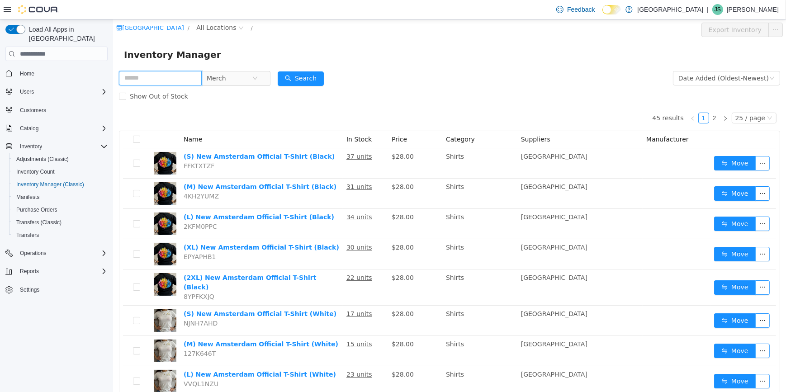
click at [138, 77] on input "text" at bounding box center [160, 78] width 83 height 14
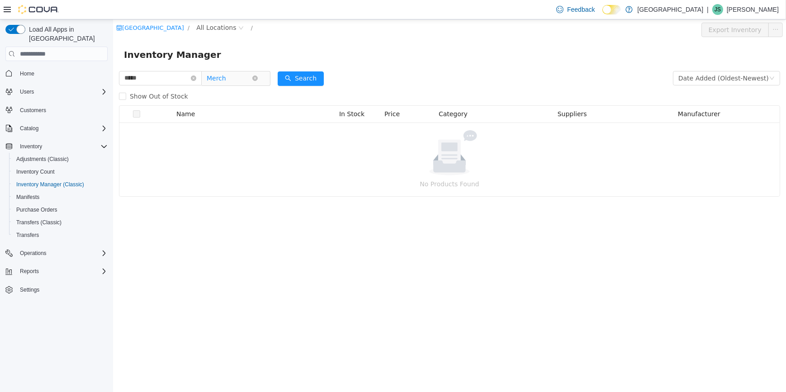
click at [248, 76] on span "Merch" at bounding box center [228, 78] width 45 height 14
click at [261, 73] on span "Merch" at bounding box center [232, 78] width 62 height 14
click at [257, 78] on icon "icon: close-circle" at bounding box center [254, 78] width 5 height 5
click at [304, 80] on button "Search" at bounding box center [300, 78] width 46 height 14
click at [162, 77] on input "*****" at bounding box center [160, 78] width 83 height 14
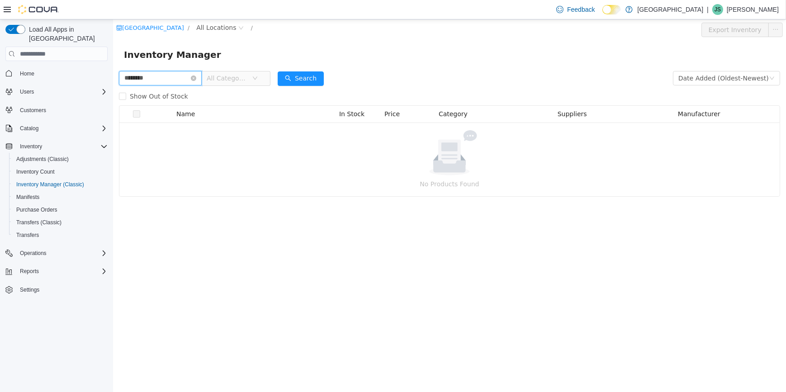
type input "********"
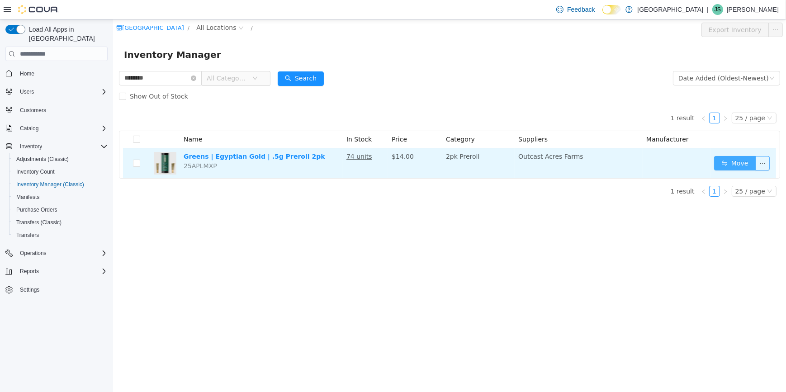
click at [733, 161] on button "Move" at bounding box center [735, 163] width 42 height 14
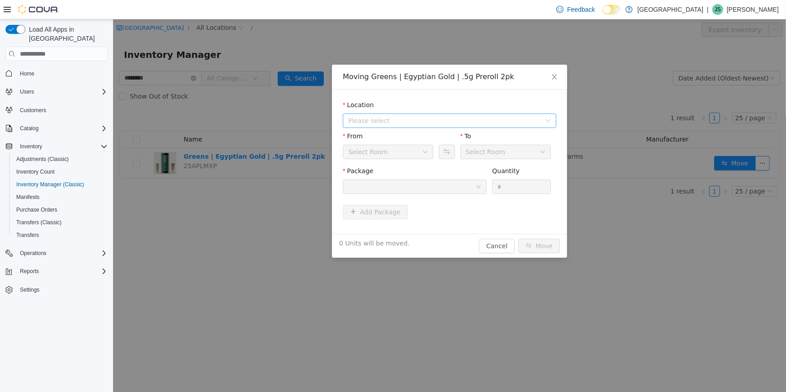
click at [449, 116] on span "Please select" at bounding box center [444, 120] width 193 height 9
click at [400, 160] on li "[STREET_ADDRESS]" at bounding box center [453, 154] width 202 height 12
click at [398, 153] on span "[STREET_ADDRESS]" at bounding box center [397, 153] width 63 height 7
click at [446, 153] on button "Swap" at bounding box center [446, 152] width 16 height 14
click at [473, 182] on div at bounding box center [411, 187] width 127 height 14
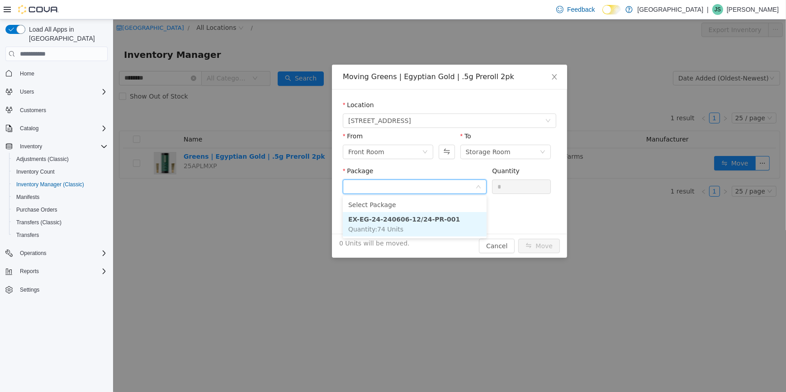
click at [402, 224] on li "EX-EG-24-240606-12/24-PR-001 Quantity : 74 Units" at bounding box center [415, 224] width 144 height 24
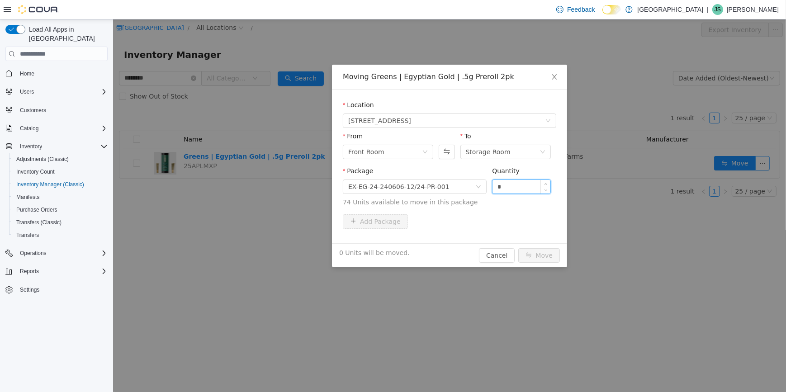
click at [510, 187] on input "*" at bounding box center [521, 187] width 58 height 14
type input "**"
click at [548, 255] on button "Move" at bounding box center [539, 255] width 42 height 14
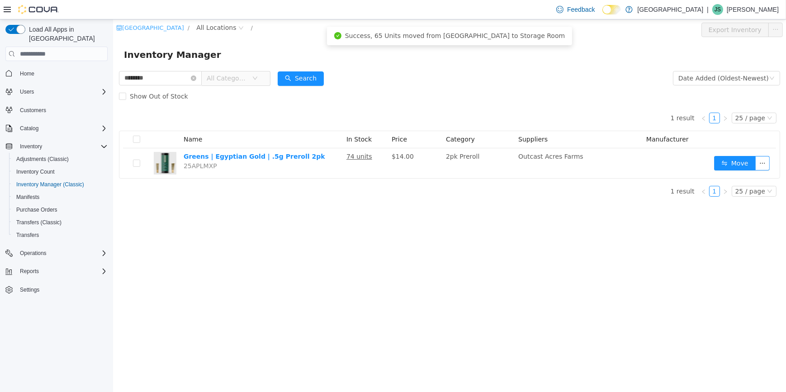
click at [137, 29] on link "[GEOGRAPHIC_DATA]" at bounding box center [150, 27] width 68 height 7
click at [196, 81] on icon "icon: close-circle" at bounding box center [192, 78] width 5 height 5
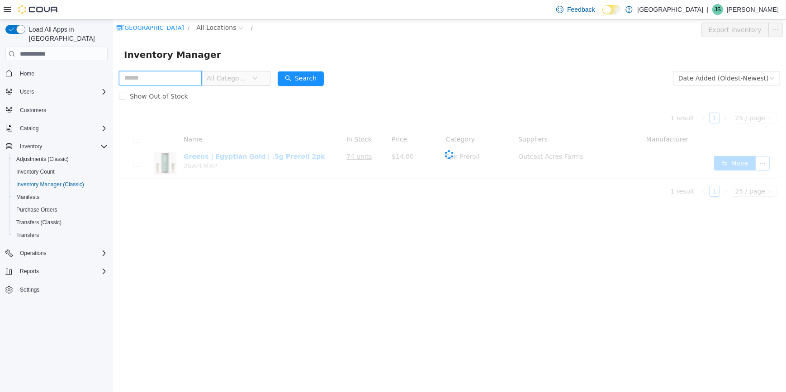
click at [189, 78] on input "text" at bounding box center [160, 78] width 83 height 14
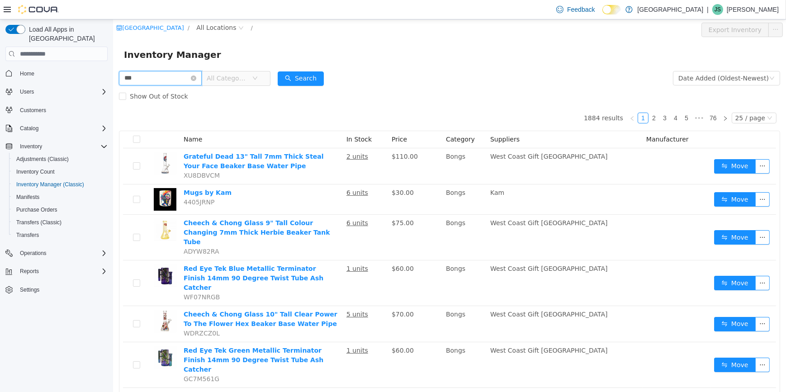
type input "***"
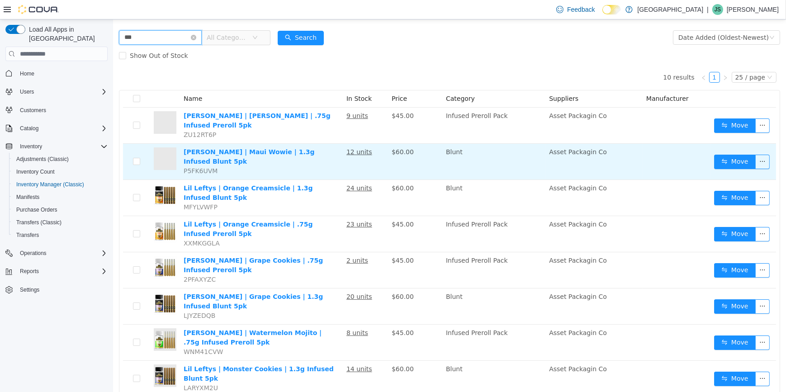
scroll to position [82, 0]
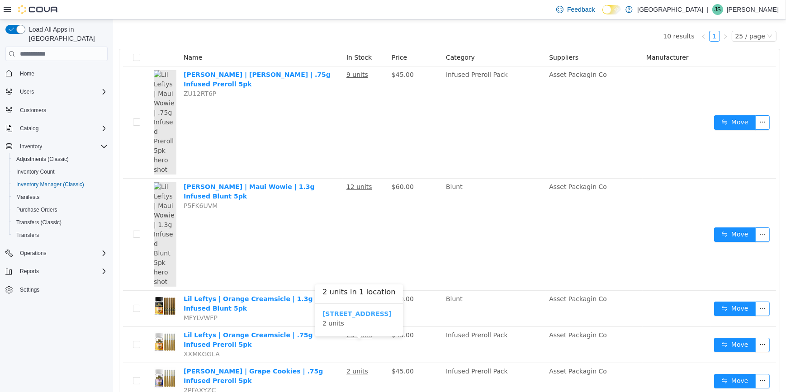
click at [348, 312] on b "[STREET_ADDRESS]" at bounding box center [356, 313] width 69 height 7
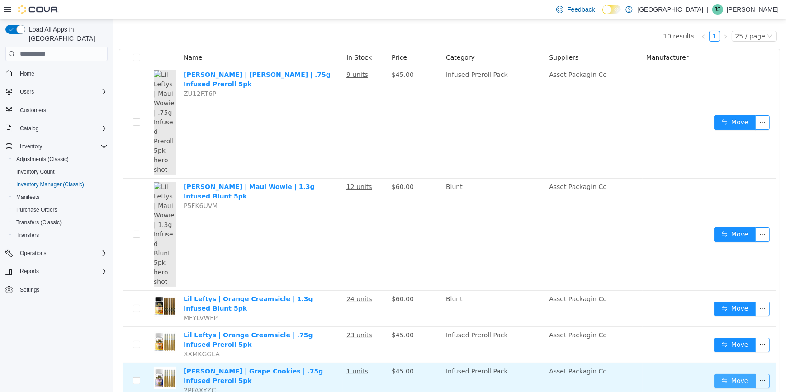
click at [727, 374] on button "Move" at bounding box center [735, 381] width 42 height 14
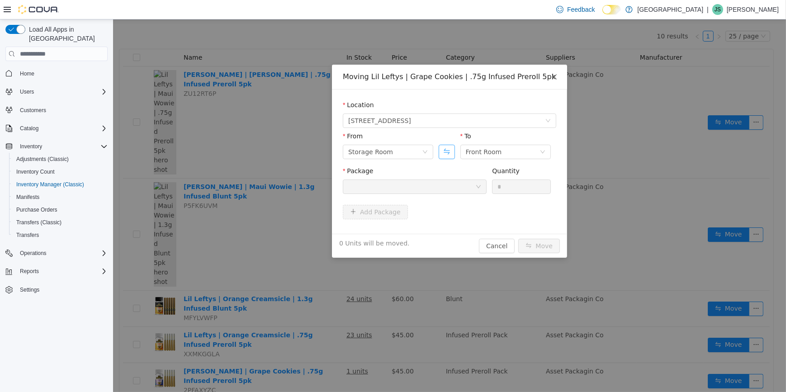
click at [441, 152] on button "Swap" at bounding box center [446, 152] width 16 height 14
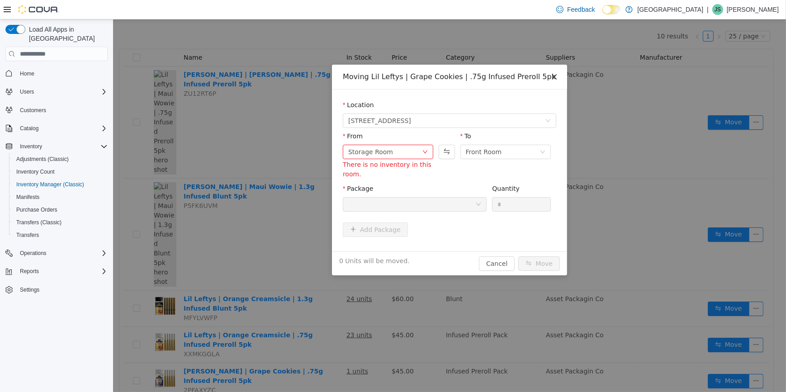
click at [552, 77] on icon "icon: close" at bounding box center [554, 76] width 7 height 7
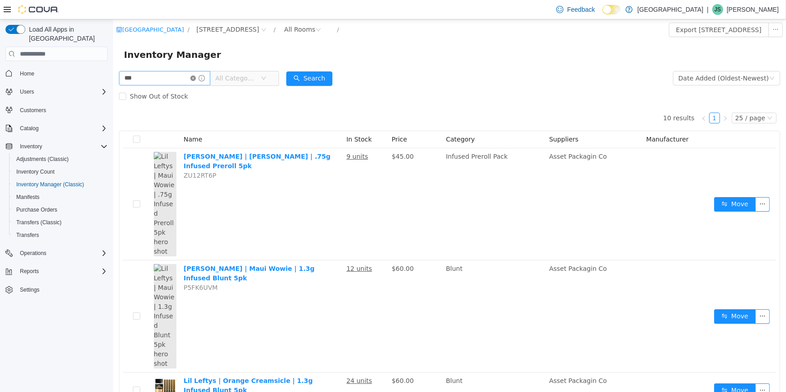
click at [195, 78] on icon "icon: close-circle" at bounding box center [192, 78] width 5 height 5
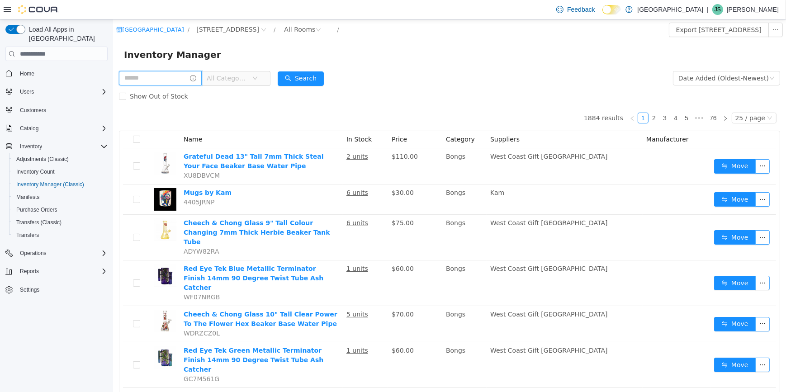
click at [143, 82] on input "text" at bounding box center [160, 78] width 83 height 14
type input "*******"
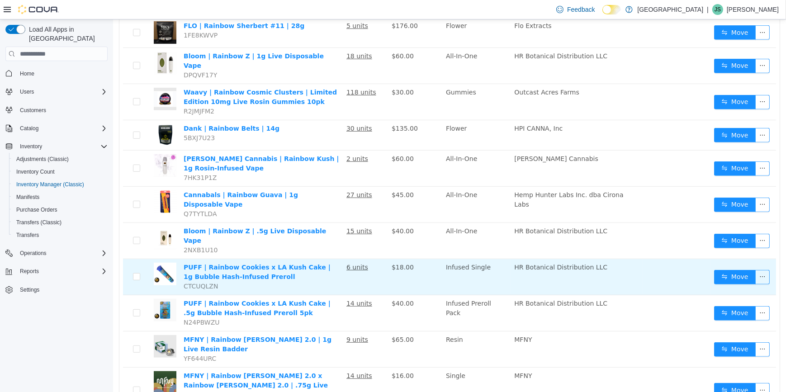
scroll to position [592, 0]
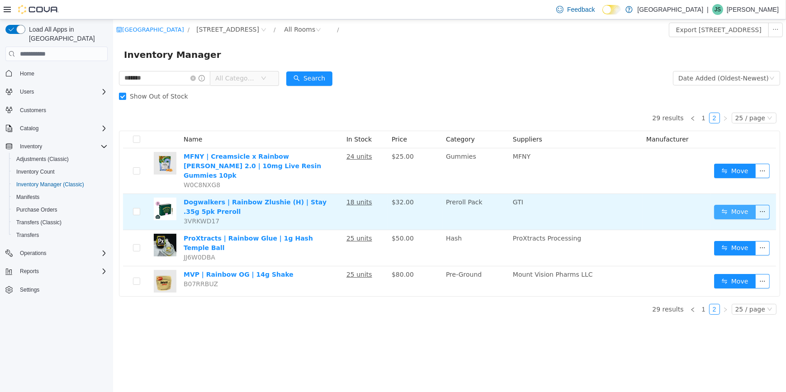
click at [733, 205] on button "Move" at bounding box center [735, 212] width 42 height 14
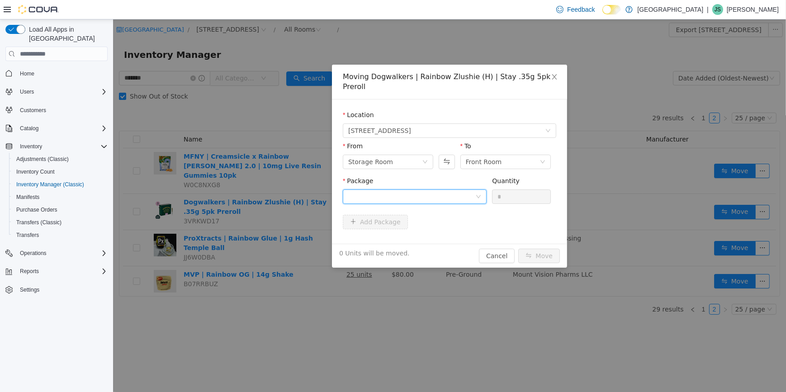
click at [466, 192] on div at bounding box center [411, 197] width 127 height 14
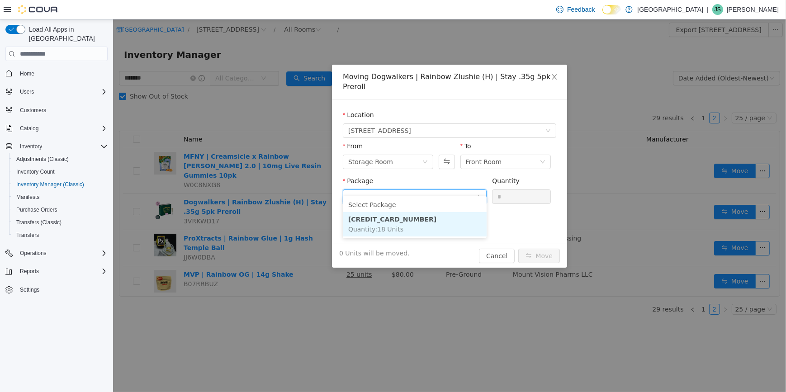
click at [408, 224] on li "5886 3731 3889 5247 Quantity : 18 Units" at bounding box center [415, 224] width 144 height 24
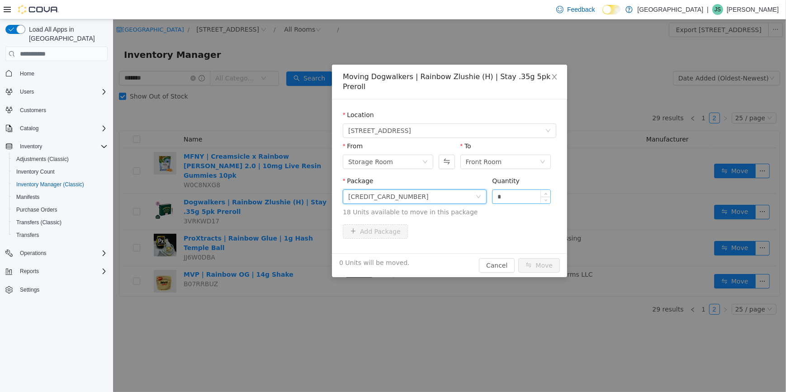
click at [500, 190] on input "*" at bounding box center [521, 197] width 58 height 14
type input "*"
click at [547, 258] on button "Move" at bounding box center [539, 265] width 42 height 14
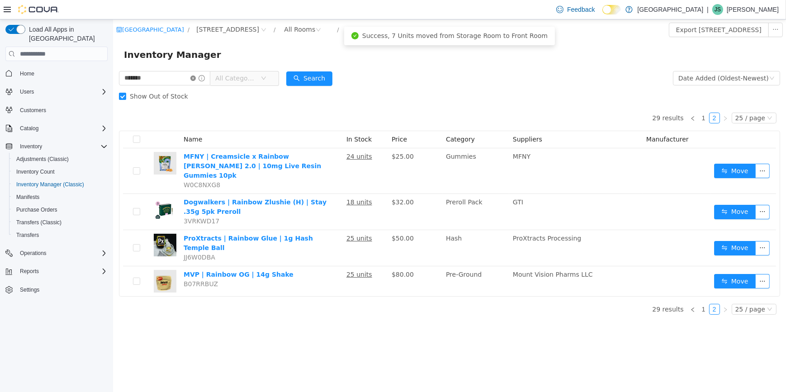
click at [195, 78] on icon "icon: close-circle" at bounding box center [192, 78] width 5 height 5
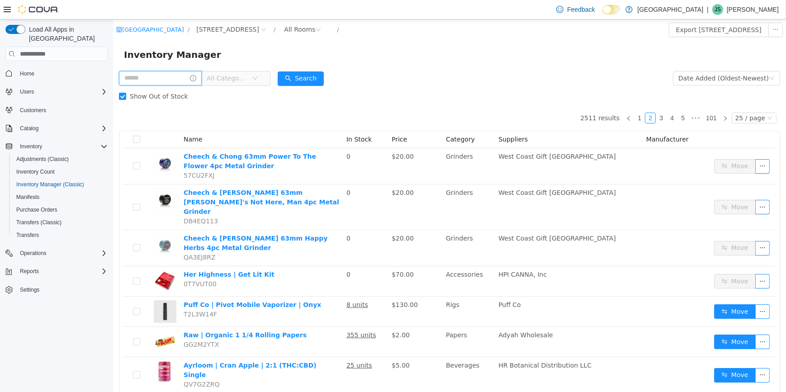
click at [135, 78] on input "text" at bounding box center [160, 78] width 83 height 14
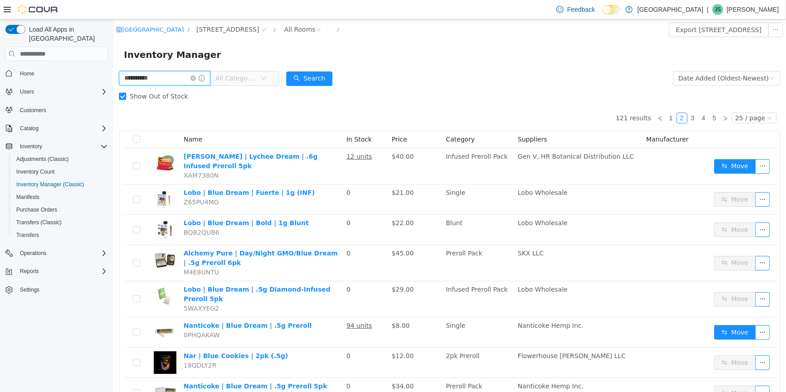
drag, startPoint x: 135, startPoint y: 81, endPoint x: 7, endPoint y: 75, distance: 128.7
click at [113, 75] on html "**********" at bounding box center [449, 205] width 673 height 373
type input "**********"
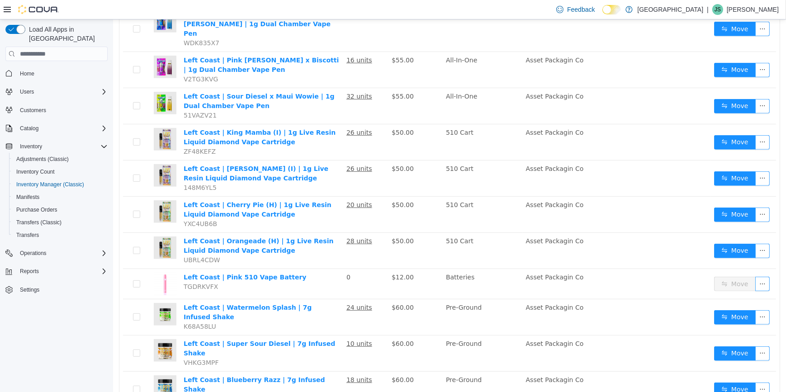
scroll to position [622, 0]
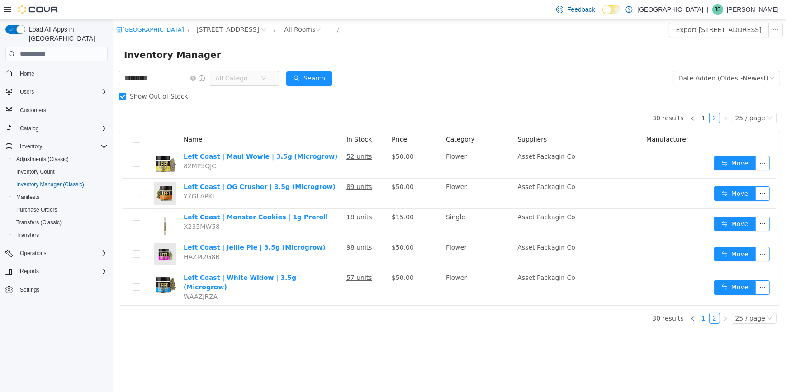
click at [708, 315] on link "1" at bounding box center [704, 319] width 10 height 10
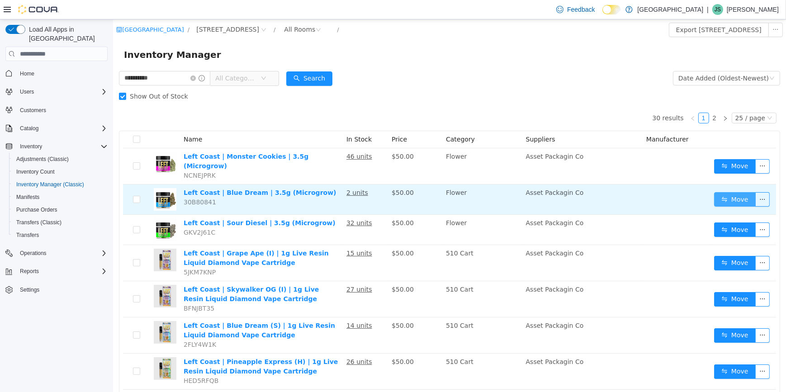
click at [715, 192] on button "Move" at bounding box center [735, 199] width 42 height 14
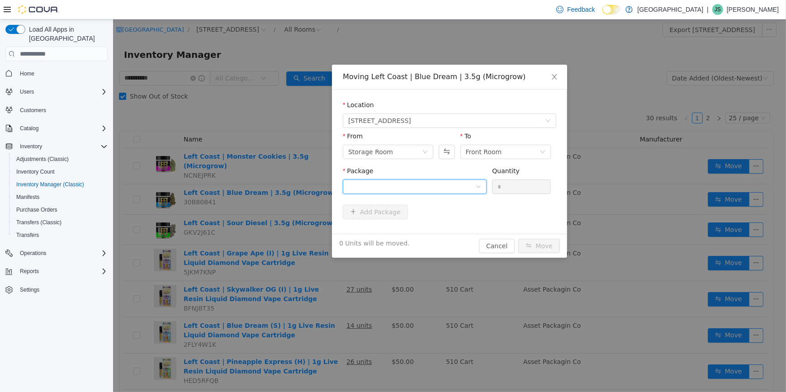
click at [483, 189] on div at bounding box center [415, 187] width 144 height 14
click at [477, 186] on icon "icon: down" at bounding box center [478, 186] width 5 height 5
click at [446, 152] on button "Swap" at bounding box center [446, 152] width 16 height 14
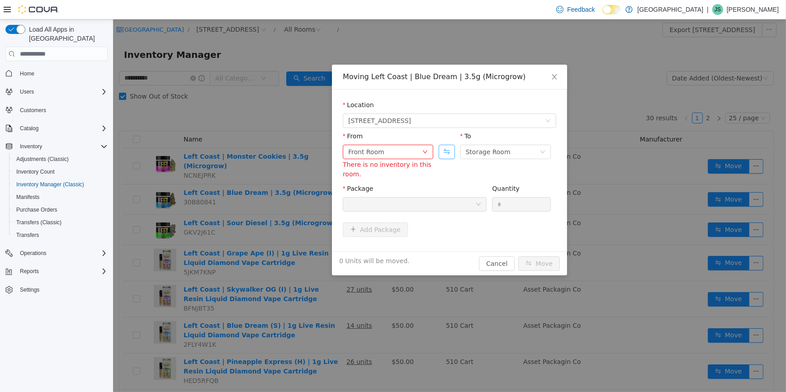
click at [443, 155] on button "Swap" at bounding box center [446, 152] width 16 height 14
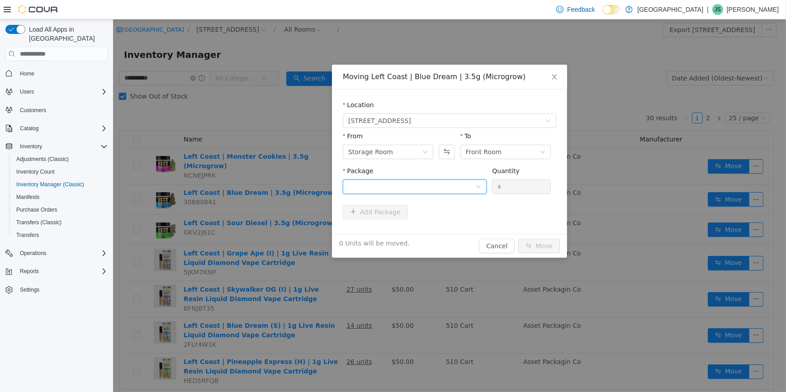
click at [474, 186] on div at bounding box center [411, 187] width 127 height 14
click at [414, 221] on li "LCNYFRBD122024-1 Quantity : 1 Unit" at bounding box center [415, 224] width 144 height 24
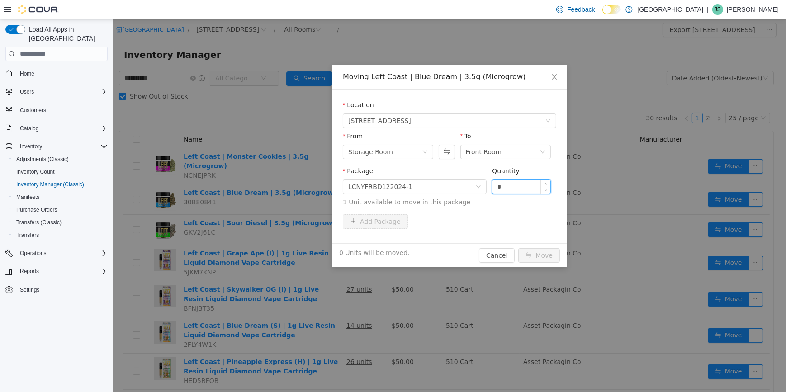
click at [502, 192] on input "*" at bounding box center [521, 187] width 58 height 14
type input "*"
click at [544, 256] on button "Move" at bounding box center [539, 255] width 42 height 14
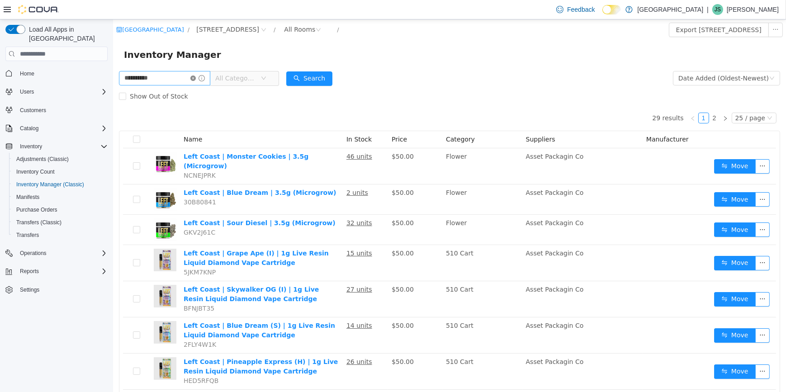
click at [195, 80] on icon "icon: close-circle" at bounding box center [192, 78] width 5 height 5
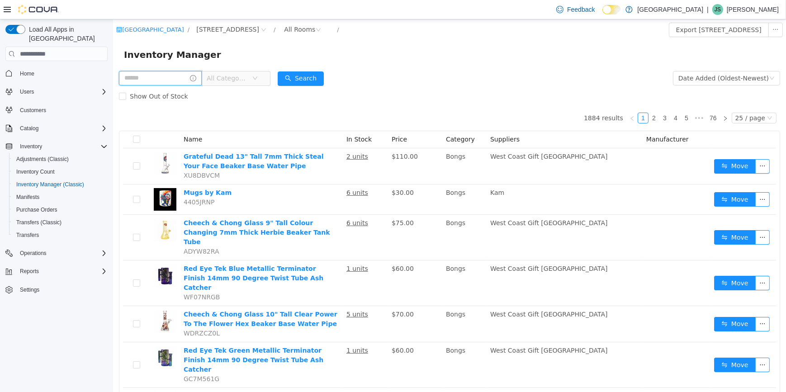
click at [157, 82] on input "text" at bounding box center [160, 78] width 83 height 14
